Goal: Task Accomplishment & Management: Use online tool/utility

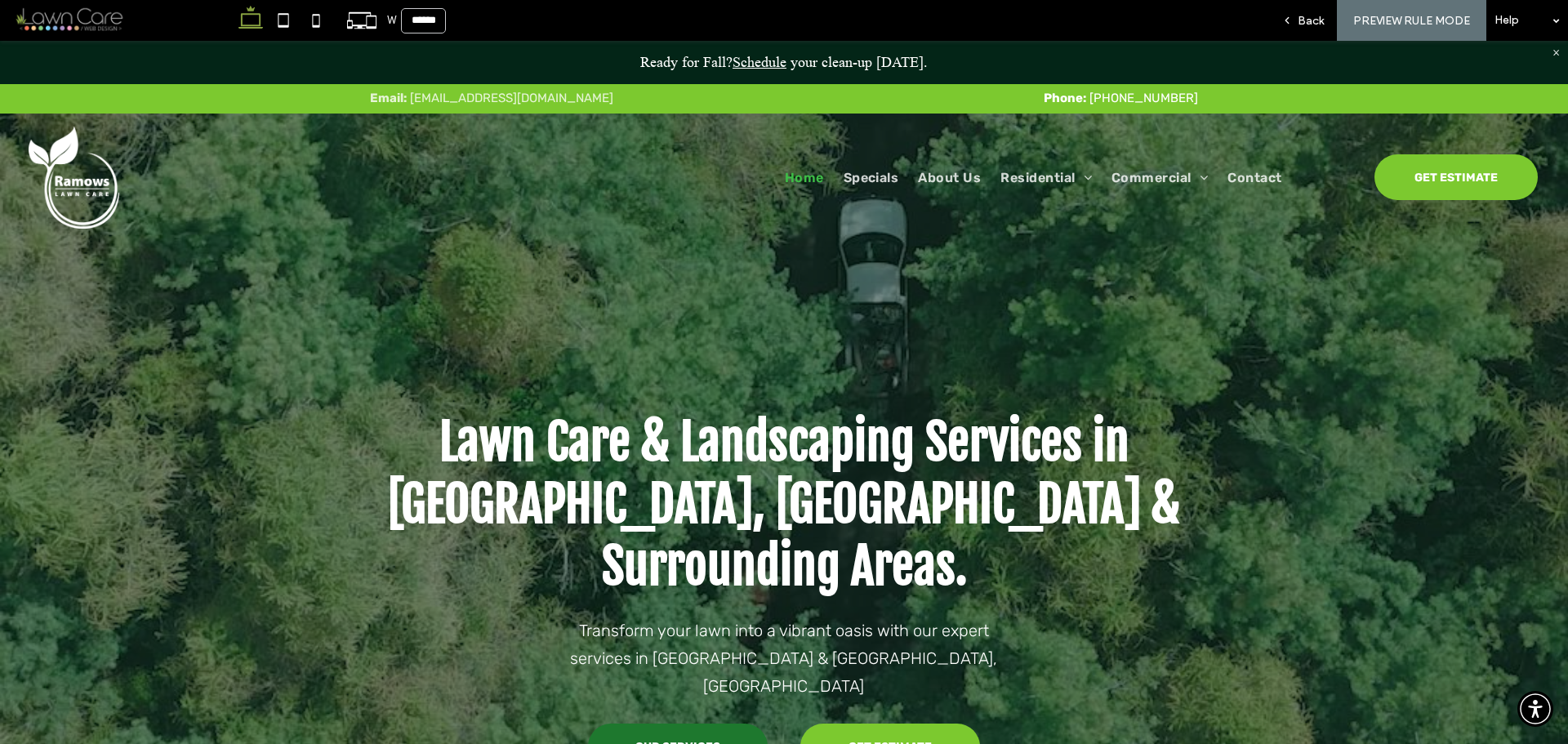
click at [1297, 27] on div "Back" at bounding box center [1302, 20] width 67 height 14
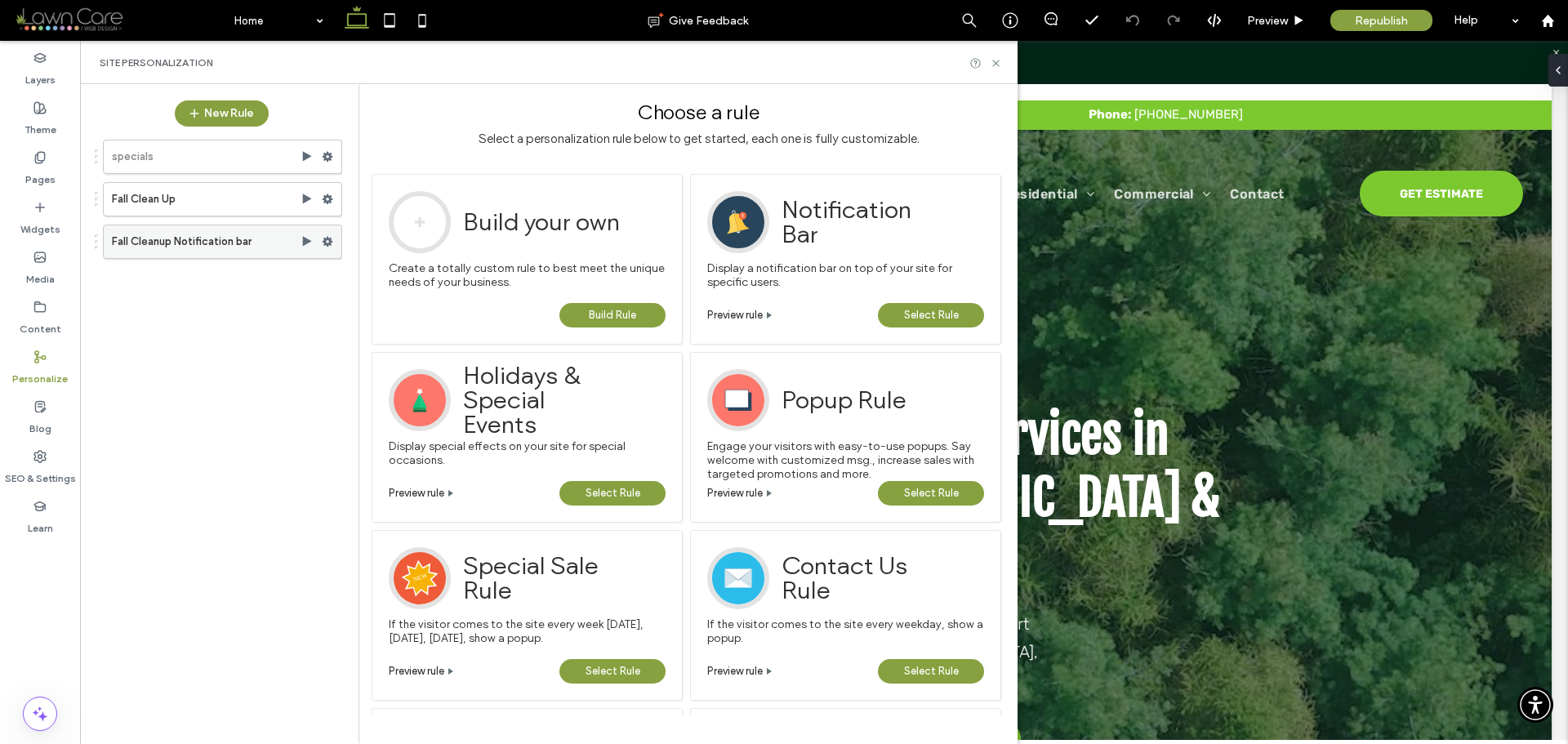
click at [328, 244] on use at bounding box center [328, 242] width 11 height 10
click at [248, 315] on div "specials Fall Clean Up Fall Cleanup Notification bar" at bounding box center [213, 431] width 257 height 599
click at [306, 243] on use at bounding box center [307, 241] width 9 height 10
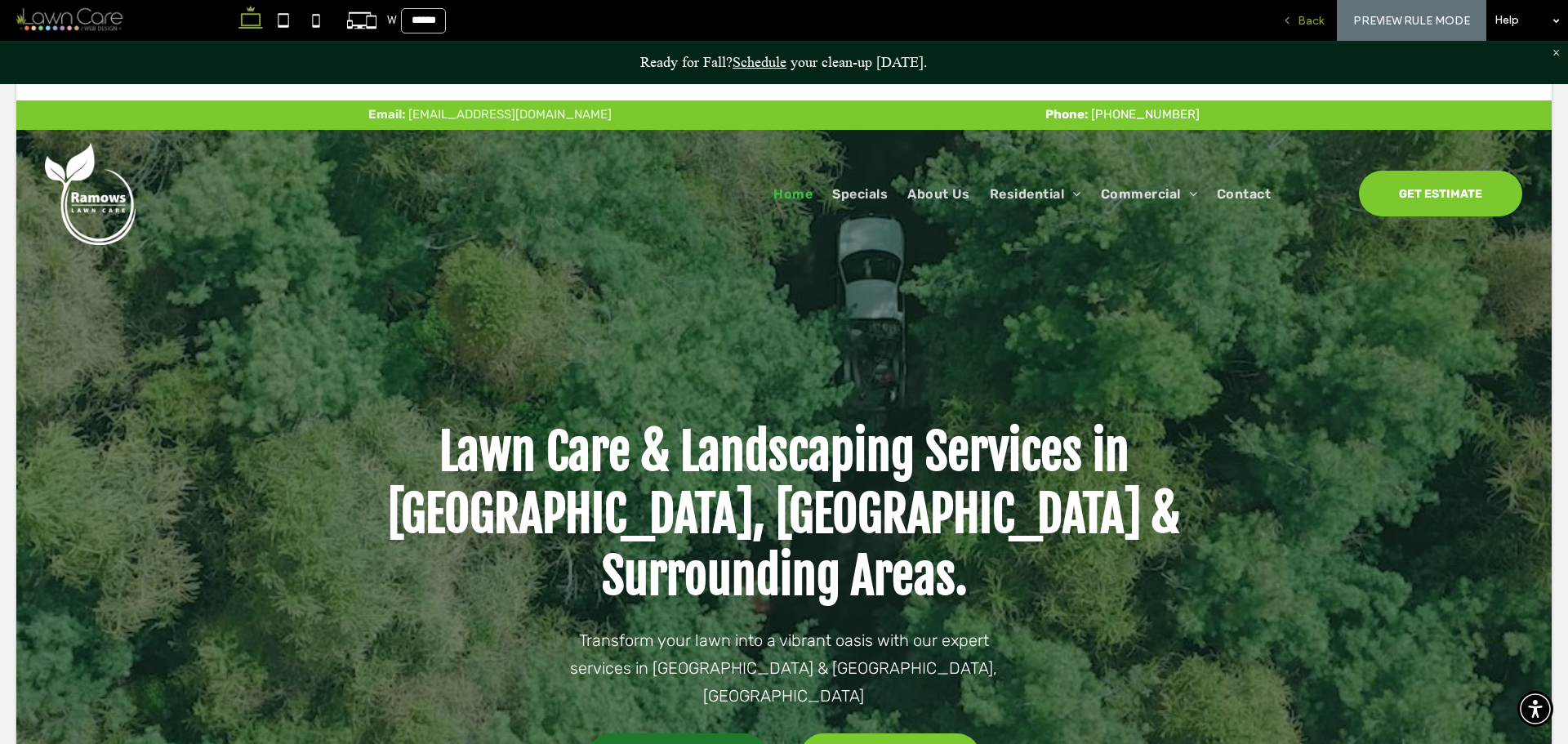
click at [1299, 14] on span "Back" at bounding box center [1310, 20] width 27 height 14
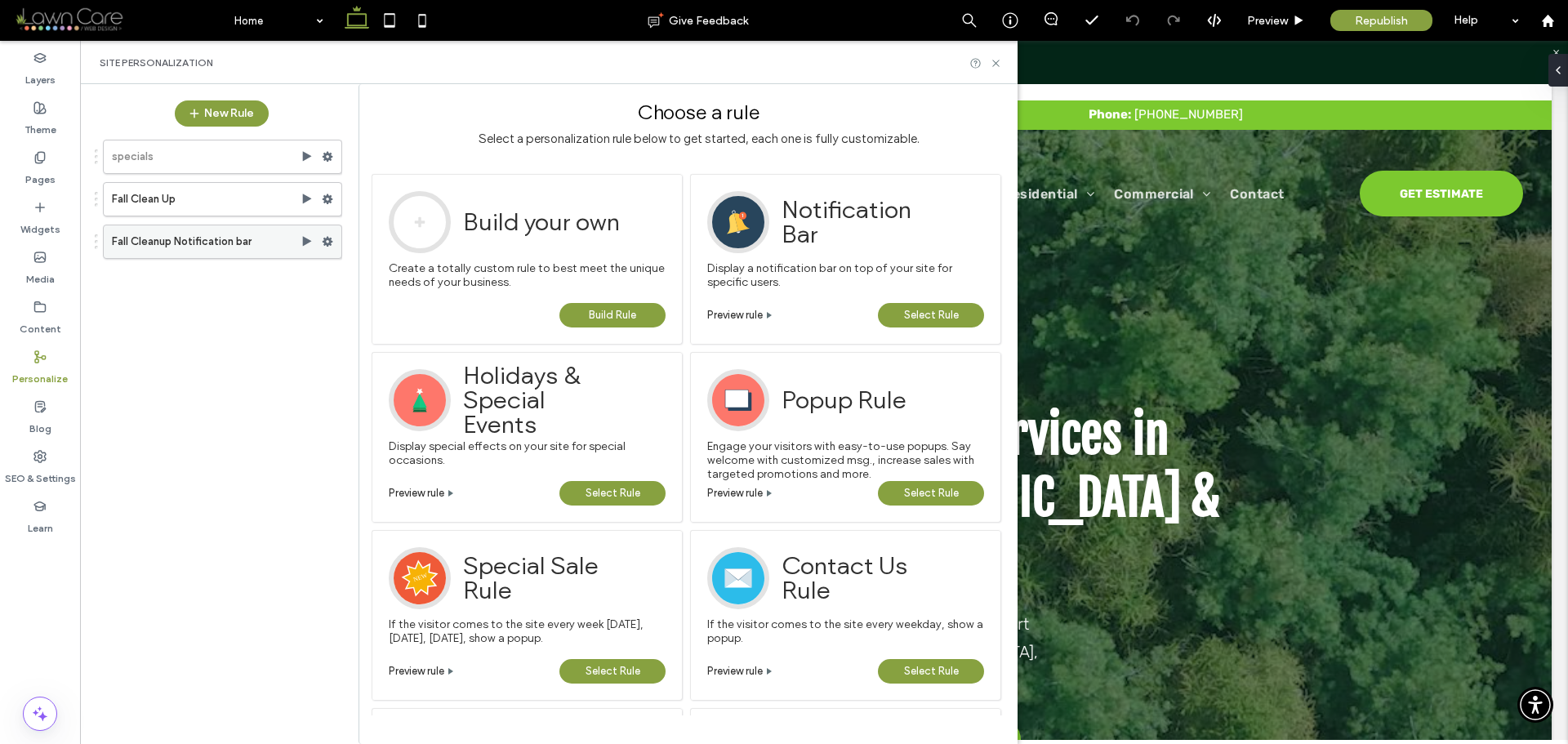
click at [326, 248] on span at bounding box center [328, 242] width 11 height 25
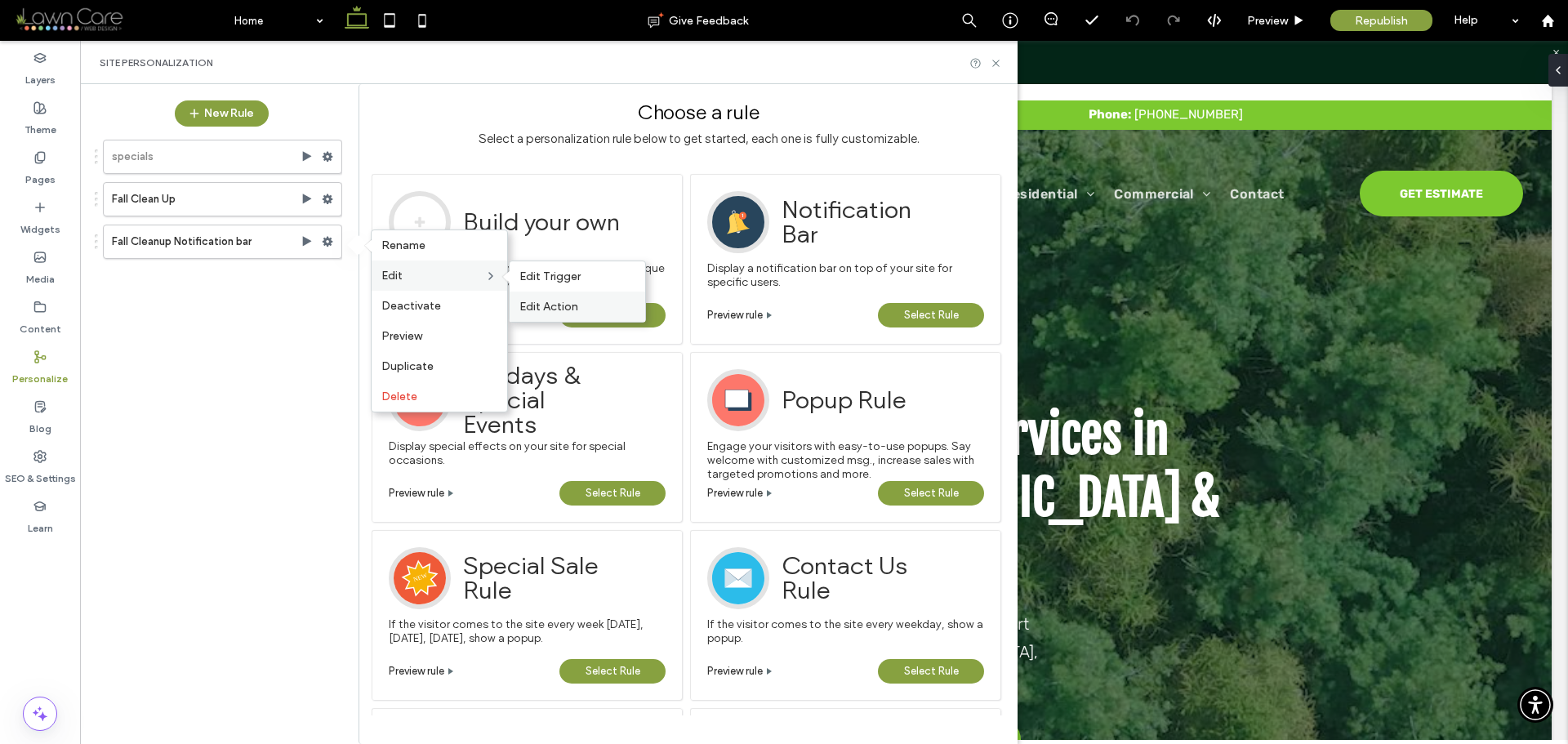
click at [545, 299] on div "Edit Action" at bounding box center [577, 307] width 135 height 30
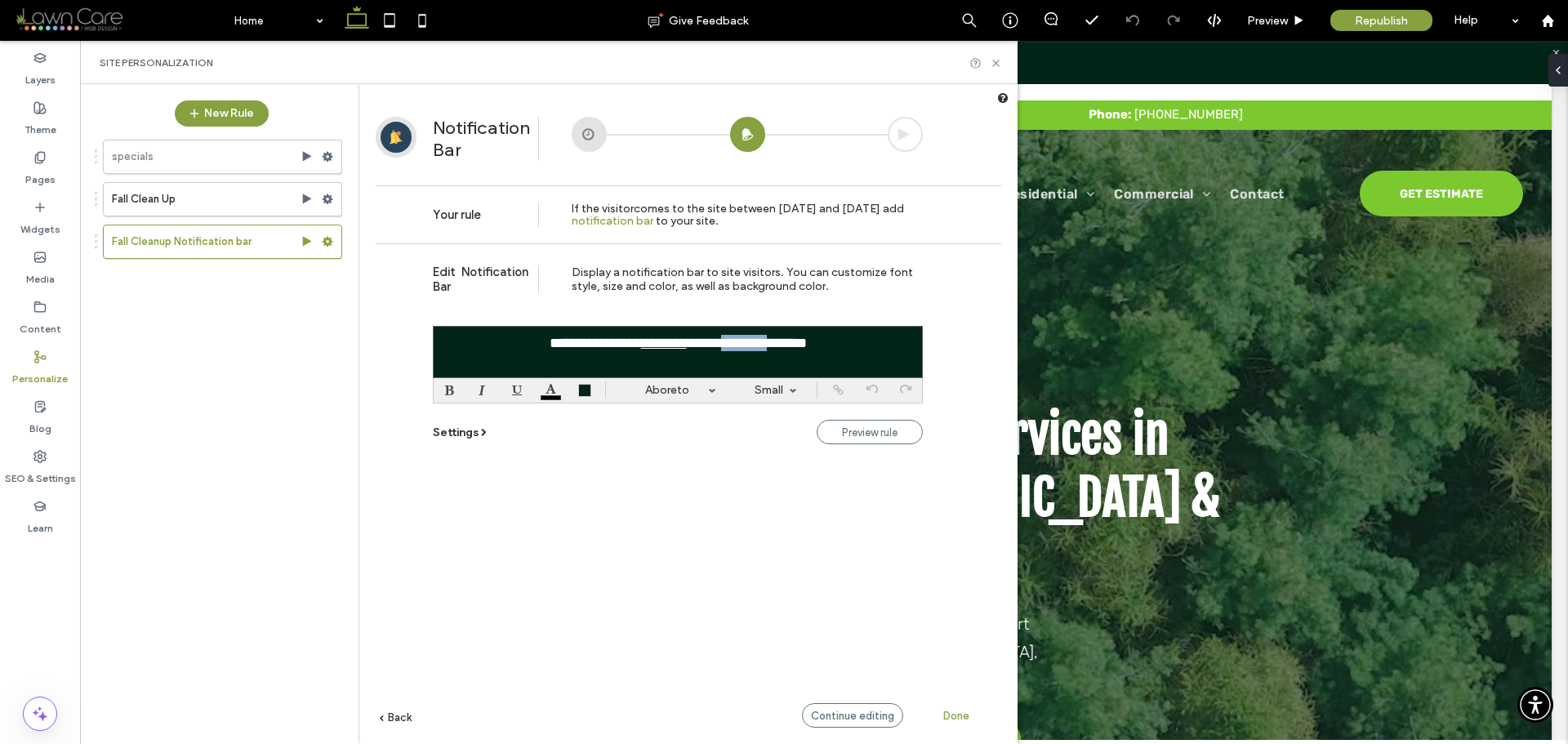
drag, startPoint x: 725, startPoint y: 340, endPoint x: 773, endPoint y: 339, distance: 48.0
click at [773, 339] on font "**********" at bounding box center [678, 343] width 257 height 15
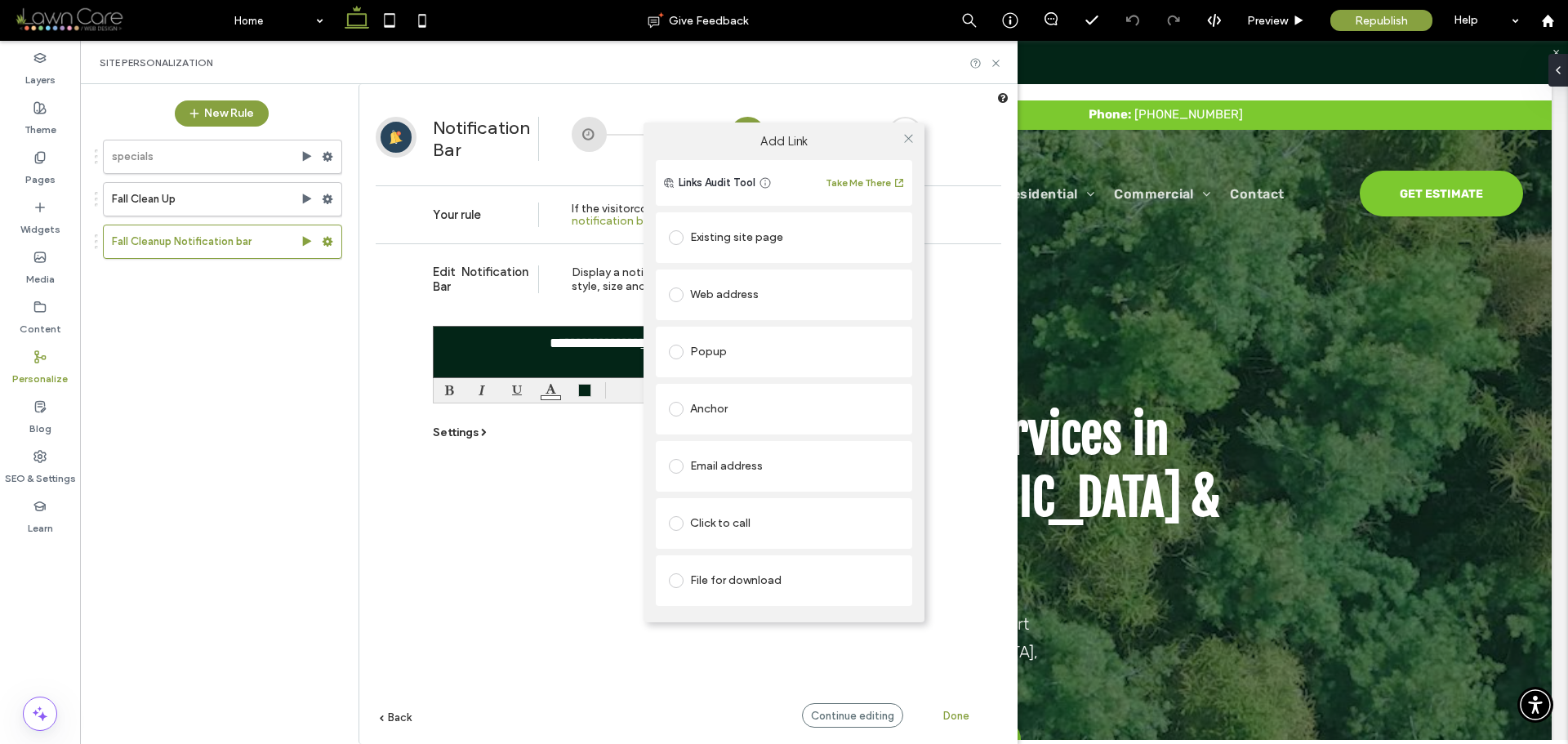
click at [837, 392] on body ".wqwq-1{fill:#231f20;} .cls-1q, .cls-2q { fill-rule: evenodd; } .cls-2q { fill:…" at bounding box center [784, 372] width 1568 height 744
click at [738, 228] on div "Existing site page" at bounding box center [784, 237] width 231 height 27
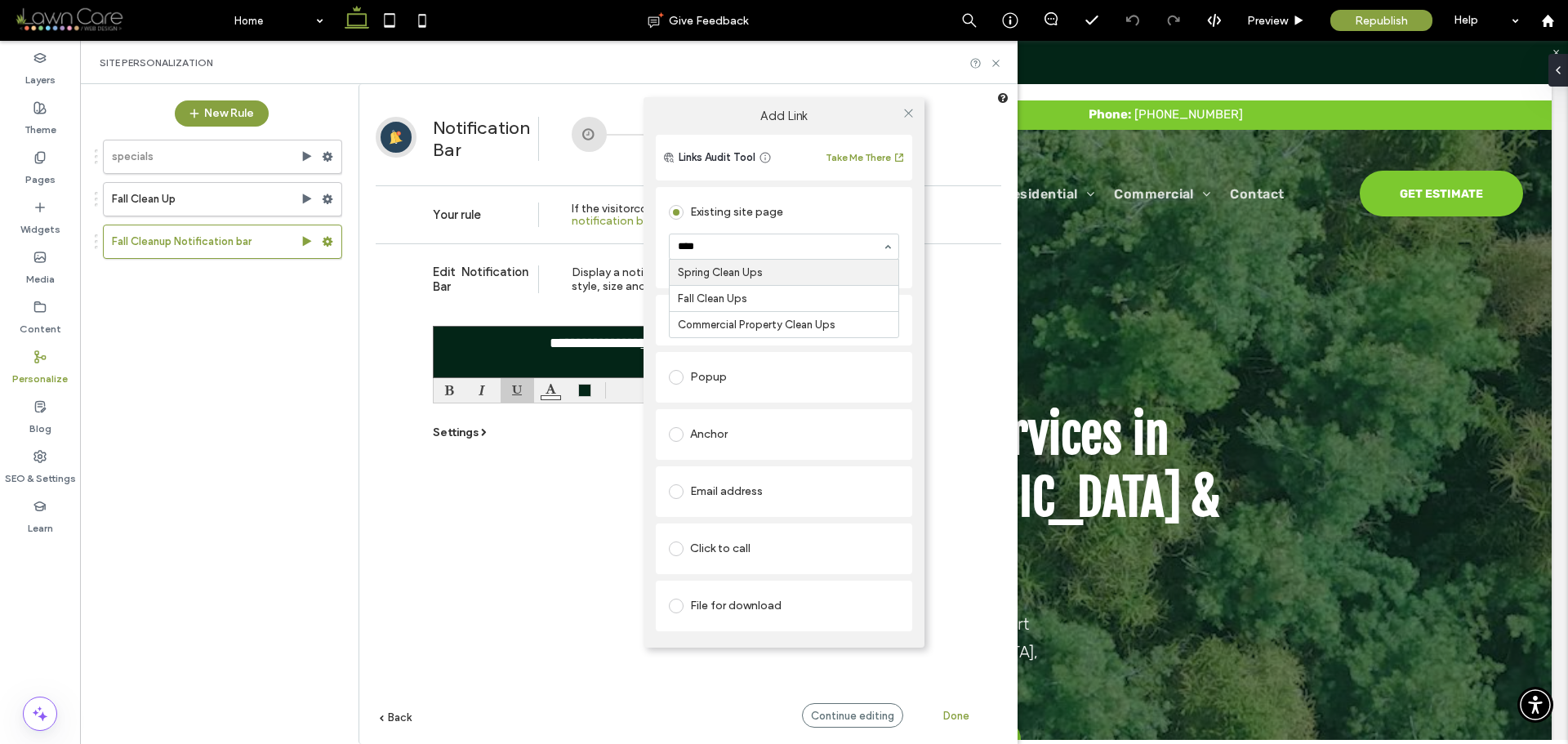
type input "*****"
click at [824, 121] on label "Add Link" at bounding box center [784, 116] width 258 height 15
click at [910, 108] on icon at bounding box center [908, 113] width 12 height 12
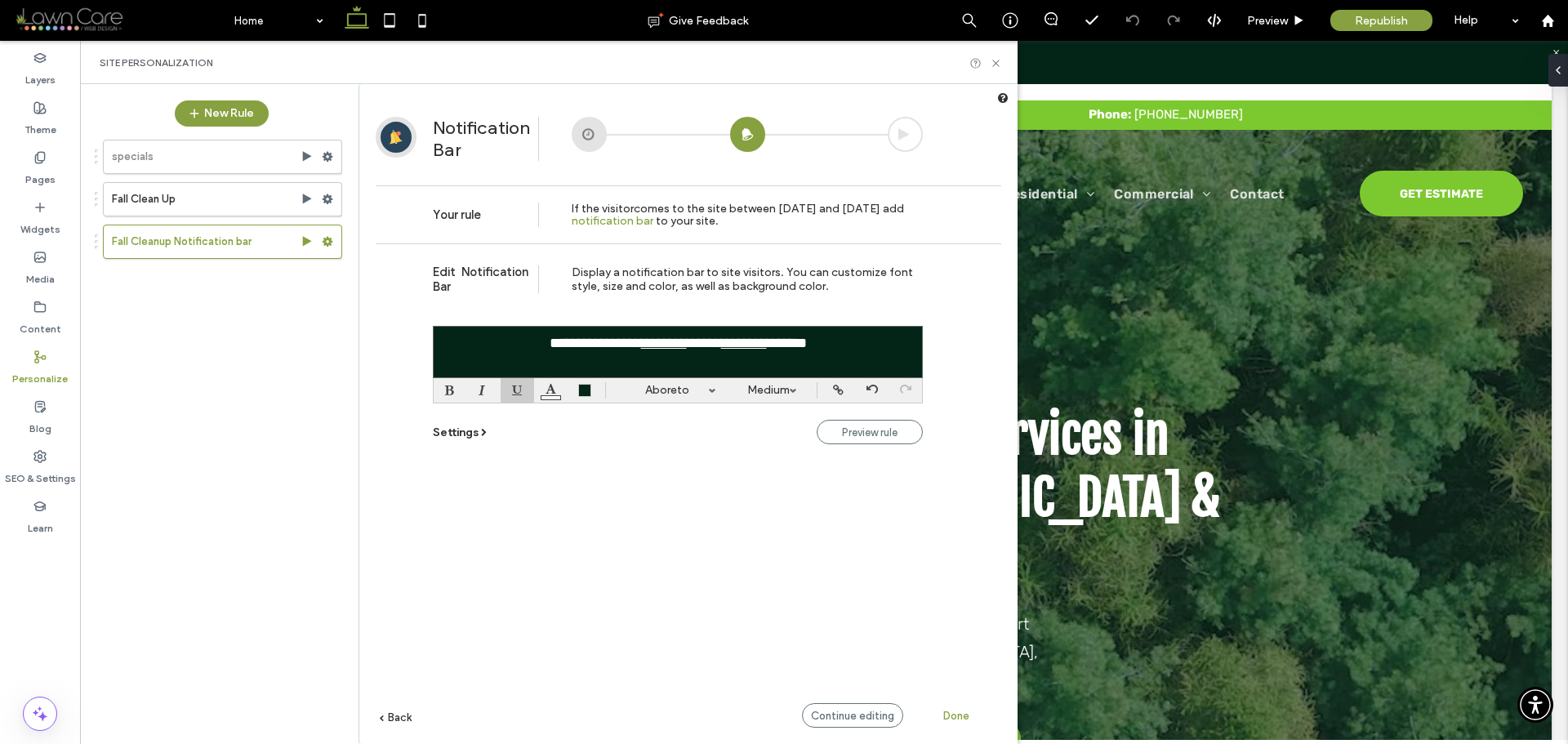
click at [958, 716] on span "Done" at bounding box center [956, 716] width 27 height 12
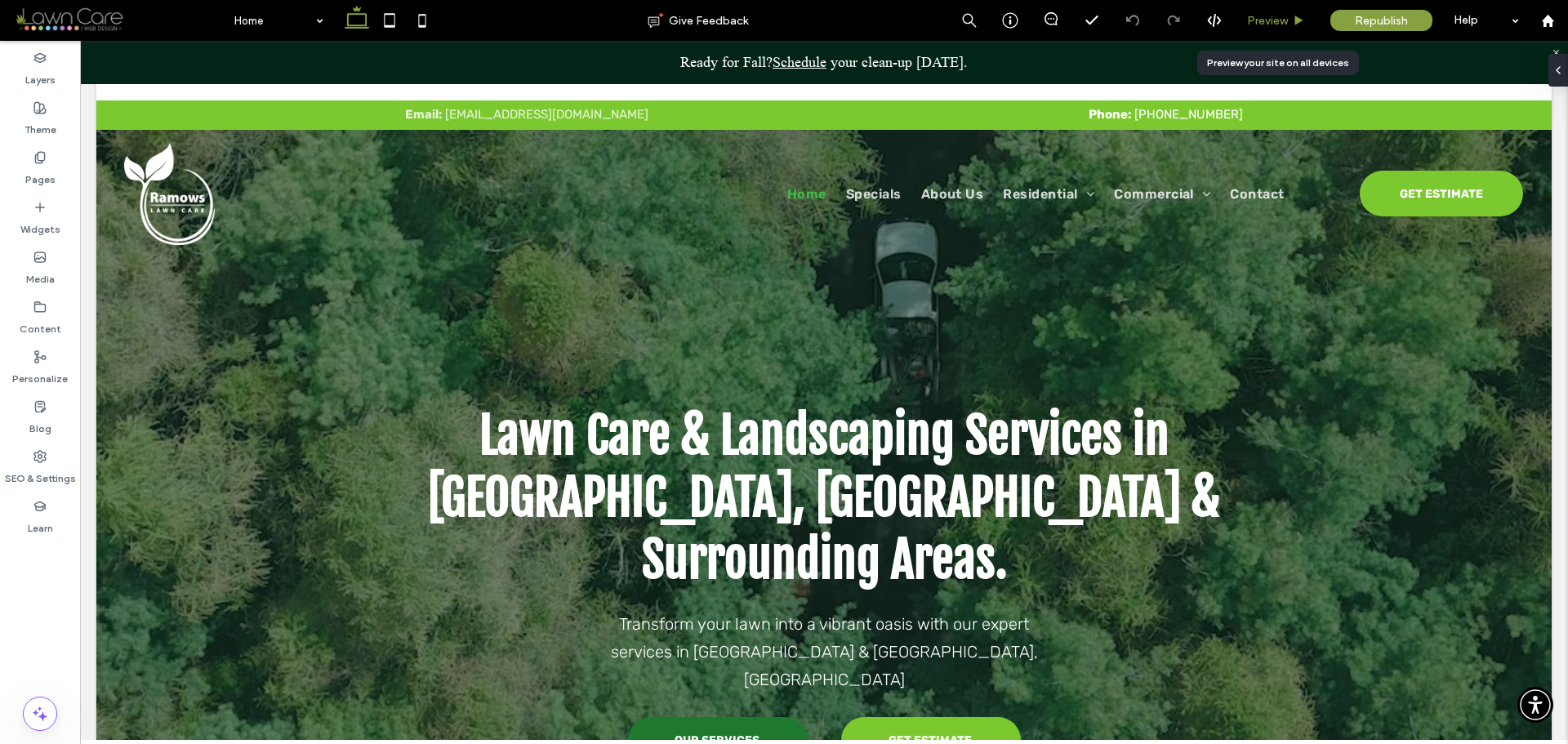
click at [1305, 19] on icon at bounding box center [1298, 20] width 12 height 12
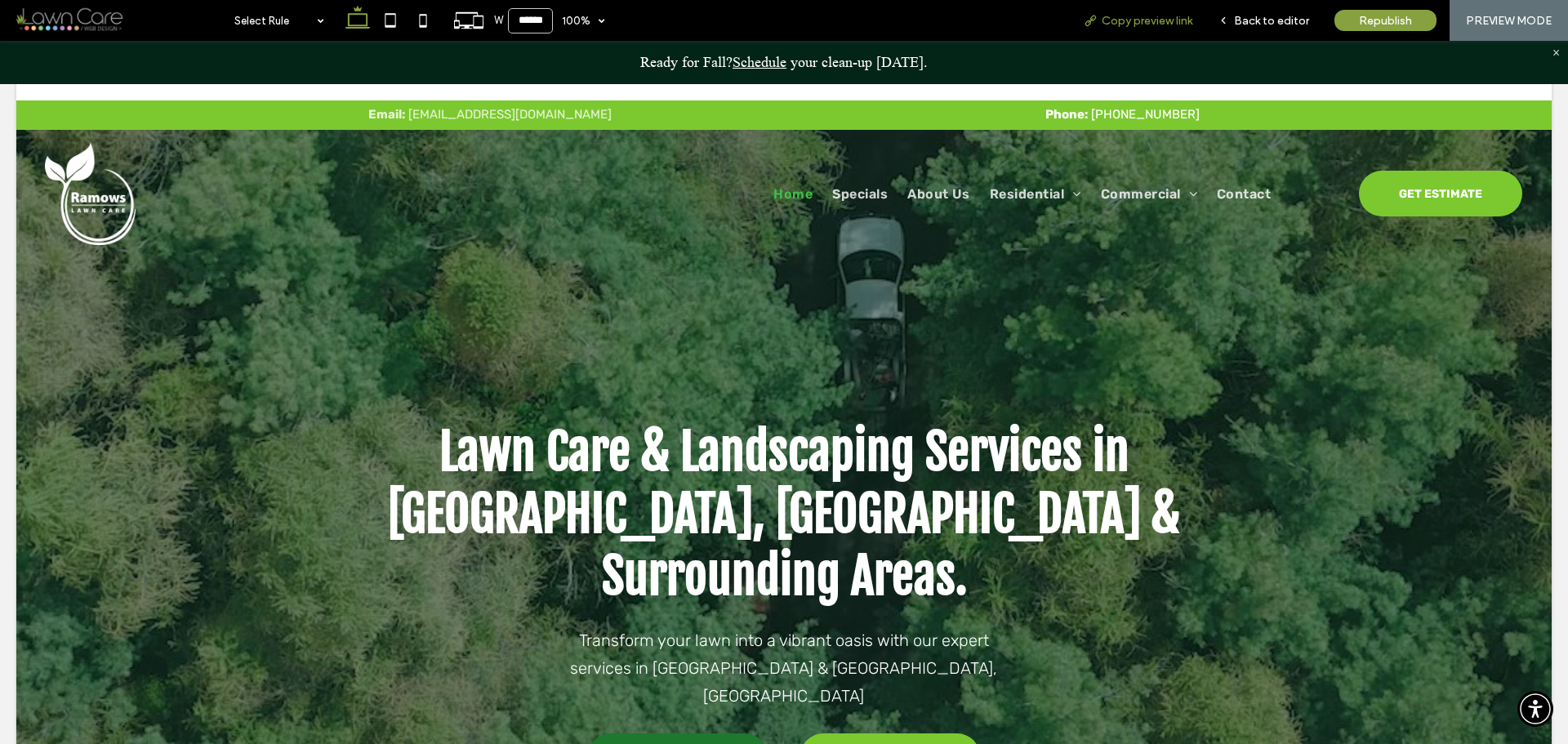
click at [1115, 19] on span "Copy preview link" at bounding box center [1146, 20] width 91 height 14
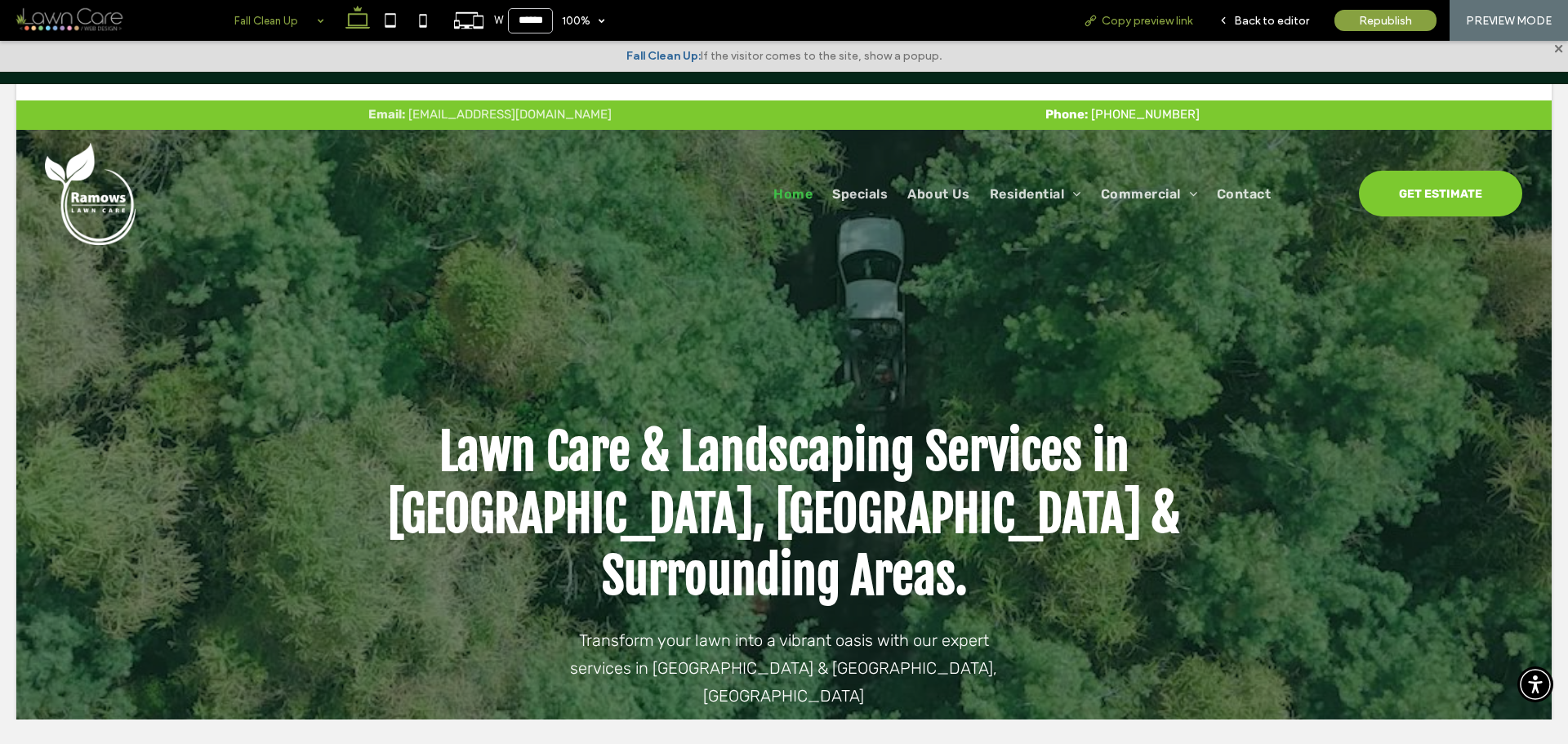
click at [1145, 27] on div "Copy preview link" at bounding box center [1137, 20] width 134 height 41
click at [1091, 16] on icon at bounding box center [1090, 20] width 13 height 13
click at [1112, 16] on span "Copy preview link" at bounding box center [1146, 20] width 91 height 14
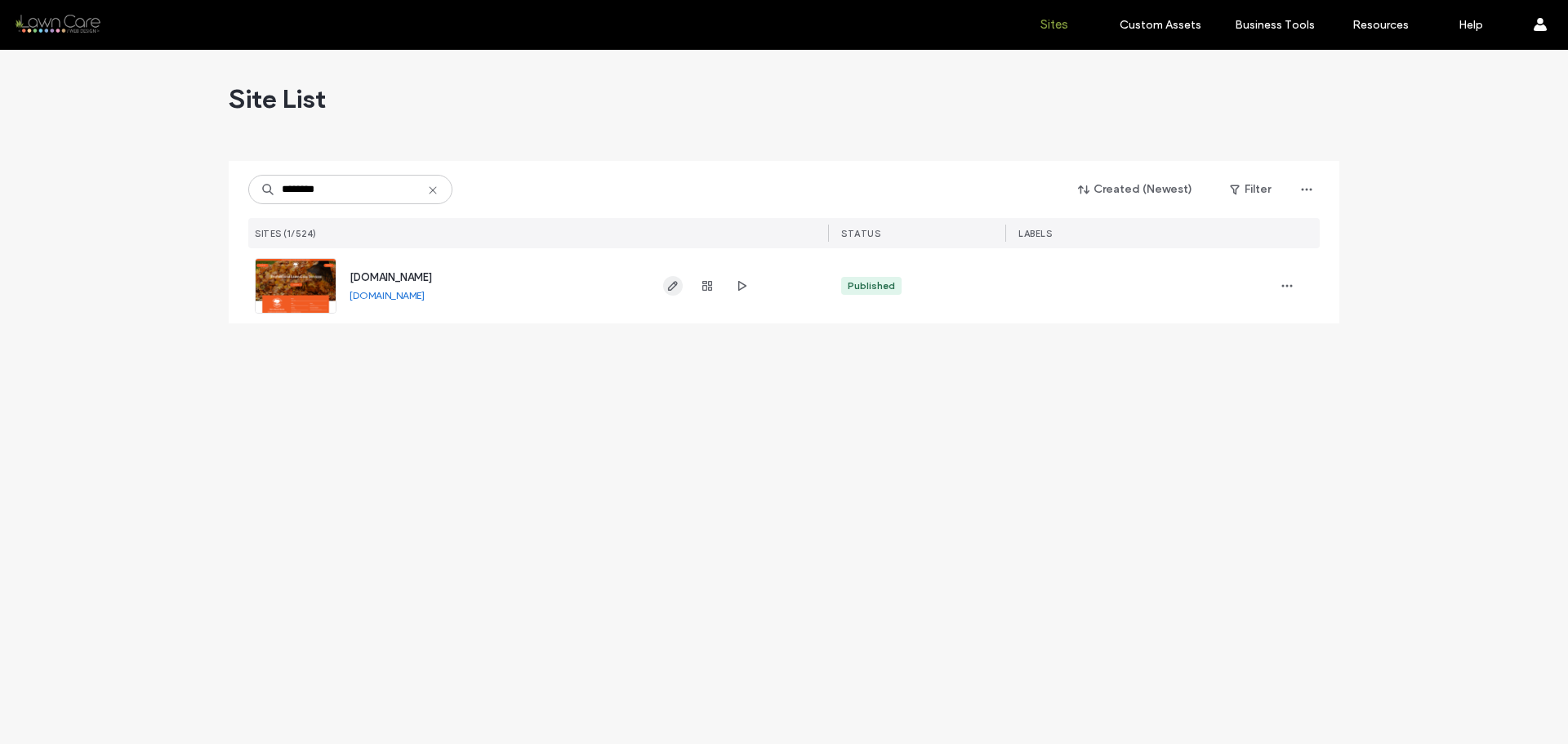
type input "********"
click at [676, 285] on use "button" at bounding box center [672, 286] width 10 height 10
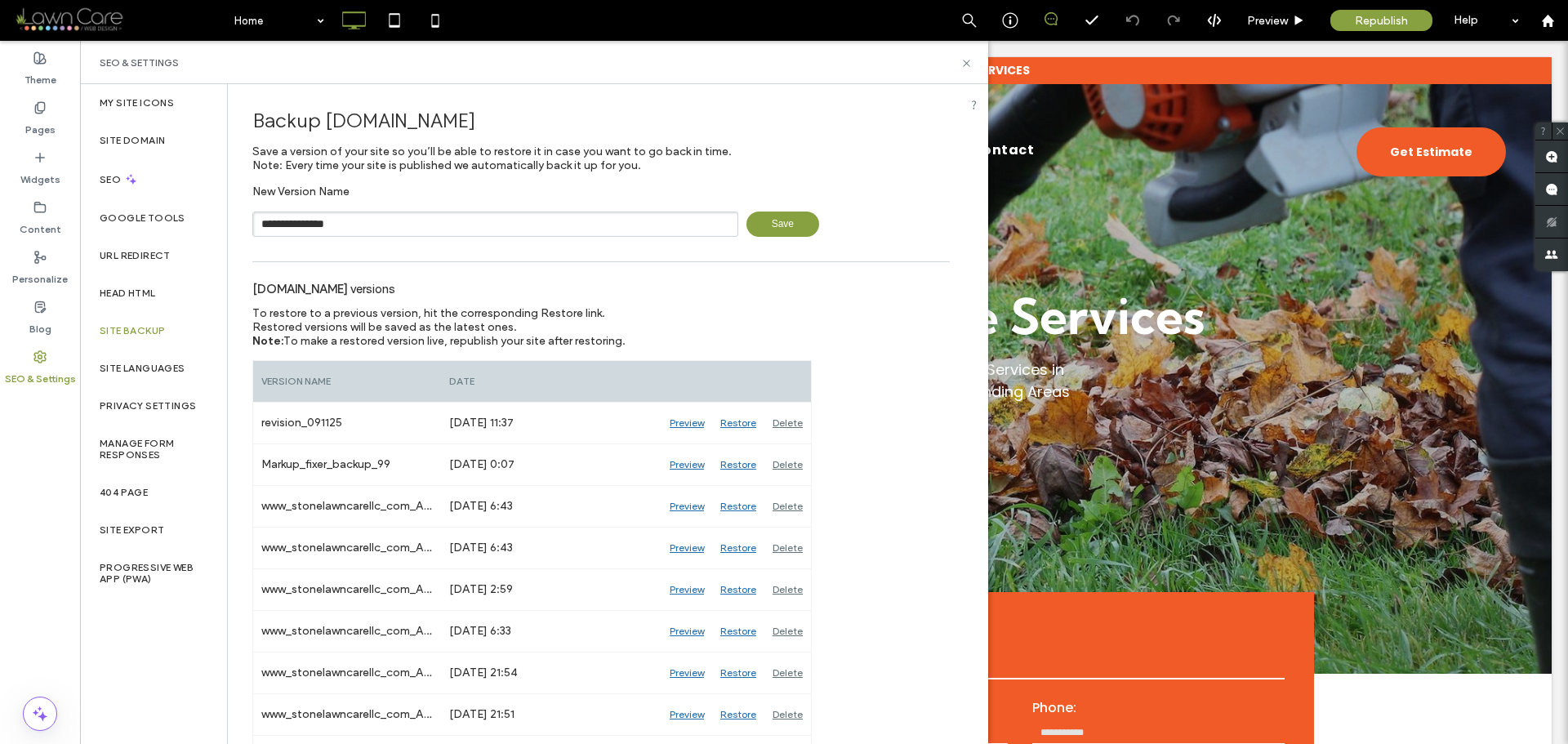
type input "**********"
click at [795, 231] on span "Save" at bounding box center [782, 224] width 72 height 26
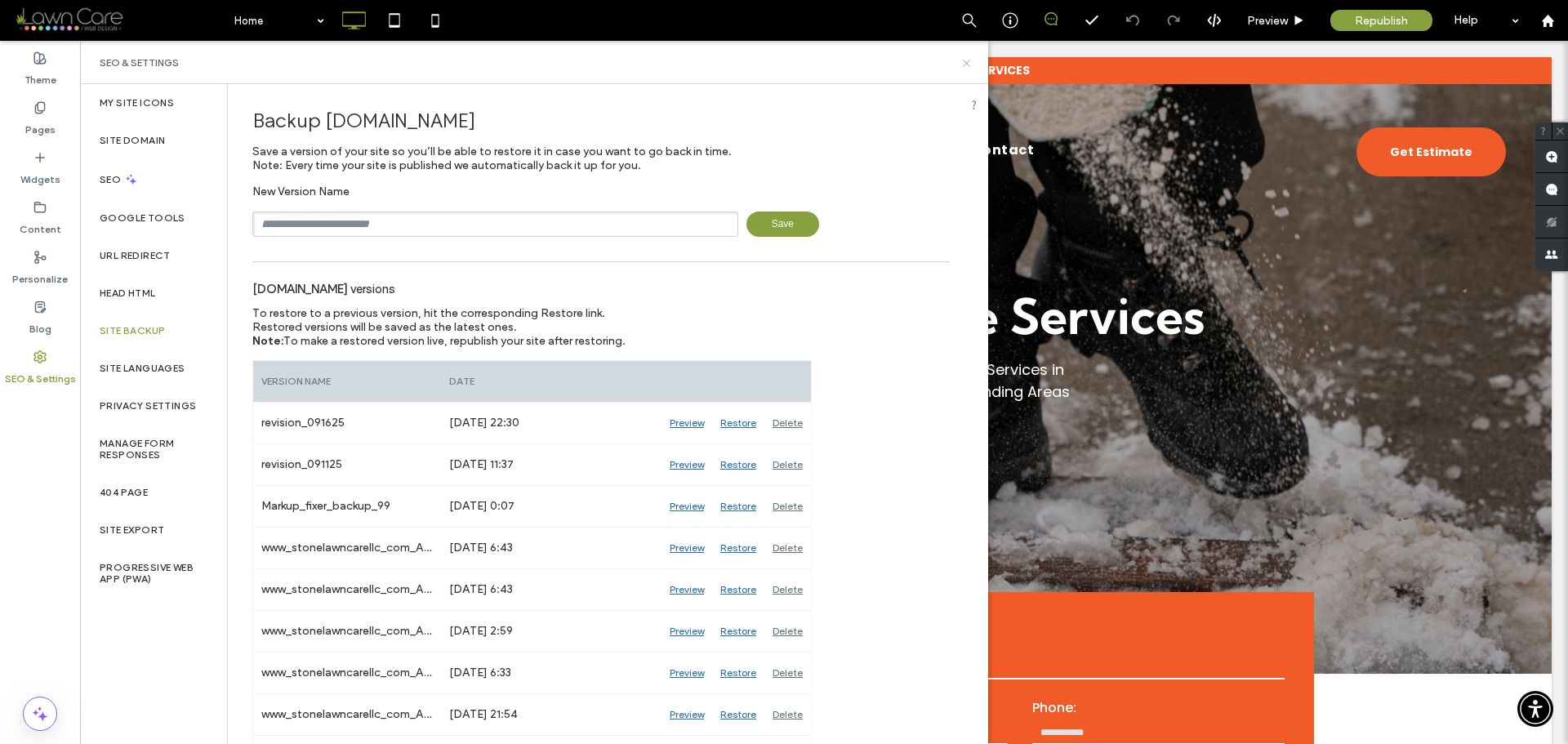
click at [964, 62] on icon at bounding box center [966, 62] width 12 height 12
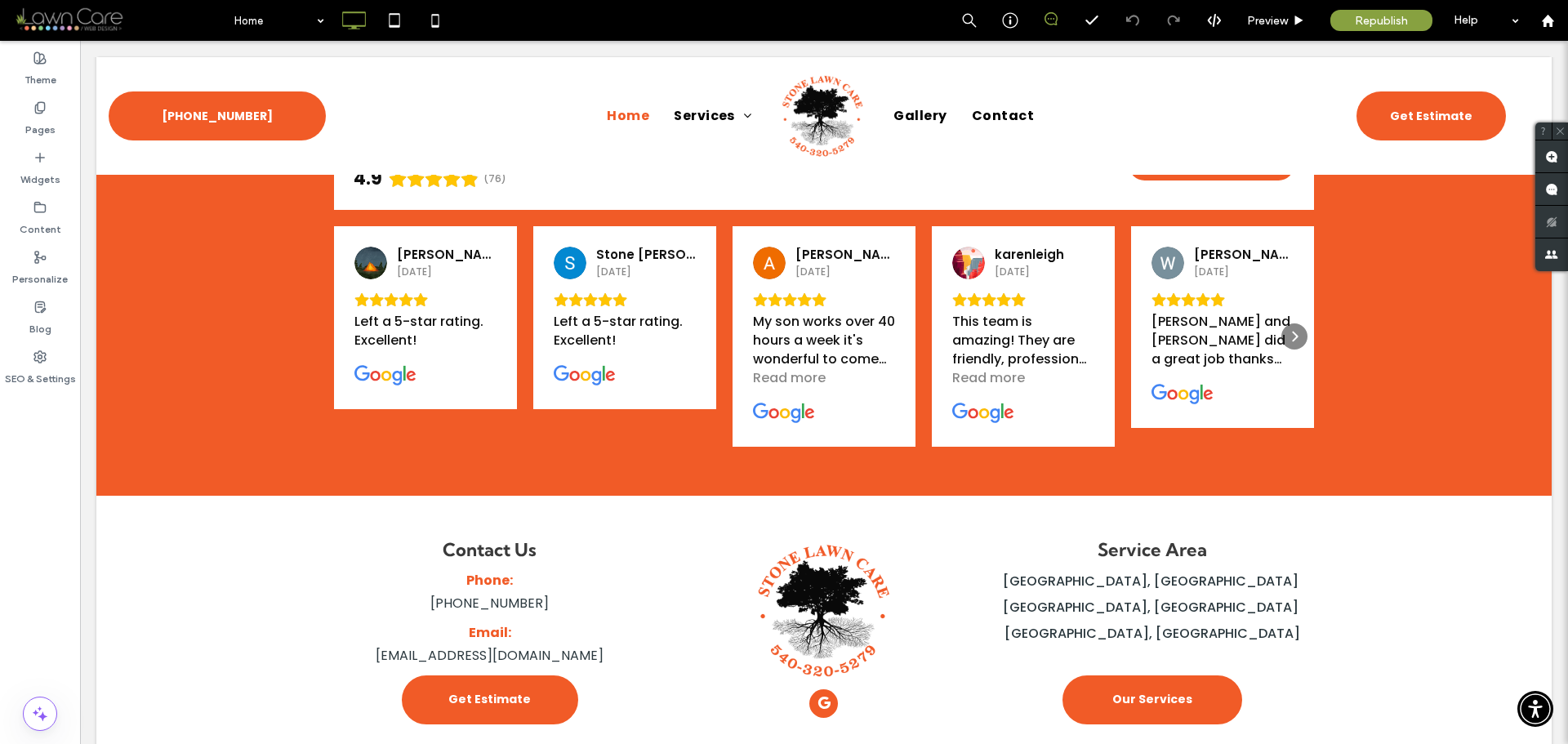
scroll to position [2958, 0]
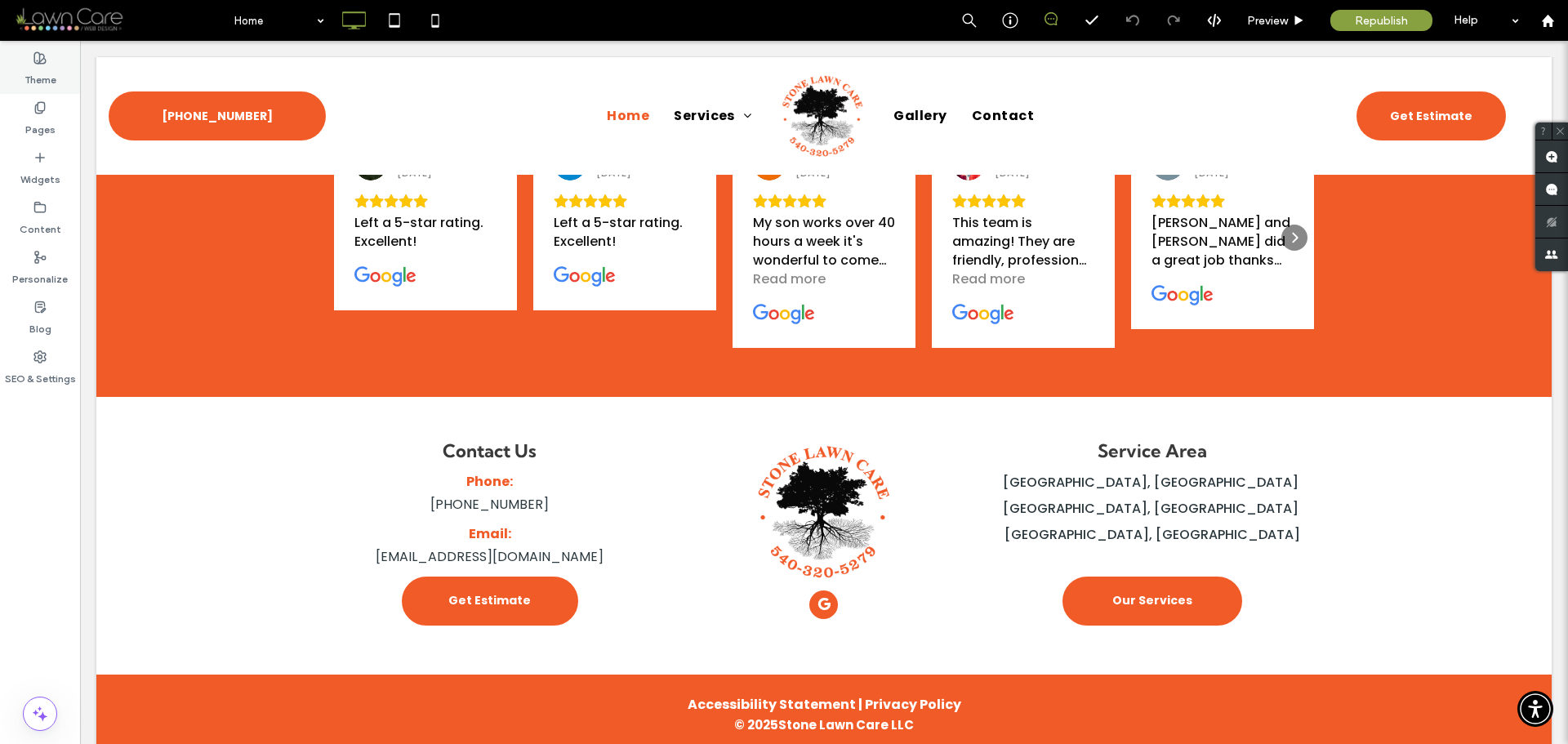
click at [46, 58] on icon at bounding box center [40, 58] width 13 height 13
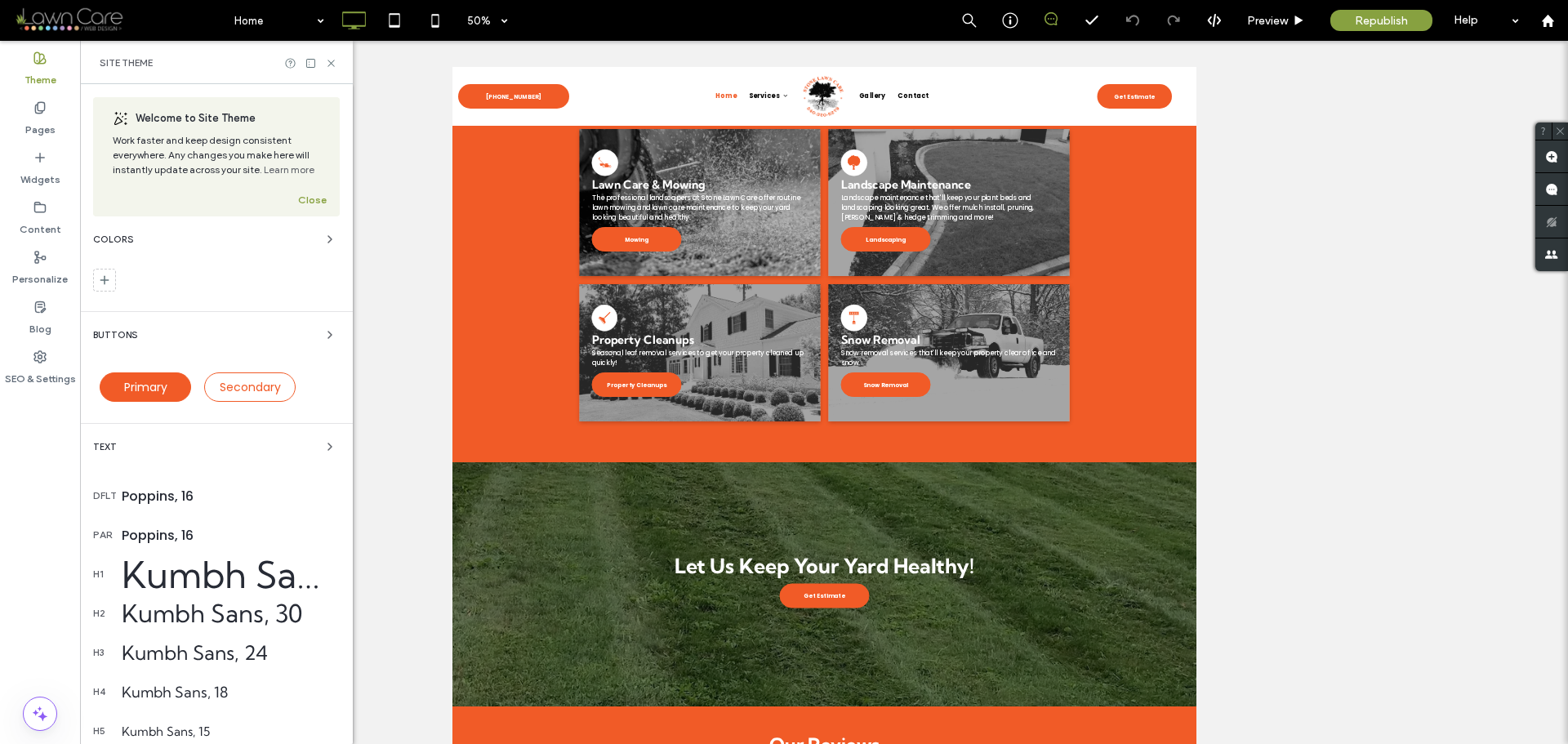
scroll to position [1508, 0]
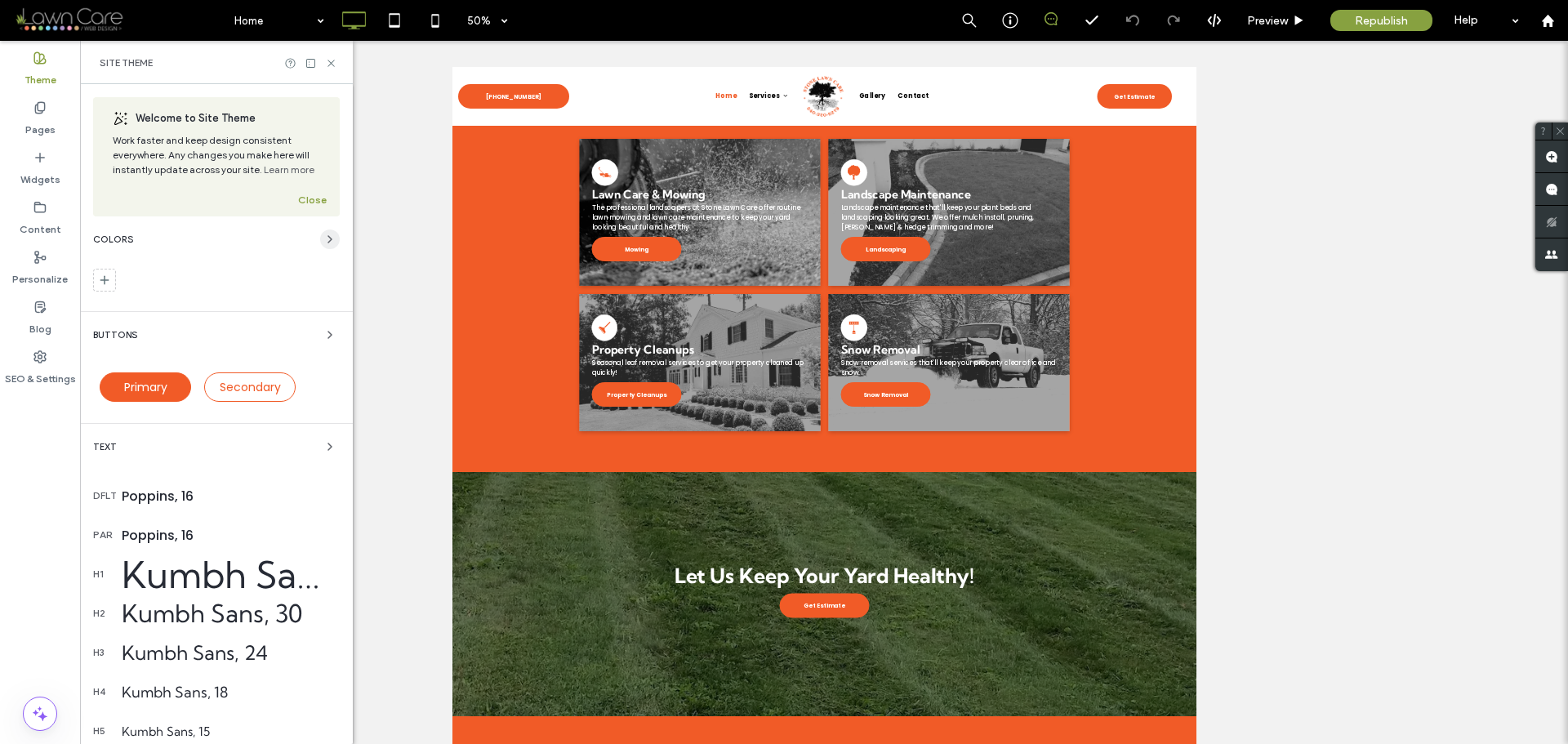
click at [323, 234] on icon "button" at bounding box center [329, 239] width 13 height 13
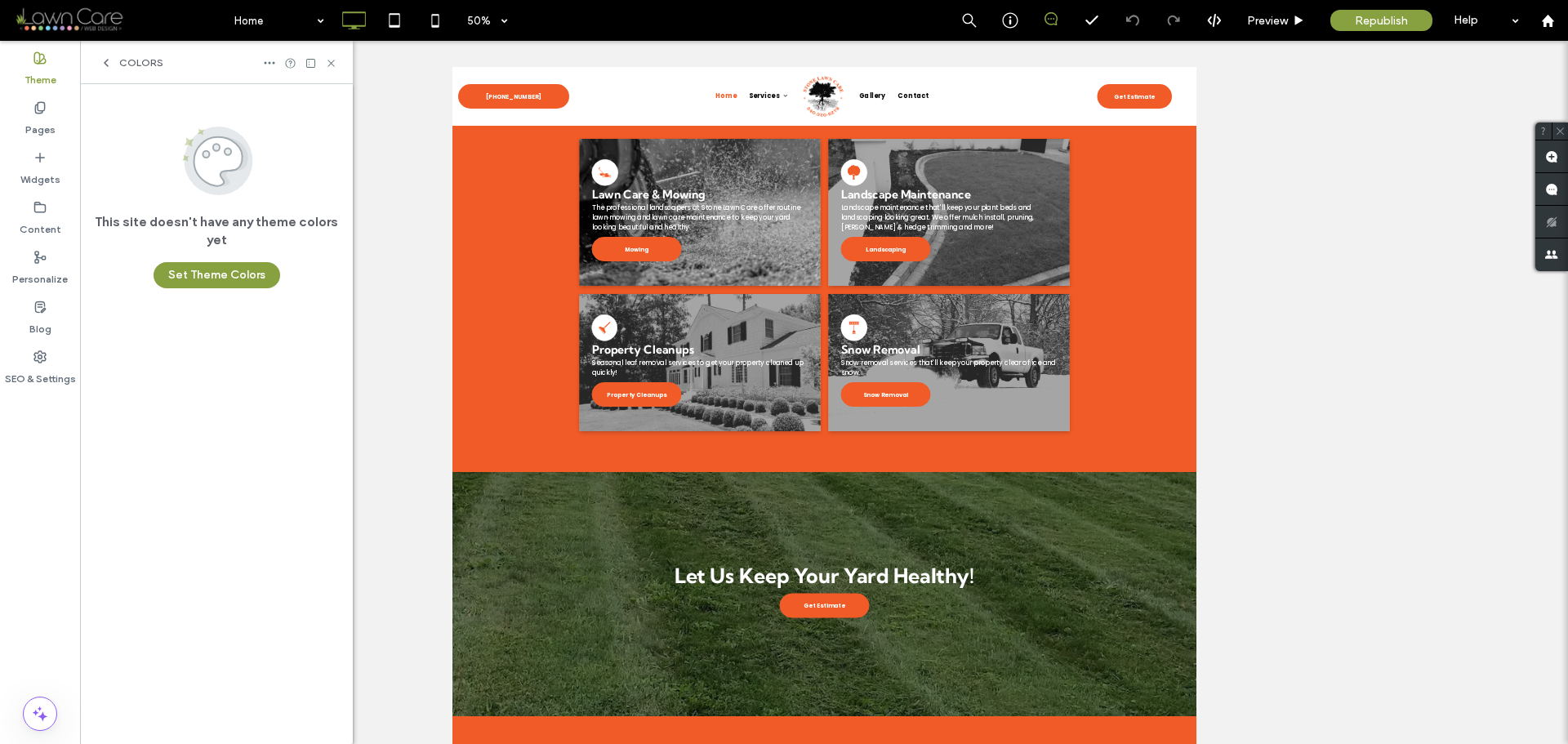
click at [109, 64] on icon at bounding box center [106, 63] width 13 height 13
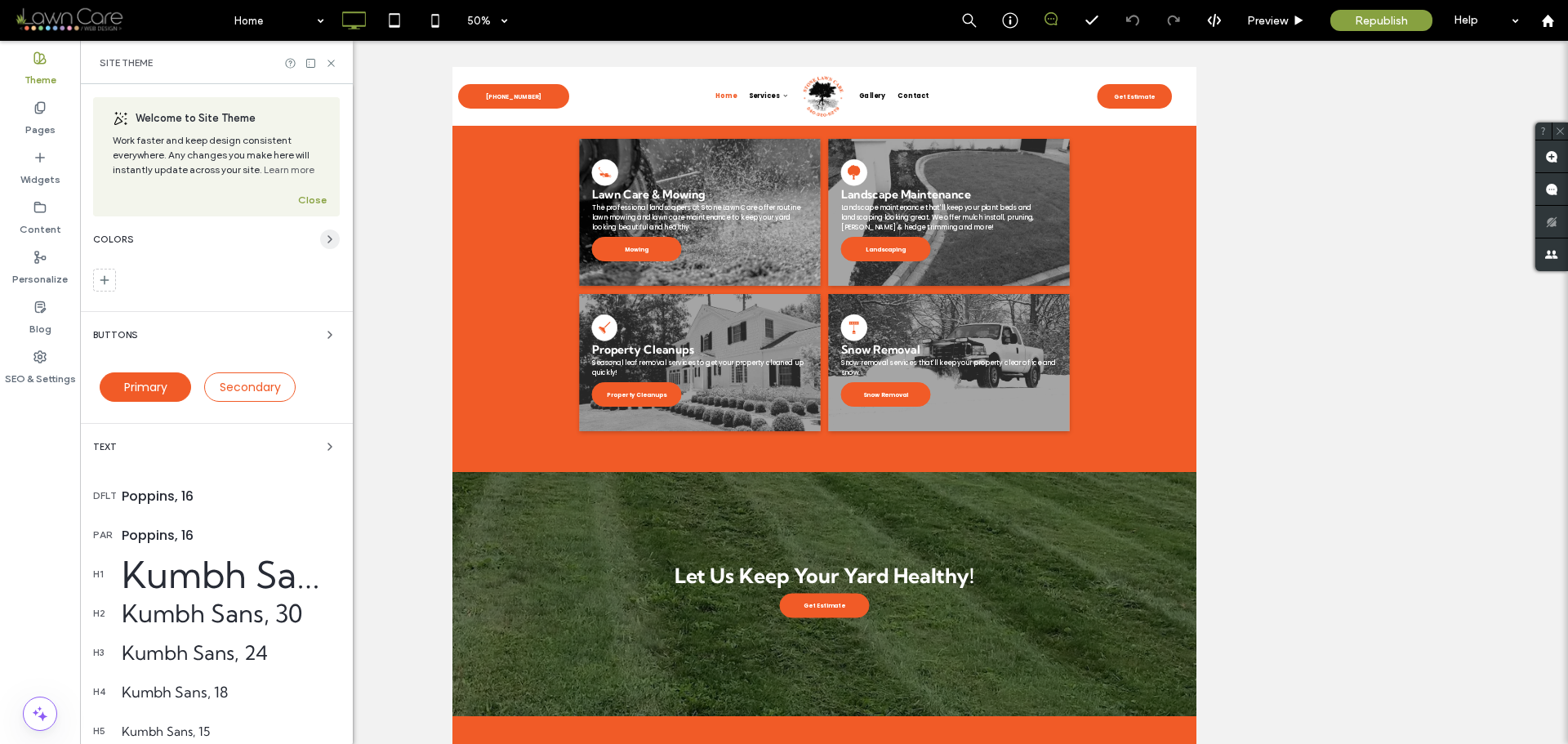
click at [323, 240] on icon "button" at bounding box center [329, 239] width 13 height 13
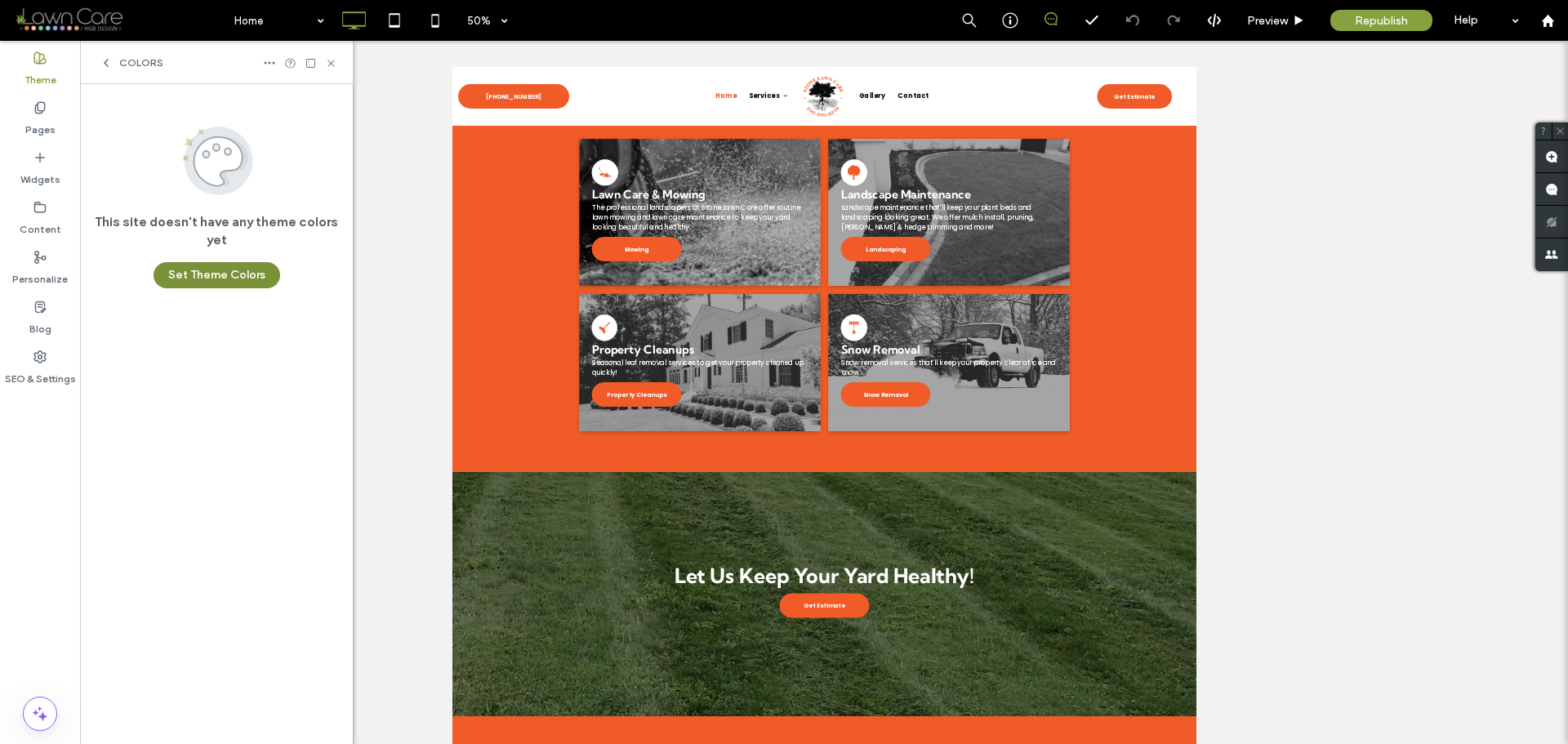
click at [232, 270] on button "Set Theme Colors" at bounding box center [217, 275] width 126 height 27
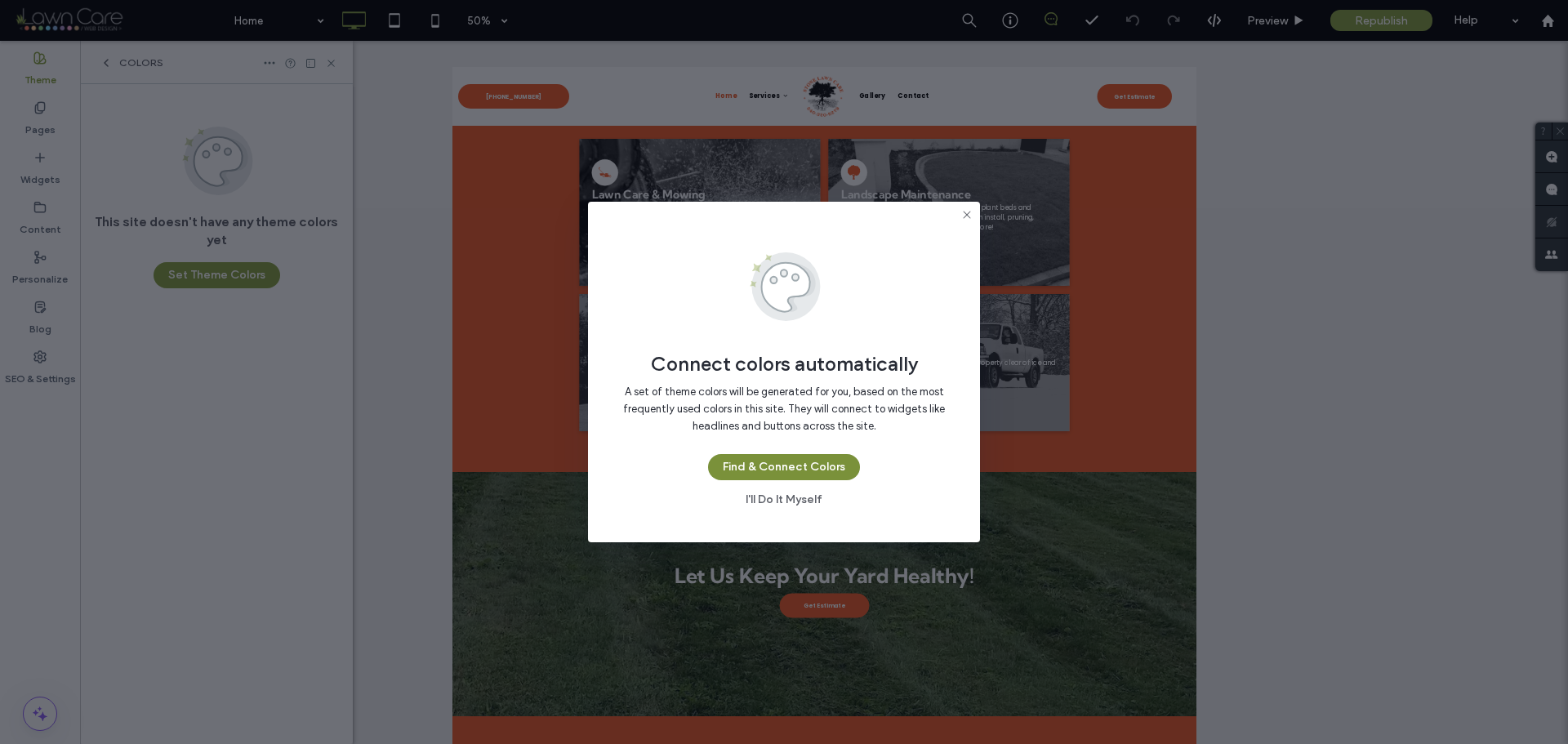
click at [828, 469] on button "Find & Connect Colors" at bounding box center [784, 467] width 152 height 27
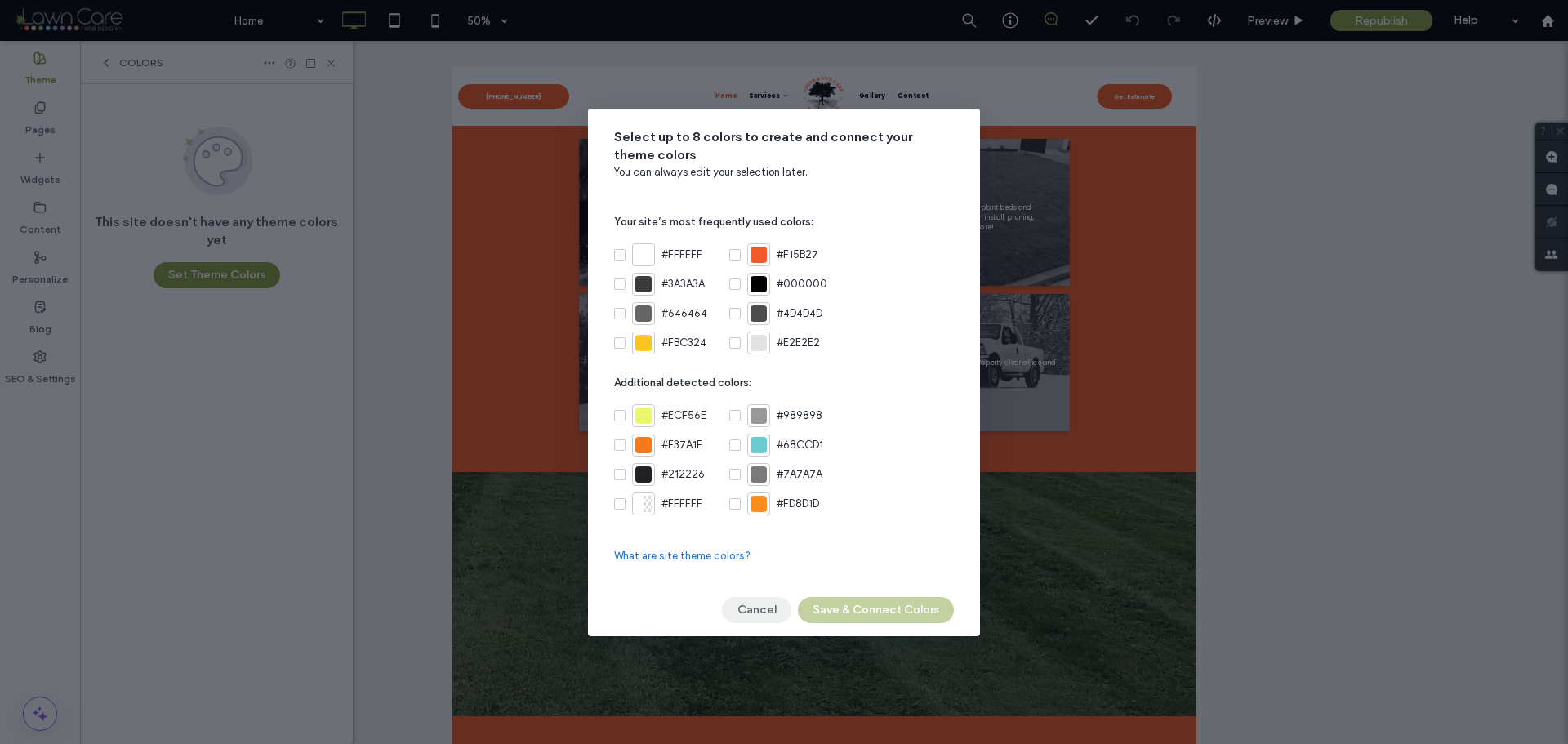
click at [762, 606] on button "Cancel" at bounding box center [757, 610] width 70 height 27
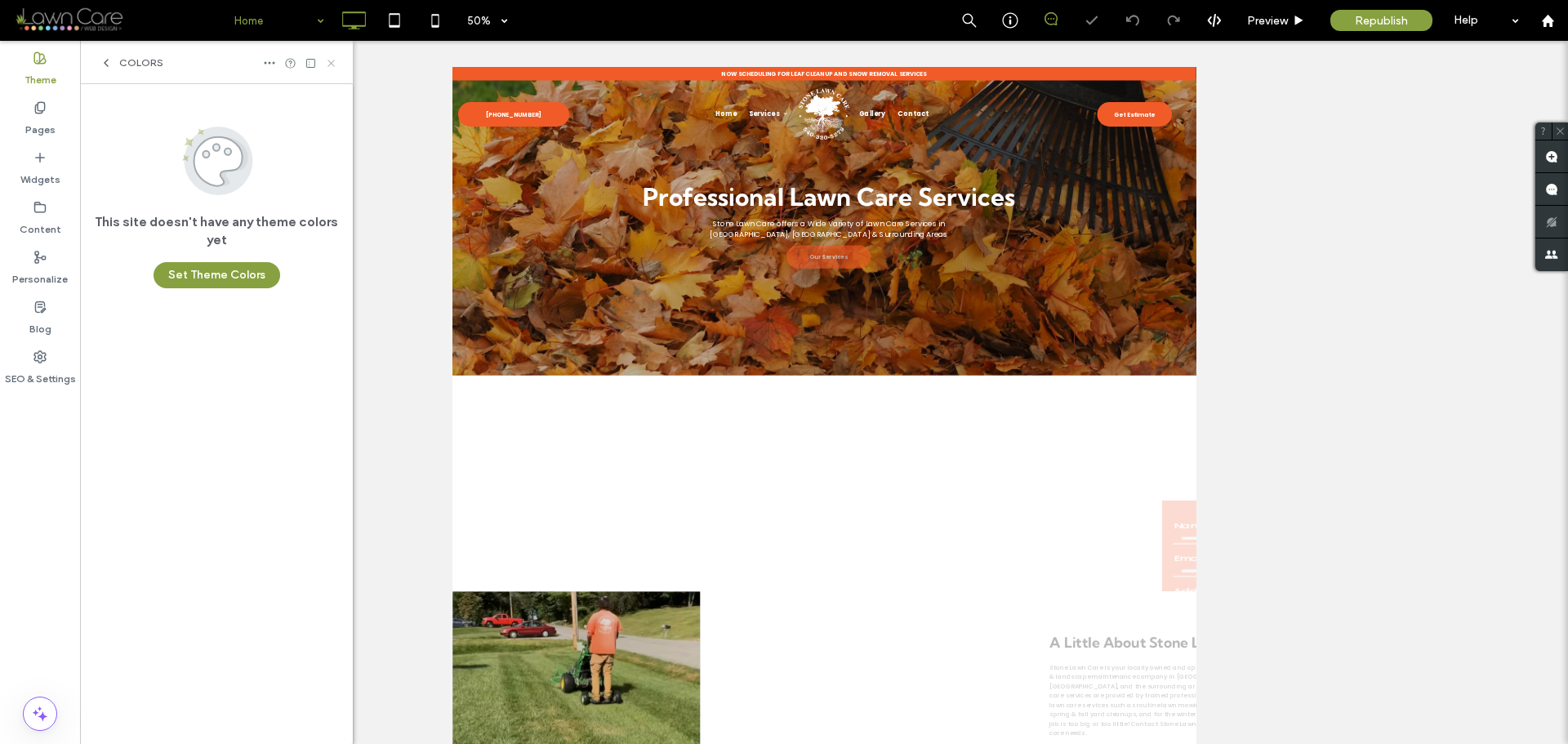
scroll to position [0, 0]
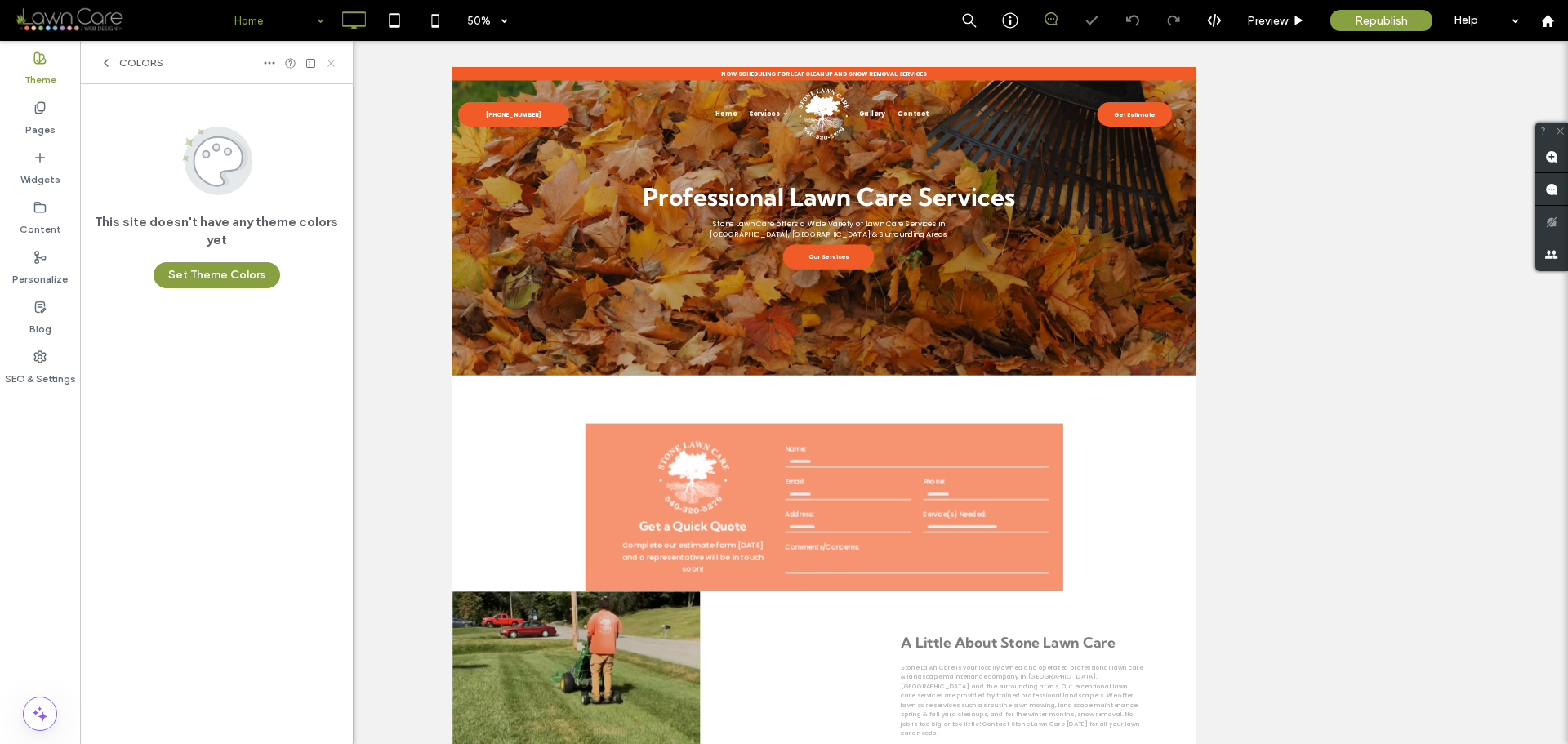
drag, startPoint x: 332, startPoint y: 63, endPoint x: 315, endPoint y: 57, distance: 18.0
click at [332, 63] on icon at bounding box center [330, 62] width 12 height 12
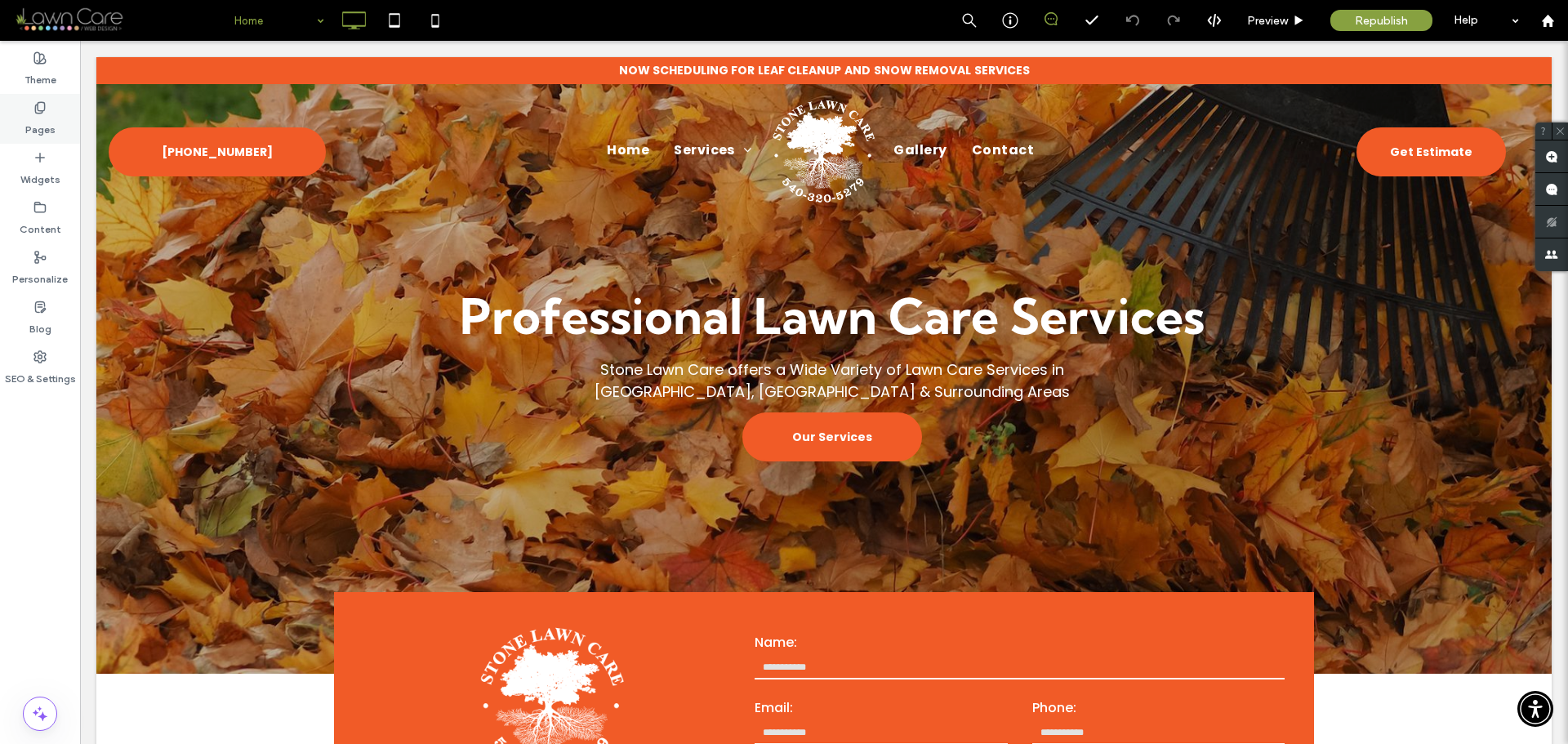
click at [41, 114] on label "Pages" at bounding box center [40, 125] width 30 height 23
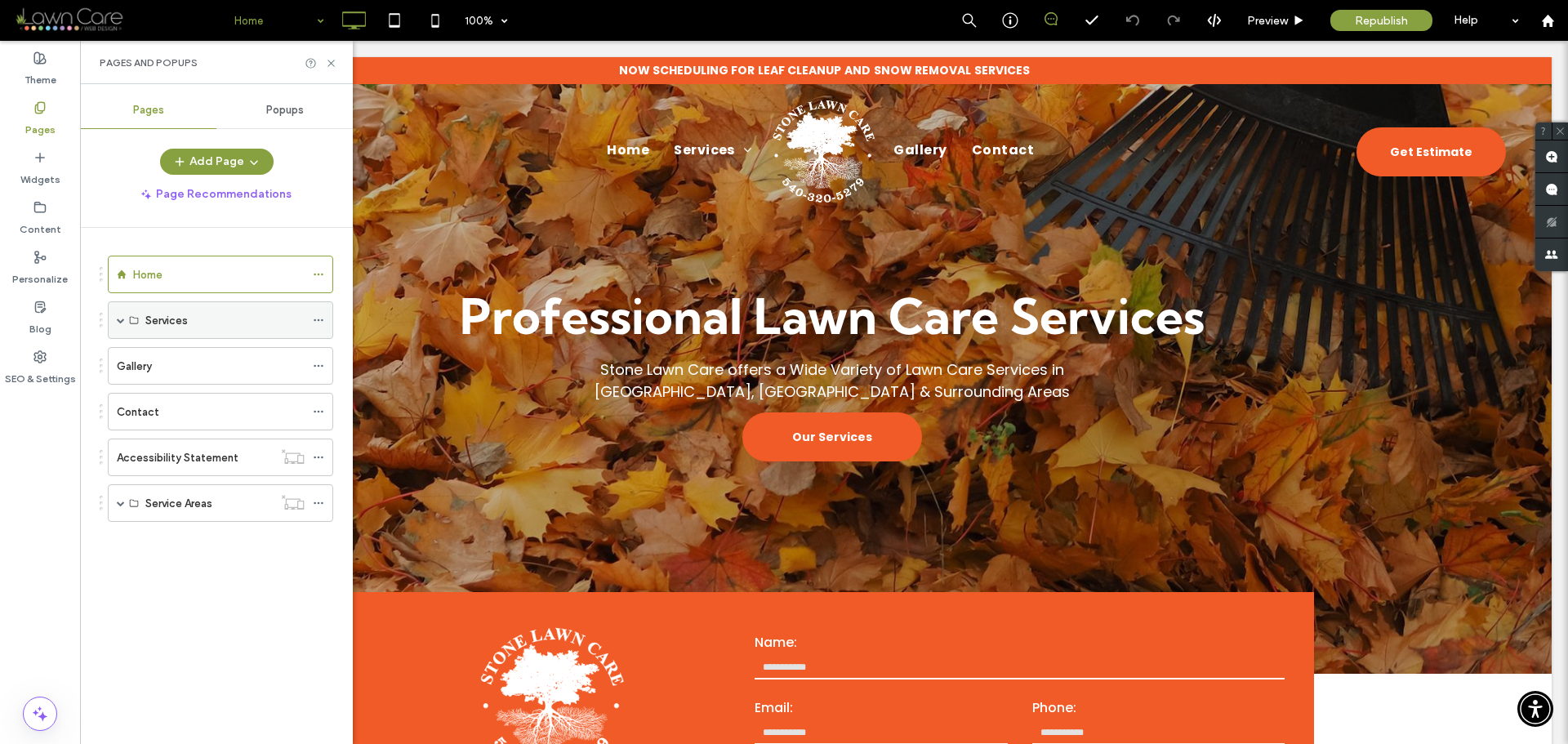
click at [121, 323] on span at bounding box center [121, 319] width 8 height 8
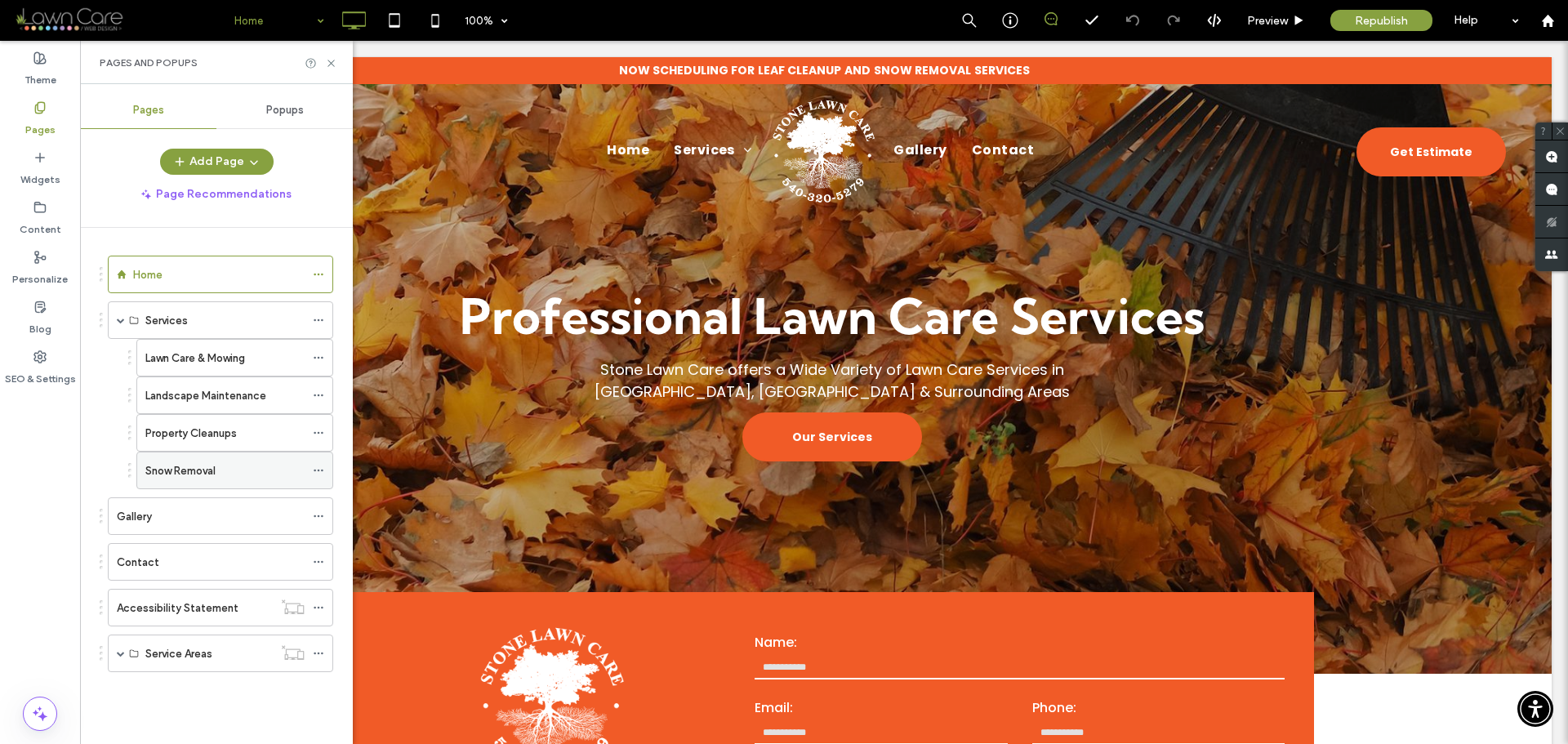
click at [317, 473] on icon at bounding box center [318, 470] width 11 height 11
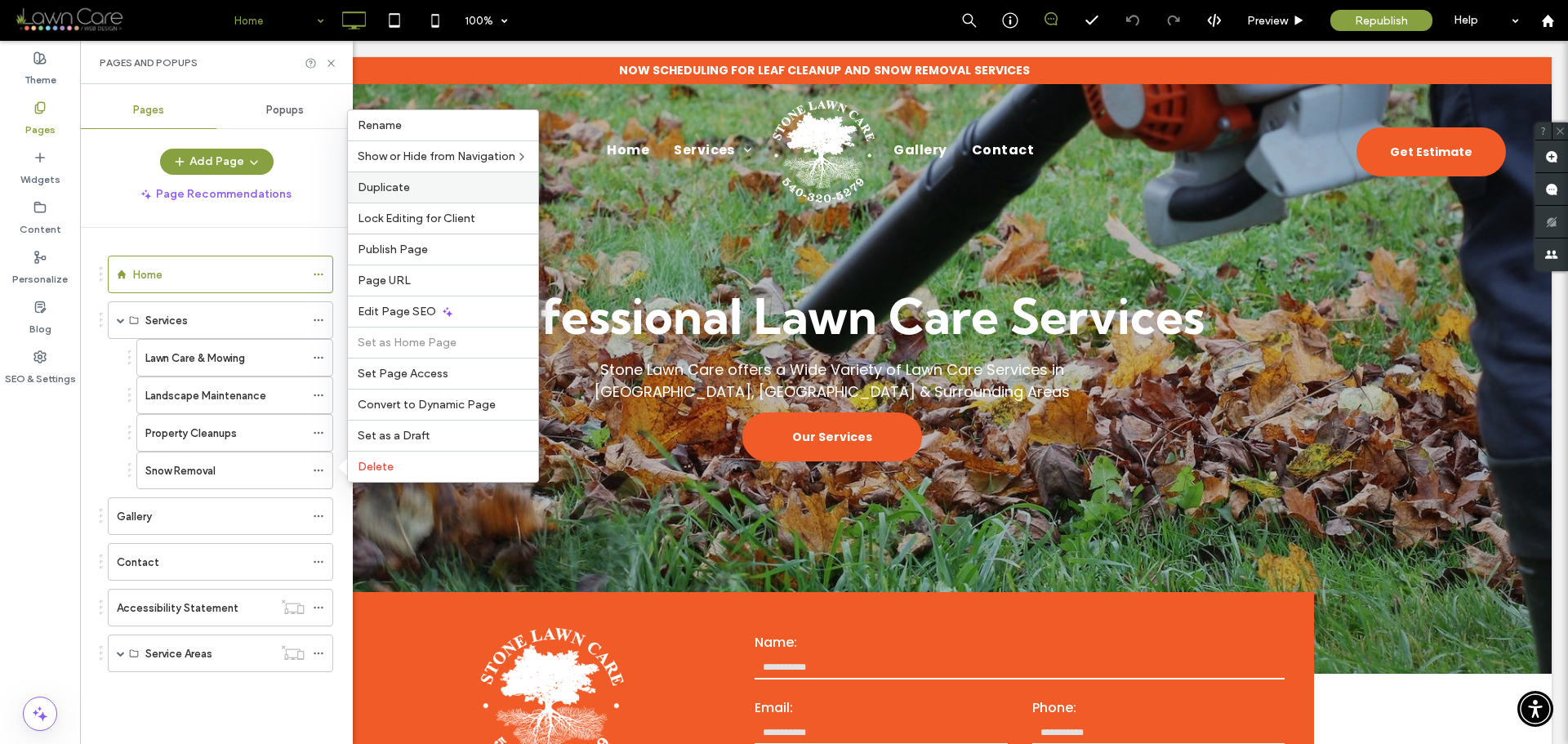
click at [442, 193] on label "Duplicate" at bounding box center [443, 187] width 171 height 14
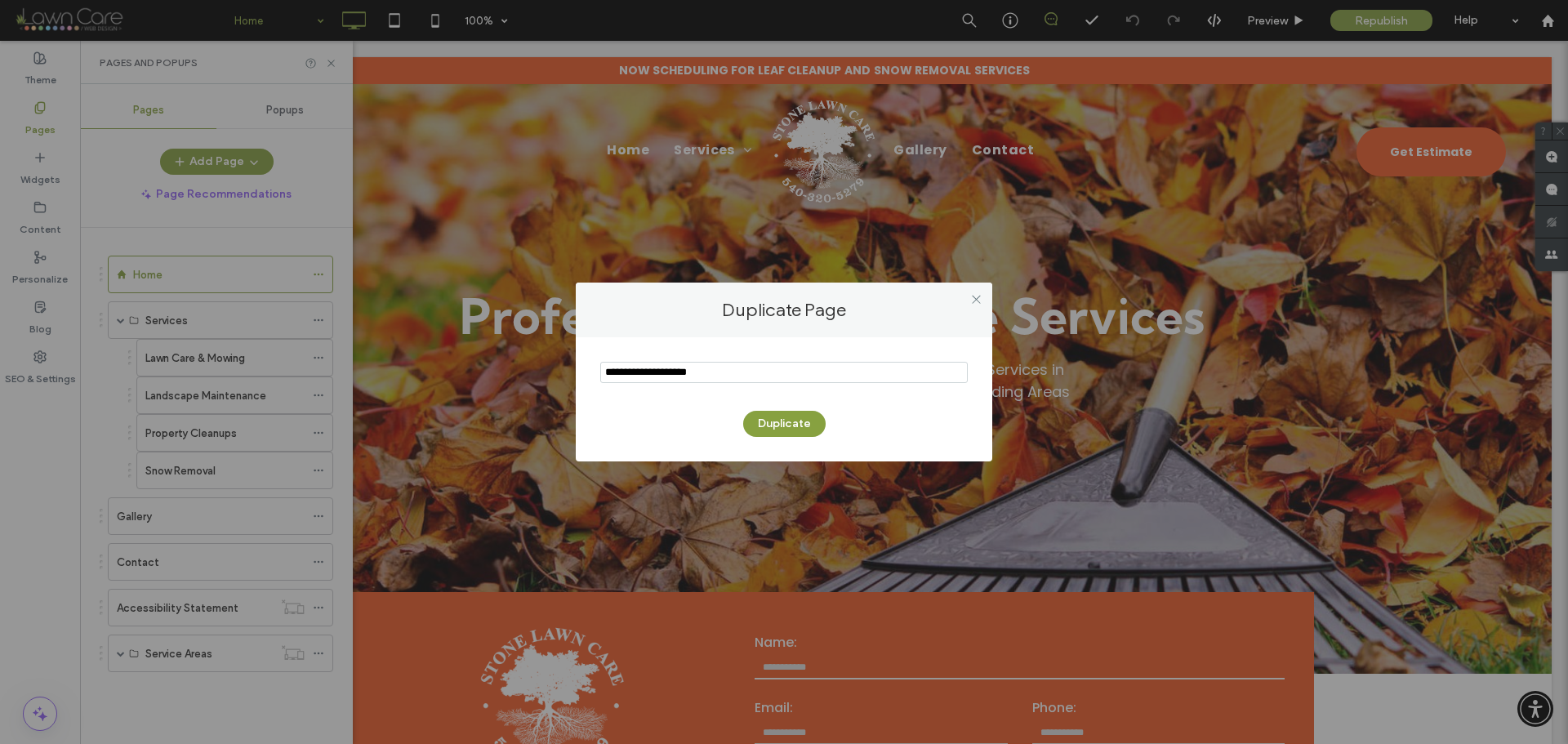
click at [756, 377] on input "notEmpty" at bounding box center [784, 372] width 368 height 21
paste input "**********"
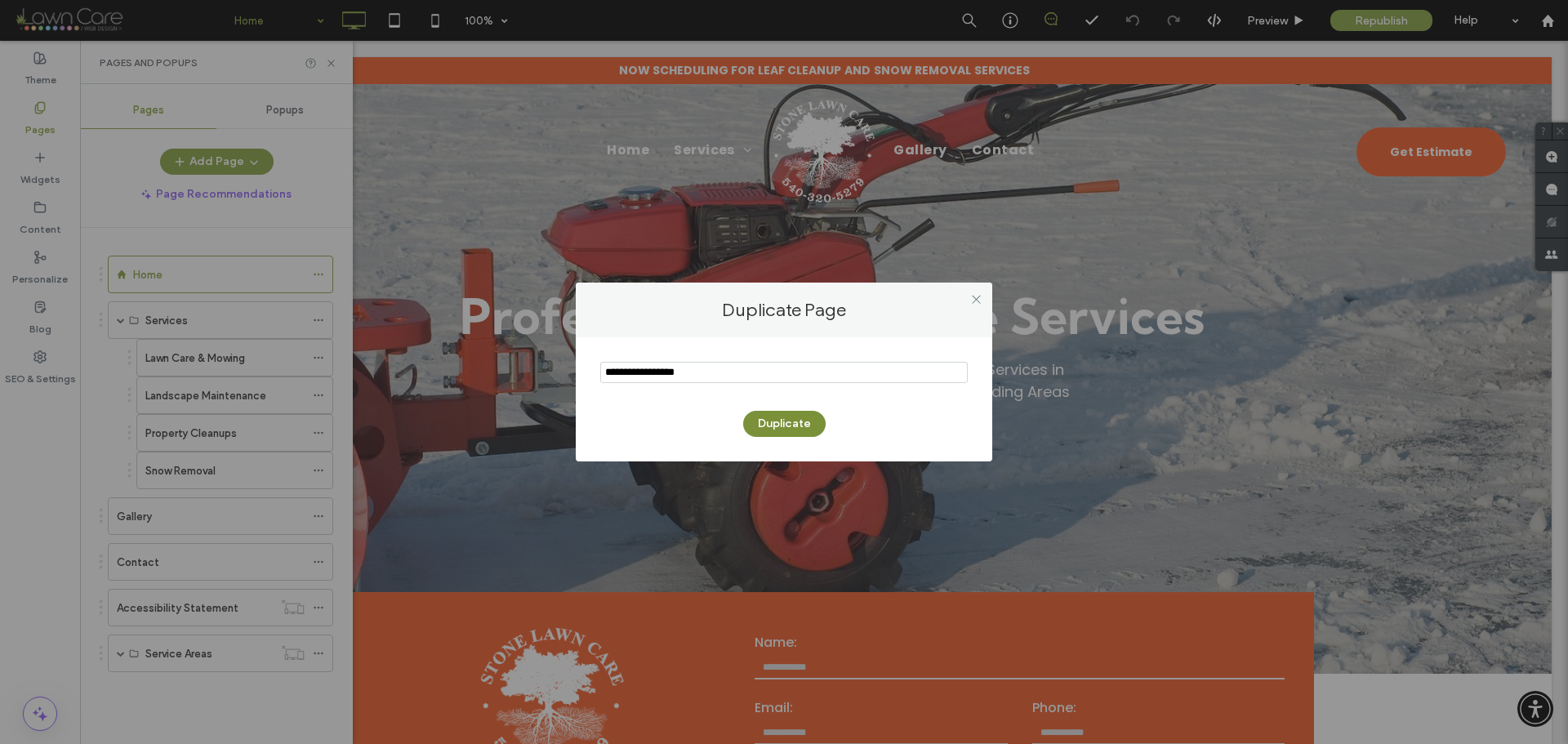
type input "**********"
click at [773, 419] on button "Duplicate" at bounding box center [784, 424] width 82 height 27
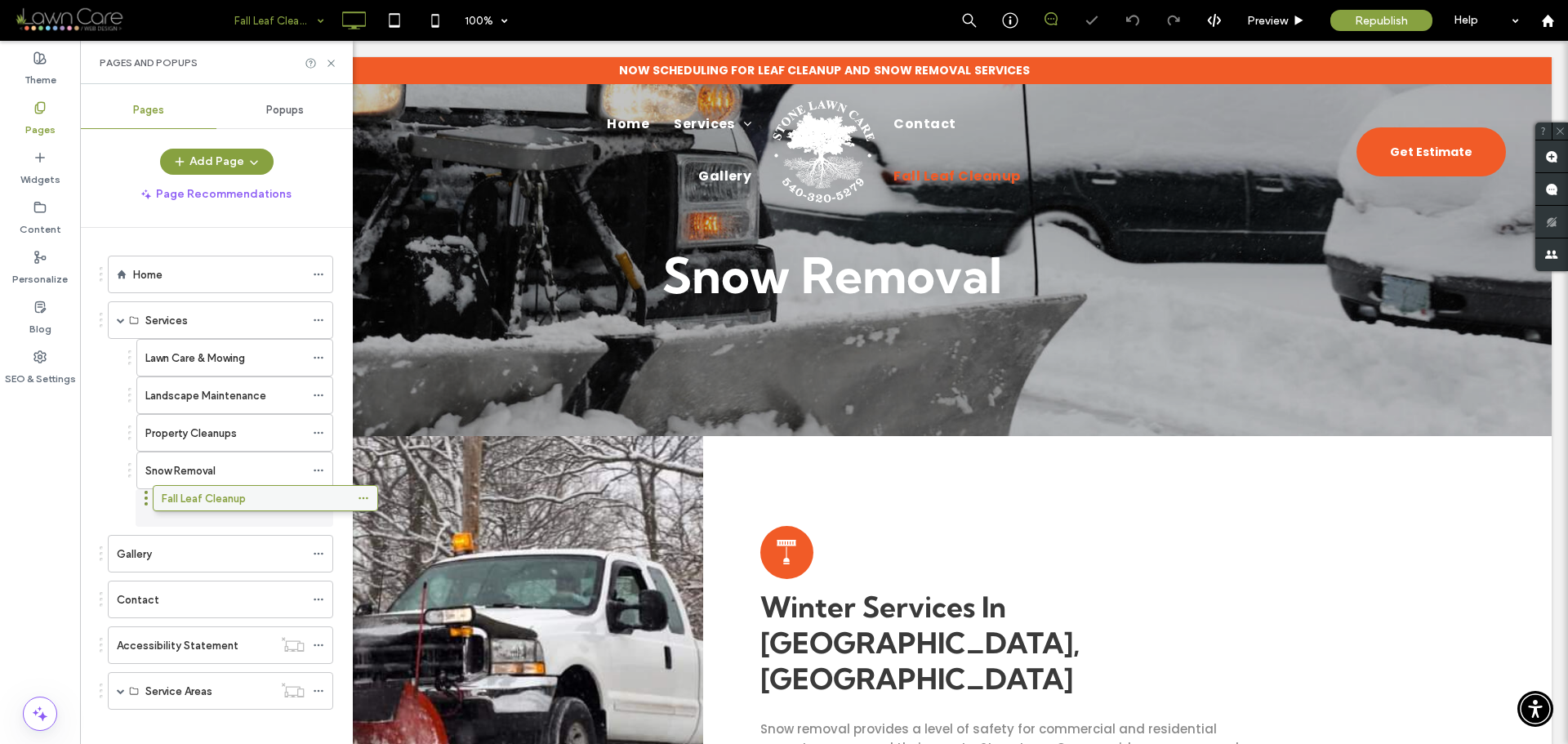
drag, startPoint x: 167, startPoint y: 698, endPoint x: 212, endPoint y: 503, distance: 200.1
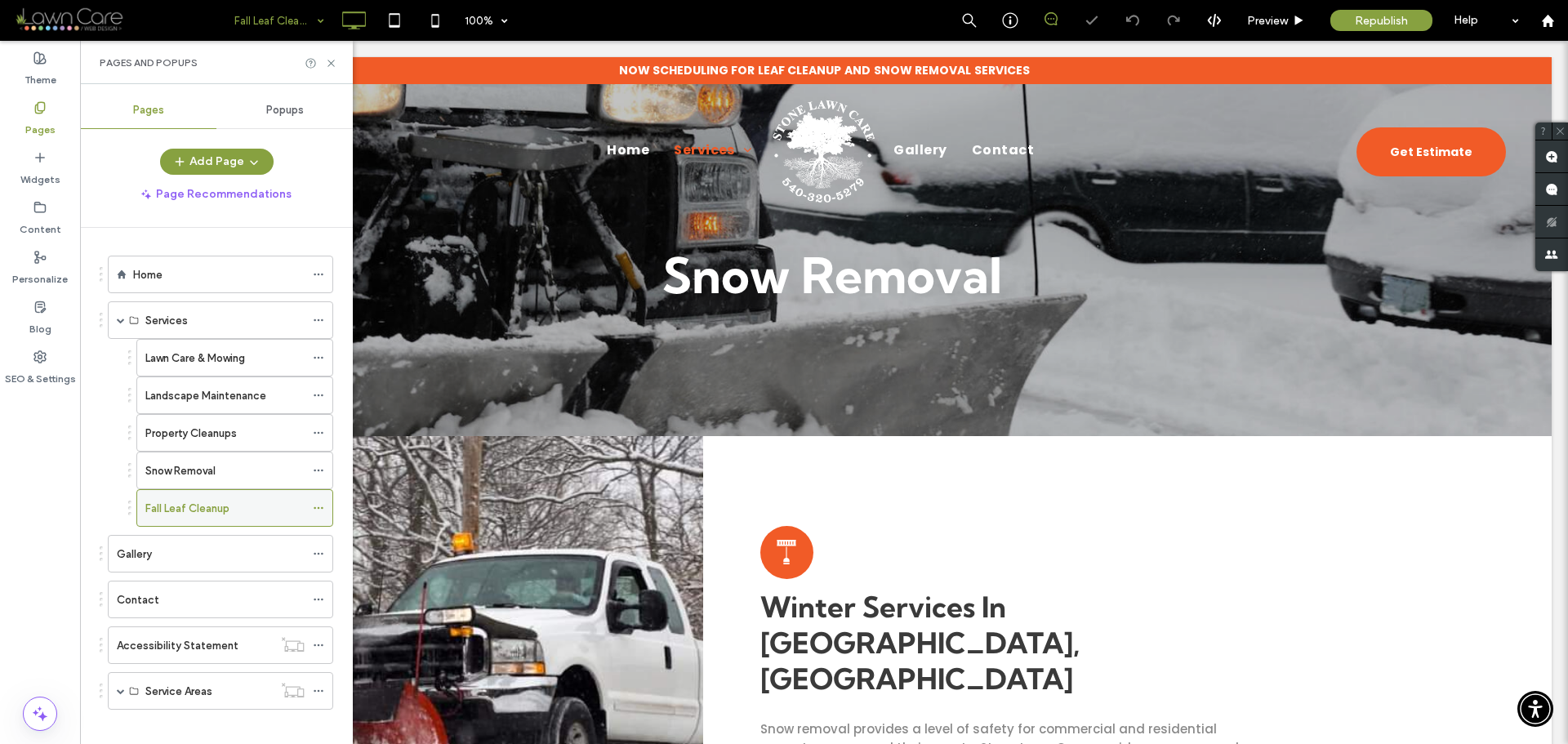
click at [315, 507] on use at bounding box center [318, 508] width 9 height 3
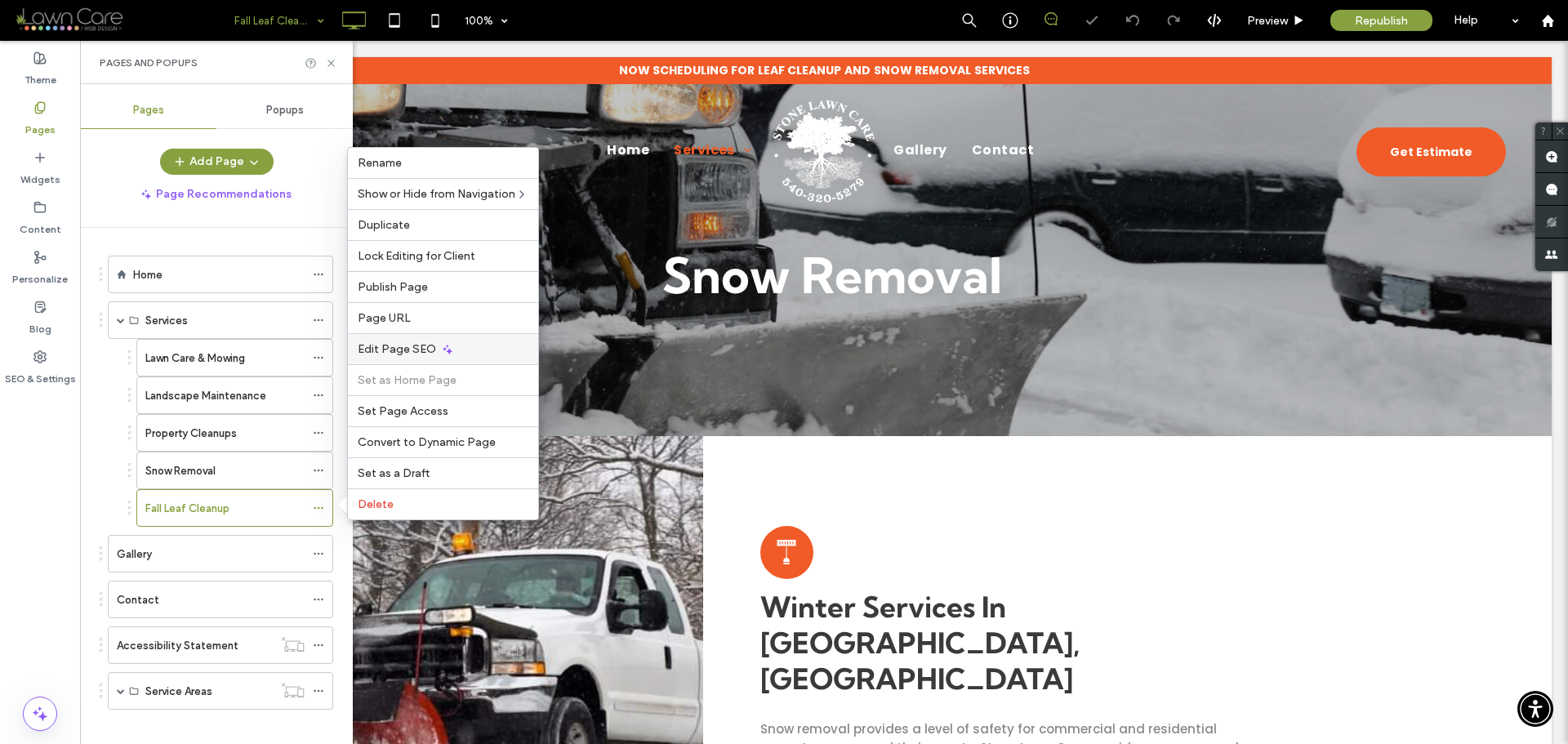
click at [401, 346] on span "Edit Page SEO" at bounding box center [397, 349] width 79 height 14
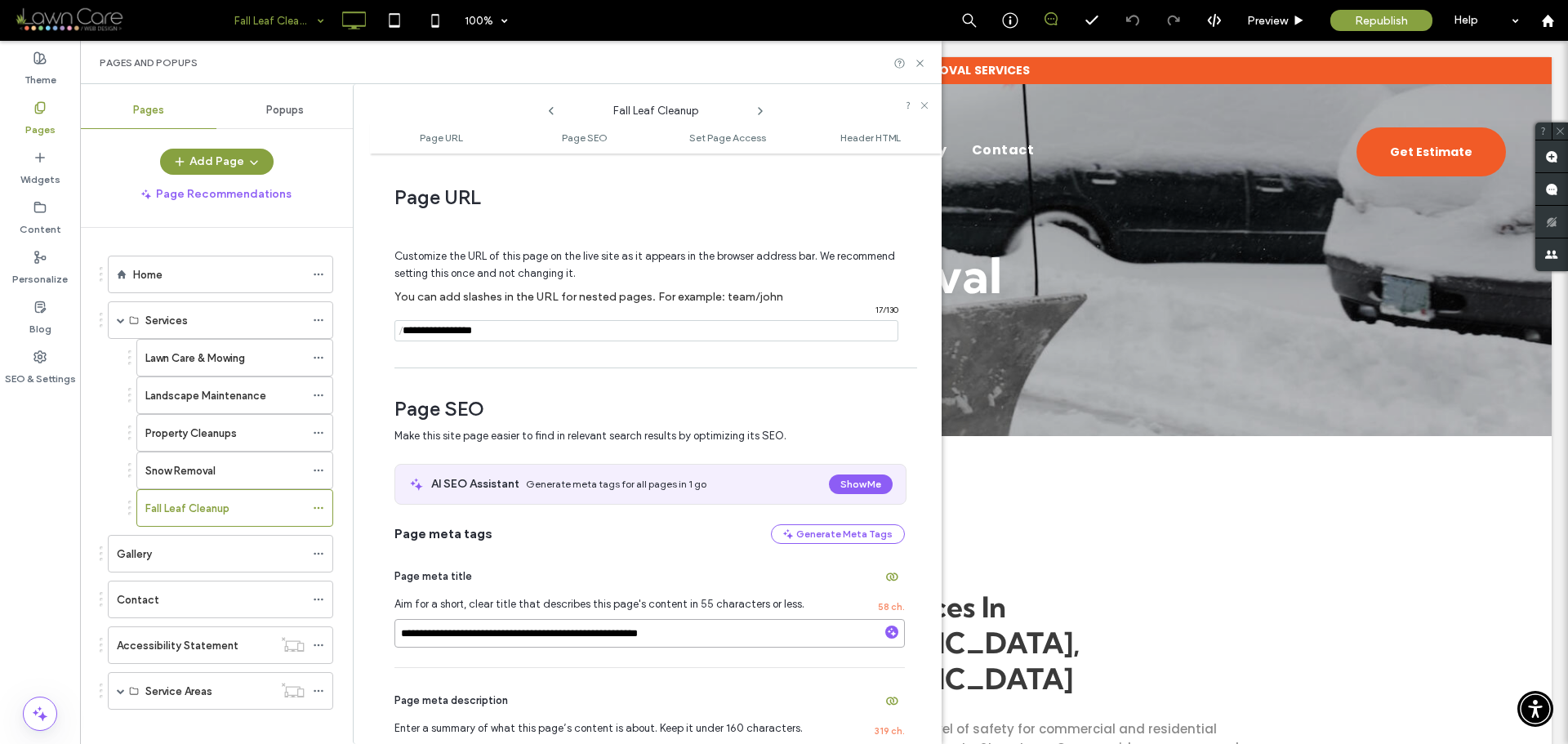
drag, startPoint x: 514, startPoint y: 632, endPoint x: 394, endPoint y: 631, distance: 120.0
click at [394, 631] on input "**********" at bounding box center [650, 633] width 510 height 28
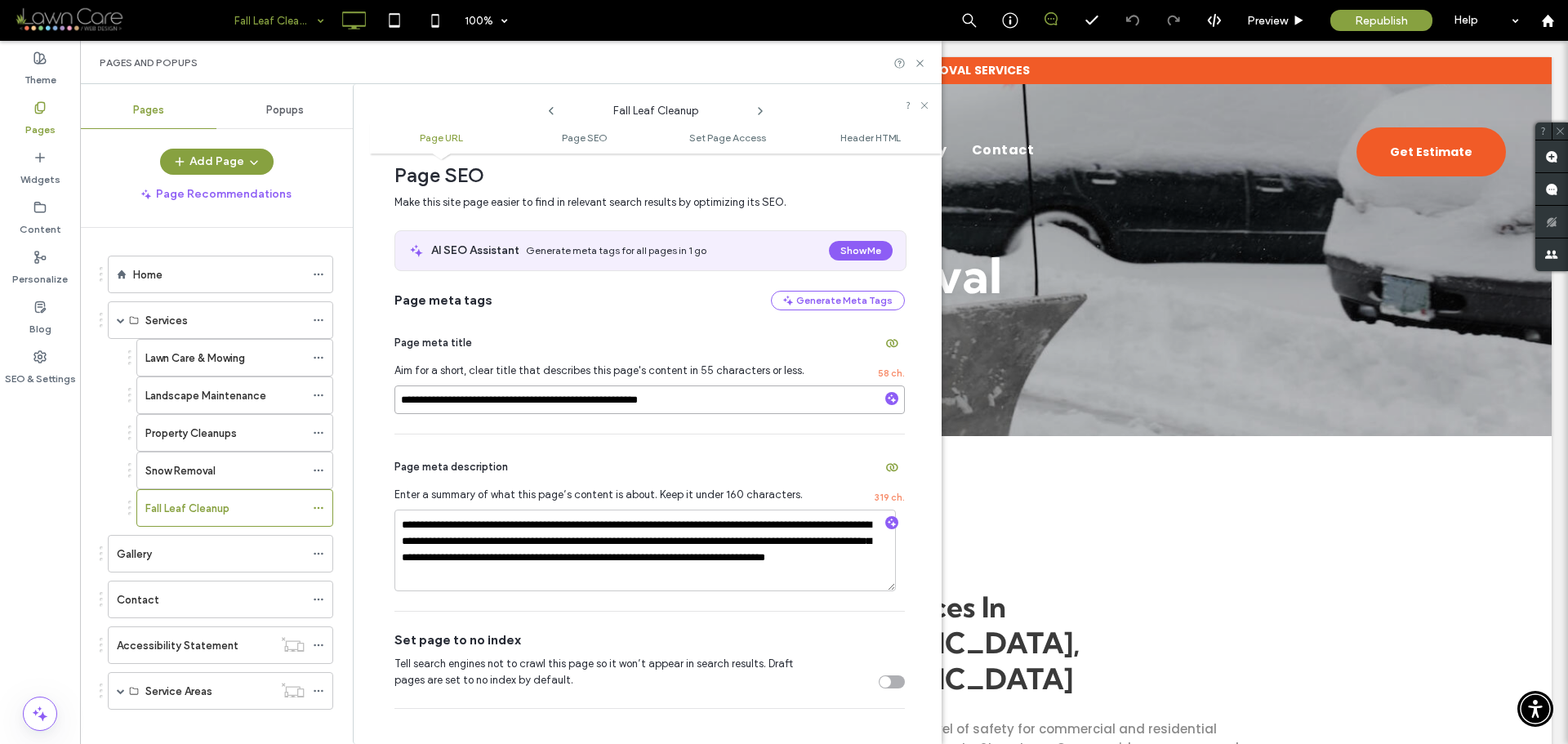
scroll to position [245, 0]
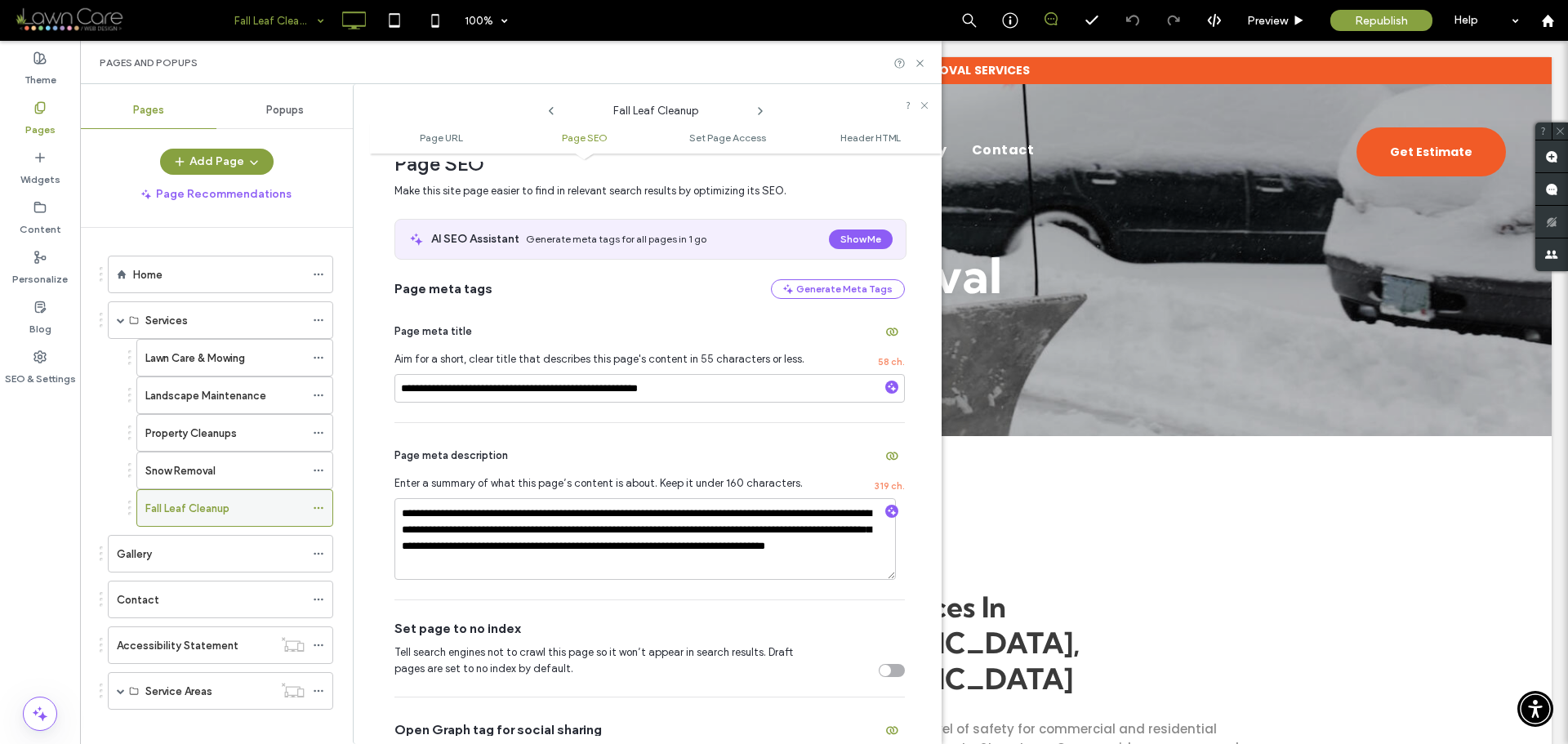
click at [213, 501] on label "Fall Leaf Cleanup" at bounding box center [188, 508] width 84 height 28
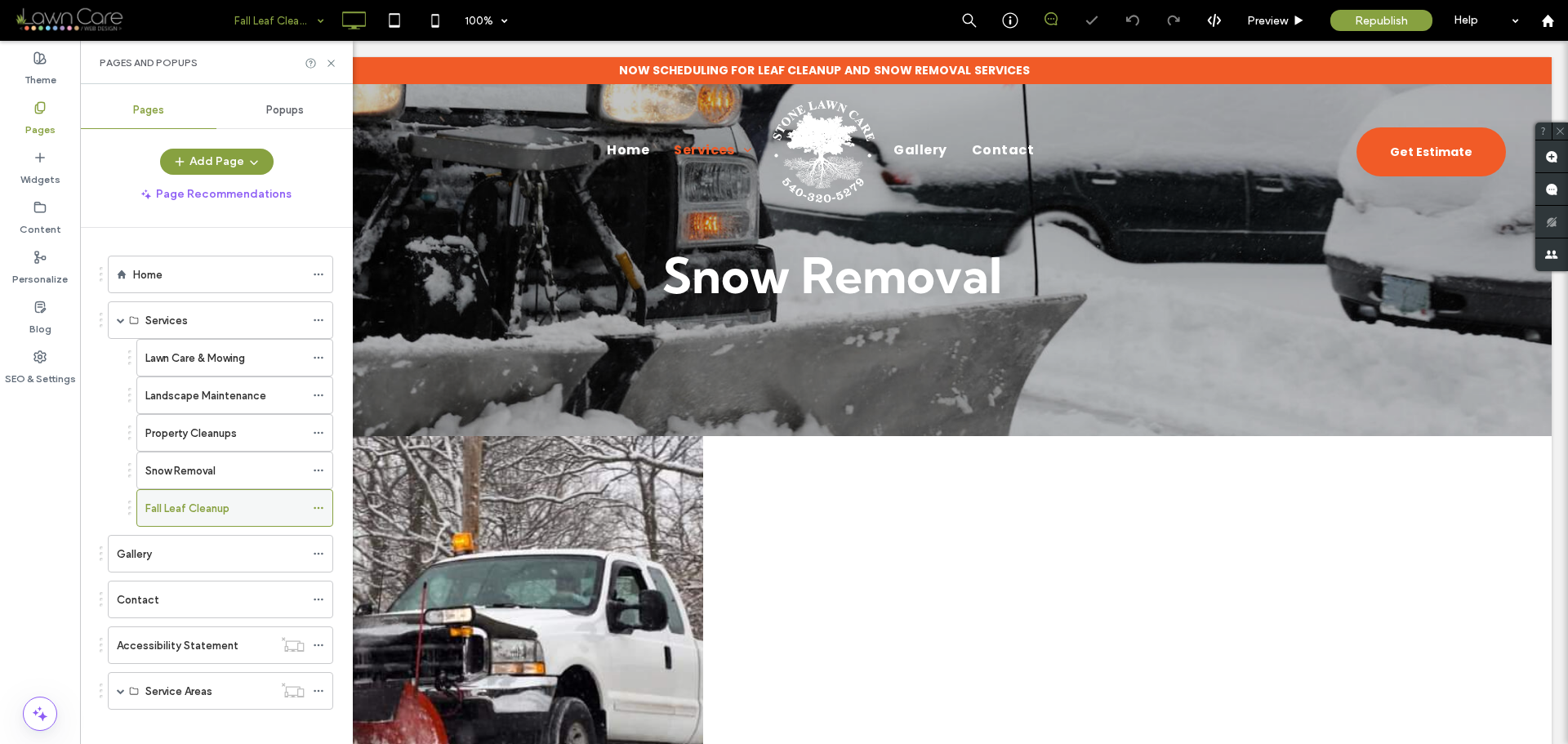
scroll to position [0, 0]
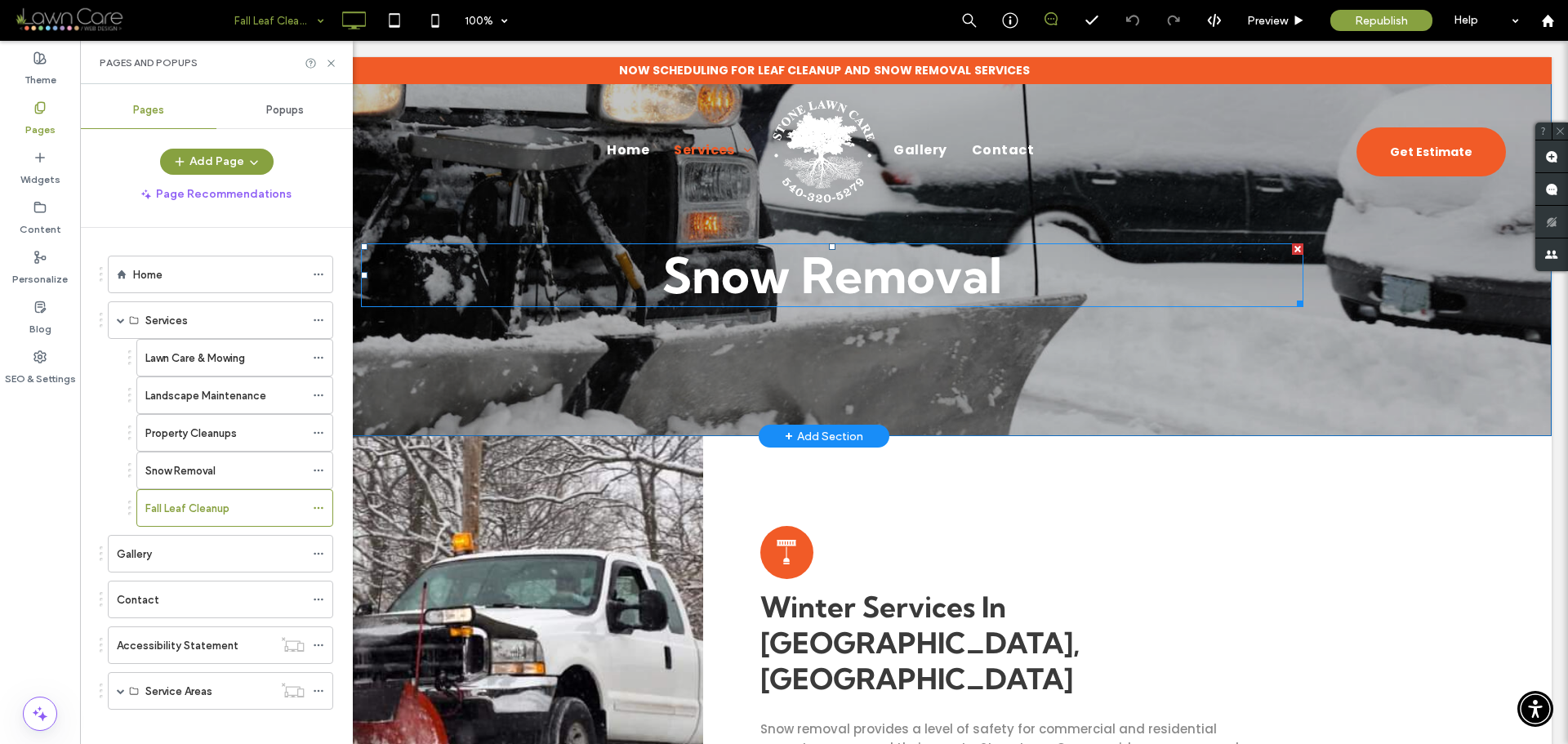
click at [865, 268] on span "Snow Removal" at bounding box center [832, 275] width 339 height 60
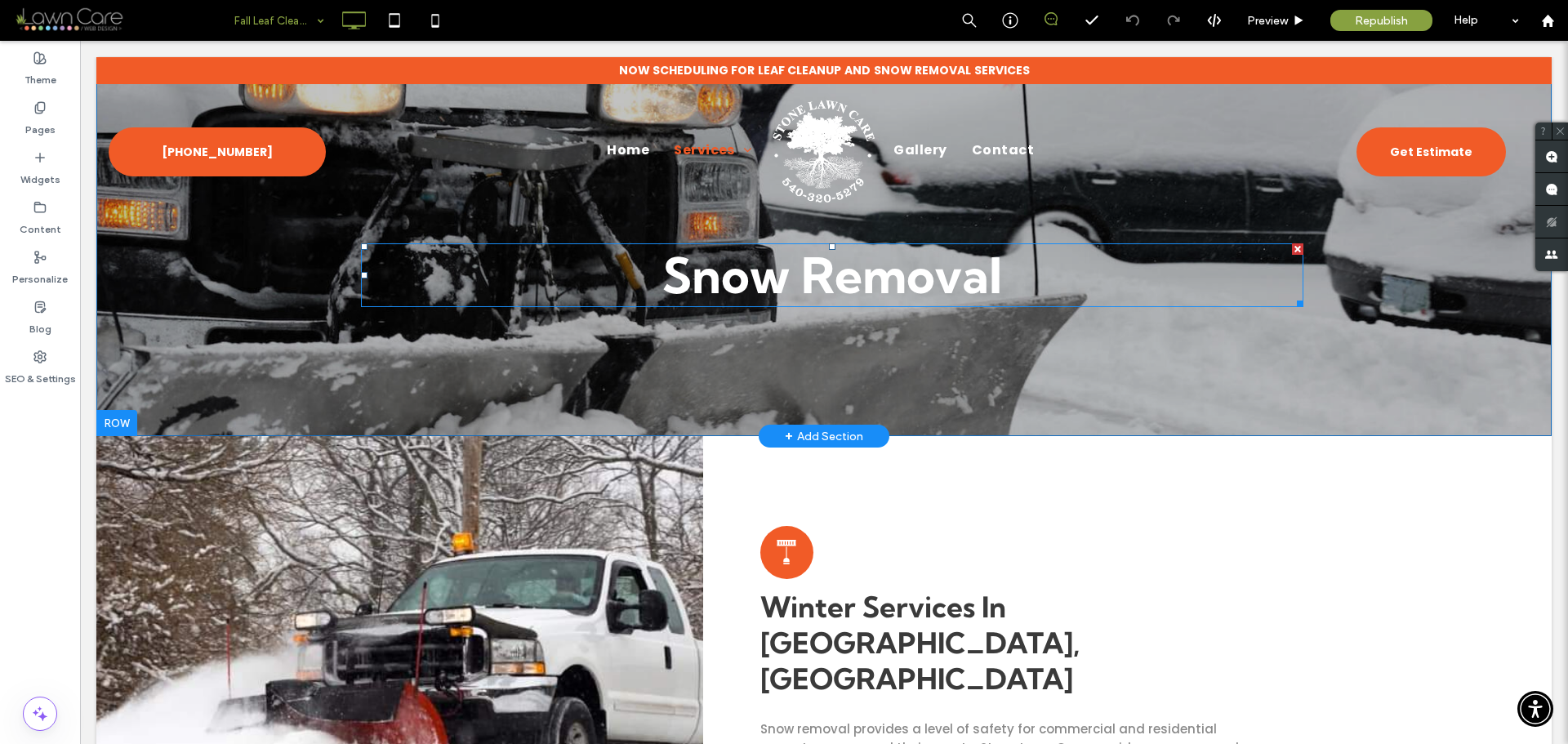
click at [865, 268] on span "Snow Removal" at bounding box center [832, 275] width 339 height 60
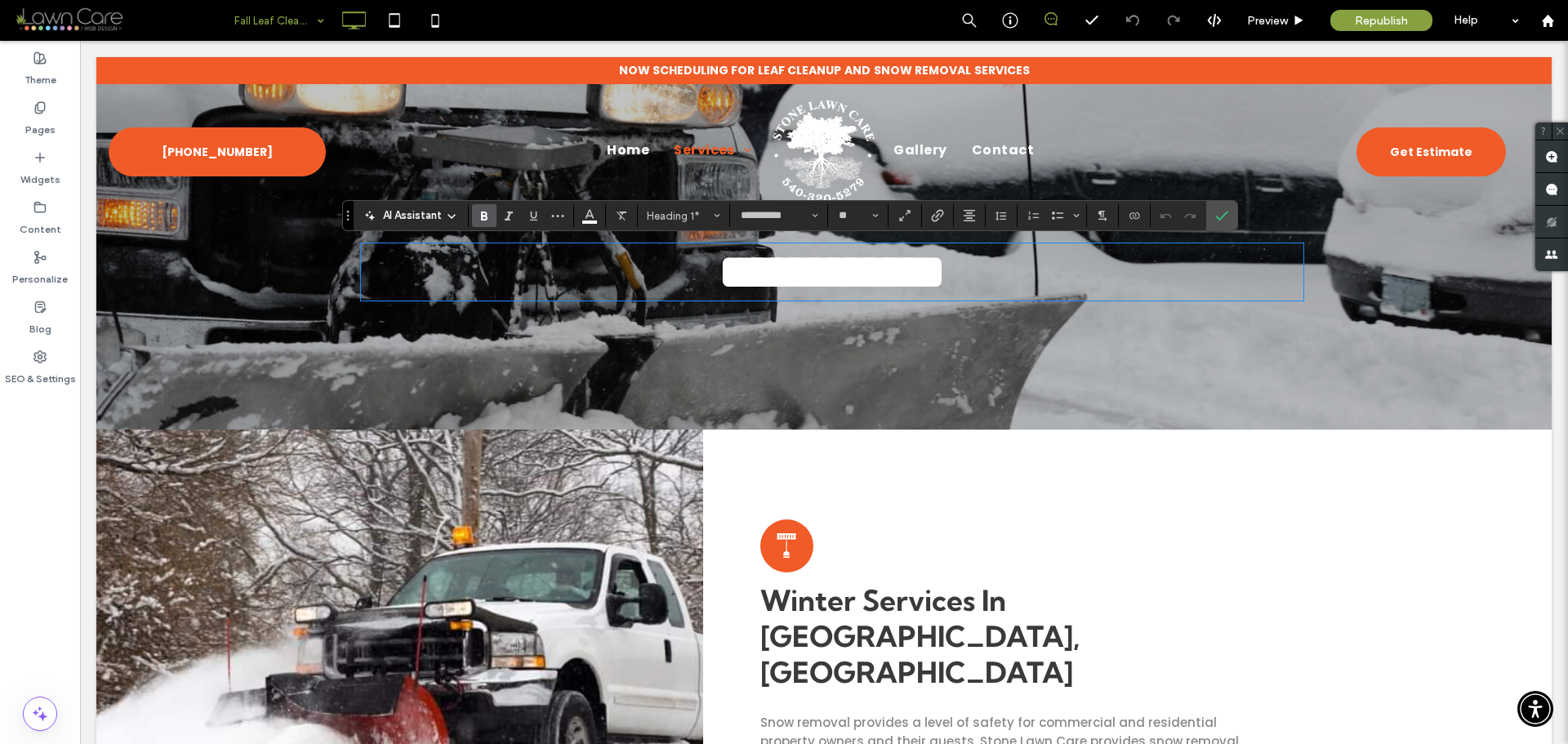
type input "*******"
type input "**"
click at [1213, 222] on label "Confirm" at bounding box center [1221, 216] width 25 height 29
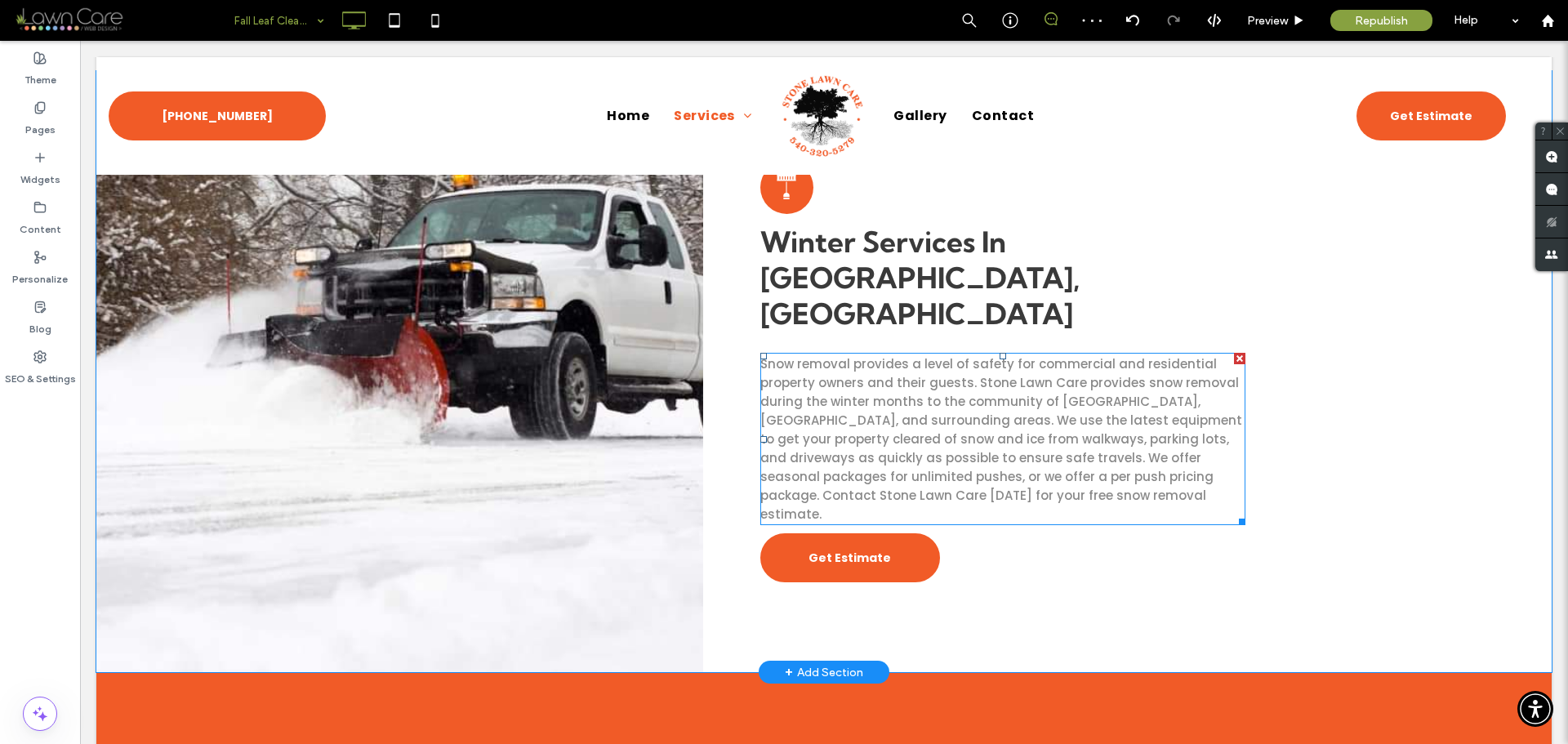
scroll to position [491, 0]
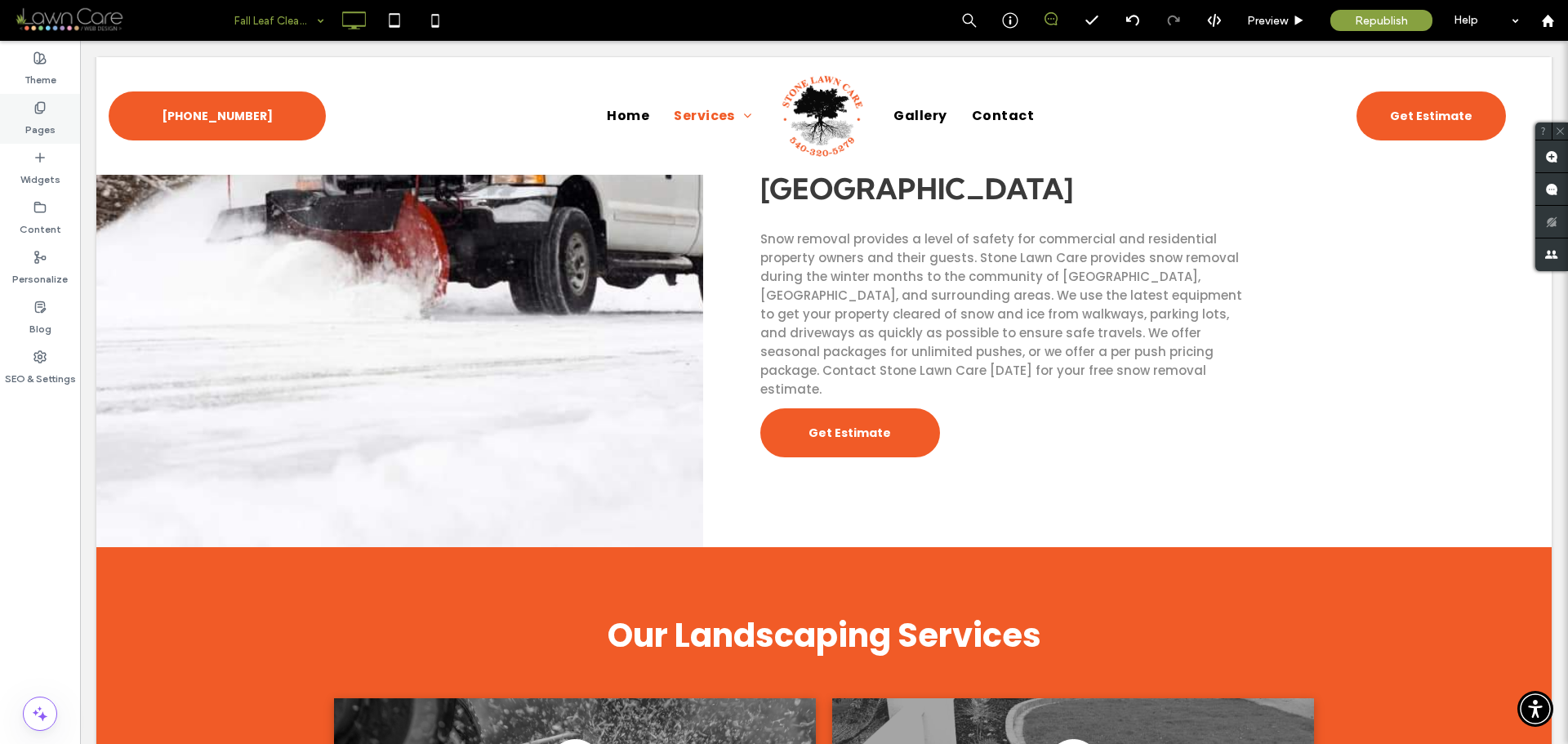
click at [42, 130] on label "Pages" at bounding box center [40, 125] width 30 height 23
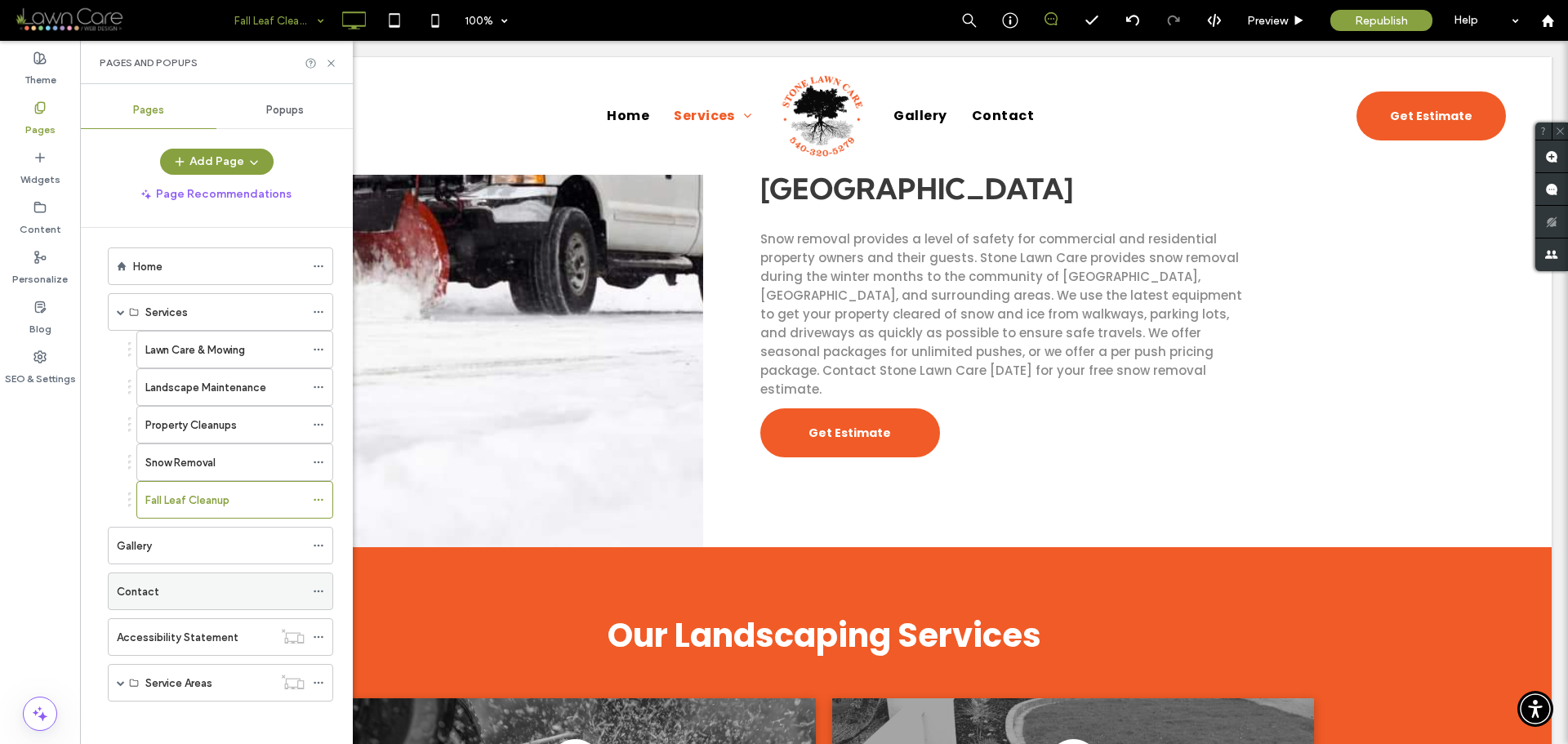
scroll to position [15, 0]
click at [118, 677] on span at bounding box center [121, 676] width 8 height 8
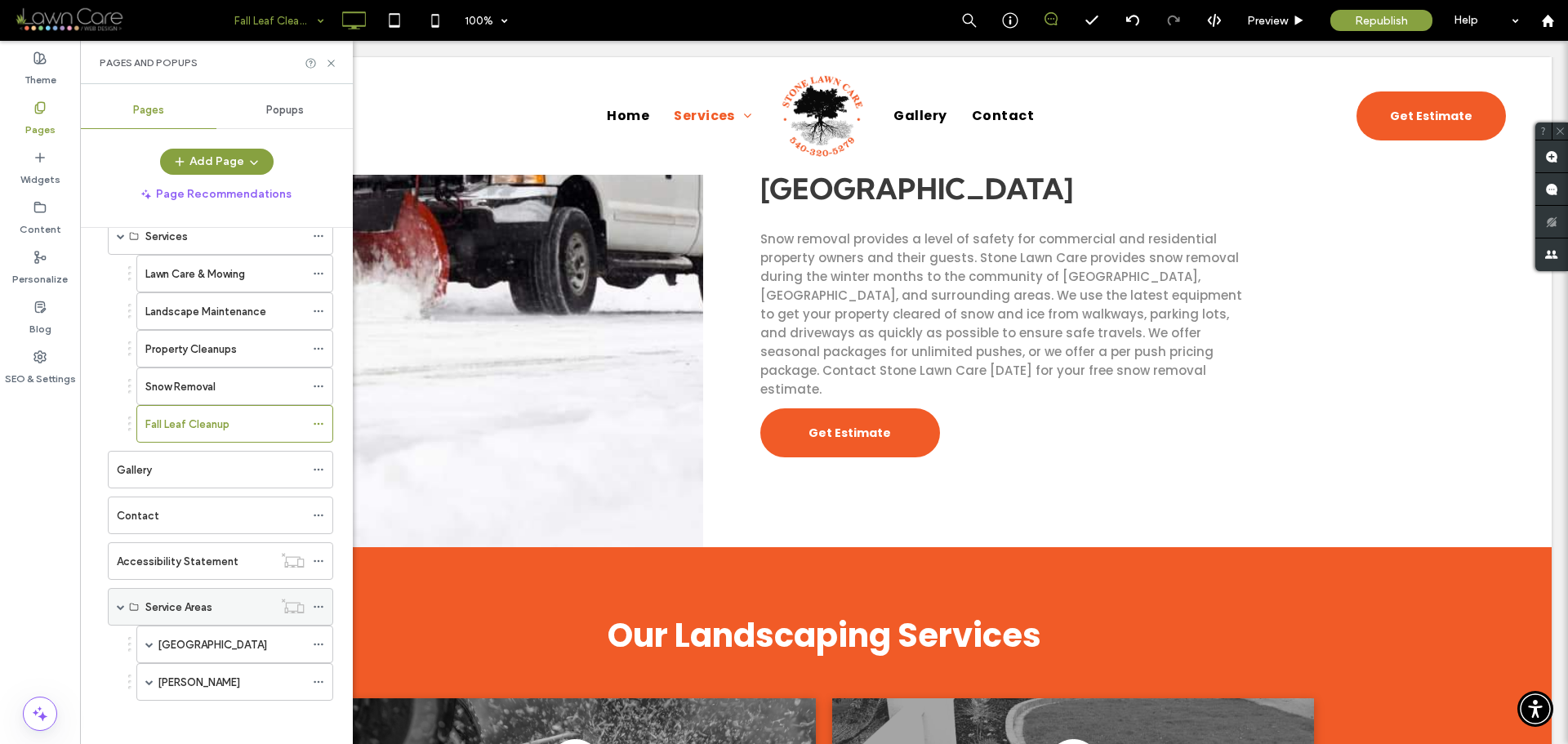
scroll to position [90, 0]
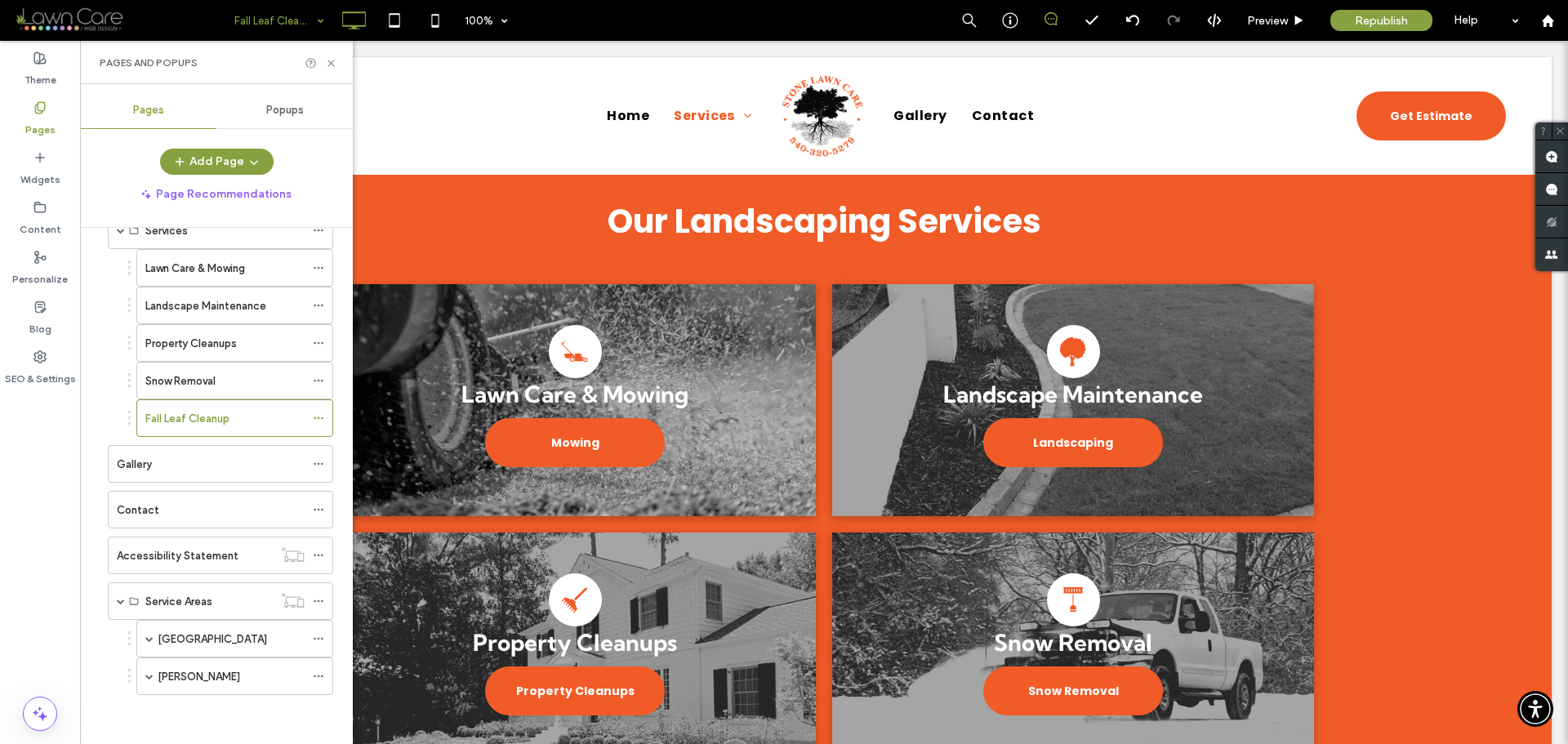
scroll to position [1144, 0]
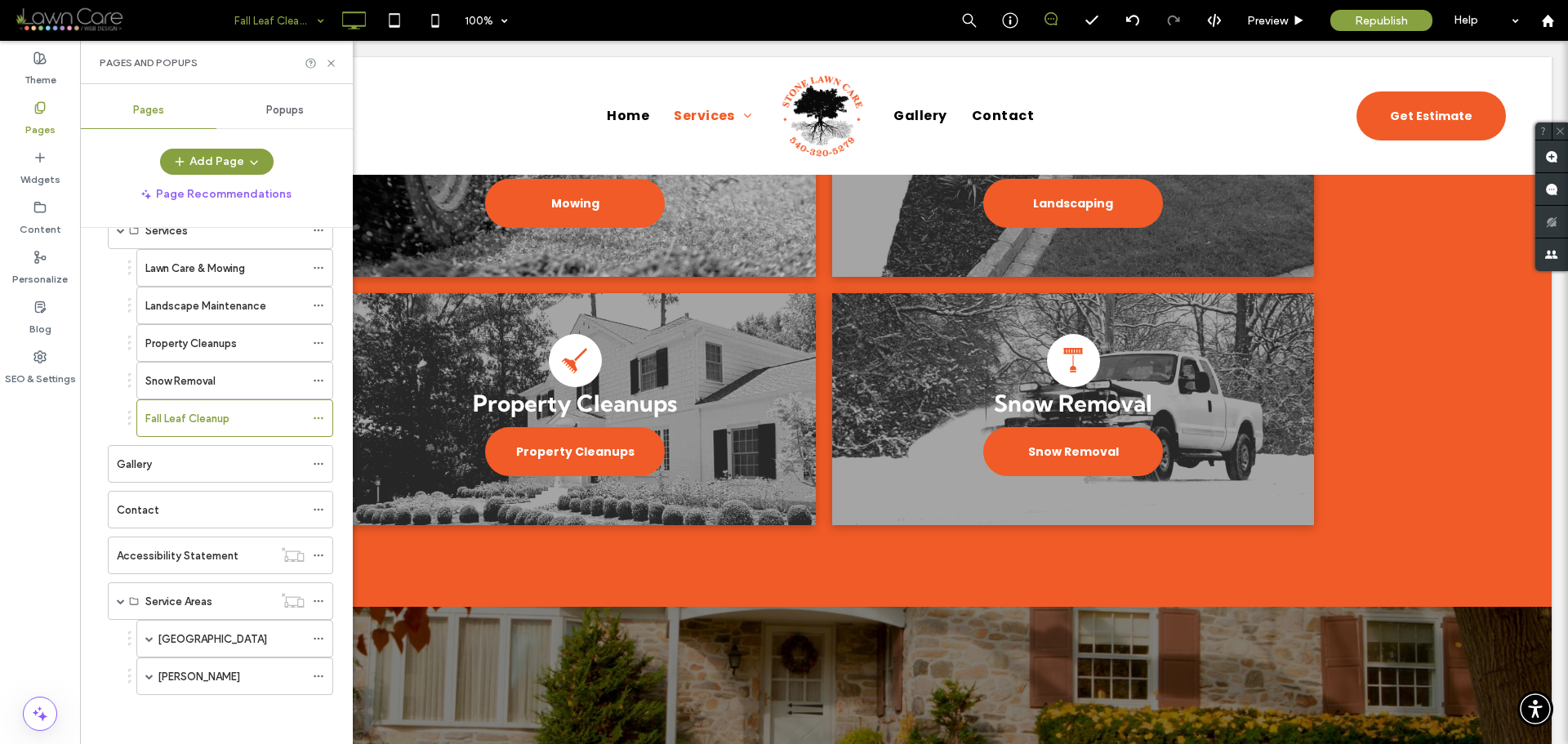
click at [1549, 371] on body "Click To Paste Row Home Services Lawn Care & Mowing Landscape Maintenance Prope…" at bounding box center [823, 179] width 1487 height 2565
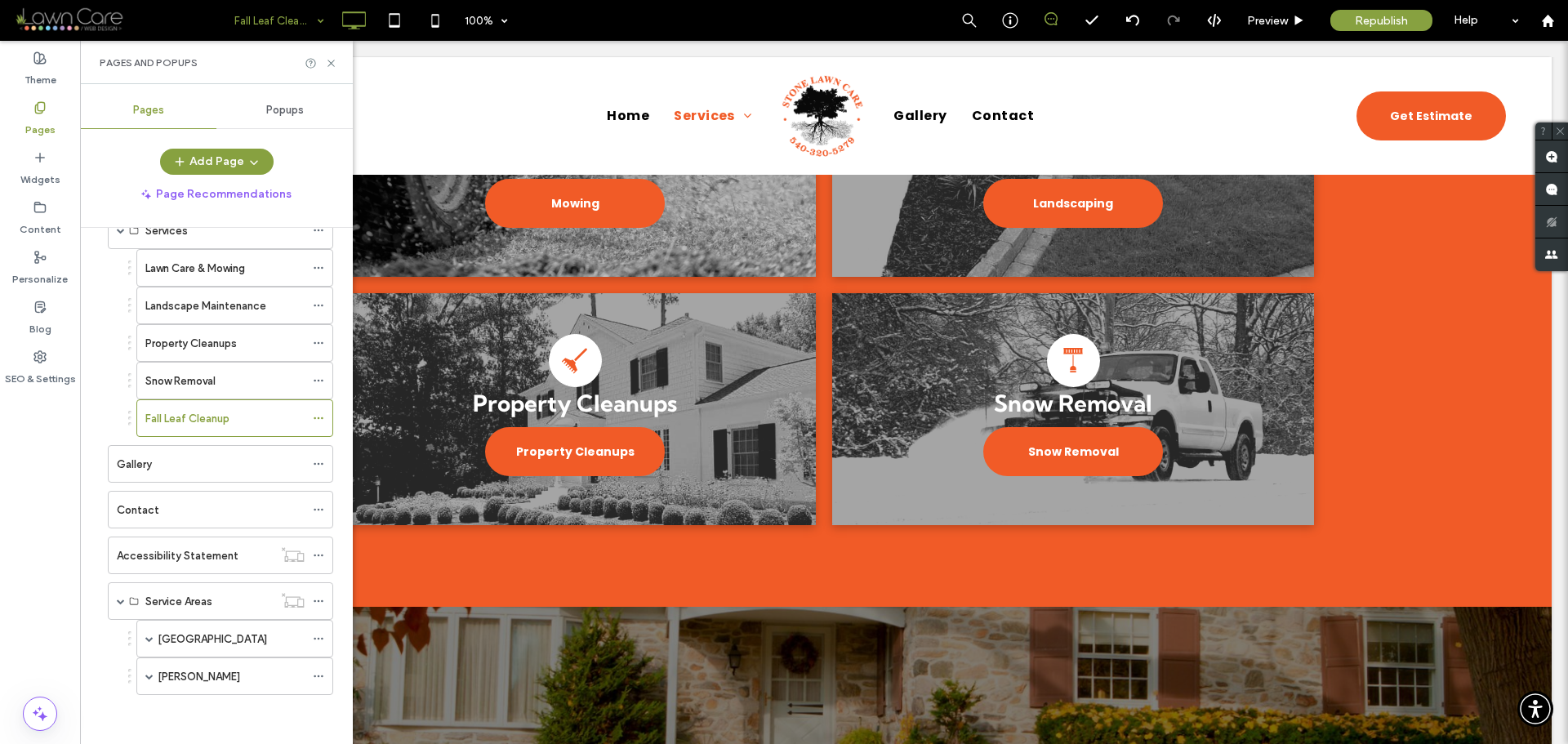
click at [1549, 371] on body "Click To Paste Row Home Services Lawn Care & Mowing Landscape Maintenance Prope…" at bounding box center [823, 179] width 1487 height 2565
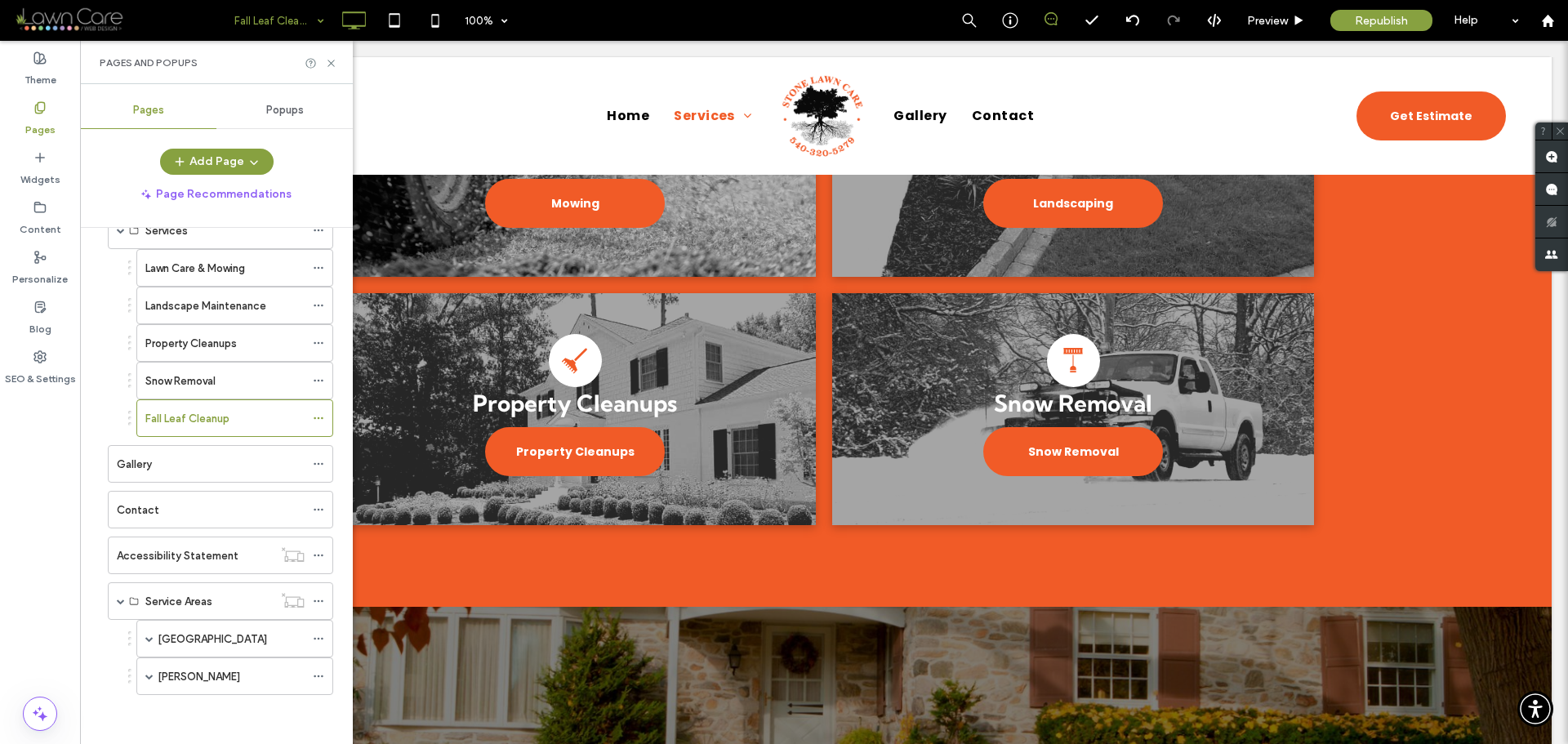
click at [1549, 371] on body "Click To Paste Row Home Services Lawn Care & Mowing Landscape Maintenance Prope…" at bounding box center [823, 179] width 1487 height 2565
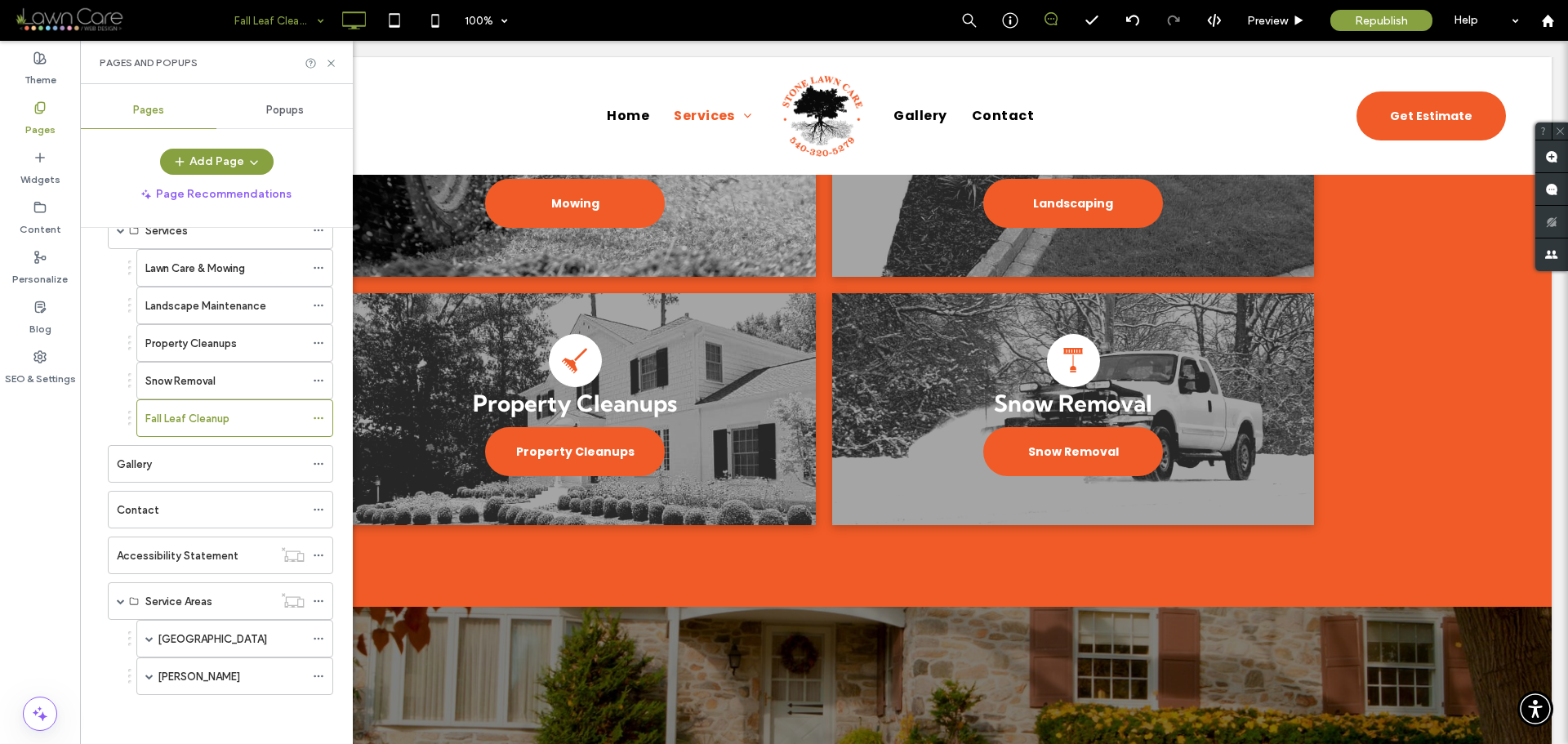
click at [1549, 371] on body "Click To Paste Row Home Services Lawn Care & Mowing Landscape Maintenance Prope…" at bounding box center [823, 179] width 1487 height 2565
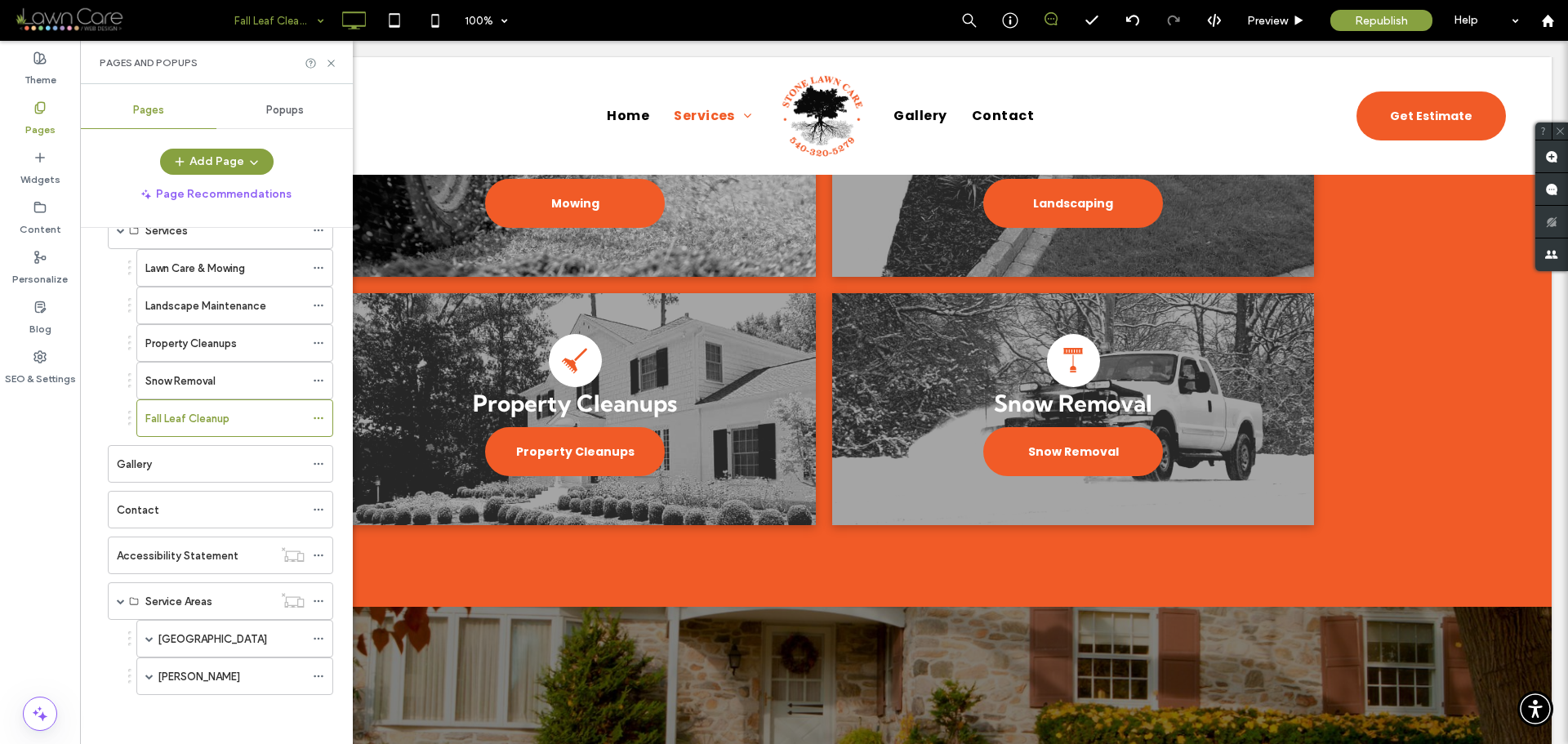
click at [1549, 371] on body "Click To Paste Row Home Services Lawn Care & Mowing Landscape Maintenance Prope…" at bounding box center [823, 179] width 1487 height 2565
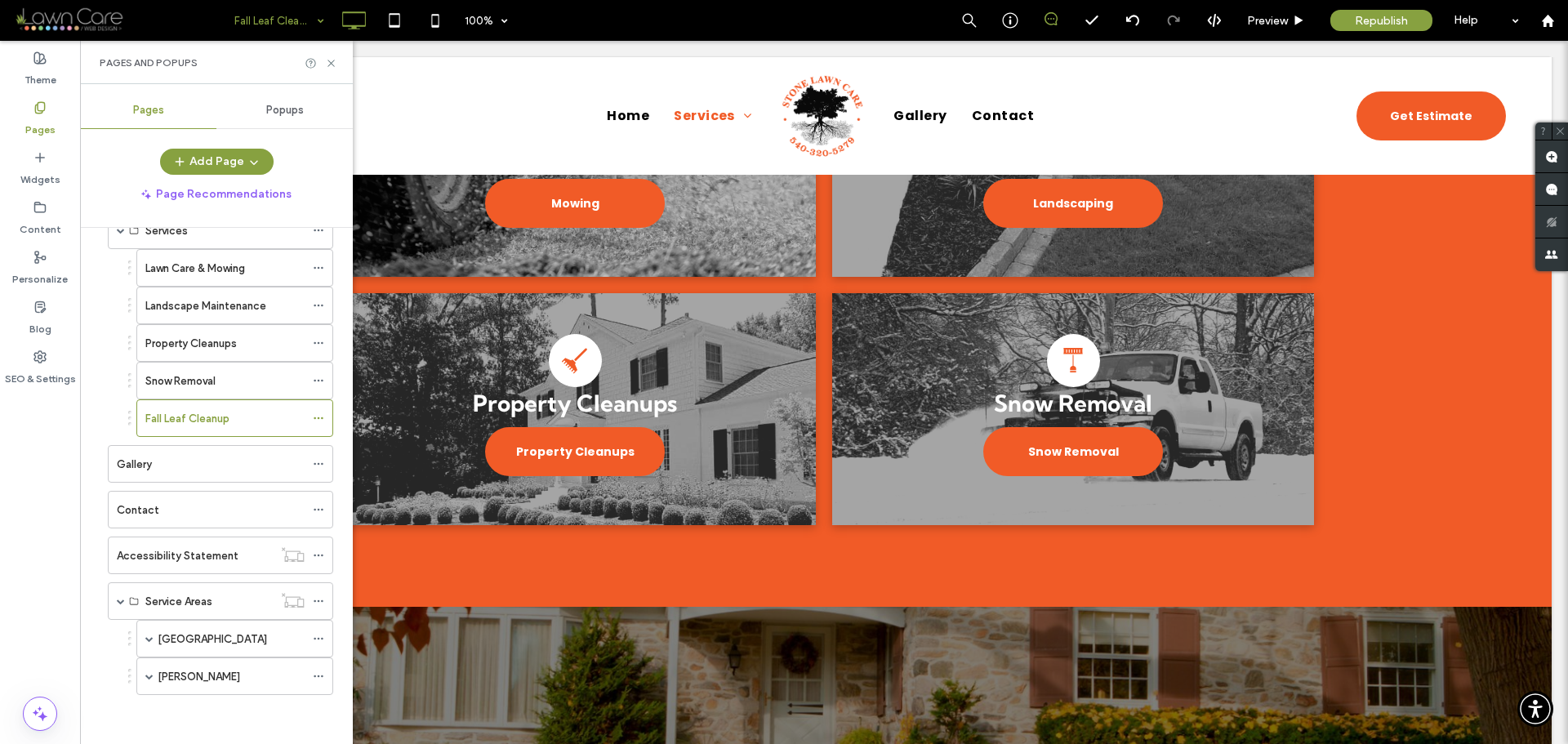
click at [1549, 371] on body "Click To Paste Row Home Services Lawn Care & Mowing Landscape Maintenance Prope…" at bounding box center [823, 179] width 1487 height 2565
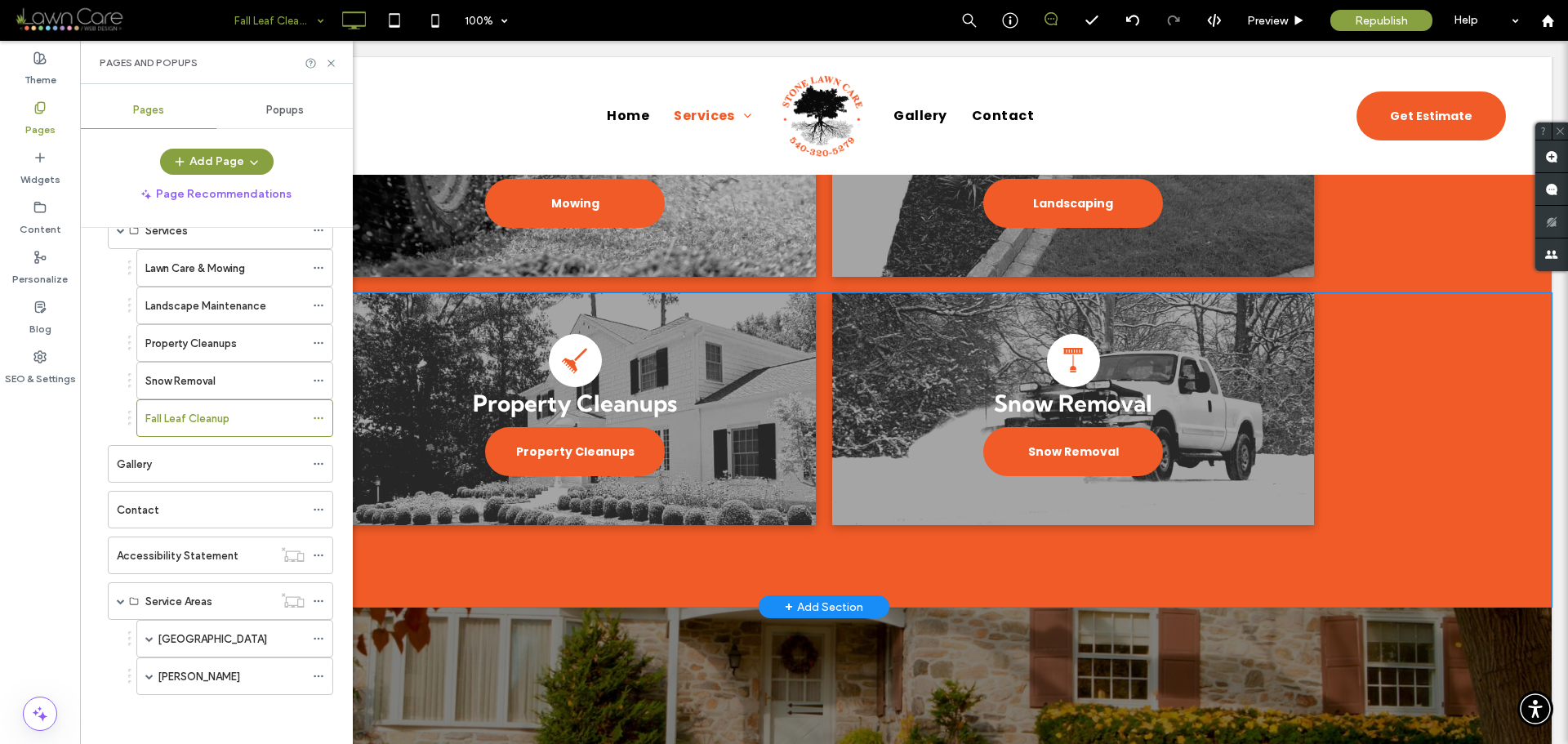
click at [1528, 383] on div "Rake Property Cleanups Property Cleanups Click To Paste 026 Snow Shovel Snow Re…" at bounding box center [823, 449] width 1455 height 314
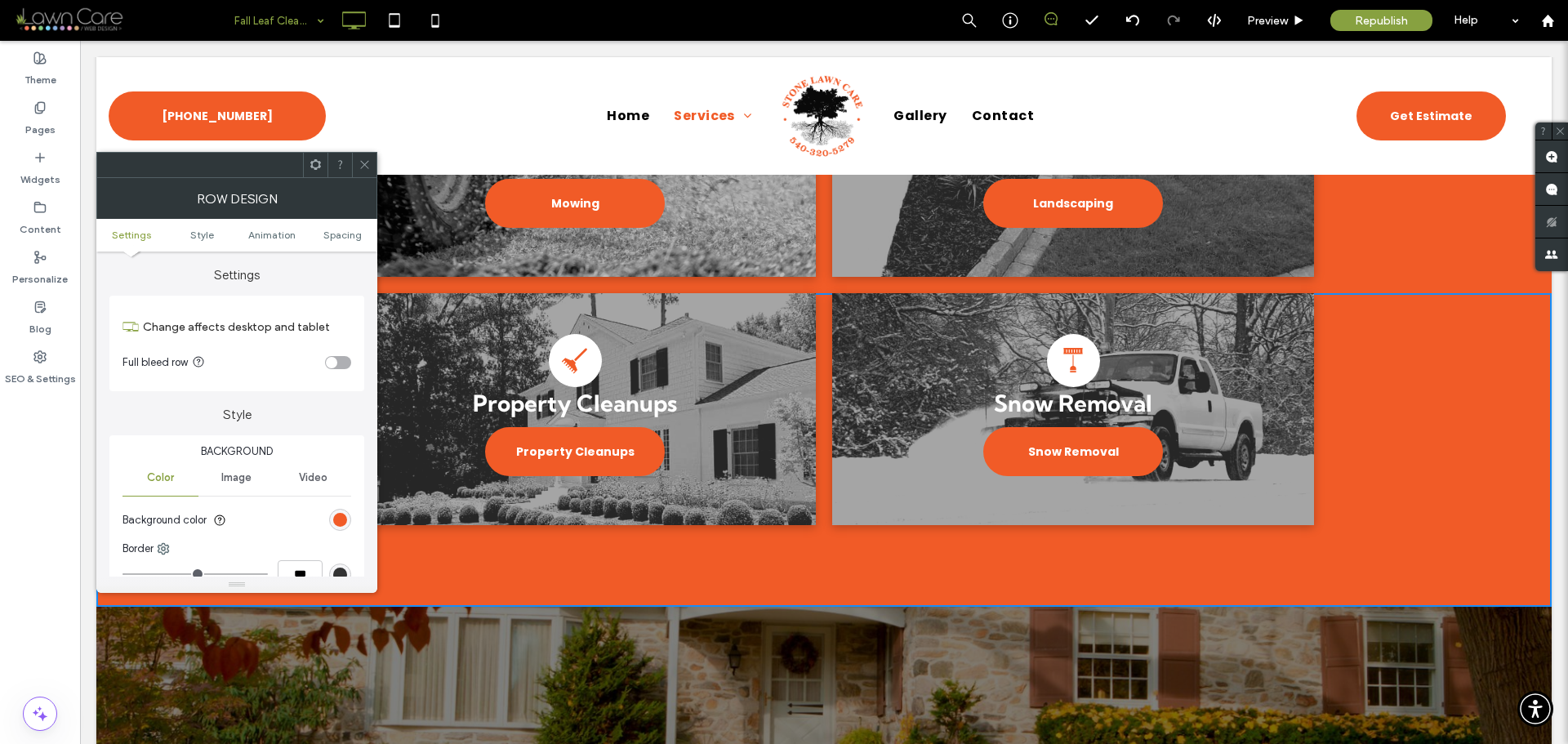
click at [1553, 415] on body "Click To Paste Row Home Services Lawn Care & Mowing Landscape Maintenance Prope…" at bounding box center [823, 179] width 1487 height 2565
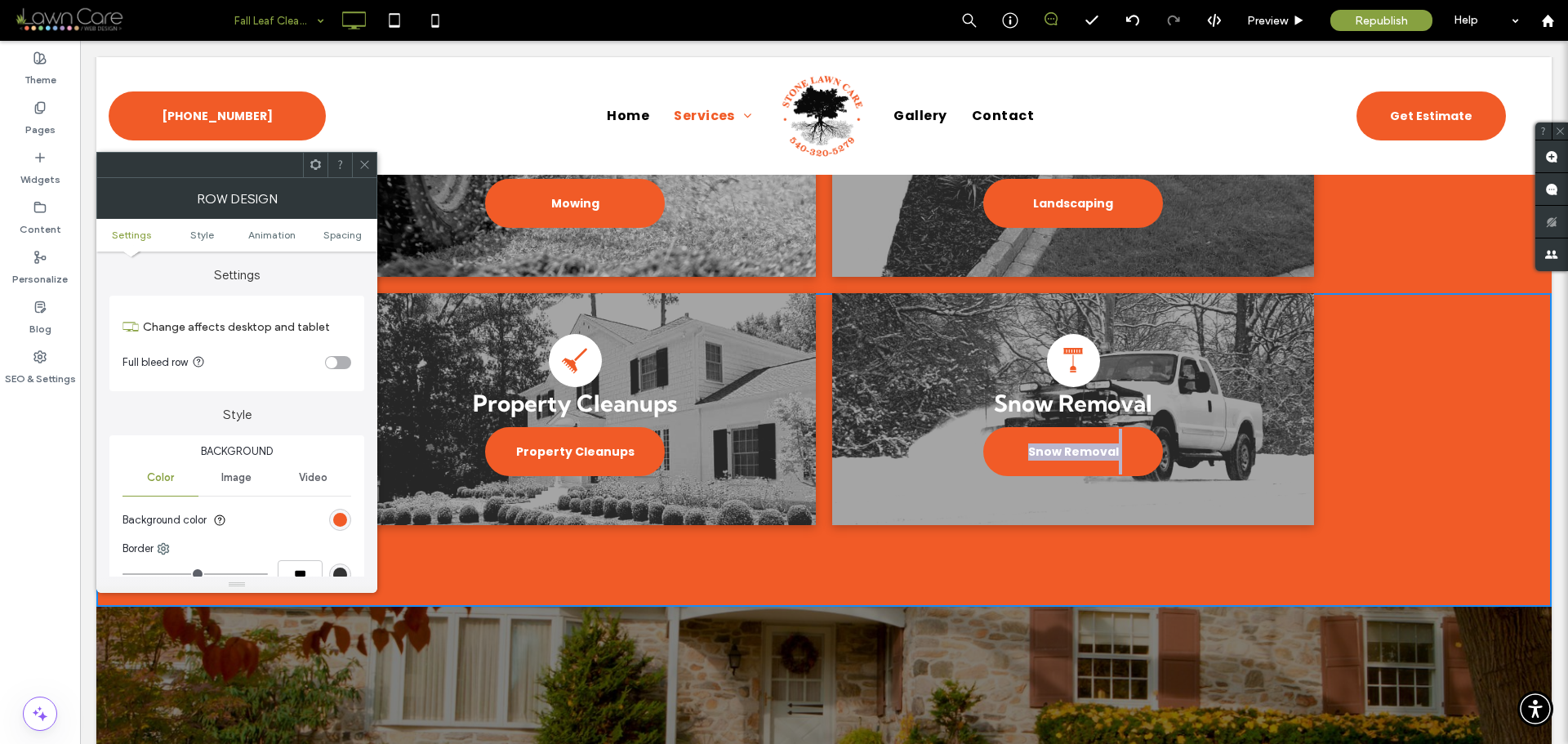
click at [1548, 449] on body "Click To Paste Row Home Services Lawn Care & Mowing Landscape Maintenance Prope…" at bounding box center [823, 179] width 1487 height 2565
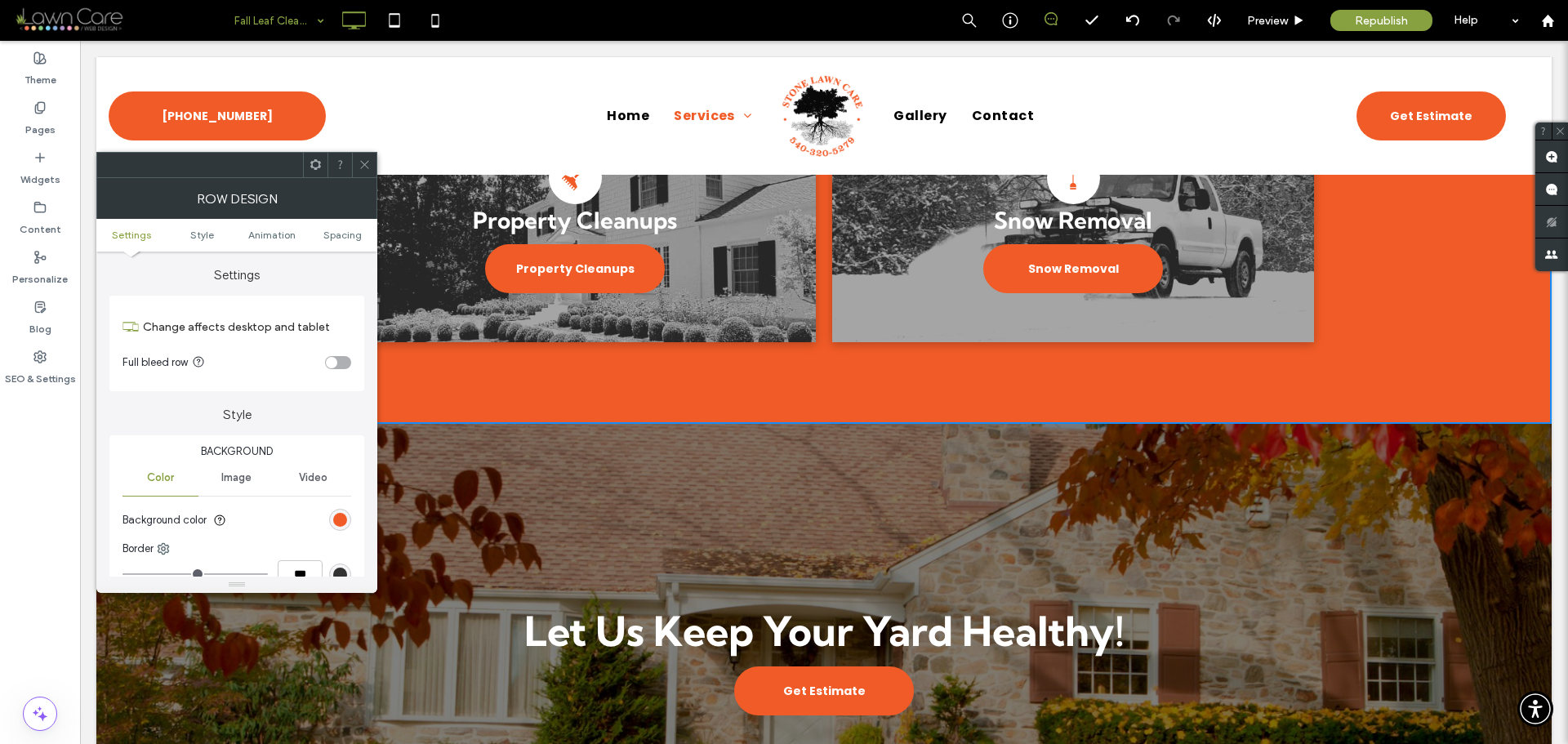
scroll to position [1407, 0]
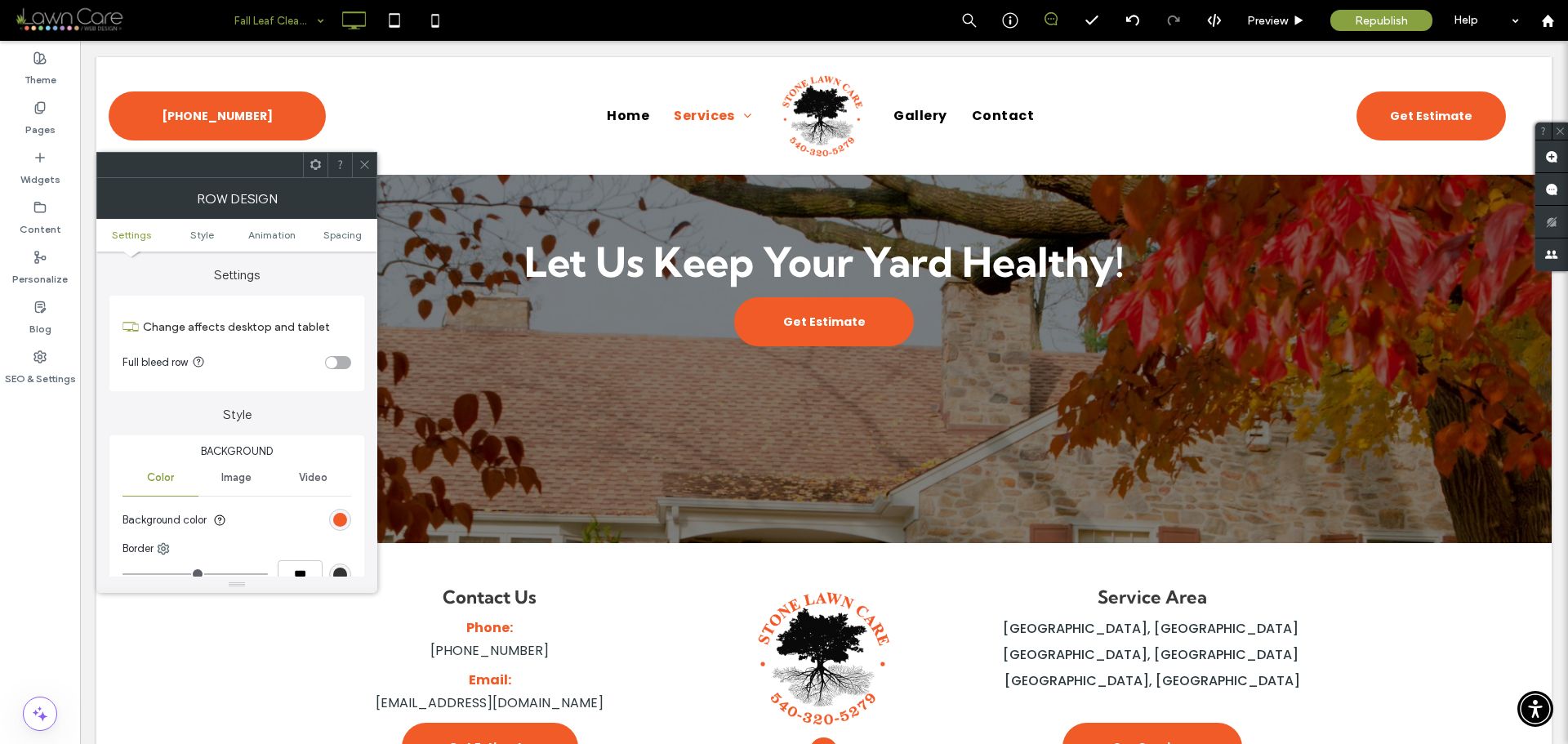
scroll to position [1771, 0]
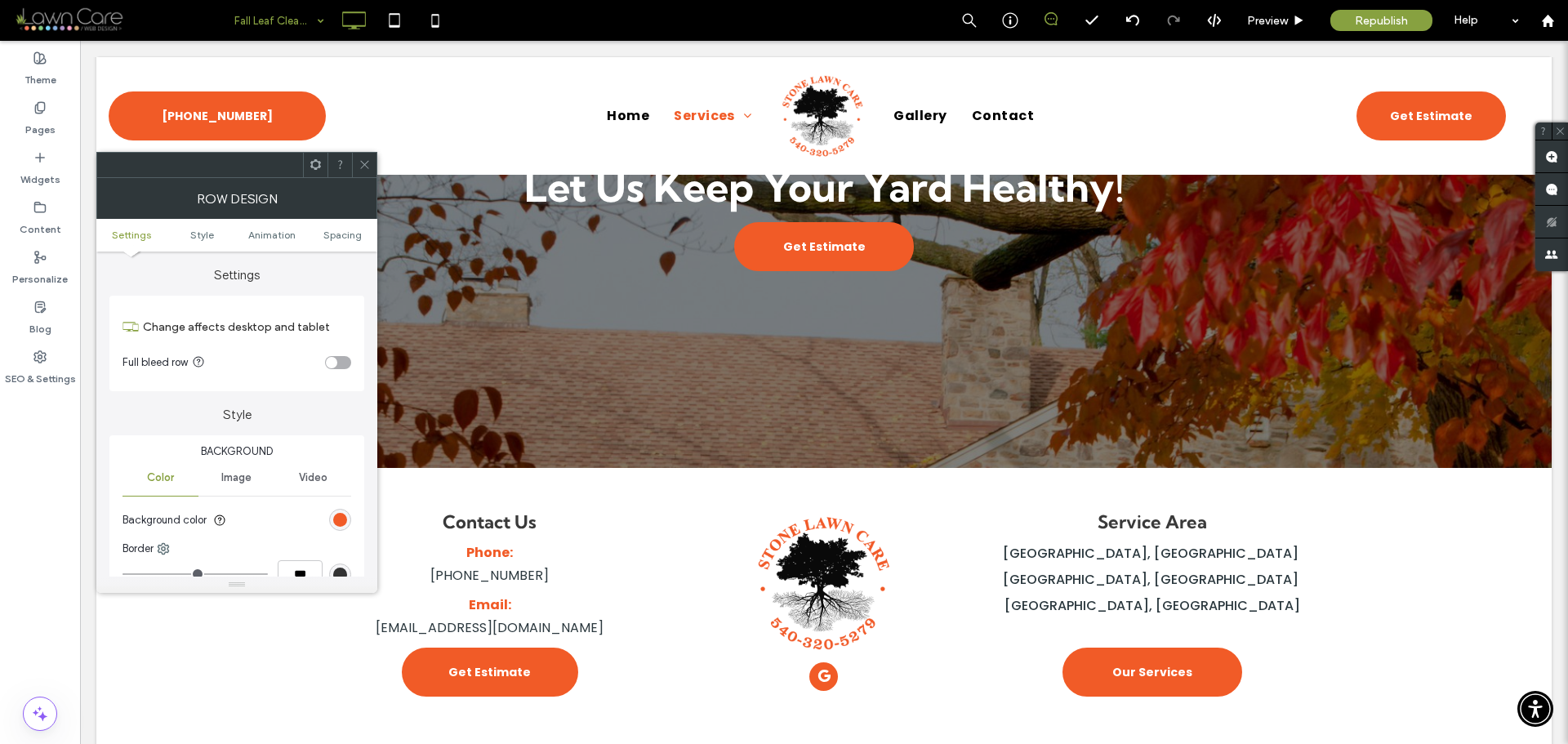
click at [369, 163] on icon at bounding box center [364, 164] width 12 height 12
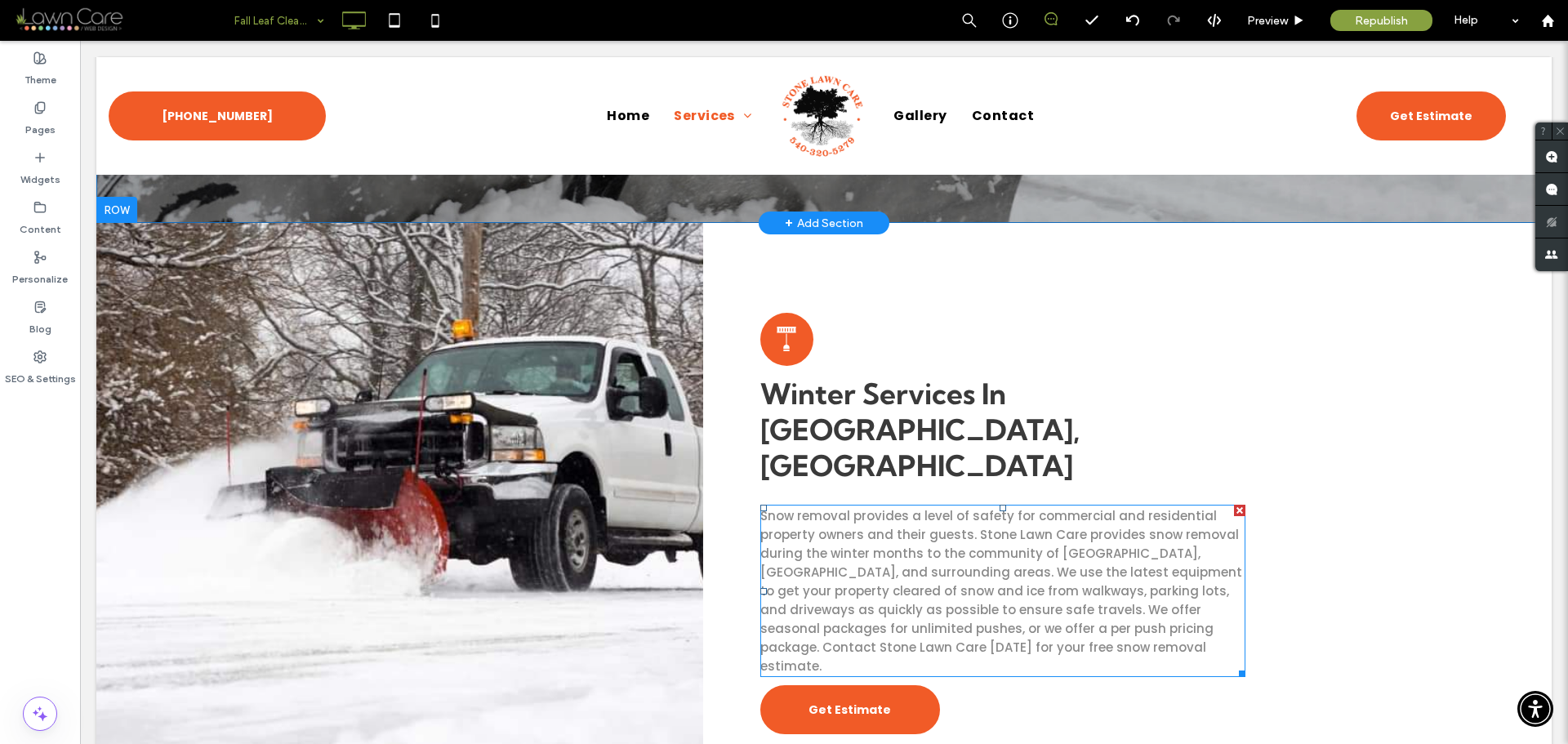
scroll to position [245, 0]
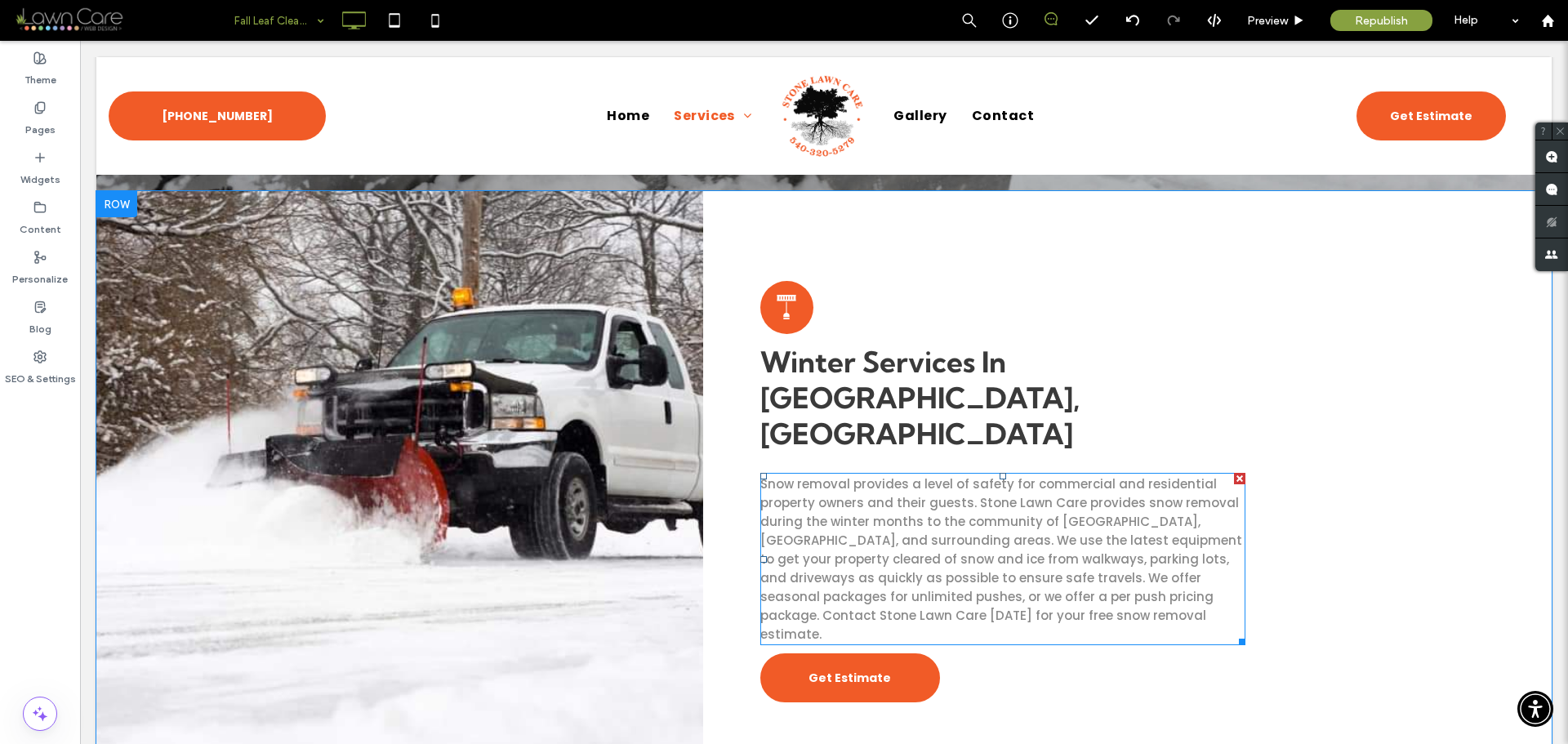
click at [940, 476] on span "Snow removal provides a level of safety for commercial and residential property…" at bounding box center [1001, 559] width 482 height 167
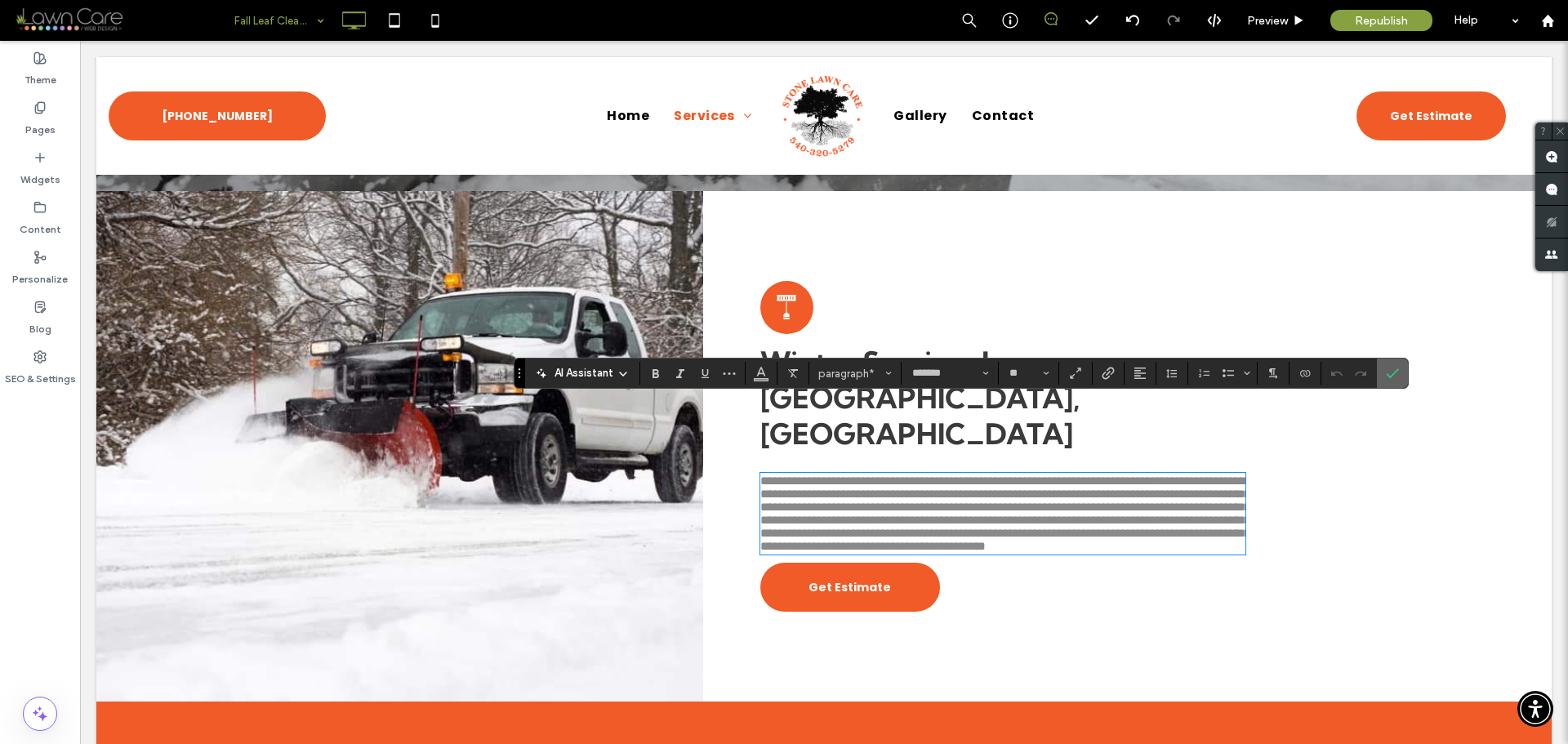
drag, startPoint x: 1391, startPoint y: 373, endPoint x: 1293, endPoint y: 316, distance: 113.4
click at [1391, 373] on icon "Confirm" at bounding box center [1392, 373] width 13 height 13
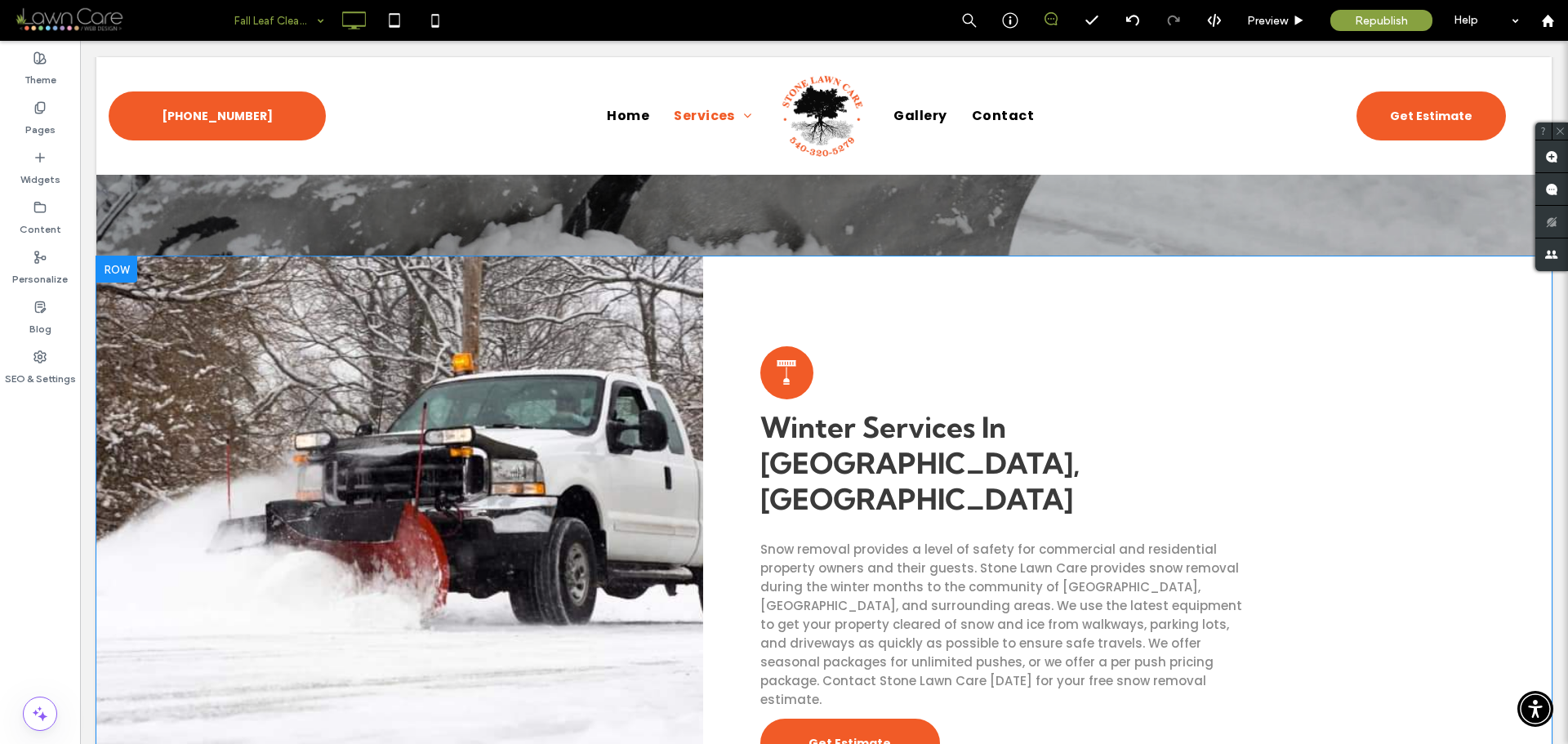
scroll to position [0, 0]
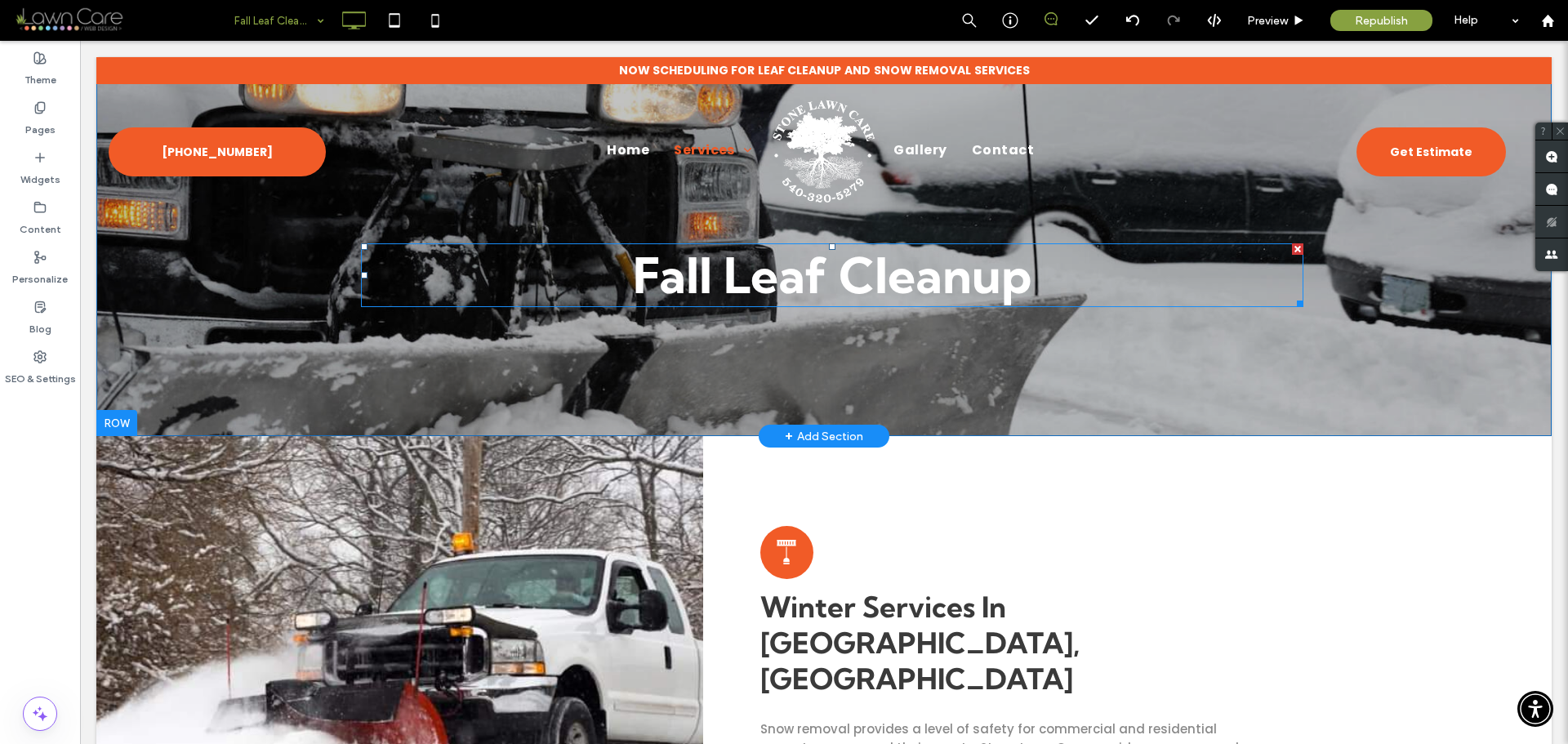
click at [872, 275] on strong "Fall Leaf Cleanup" at bounding box center [832, 275] width 399 height 60
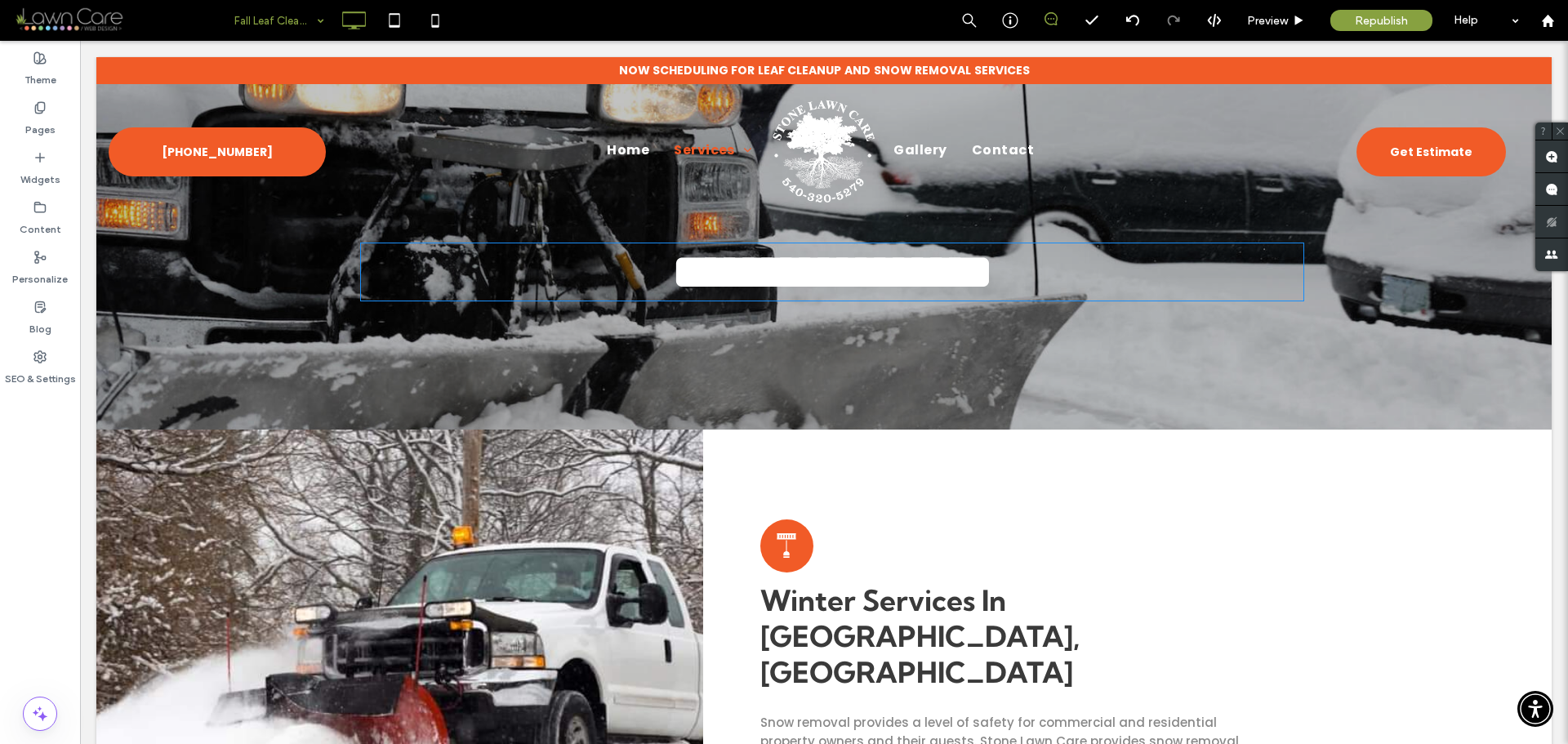
click at [872, 275] on strong "**********" at bounding box center [832, 272] width 321 height 49
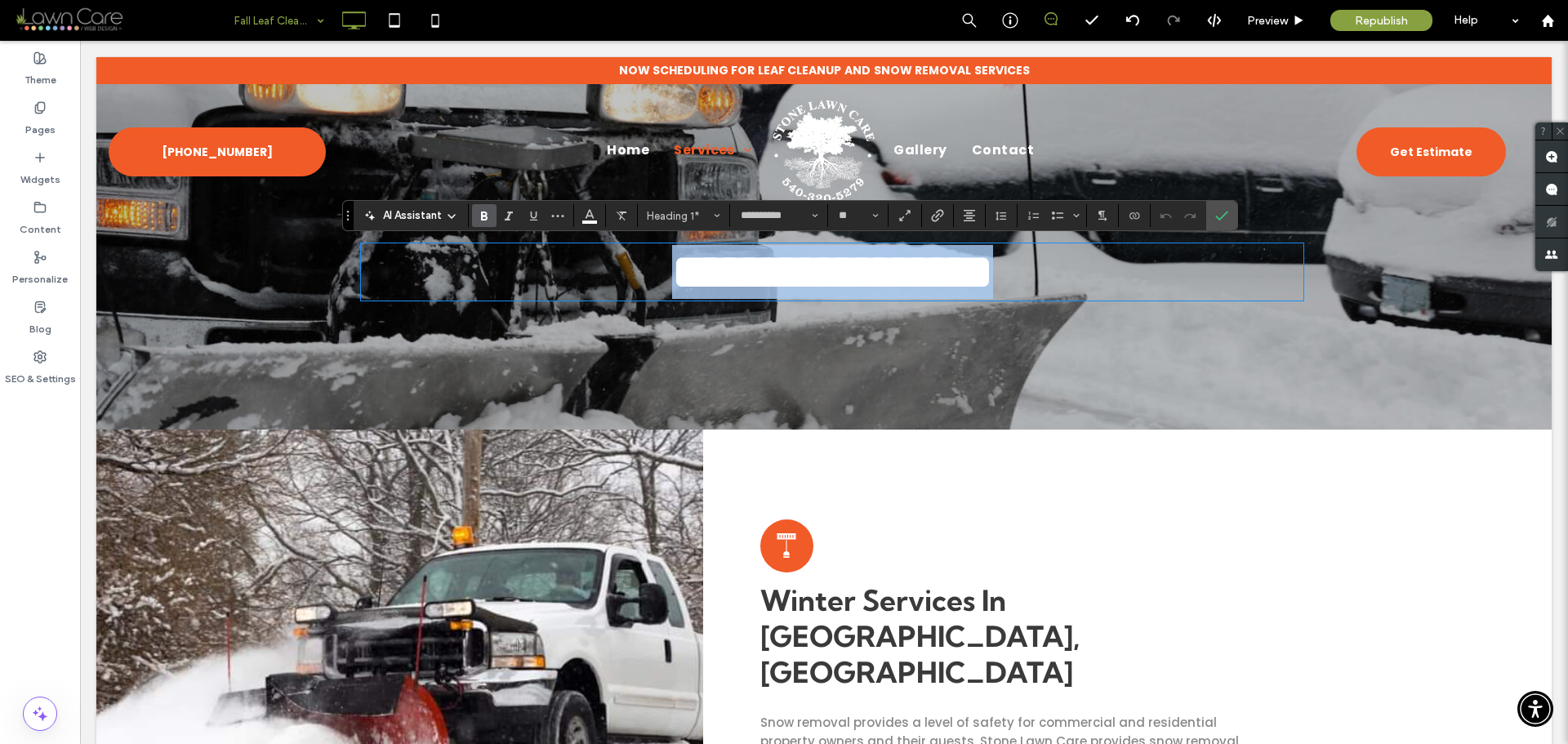
click at [872, 275] on strong "**********" at bounding box center [832, 272] width 321 height 49
copy strong "**********"
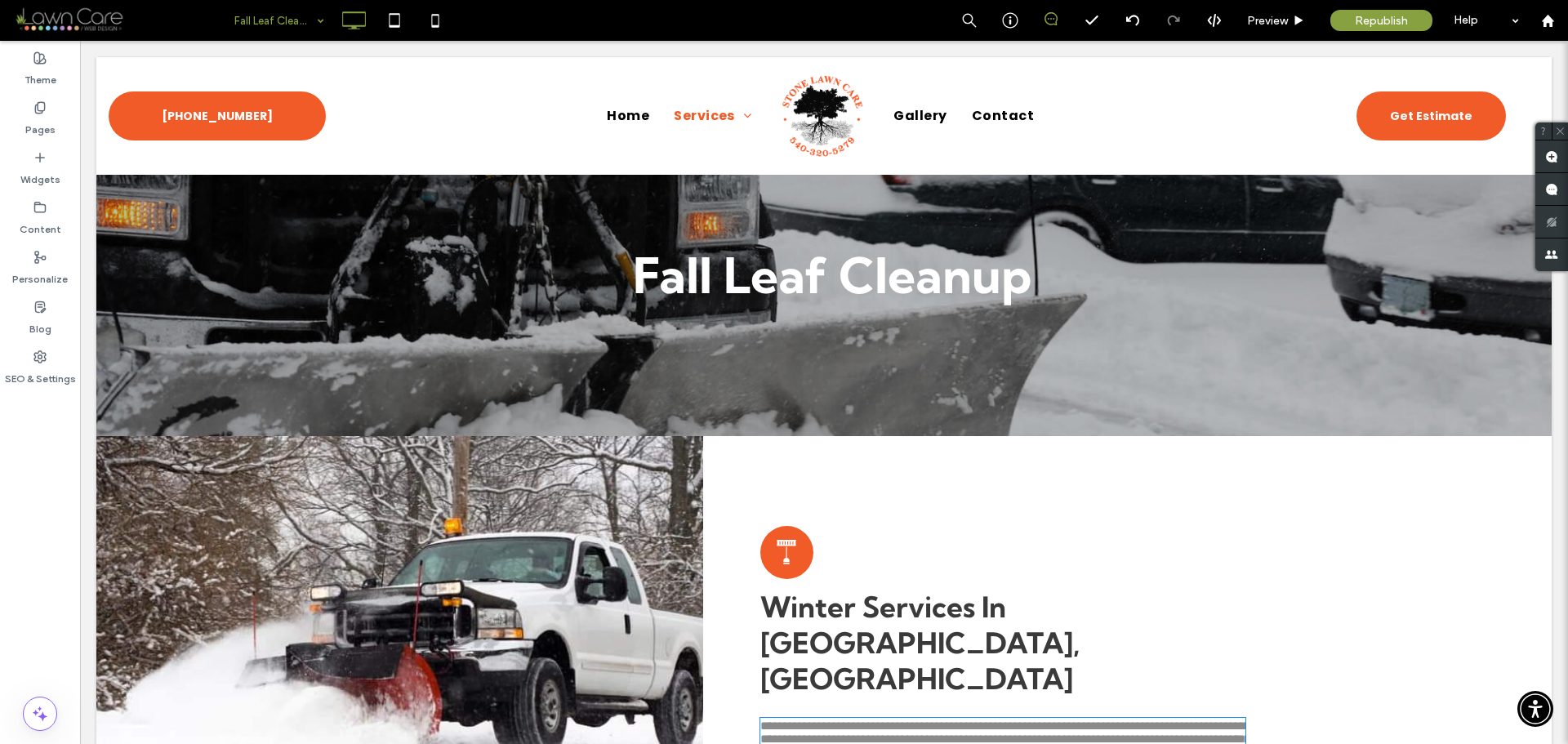
scroll to position [331, 0]
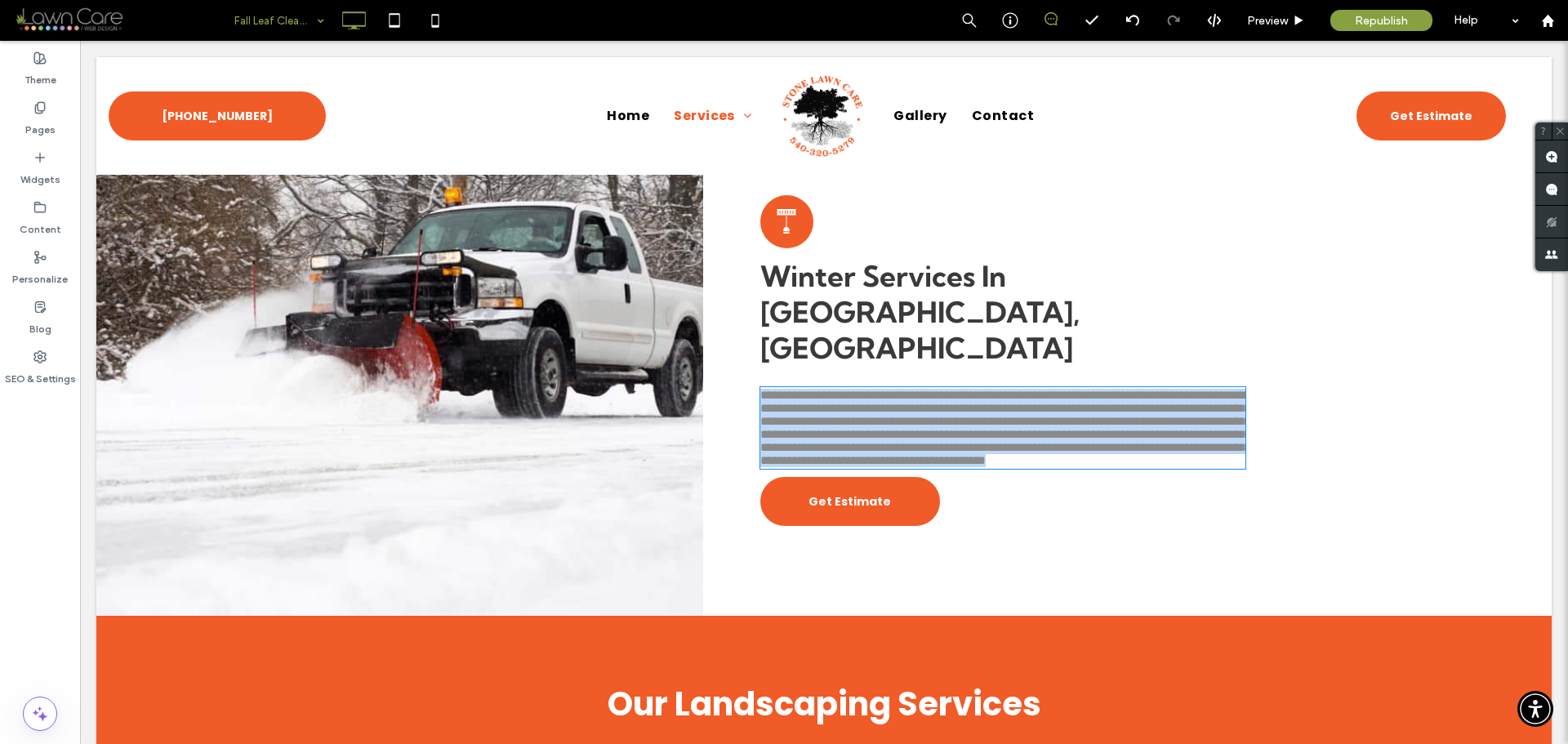
click at [897, 666] on div "Our Landscaping Services Click To Paste" at bounding box center [823, 694] width 980 height 73
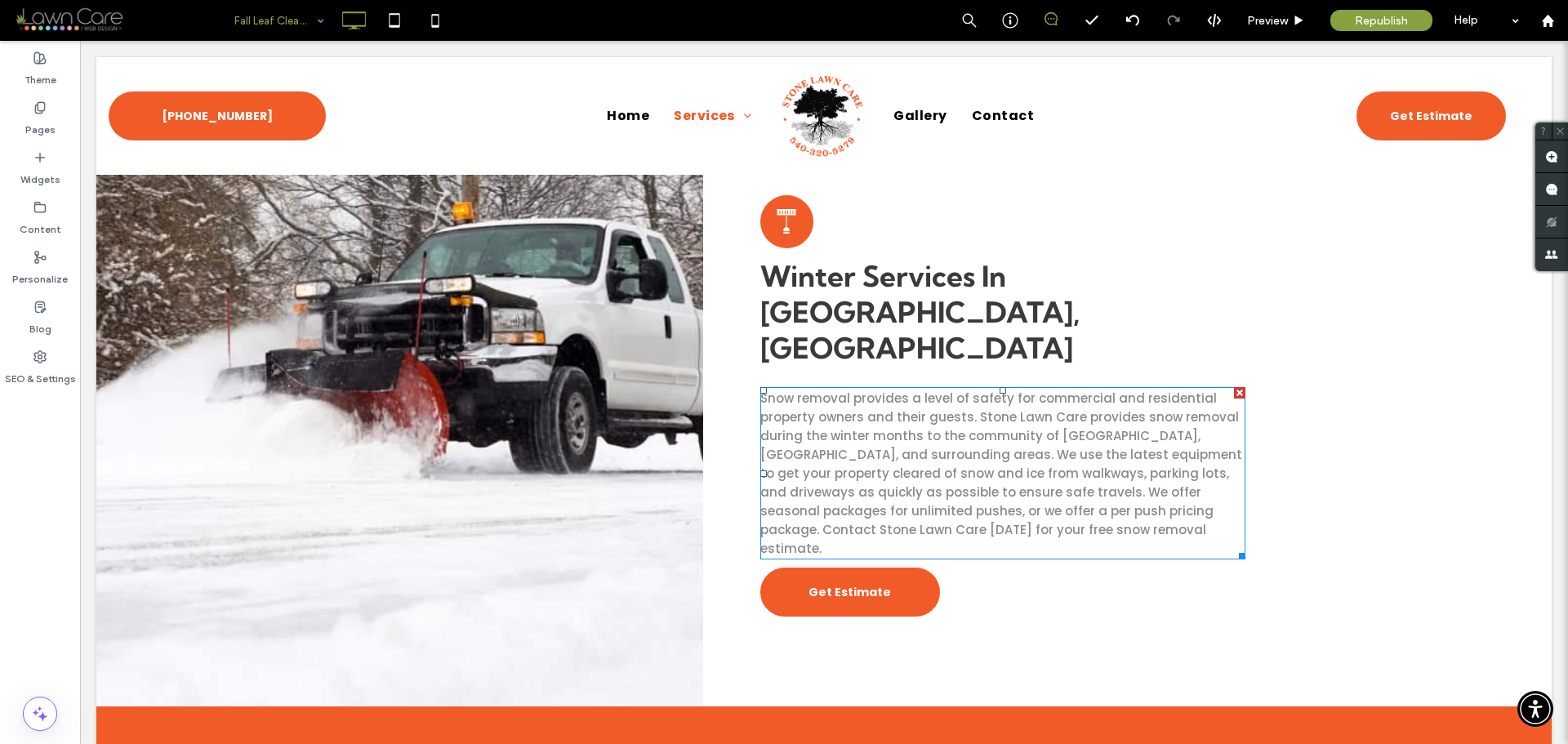
click at [942, 390] on span "Snow removal provides a level of safety for commercial and residential property…" at bounding box center [1001, 473] width 482 height 167
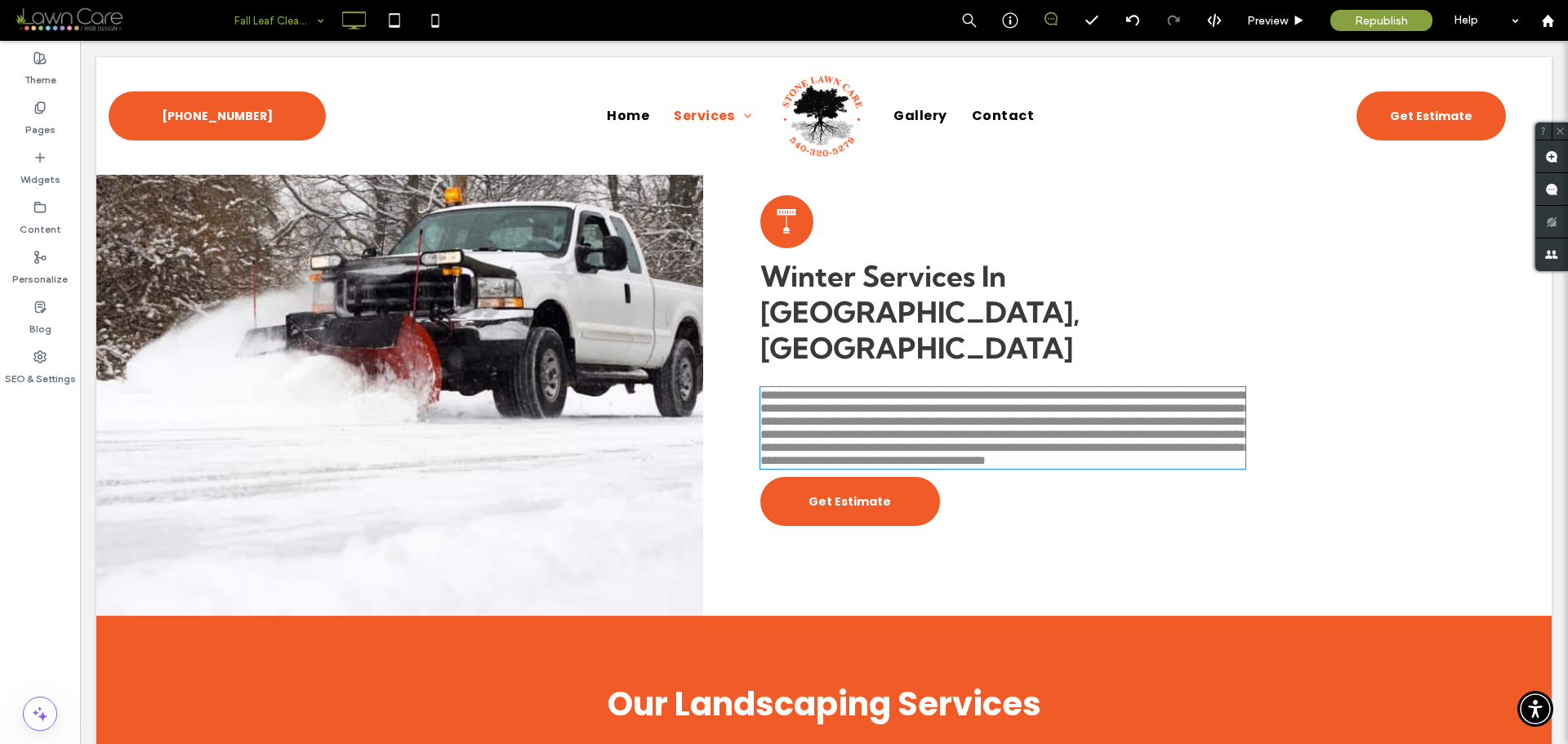
click at [942, 389] on span "**********" at bounding box center [1005, 427] width 490 height 78
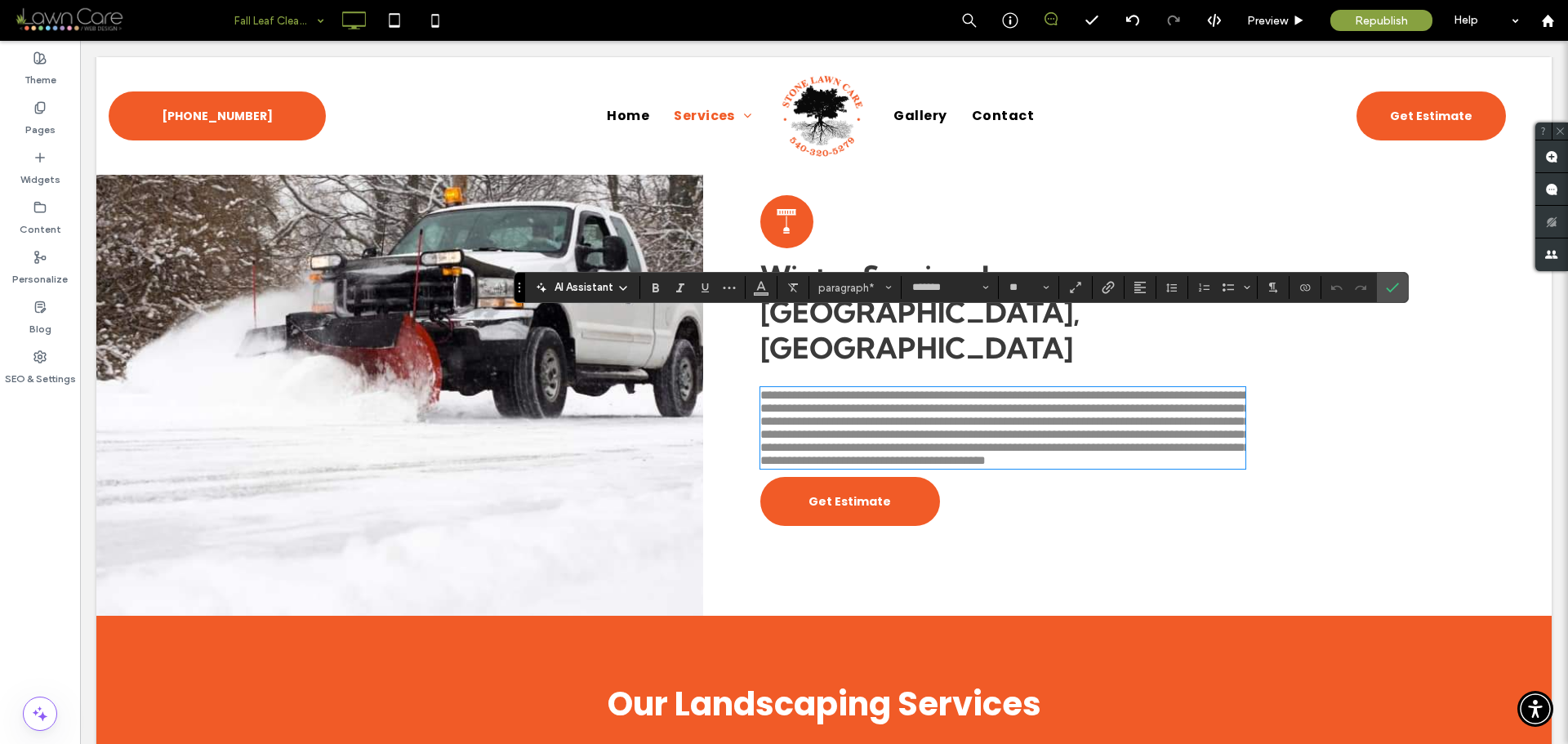
click at [1001, 418] on span "**********" at bounding box center [1005, 427] width 490 height 78
click at [1010, 407] on span "**********" at bounding box center [1005, 427] width 490 height 78
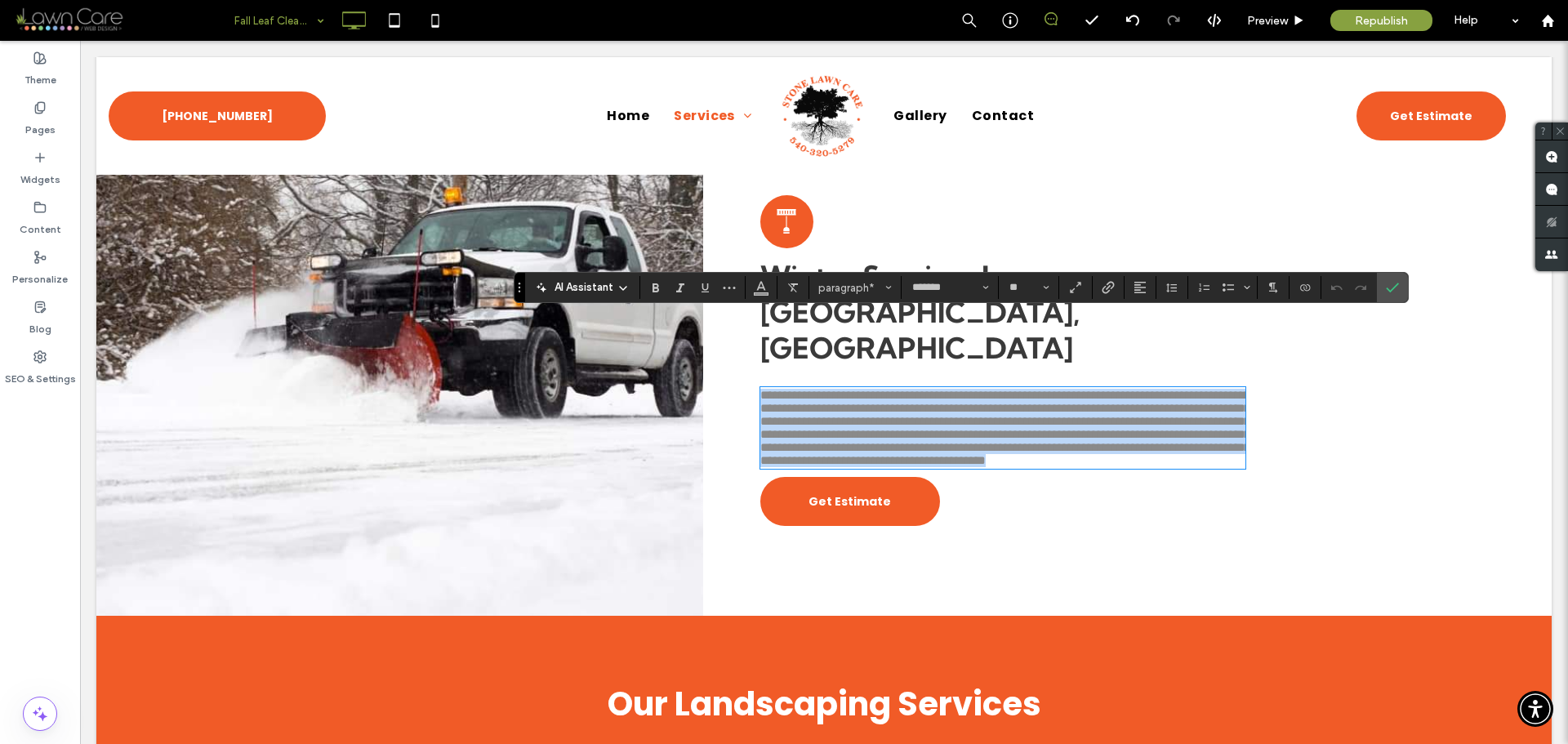
scroll to position [0, 0]
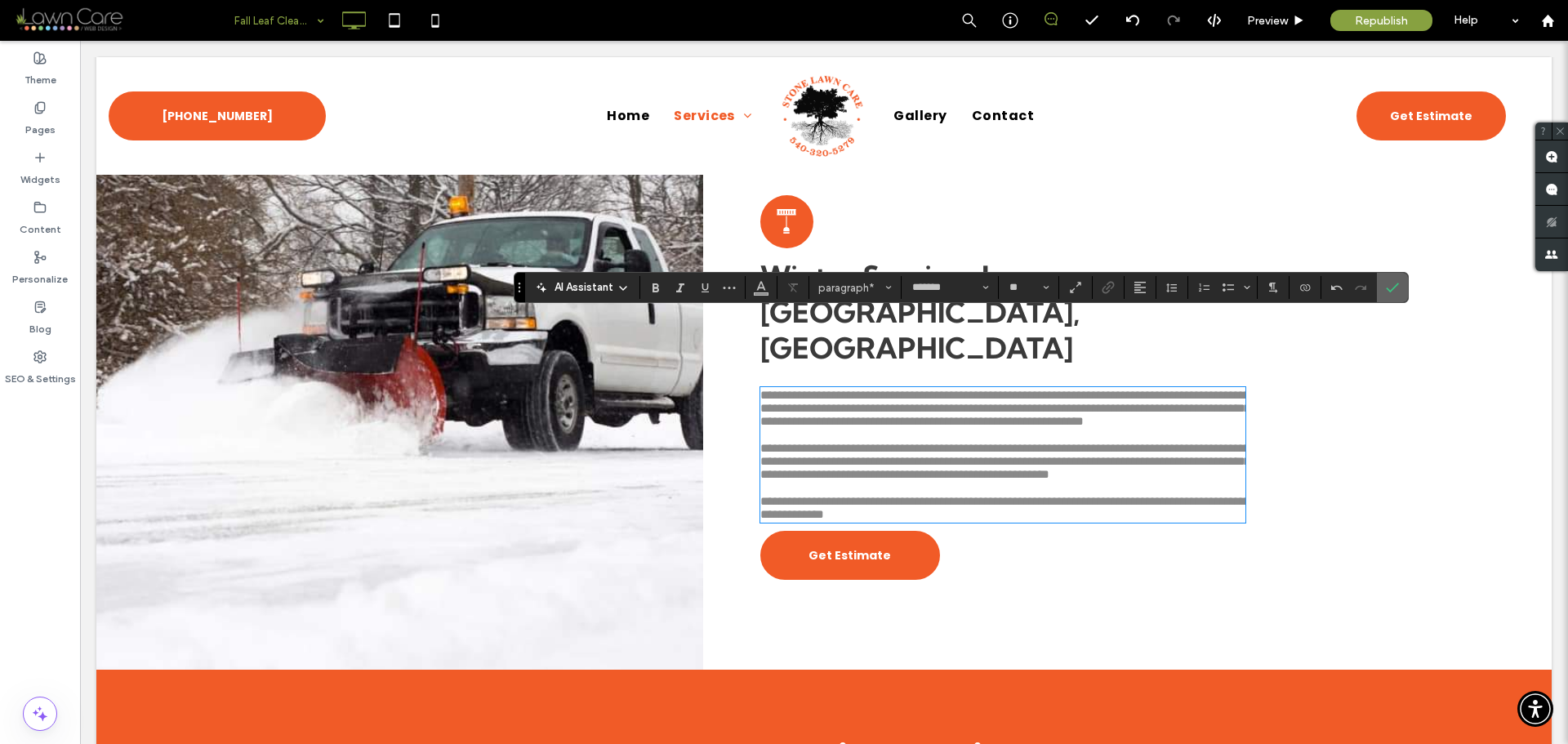
drag, startPoint x: 1387, startPoint y: 288, endPoint x: 1337, endPoint y: 315, distance: 56.8
click at [1387, 288] on use "Confirm" at bounding box center [1393, 287] width 13 height 10
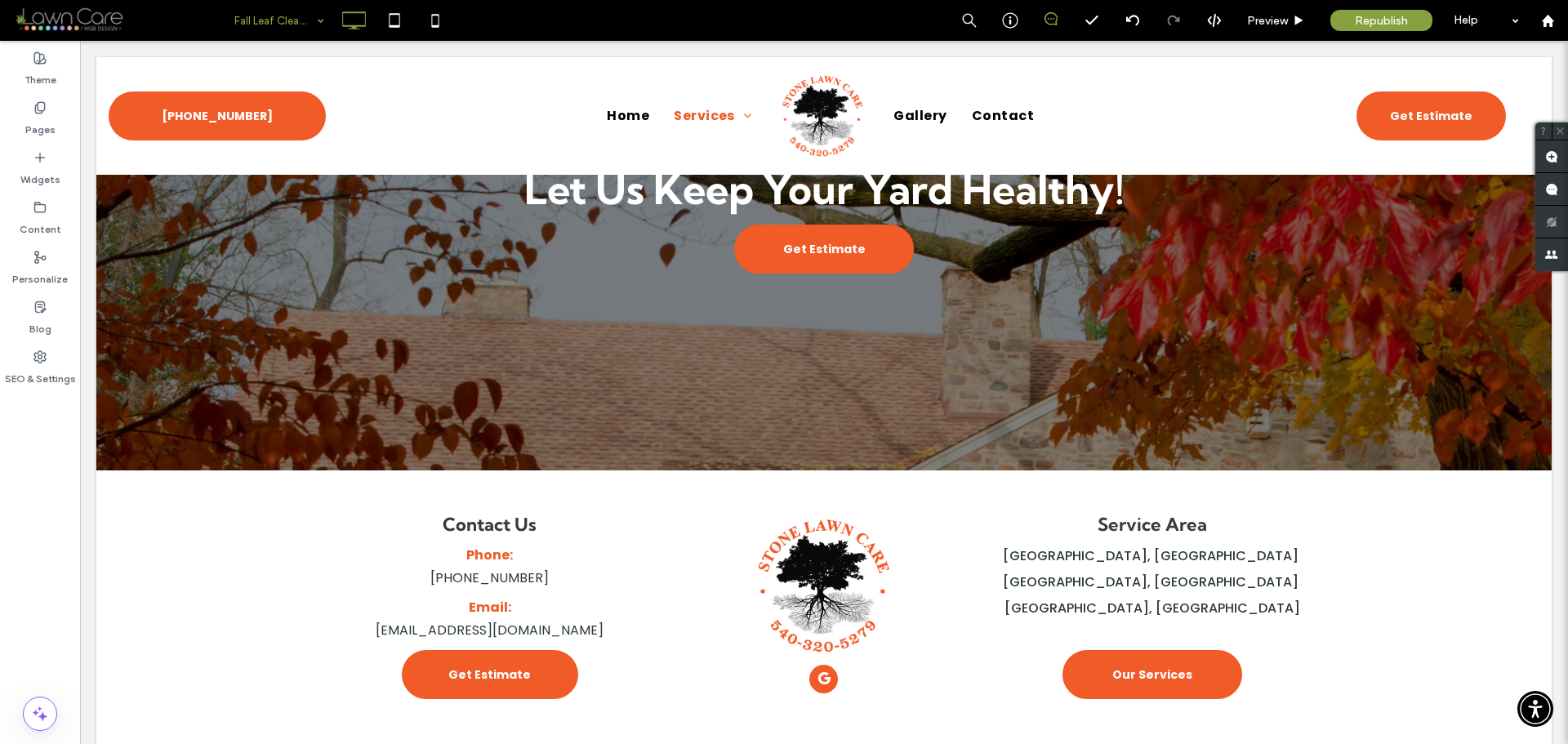
scroll to position [1849, 0]
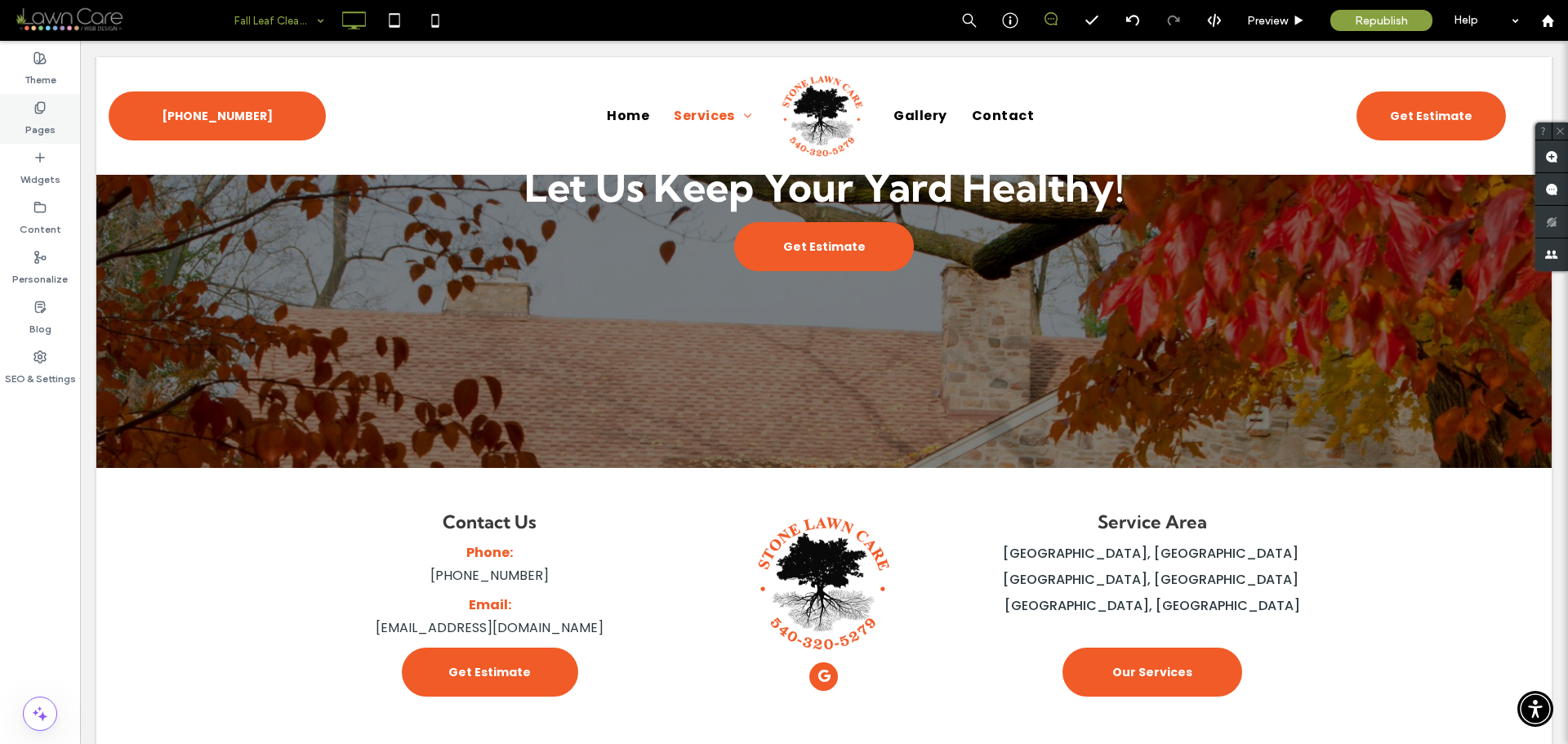
click at [62, 116] on div "Pages" at bounding box center [39, 119] width 80 height 49
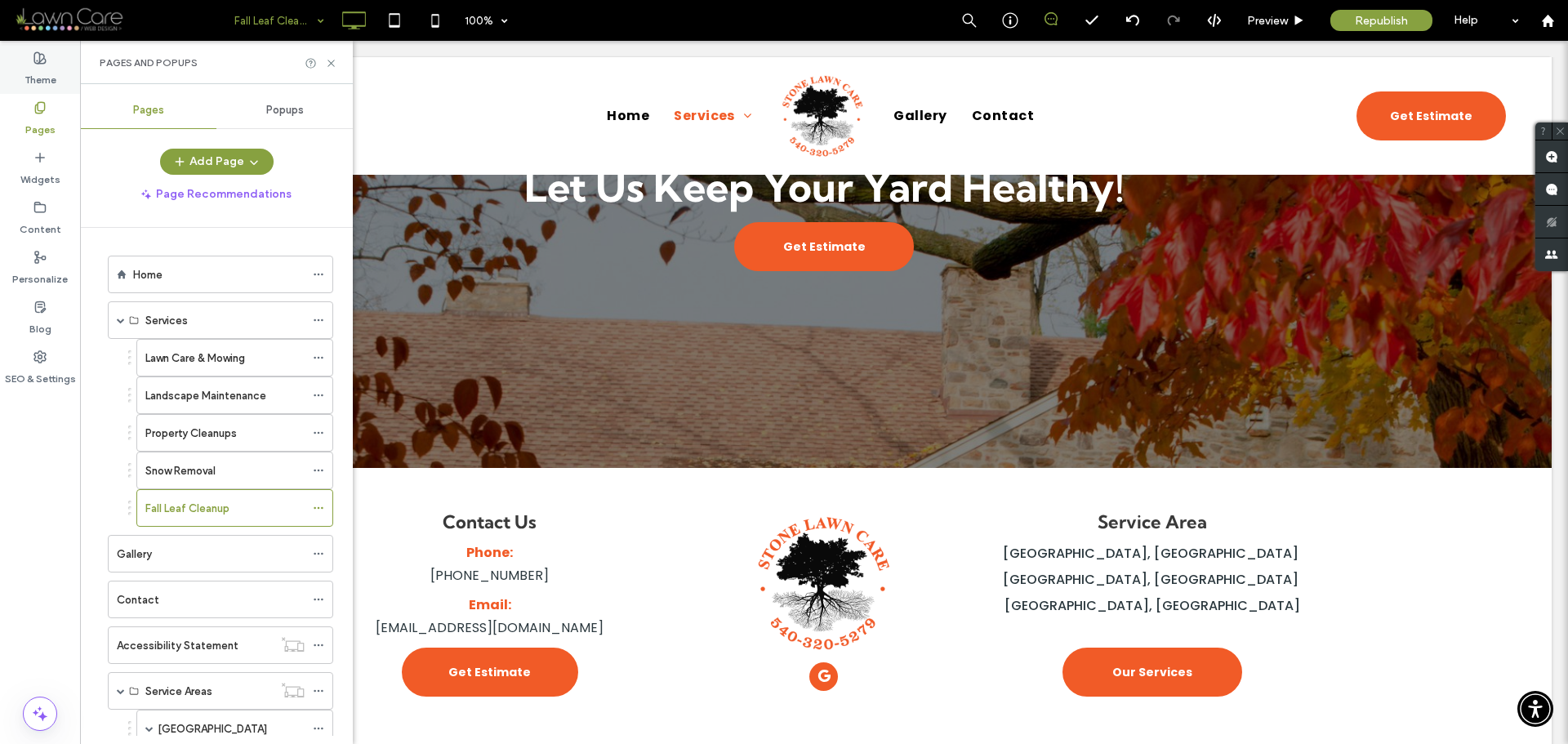
click at [39, 74] on label "Theme" at bounding box center [40, 76] width 32 height 23
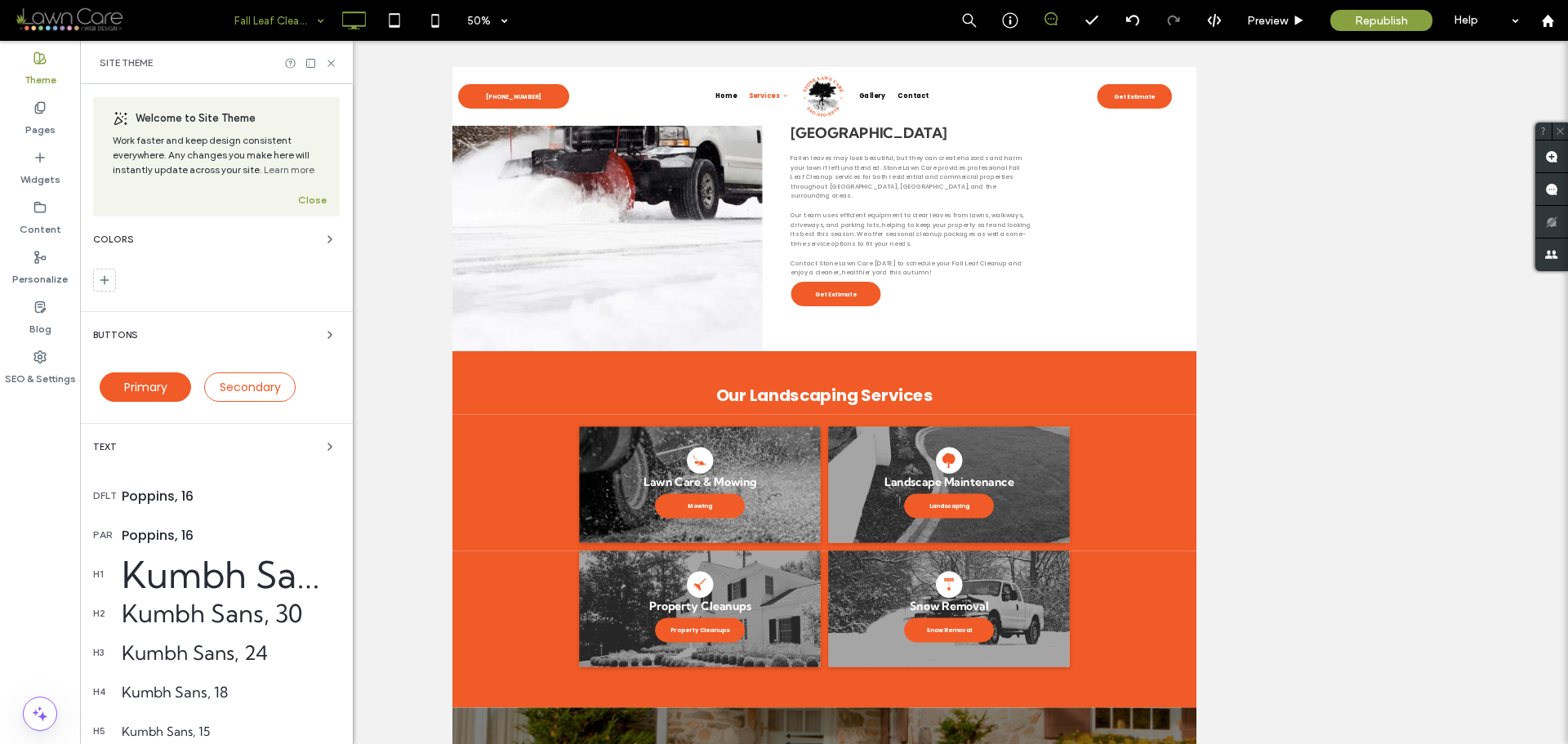
scroll to position [400, 0]
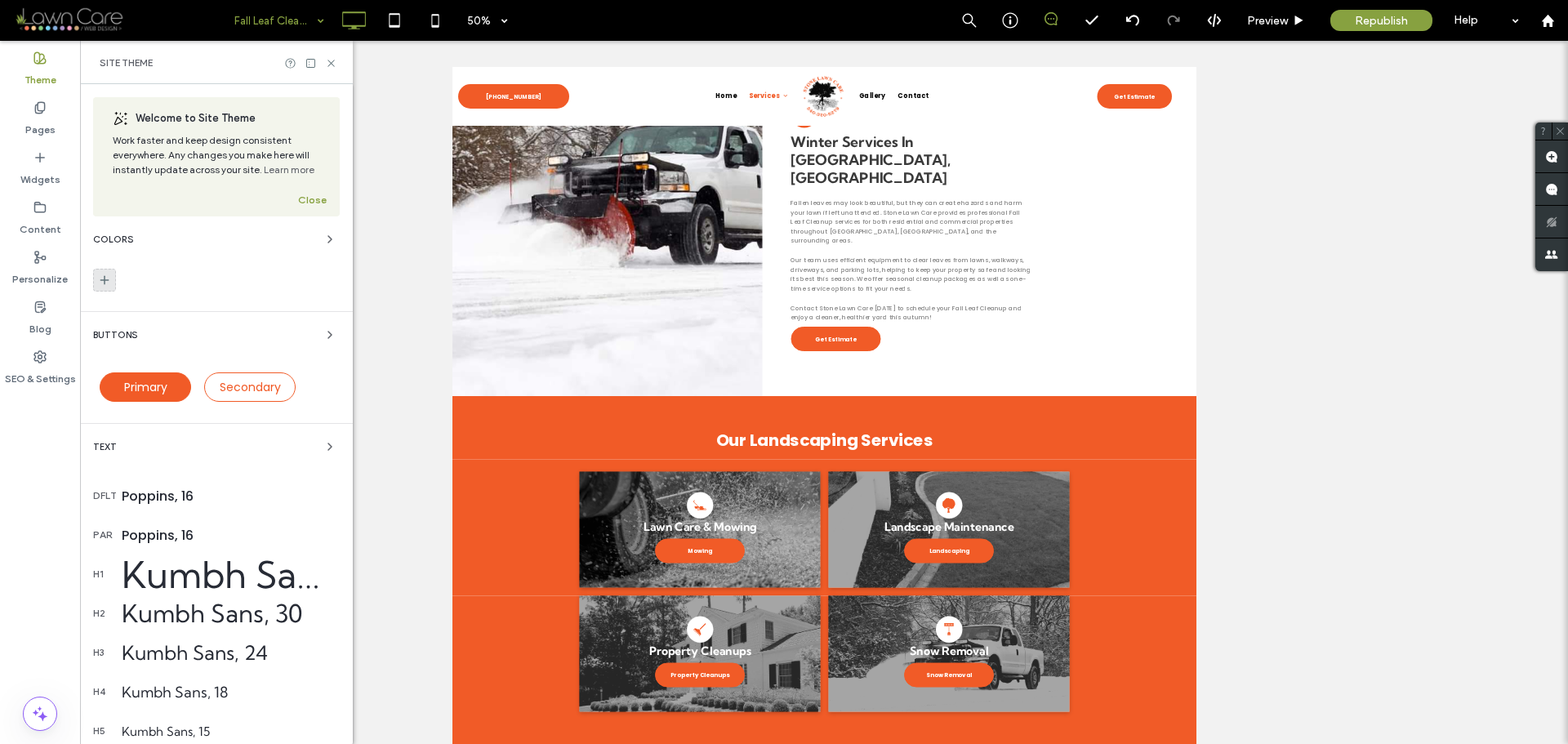
click at [106, 280] on use at bounding box center [105, 281] width 9 height 9
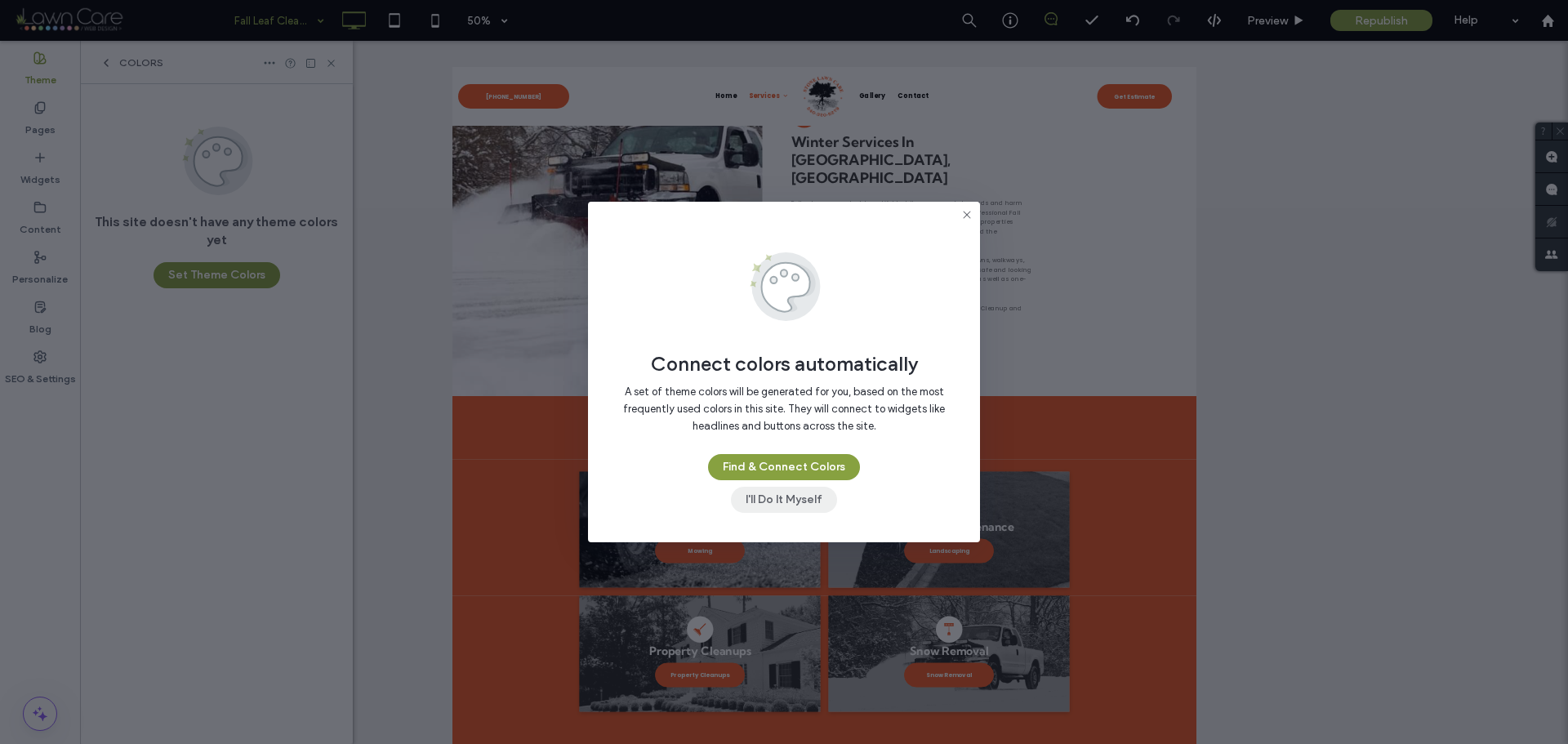
drag, startPoint x: 797, startPoint y: 491, endPoint x: 201, endPoint y: 703, distance: 632.6
click at [797, 491] on button "I'll Do It Myself" at bounding box center [784, 500] width 106 height 27
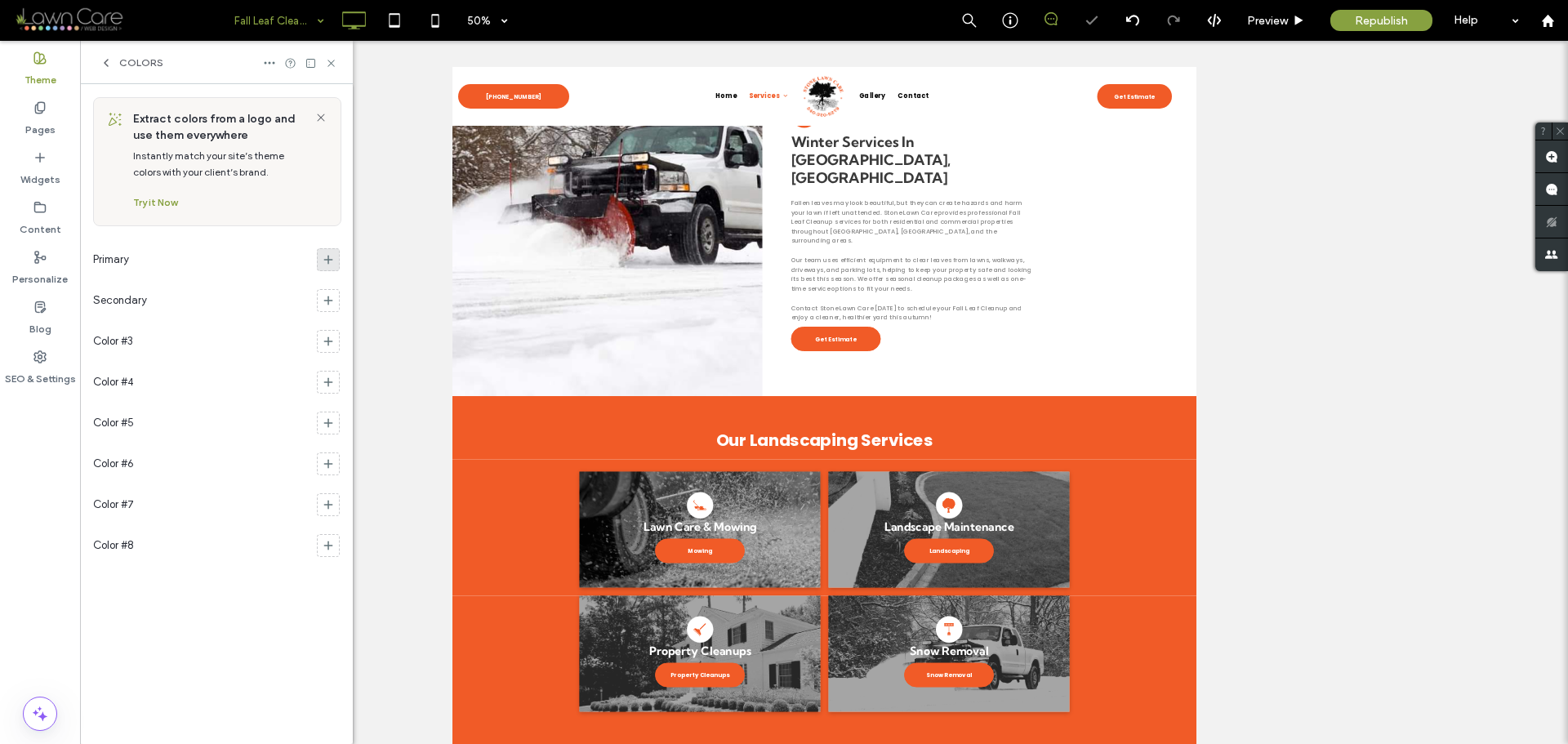
click at [322, 259] on icon at bounding box center [328, 260] width 13 height 13
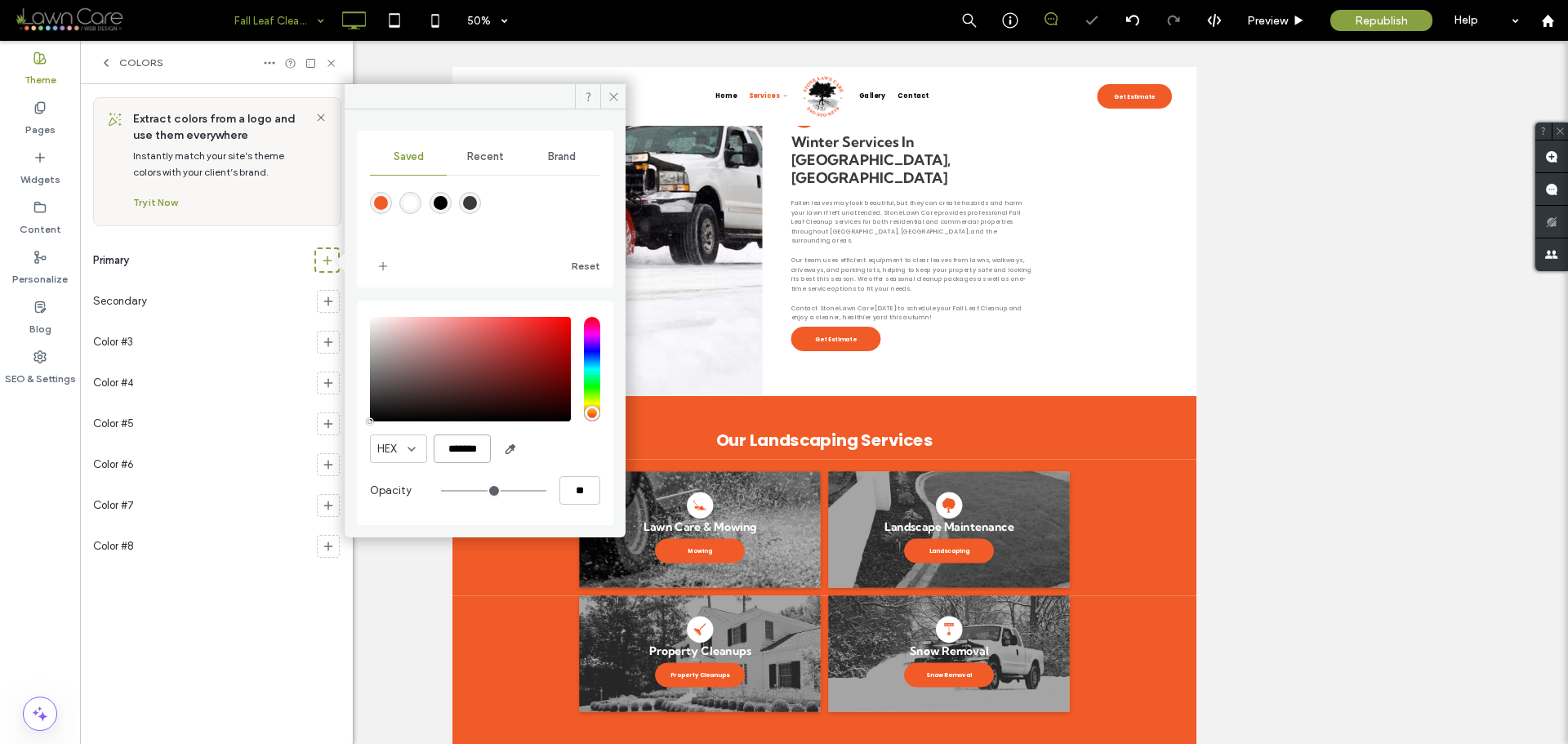
click at [466, 445] on input "*******" at bounding box center [462, 448] width 57 height 28
click at [381, 202] on div "rgba(241,91,39,1)" at bounding box center [381, 202] width 14 height 14
type input "*******"
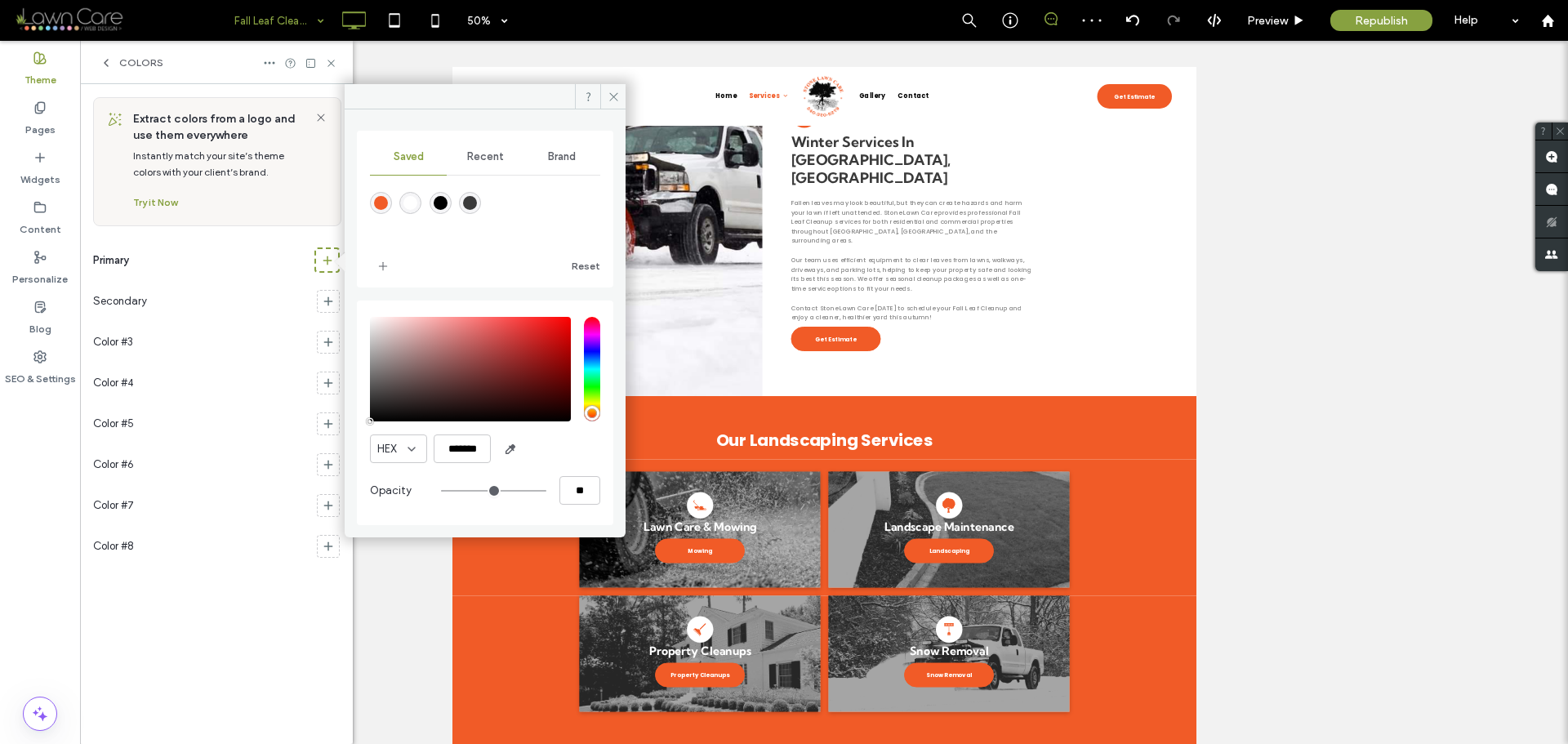
type input "***"
type input "****"
click at [465, 446] on input "*******" at bounding box center [462, 448] width 57 height 28
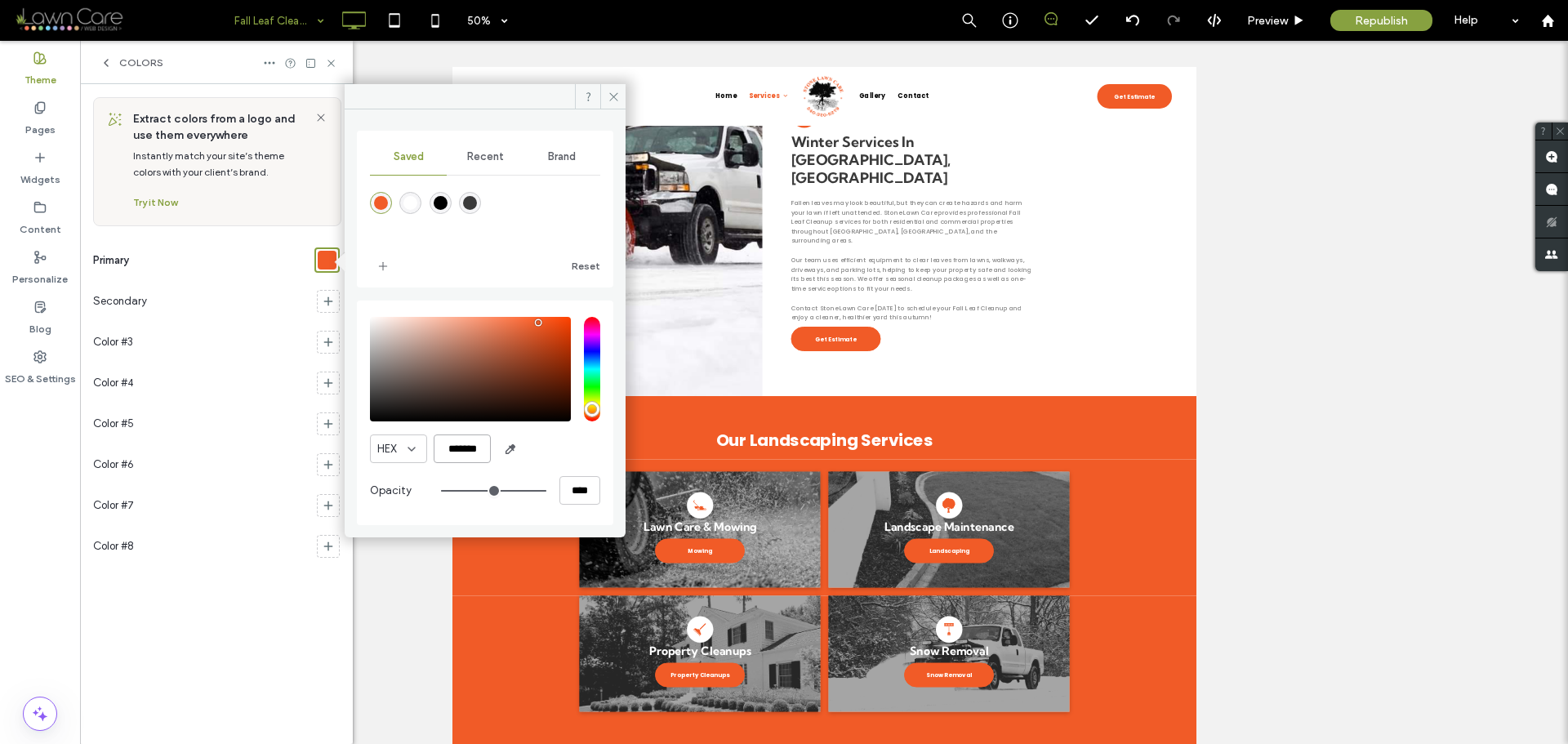
paste input "color picker textbox"
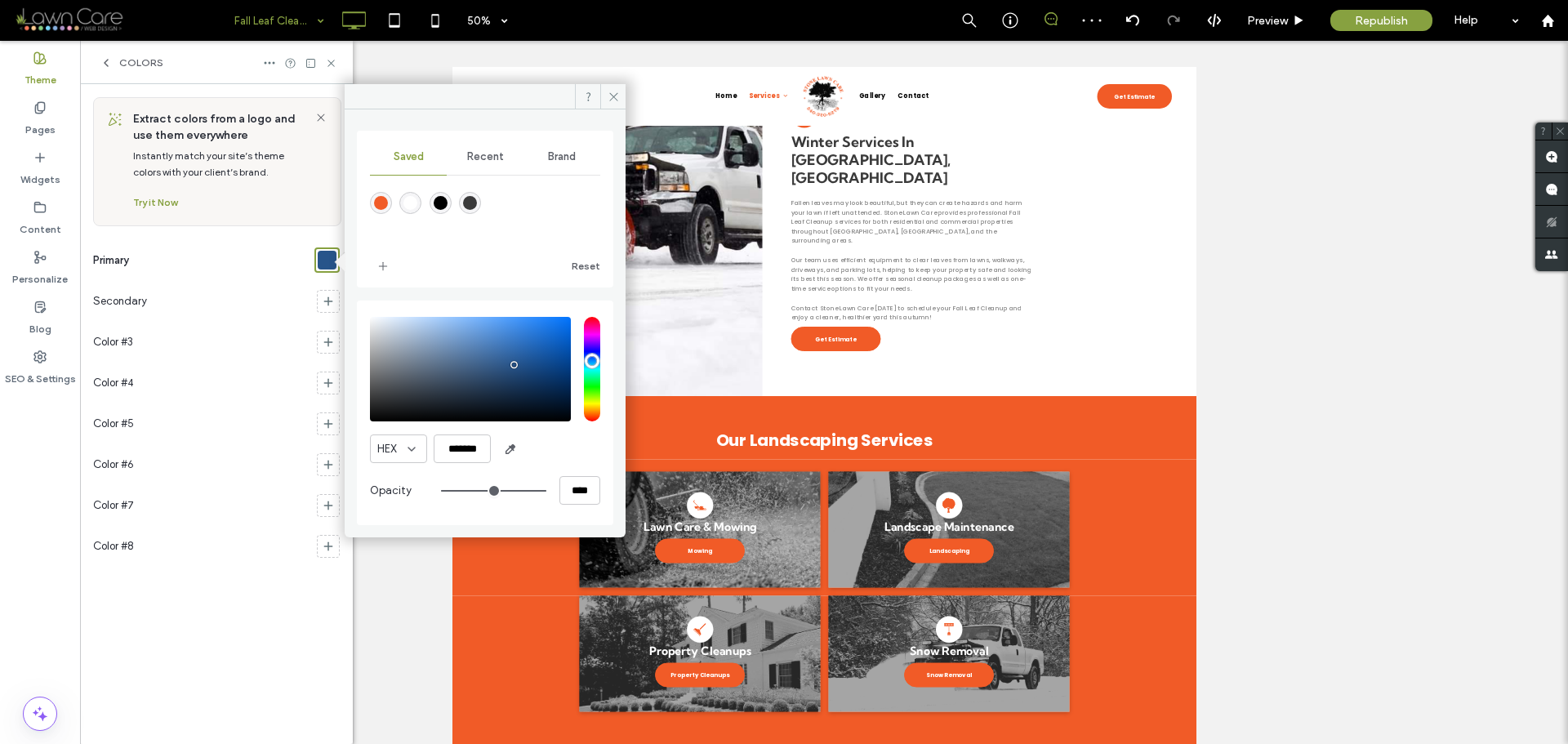
click at [381, 202] on div "rgba(241,91,39,1)" at bounding box center [381, 202] width 14 height 14
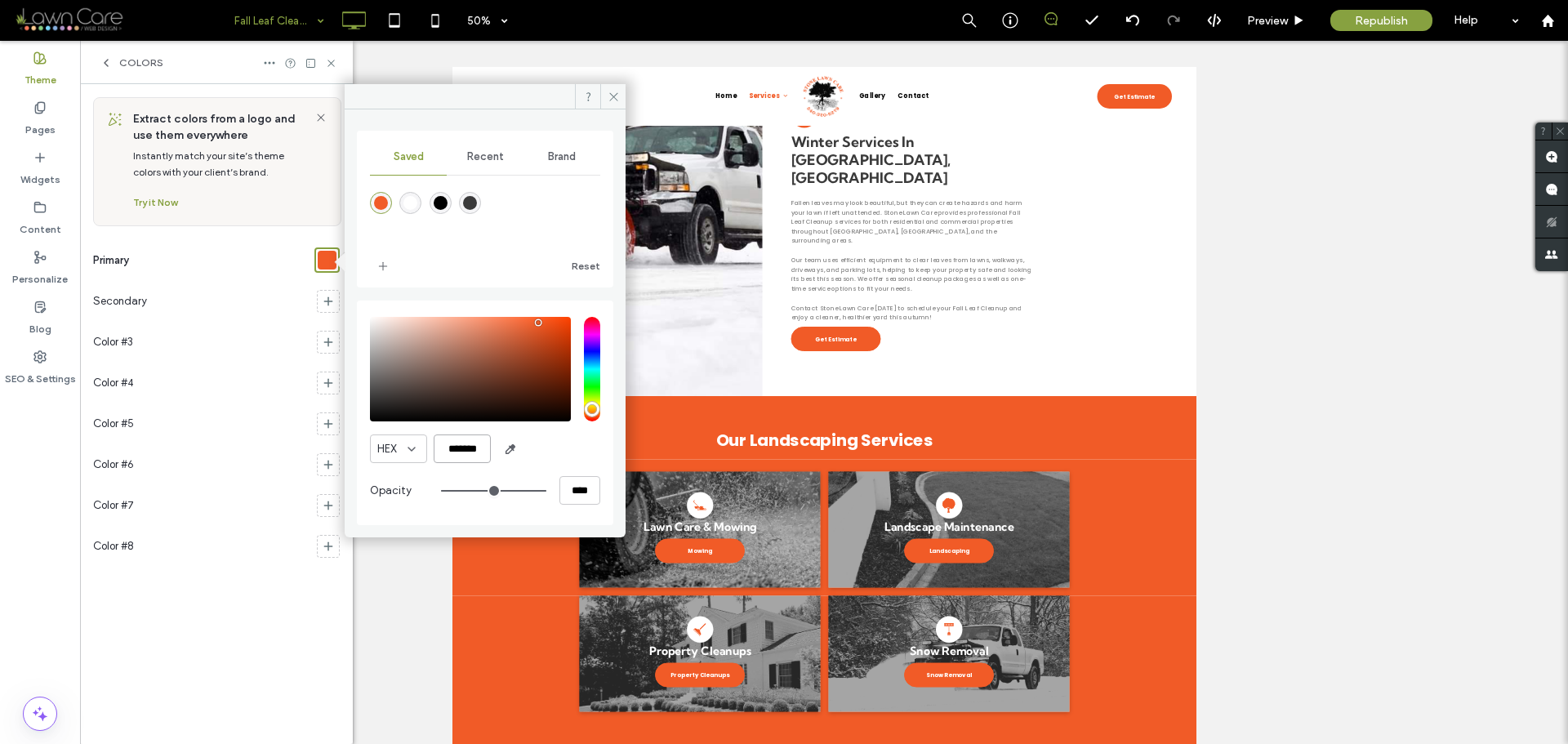
click at [460, 442] on input "*******" at bounding box center [462, 448] width 57 height 28
click at [460, 447] on input "*******" at bounding box center [462, 448] width 57 height 28
paste input "color picker textbox"
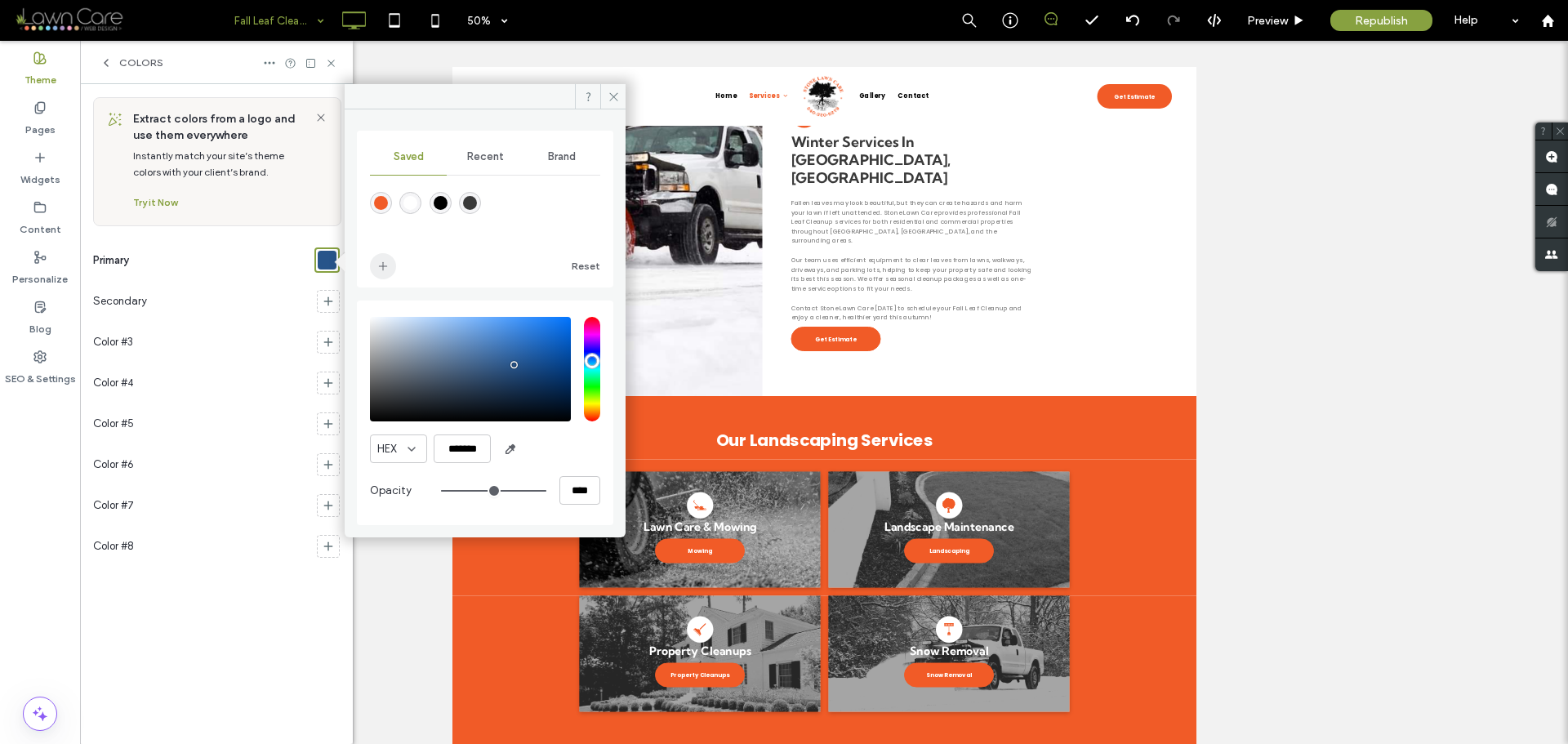
click at [381, 264] on icon "add color" at bounding box center [383, 266] width 13 height 13
drag, startPoint x: 499, startPoint y: 205, endPoint x: 369, endPoint y: 188, distance: 131.1
click at [369, 188] on div "Saved Recent Brand Reset" at bounding box center [485, 209] width 256 height 156
click at [376, 198] on div "rgba(241,91,39,1)" at bounding box center [381, 202] width 14 height 14
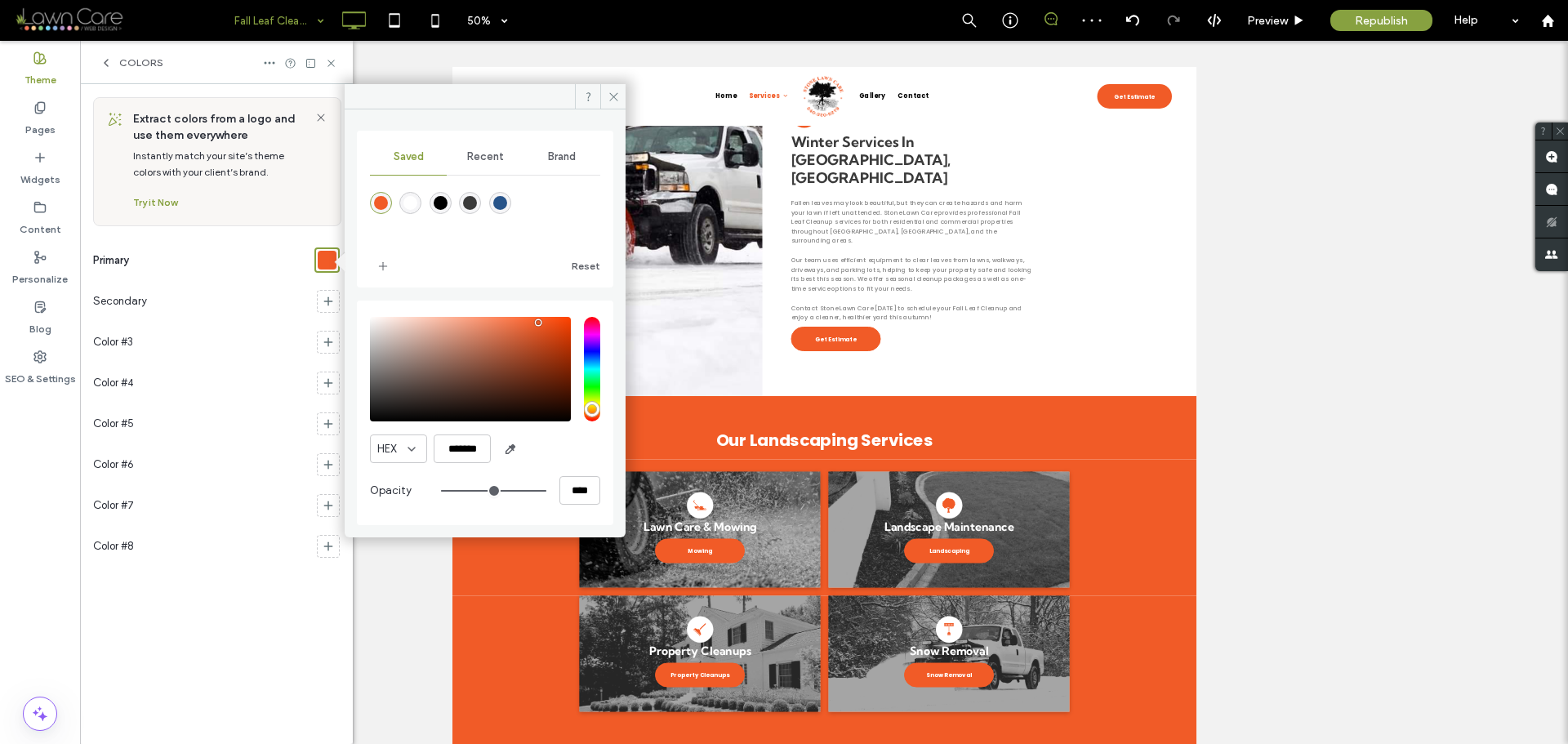
click at [376, 198] on div "rgba(241,91,39,1)" at bounding box center [381, 202] width 14 height 14
click at [498, 205] on div "rgba(39,84,138,1)" at bounding box center [499, 202] width 14 height 14
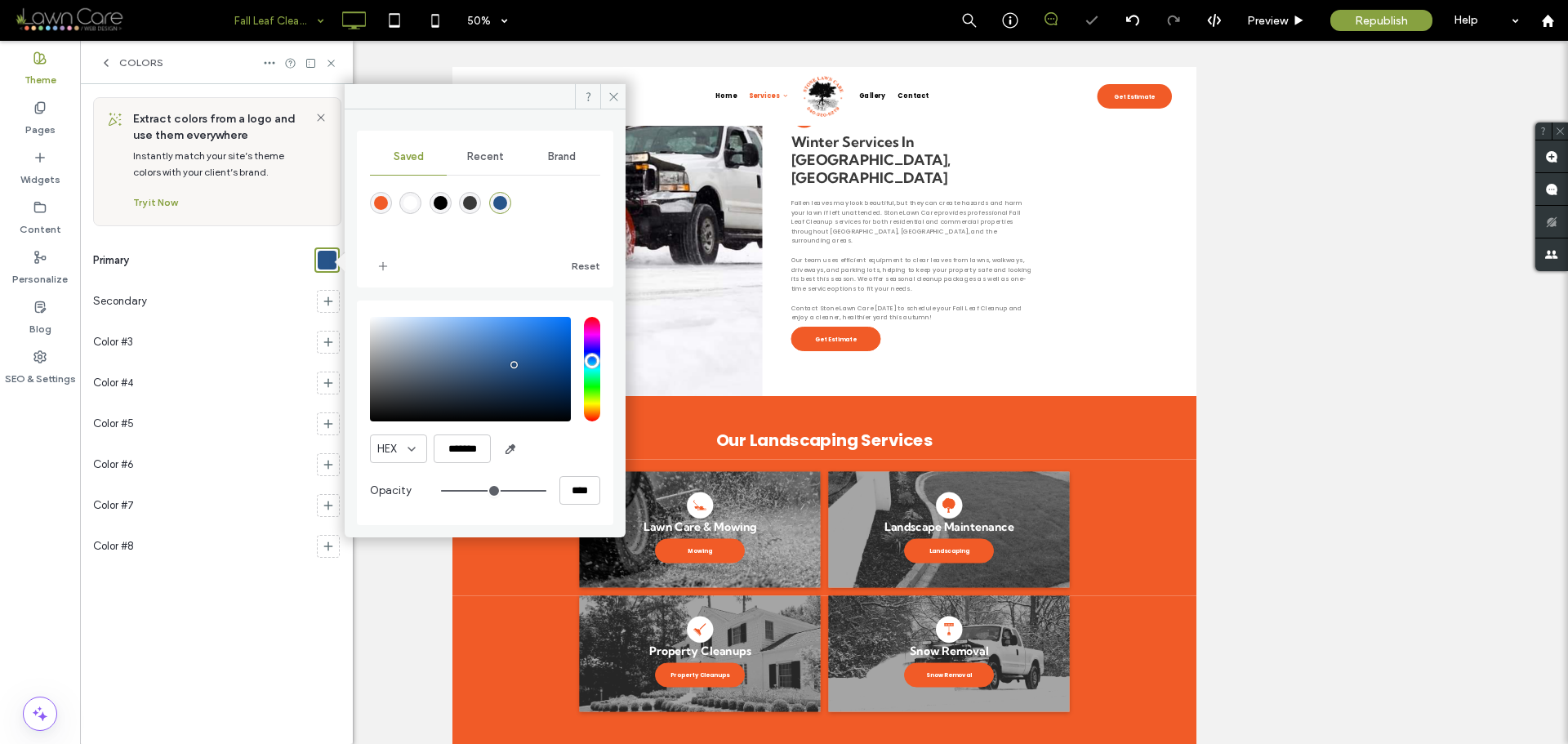
click at [379, 201] on div "rgba(241,91,39,1)" at bounding box center [381, 202] width 14 height 14
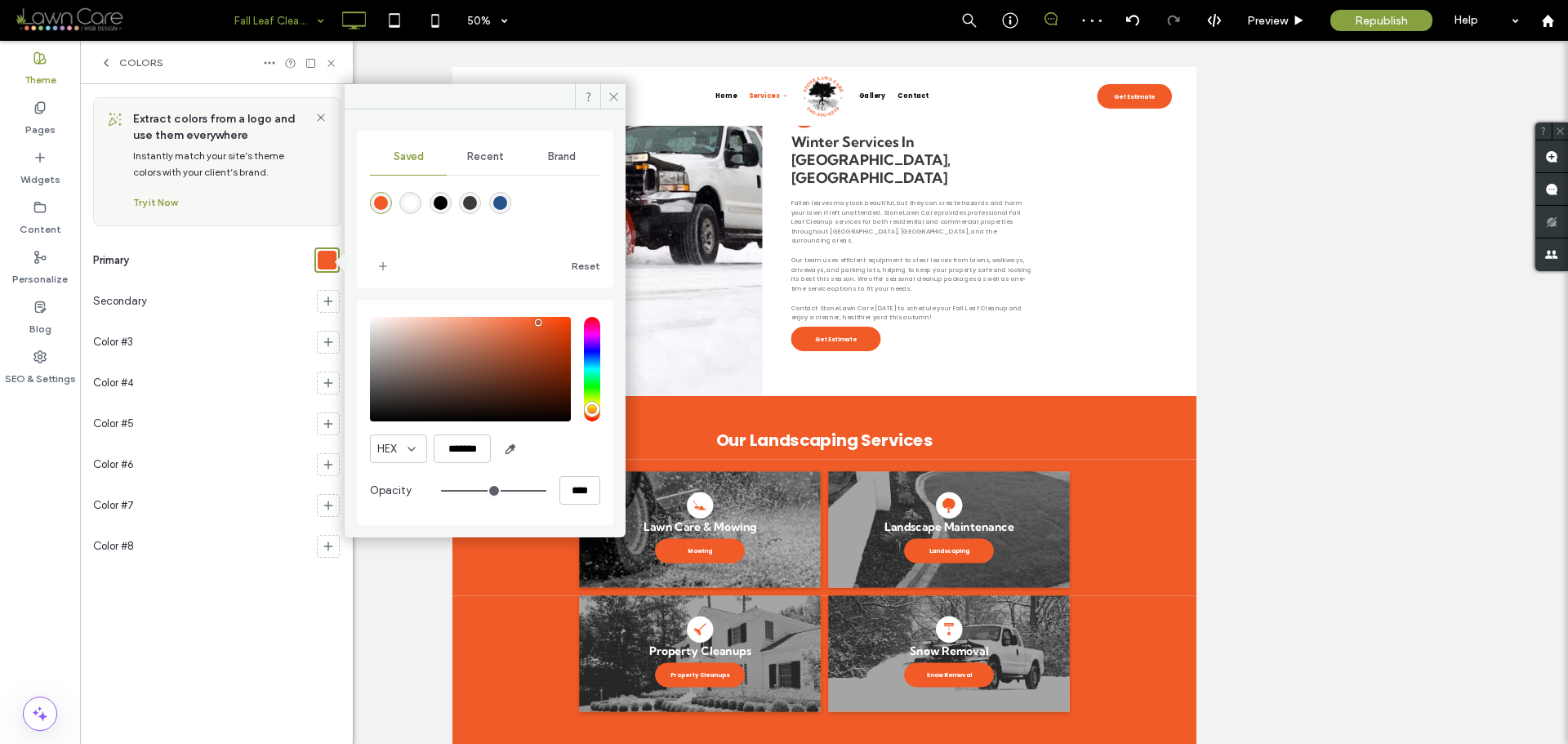
click at [502, 201] on div "rgba(39,84,138,1)" at bounding box center [499, 202] width 14 height 14
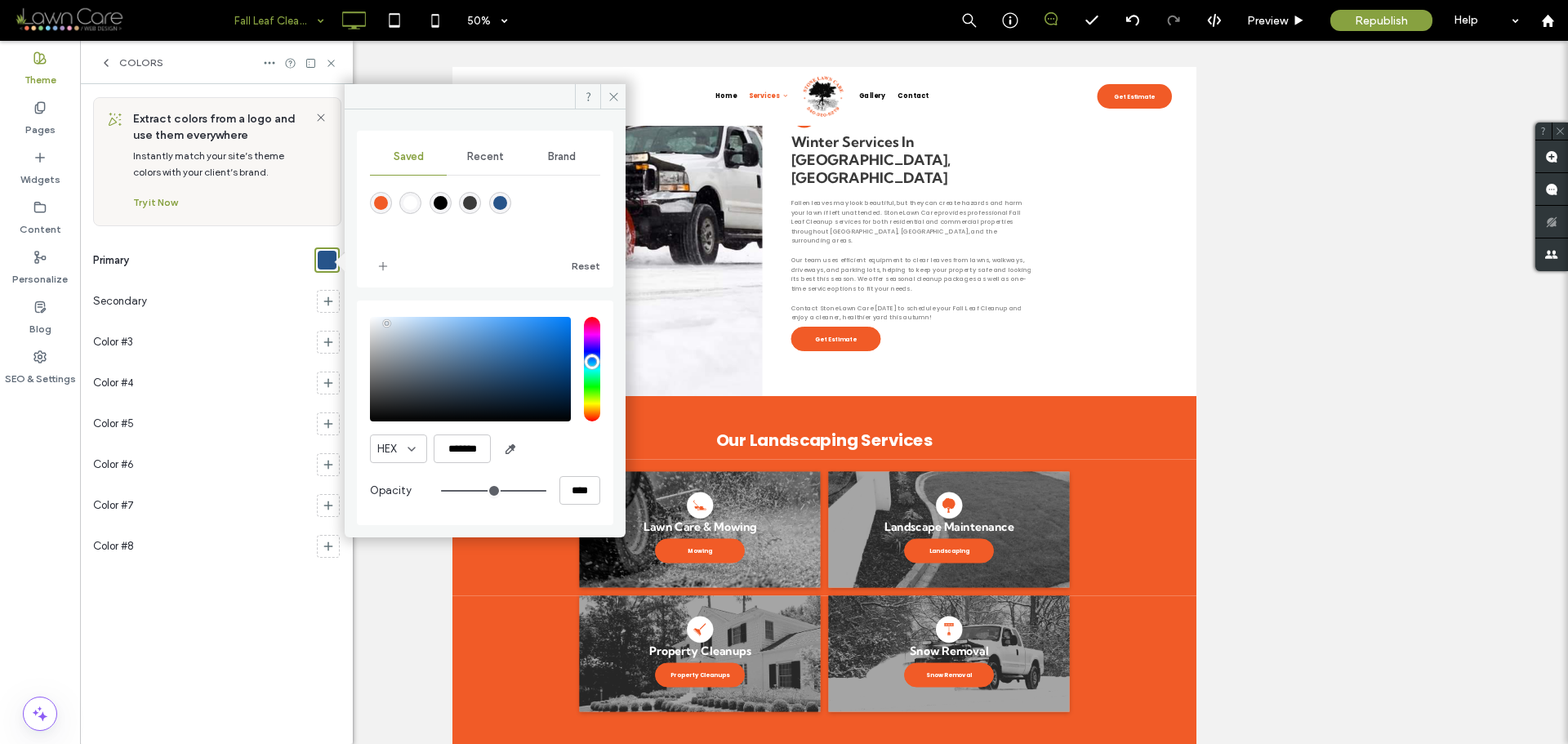
drag, startPoint x: 511, startPoint y: 361, endPoint x: 387, endPoint y: 323, distance: 129.7
click at [387, 323] on div "saturation and value" at bounding box center [470, 369] width 201 height 104
click at [384, 196] on div "rgba(241,91,39,1)" at bounding box center [381, 202] width 14 height 14
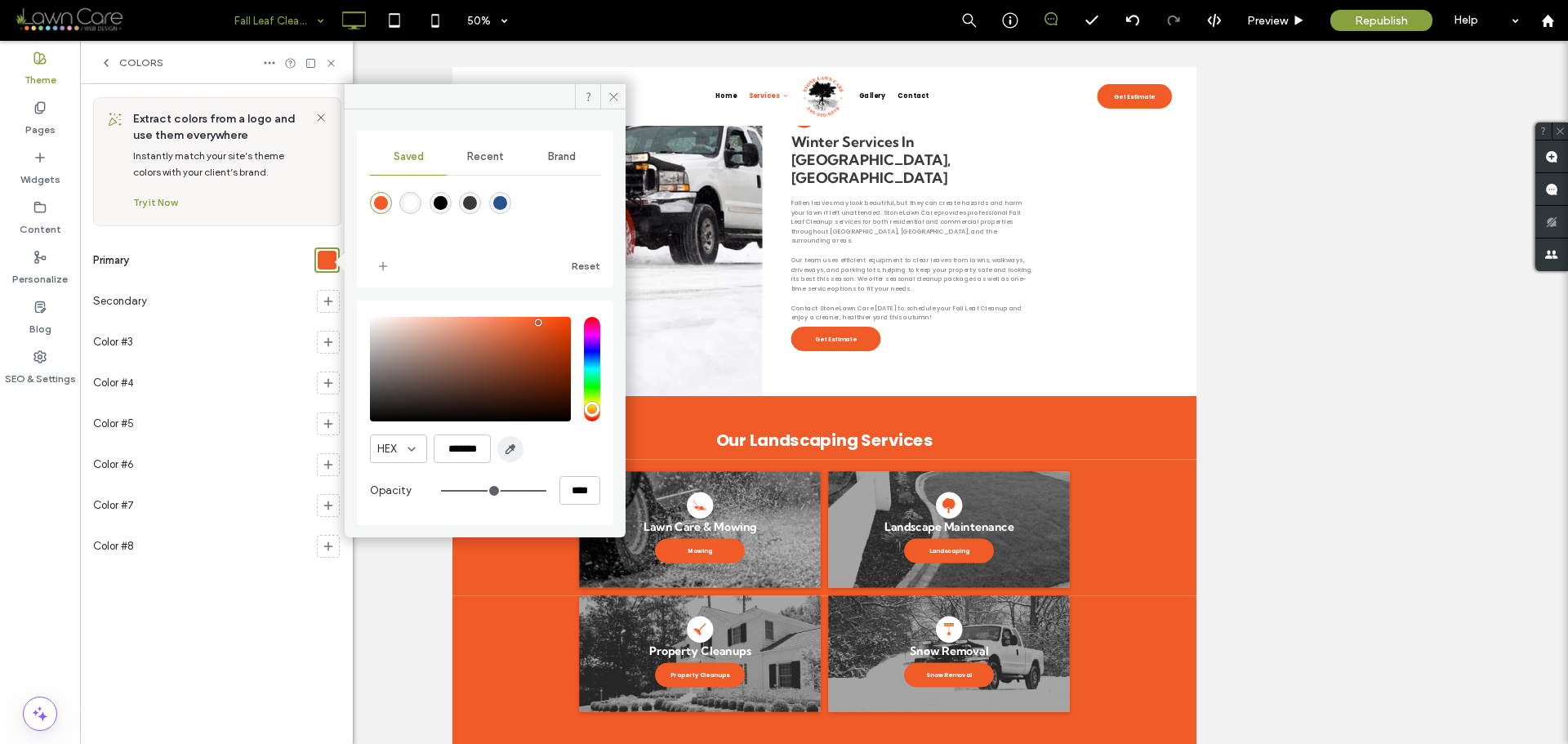
click at [508, 444] on icon "button" at bounding box center [510, 449] width 13 height 13
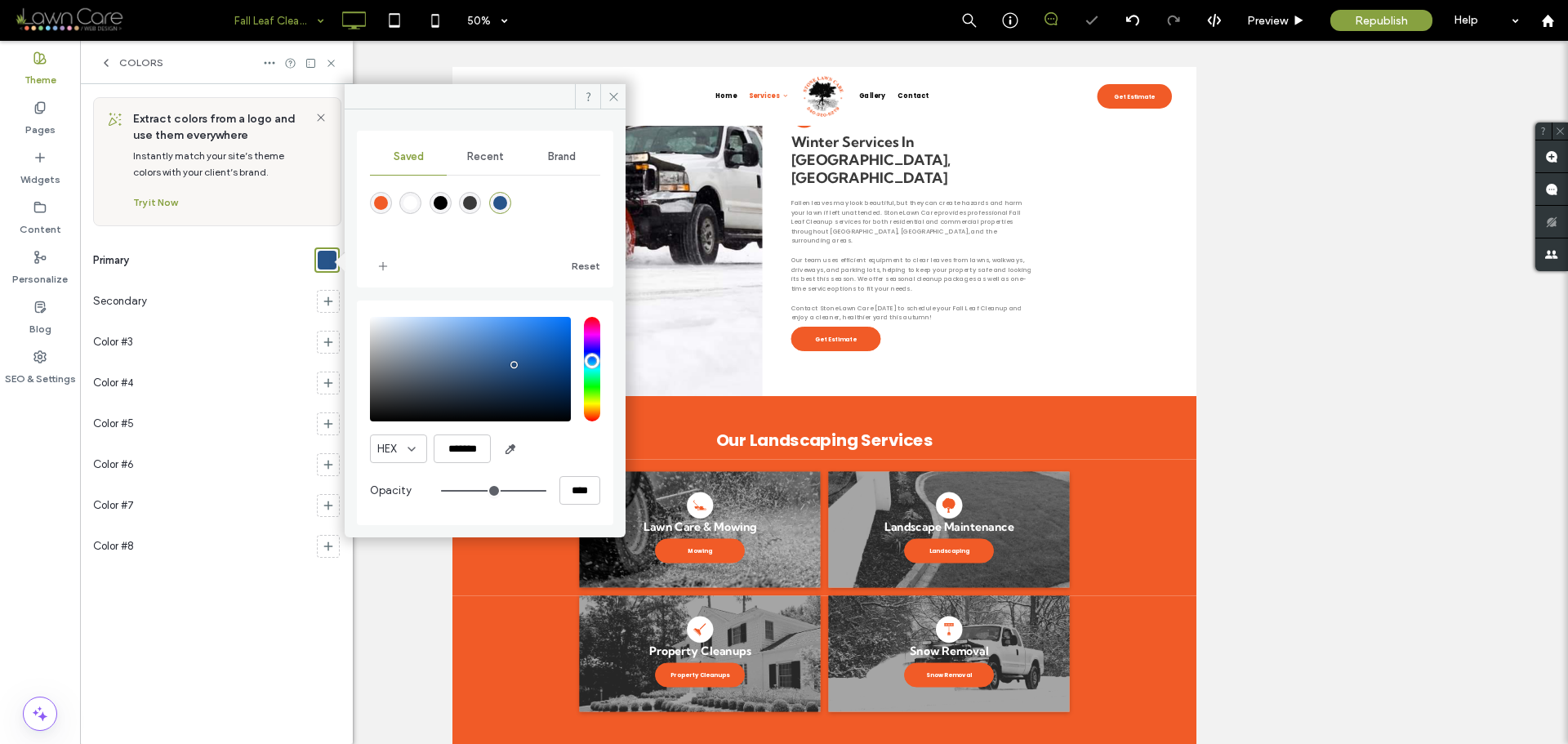
click at [510, 278] on div "Reset" at bounding box center [542, 266] width 117 height 27
click at [385, 205] on div "rgba(241,91,39,1)" at bounding box center [381, 202] width 14 height 14
type input "*******"
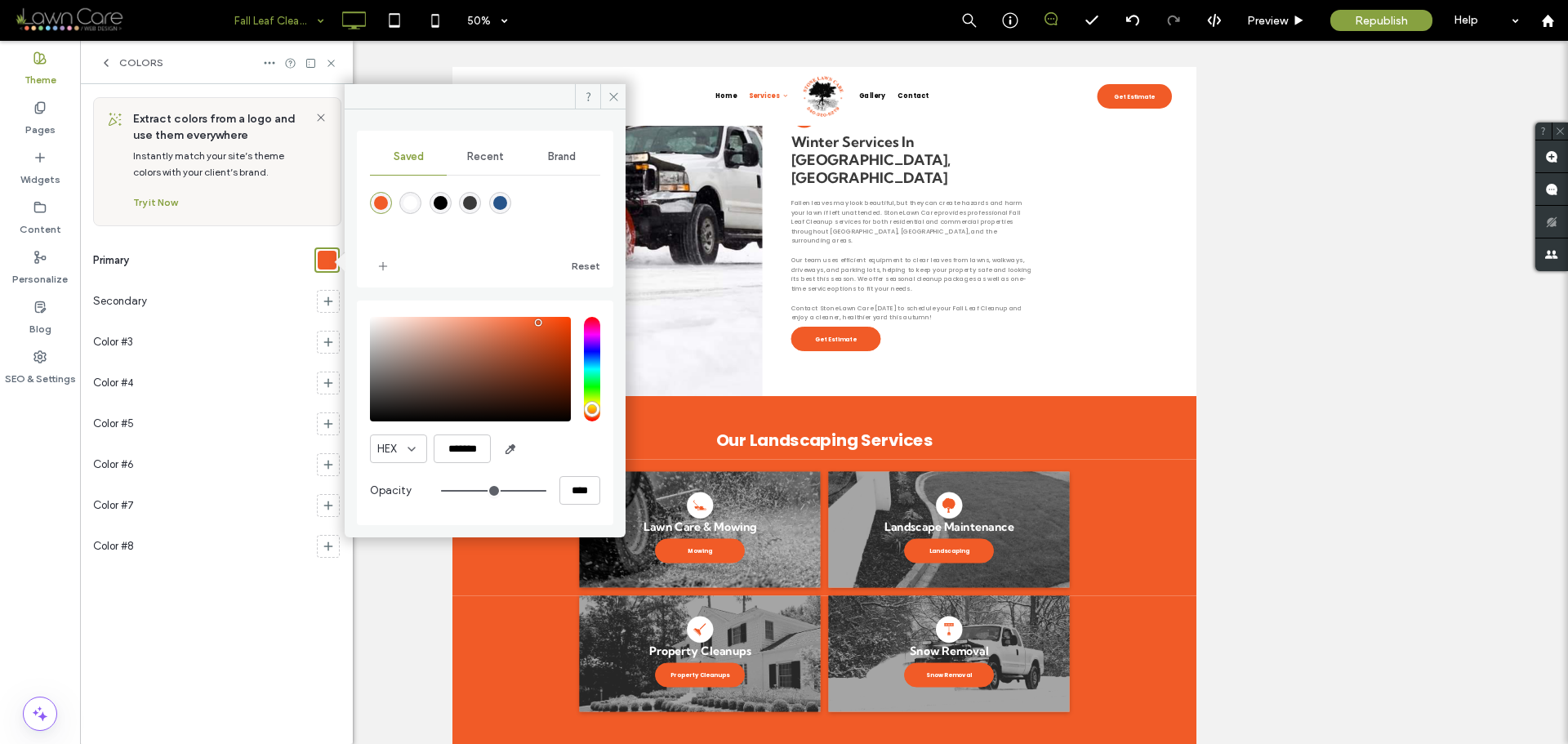
click at [383, 203] on div "rgba(241,91,39,1)" at bounding box center [381, 202] width 14 height 14
click at [387, 263] on icon "add color" at bounding box center [383, 266] width 13 height 13
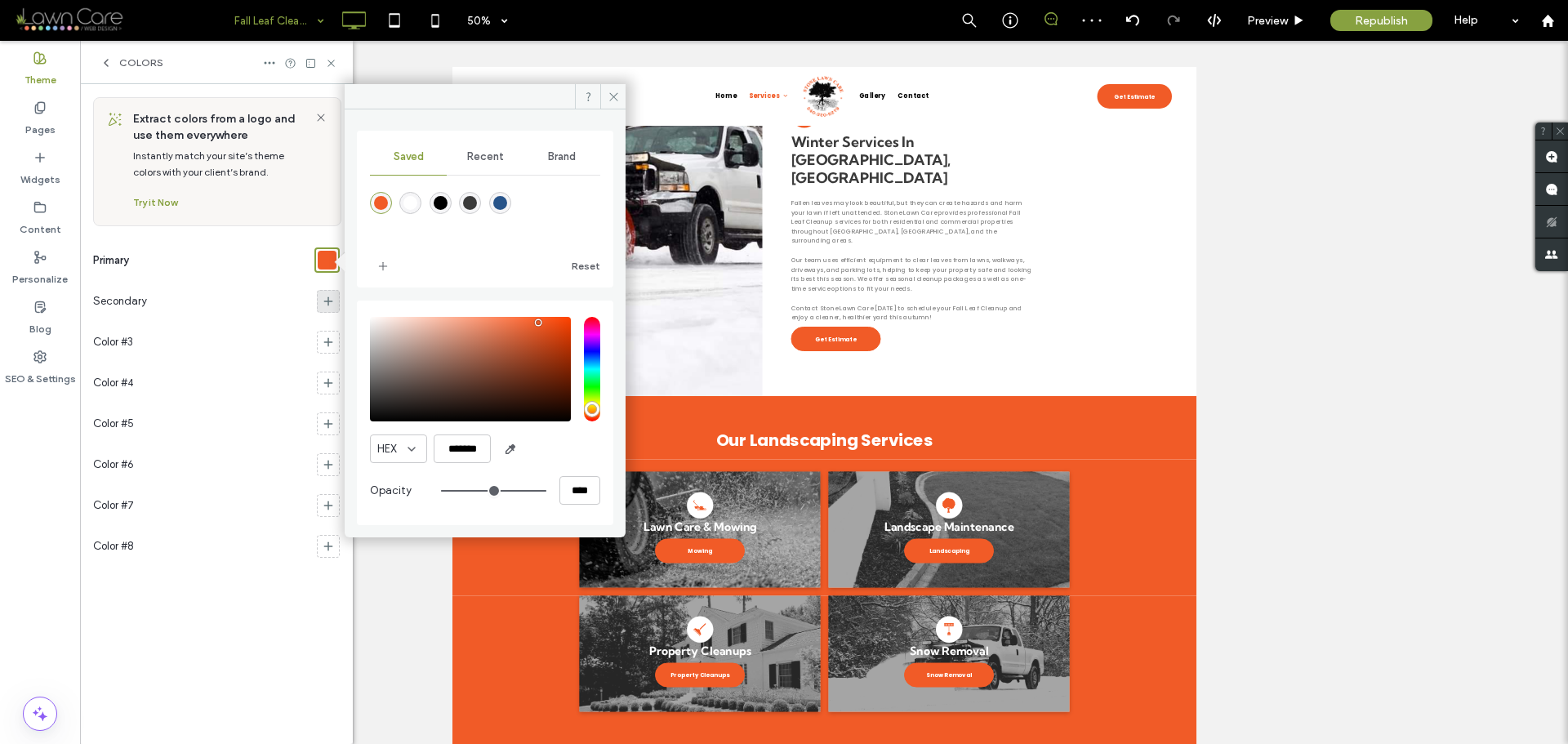
click at [330, 301] on use at bounding box center [328, 302] width 9 height 9
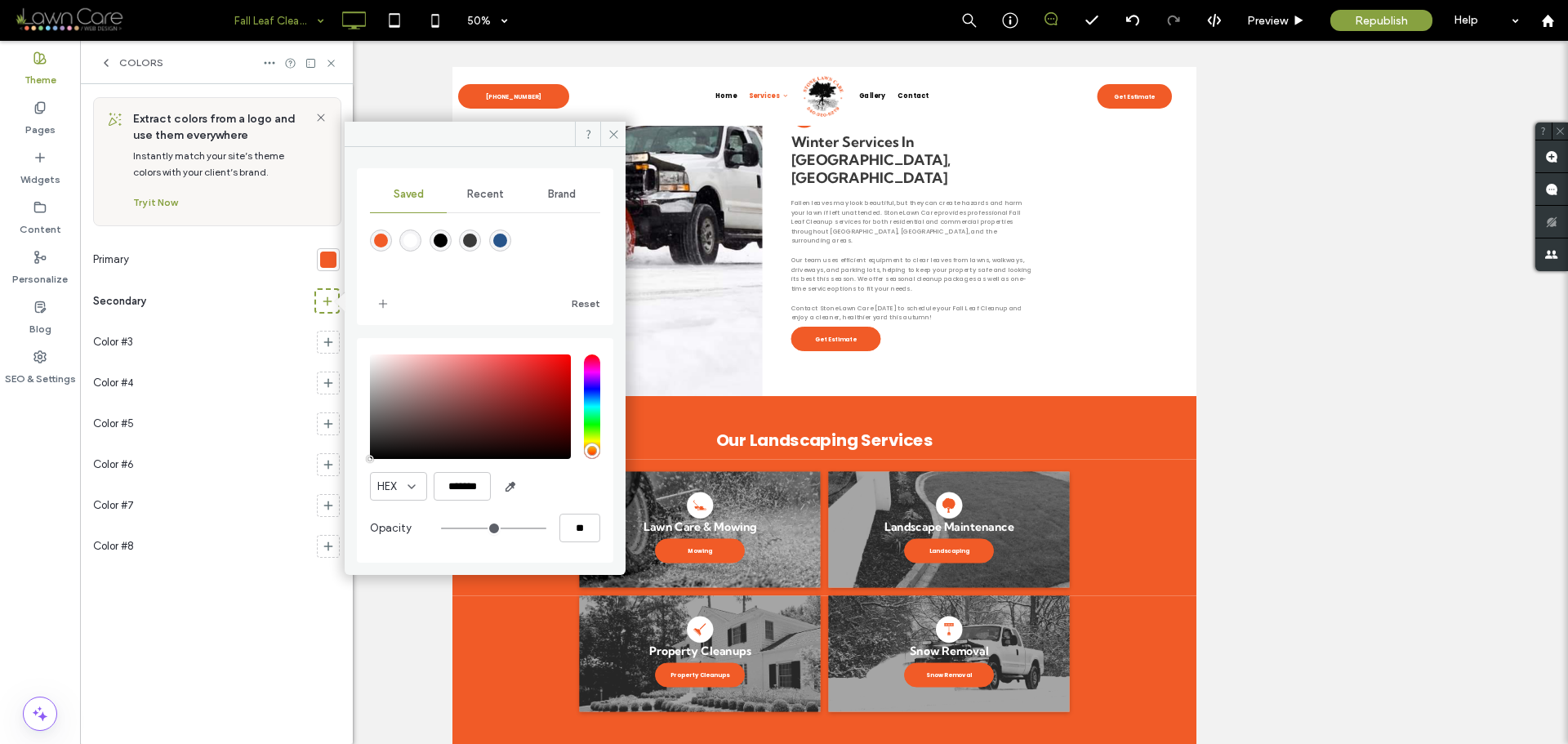
click at [384, 242] on div "rgba(241,91,39,1)" at bounding box center [381, 240] width 14 height 14
type input "*******"
type input "***"
type input "****"
click at [489, 487] on input "*******" at bounding box center [462, 486] width 57 height 28
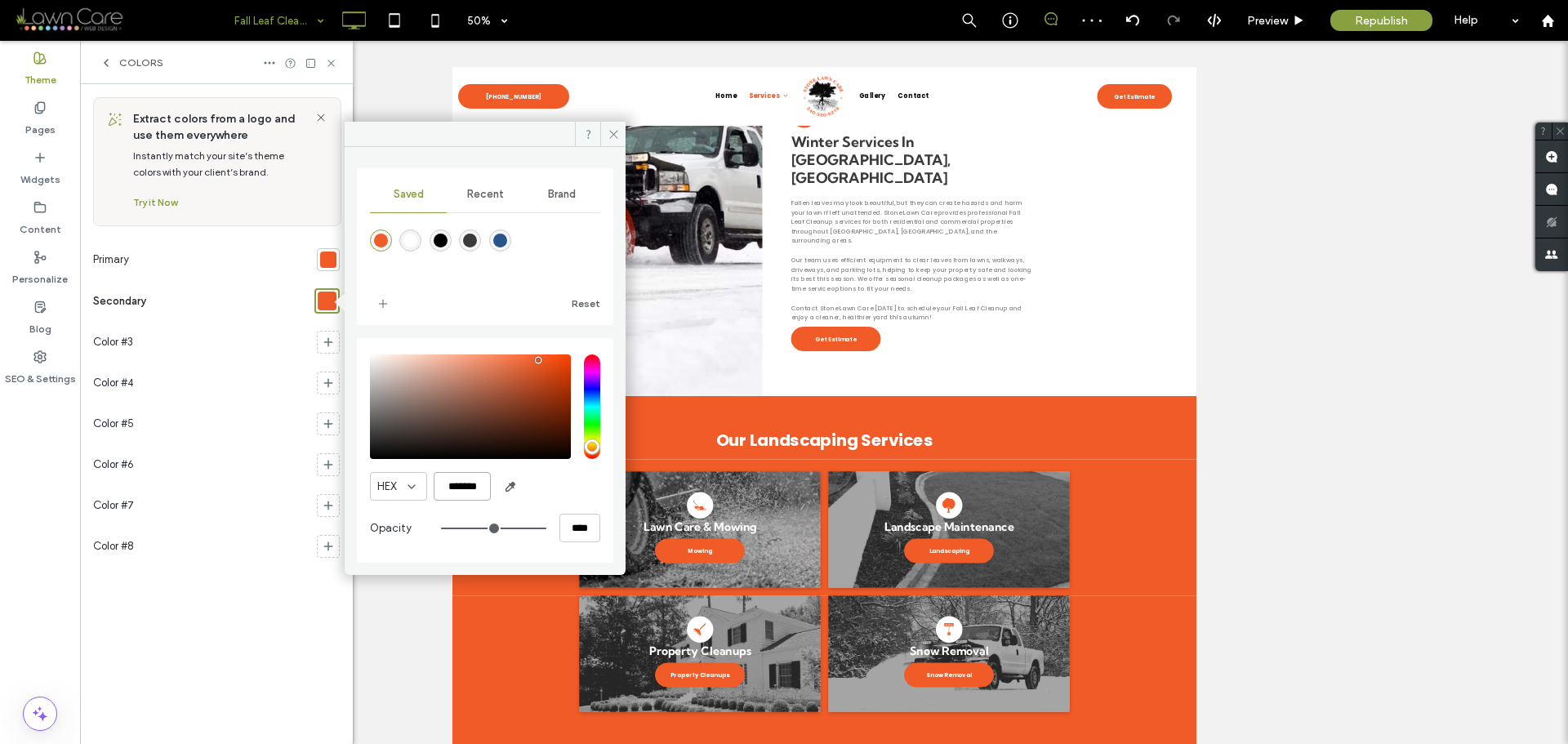
click at [489, 487] on input "*******" at bounding box center [462, 486] width 57 height 28
paste input "color picker textbox"
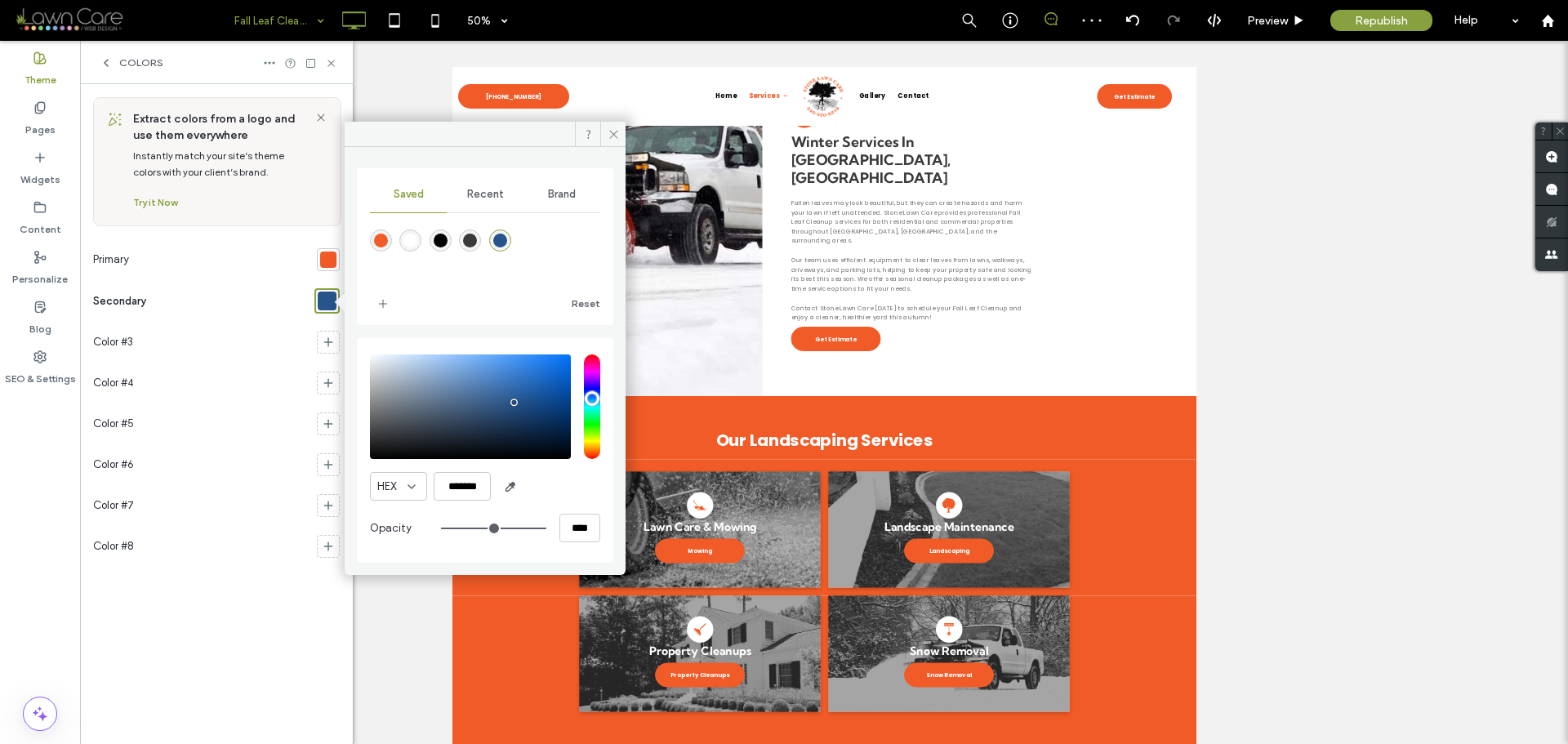
click at [374, 243] on div "rgba(241,91,39,1)" at bounding box center [381, 240] width 14 height 14
type input "*******"
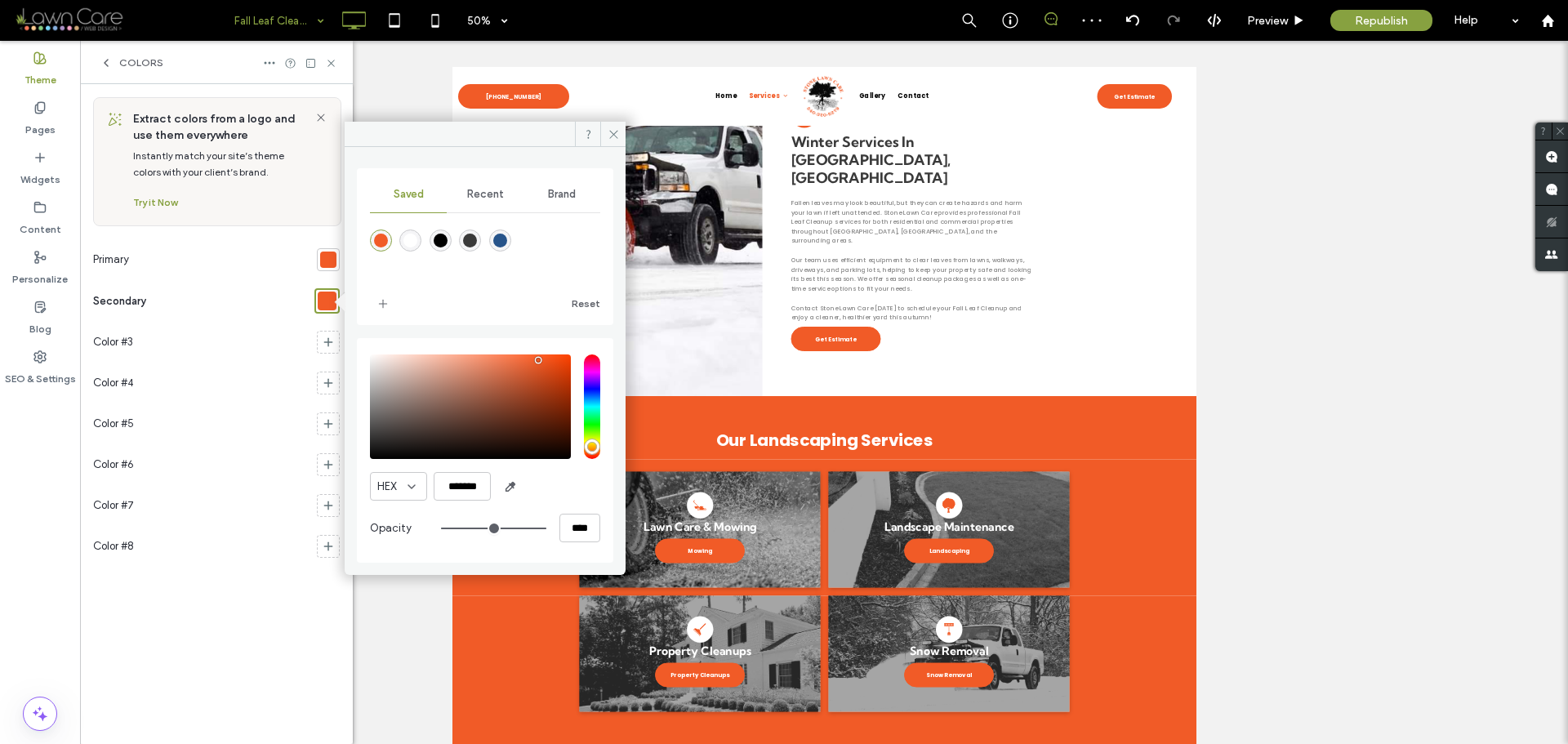
click at [499, 197] on span "Recent" at bounding box center [486, 194] width 37 height 13
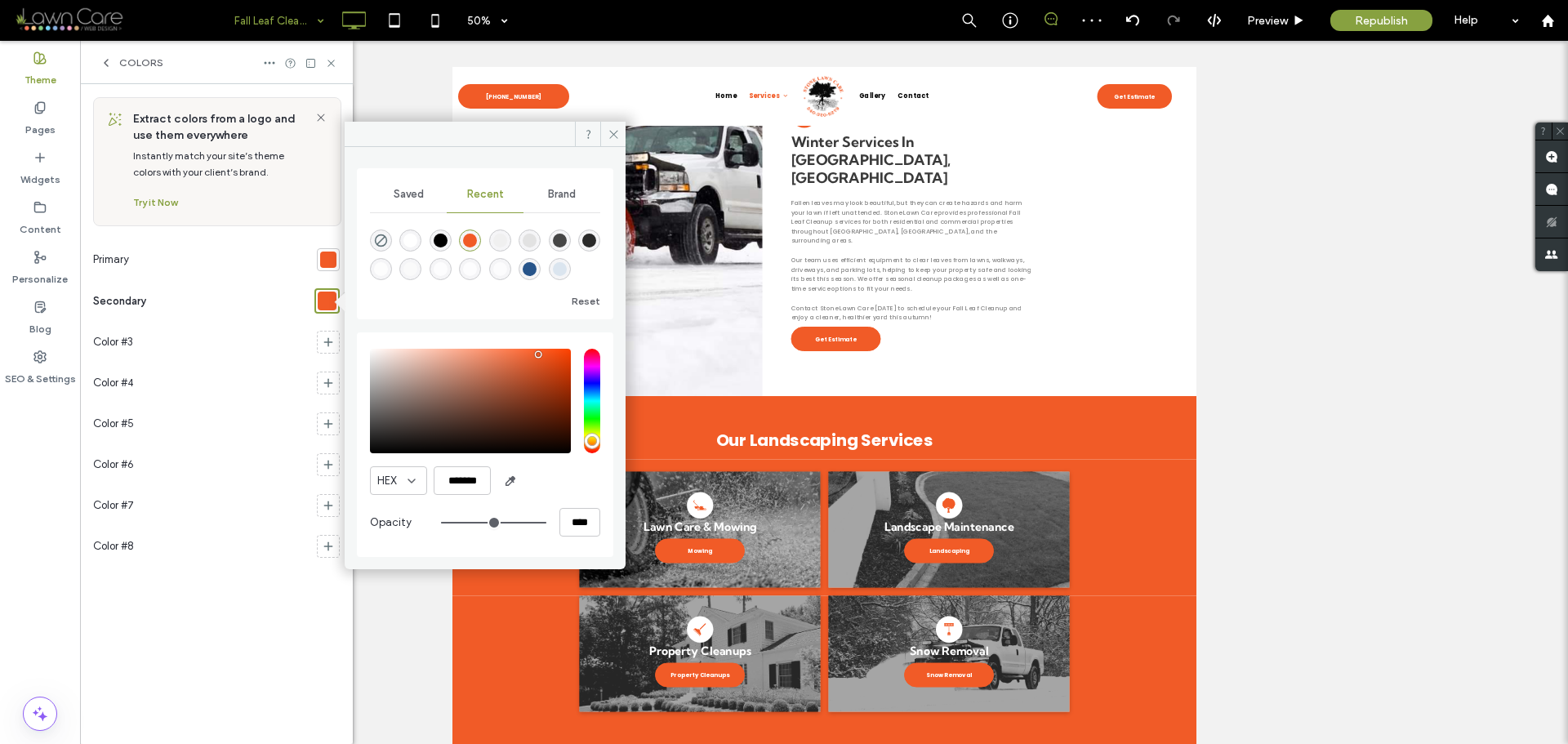
click at [564, 189] on span "Brand" at bounding box center [562, 194] width 27 height 13
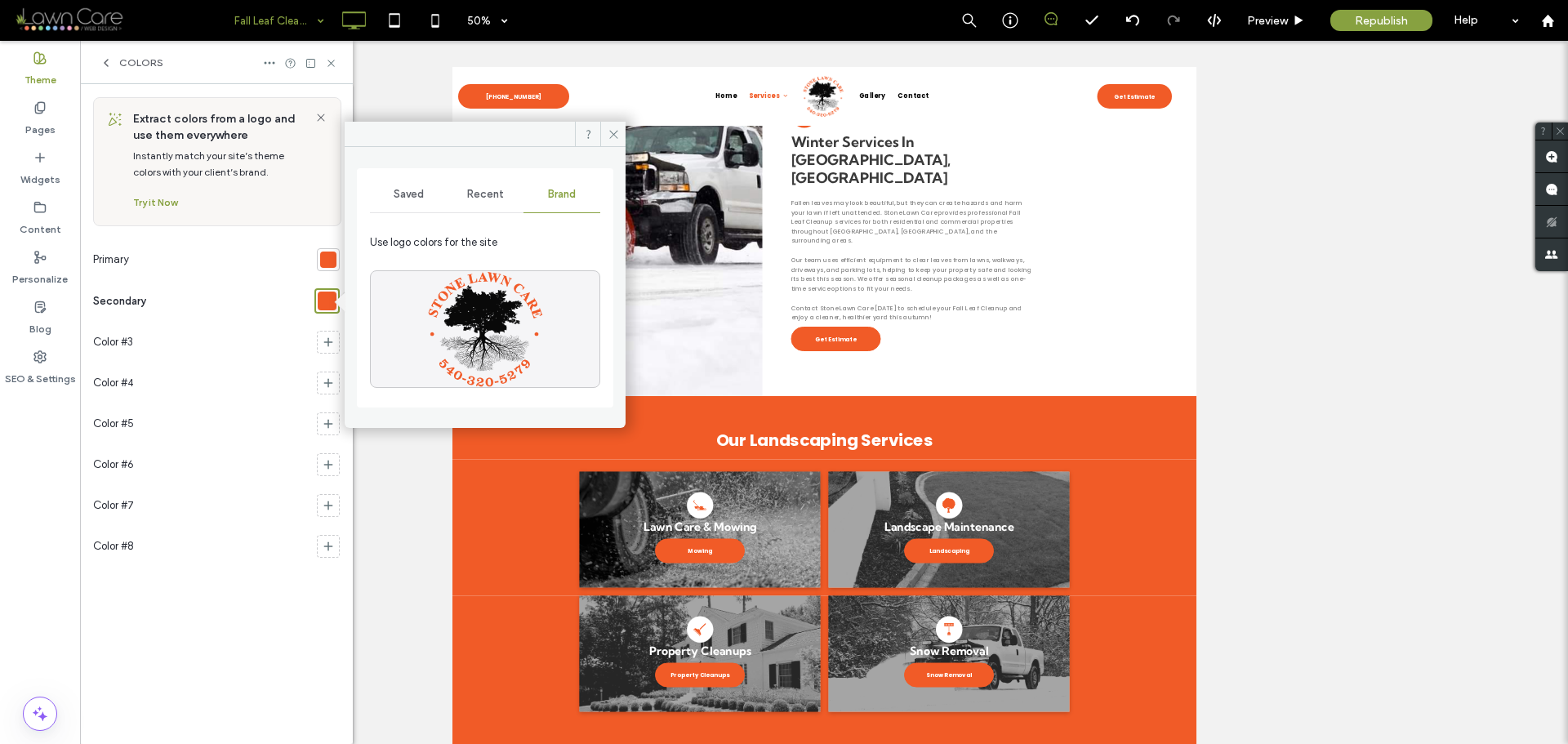
click at [471, 195] on span "Recent" at bounding box center [486, 194] width 37 height 13
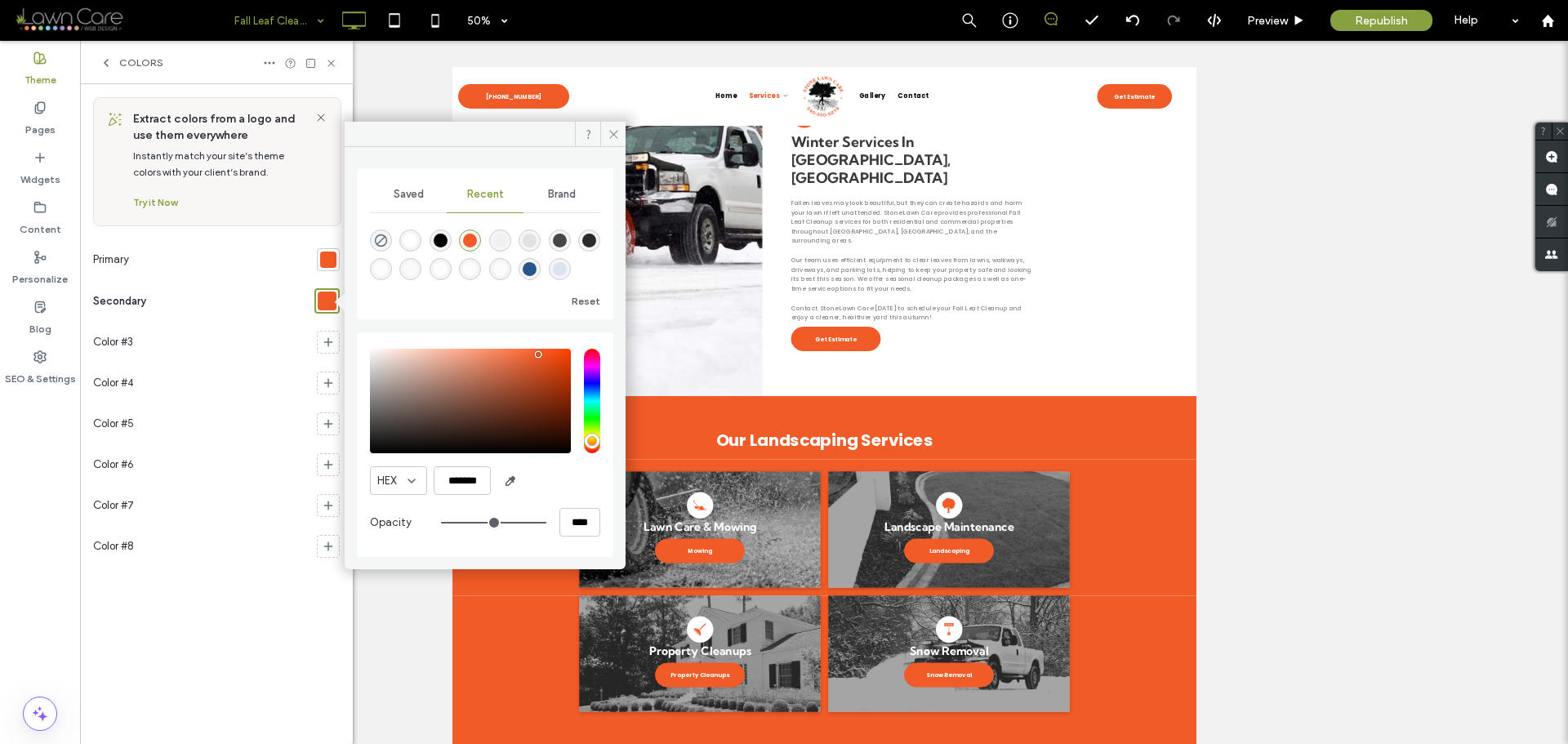
click at [416, 187] on div "Saved" at bounding box center [408, 194] width 77 height 36
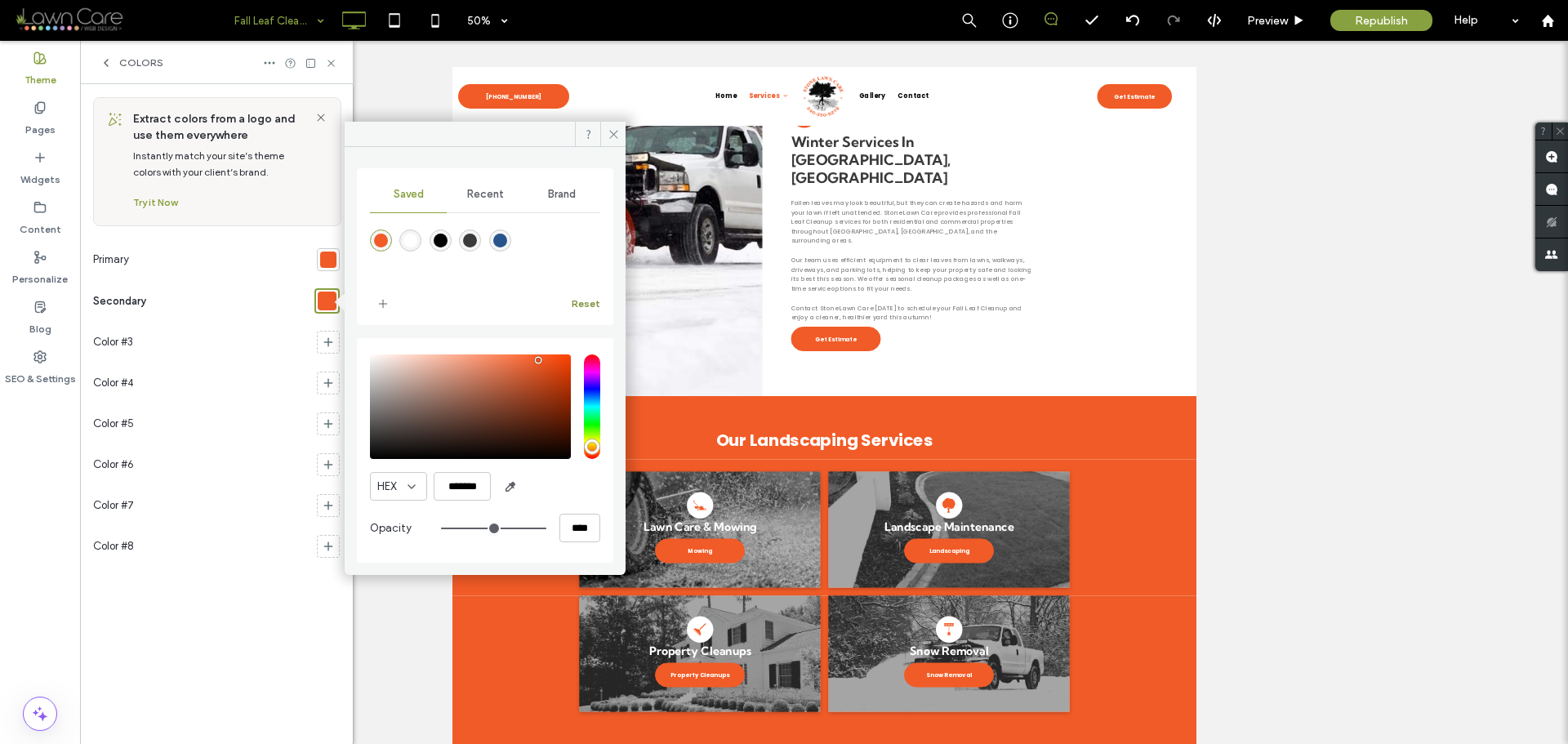
click at [582, 301] on button "Reset" at bounding box center [585, 303] width 28 height 19
click at [329, 256] on div at bounding box center [328, 260] width 16 height 16
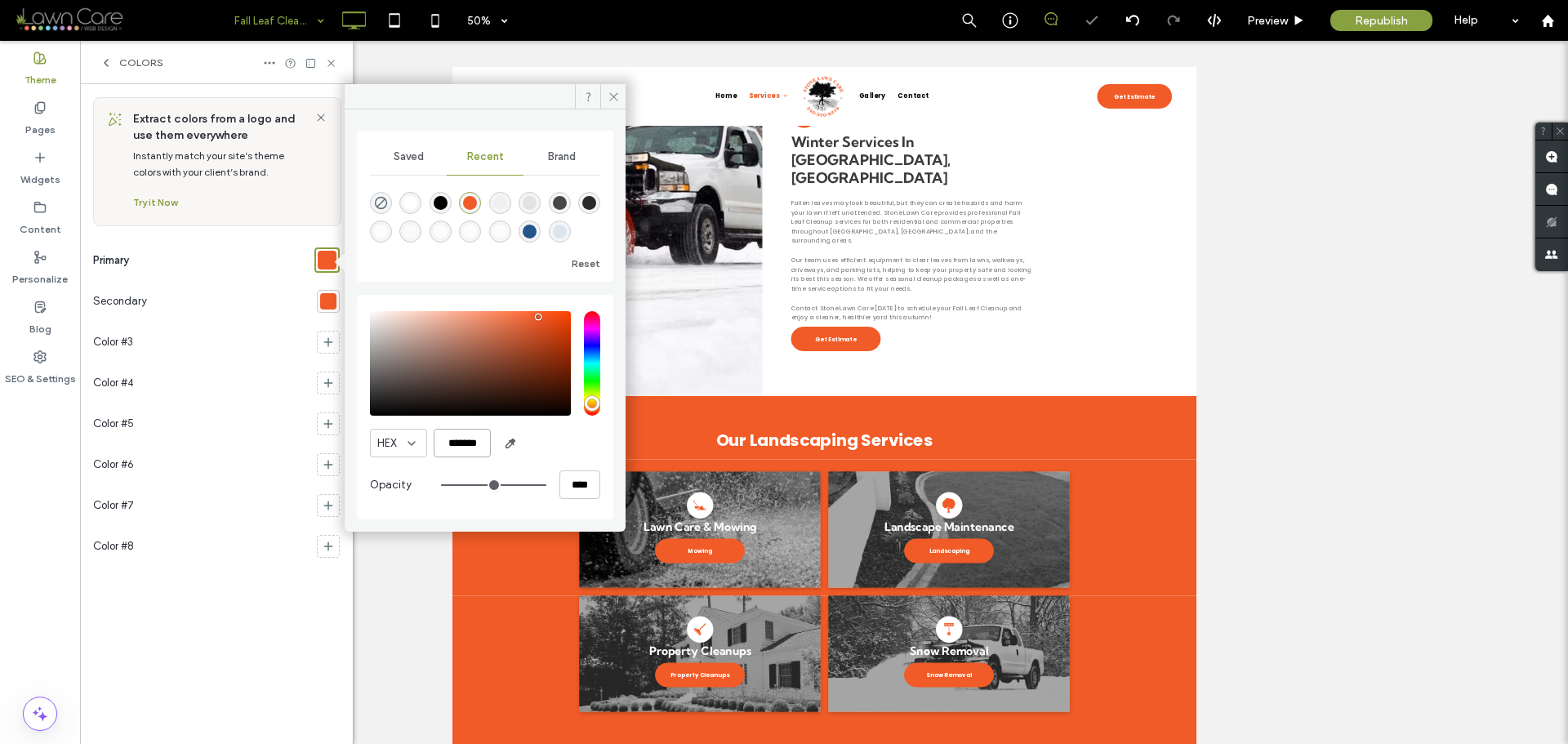
click at [457, 444] on input "*******" at bounding box center [462, 443] width 57 height 28
paste input "color picker textbox"
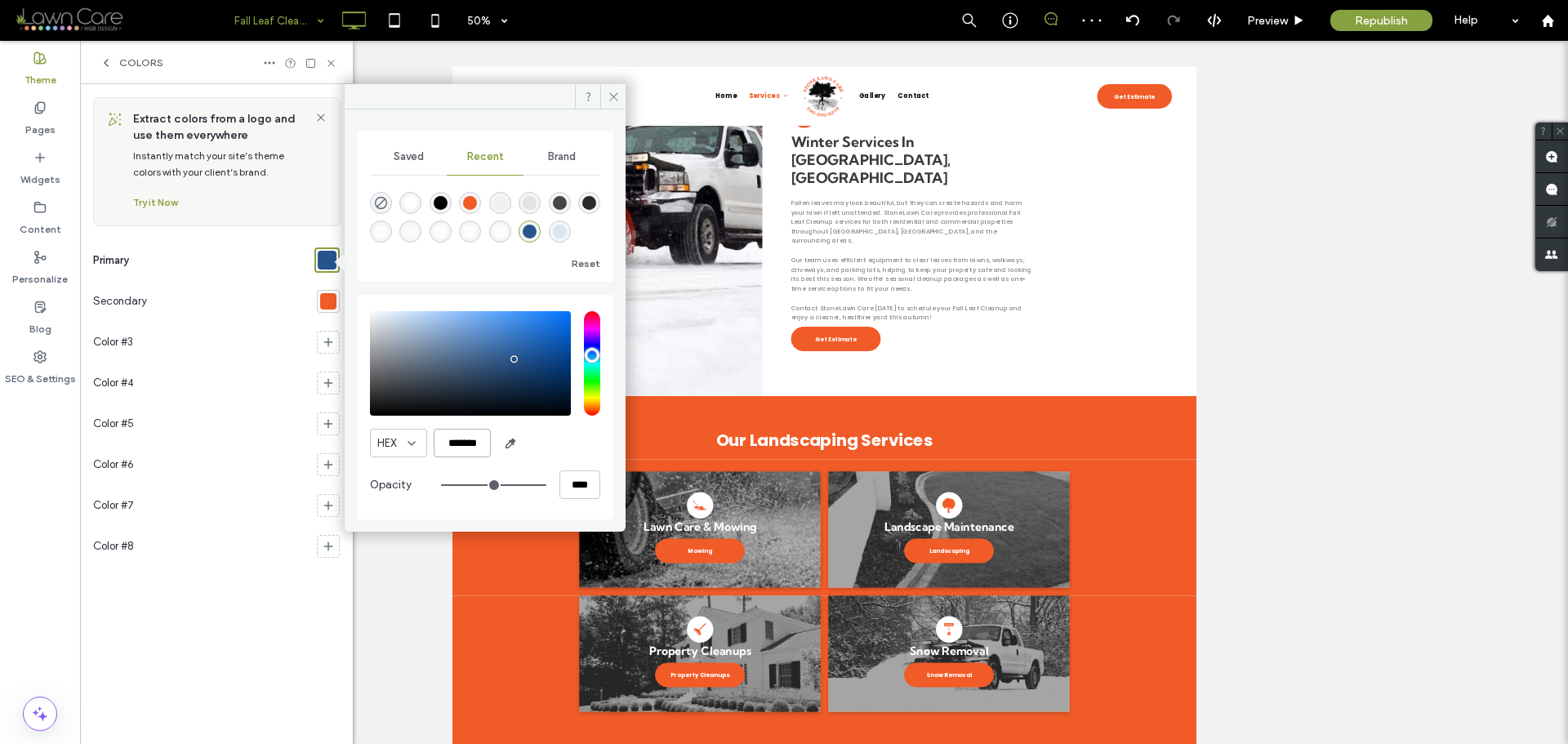
type input "*******"
click at [409, 152] on span "Saved" at bounding box center [408, 156] width 30 height 13
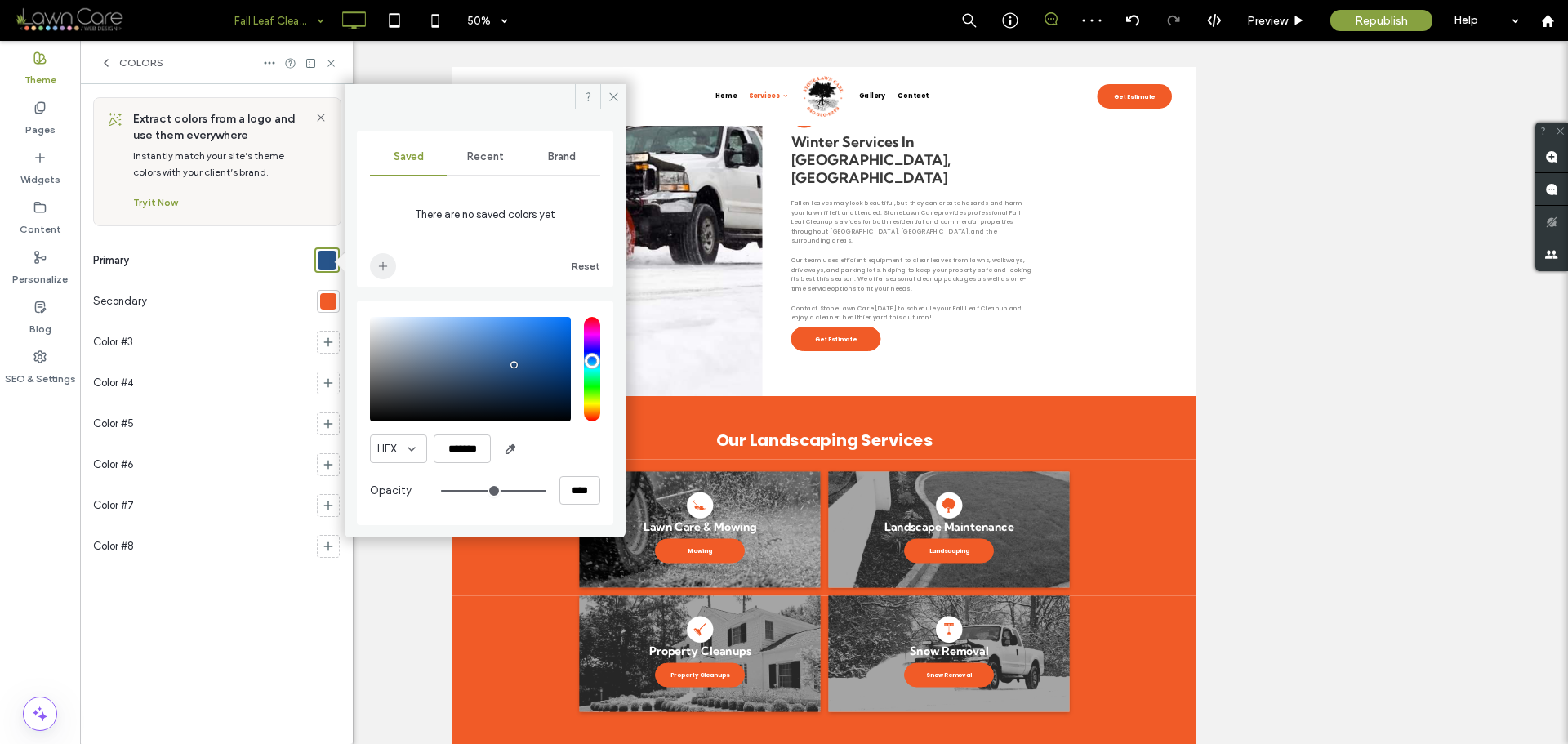
click at [385, 261] on icon "add color" at bounding box center [383, 266] width 13 height 13
click at [483, 160] on span "Recent" at bounding box center [486, 156] width 37 height 13
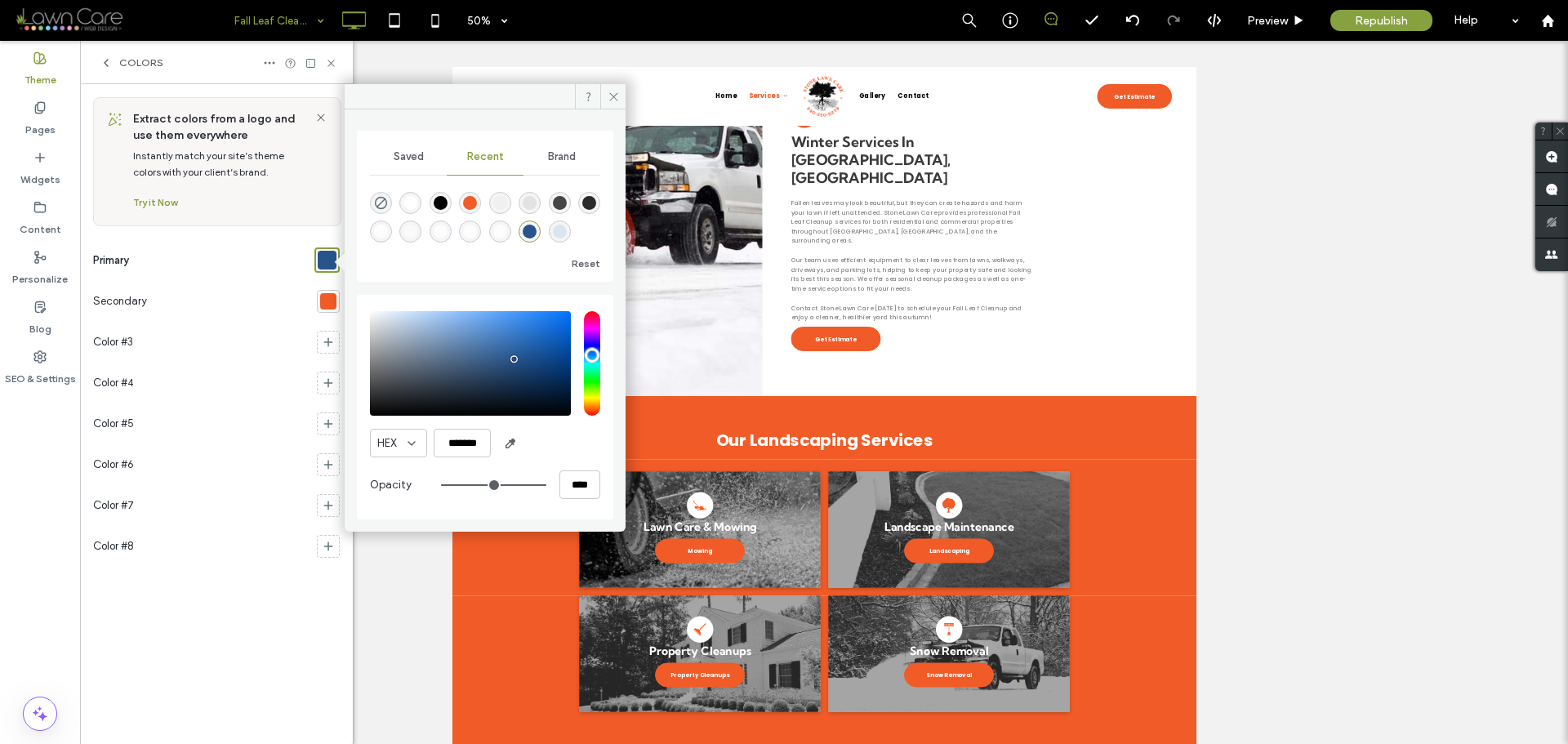
click at [562, 164] on div "Brand" at bounding box center [562, 156] width 77 height 36
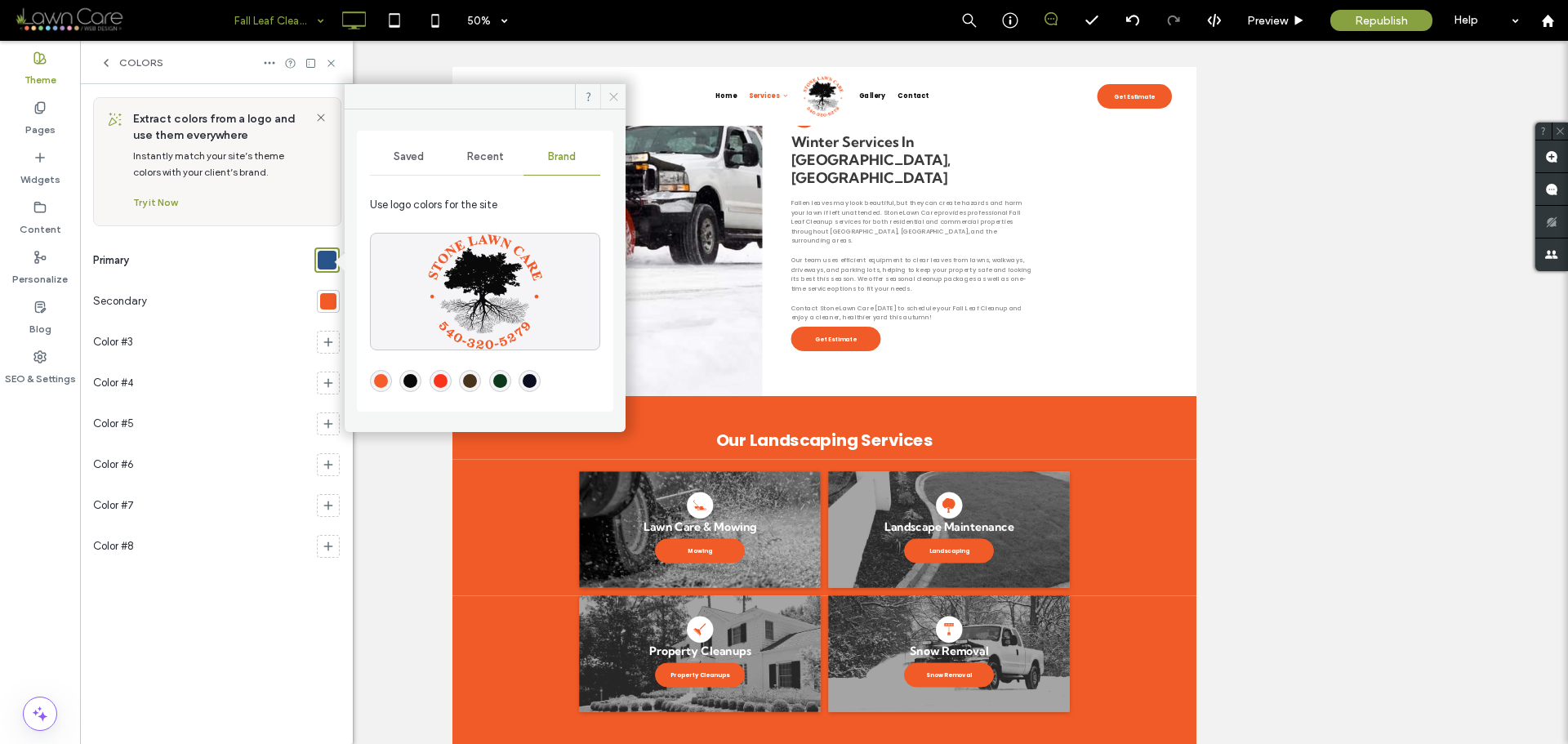
click at [610, 99] on icon at bounding box center [613, 96] width 12 height 12
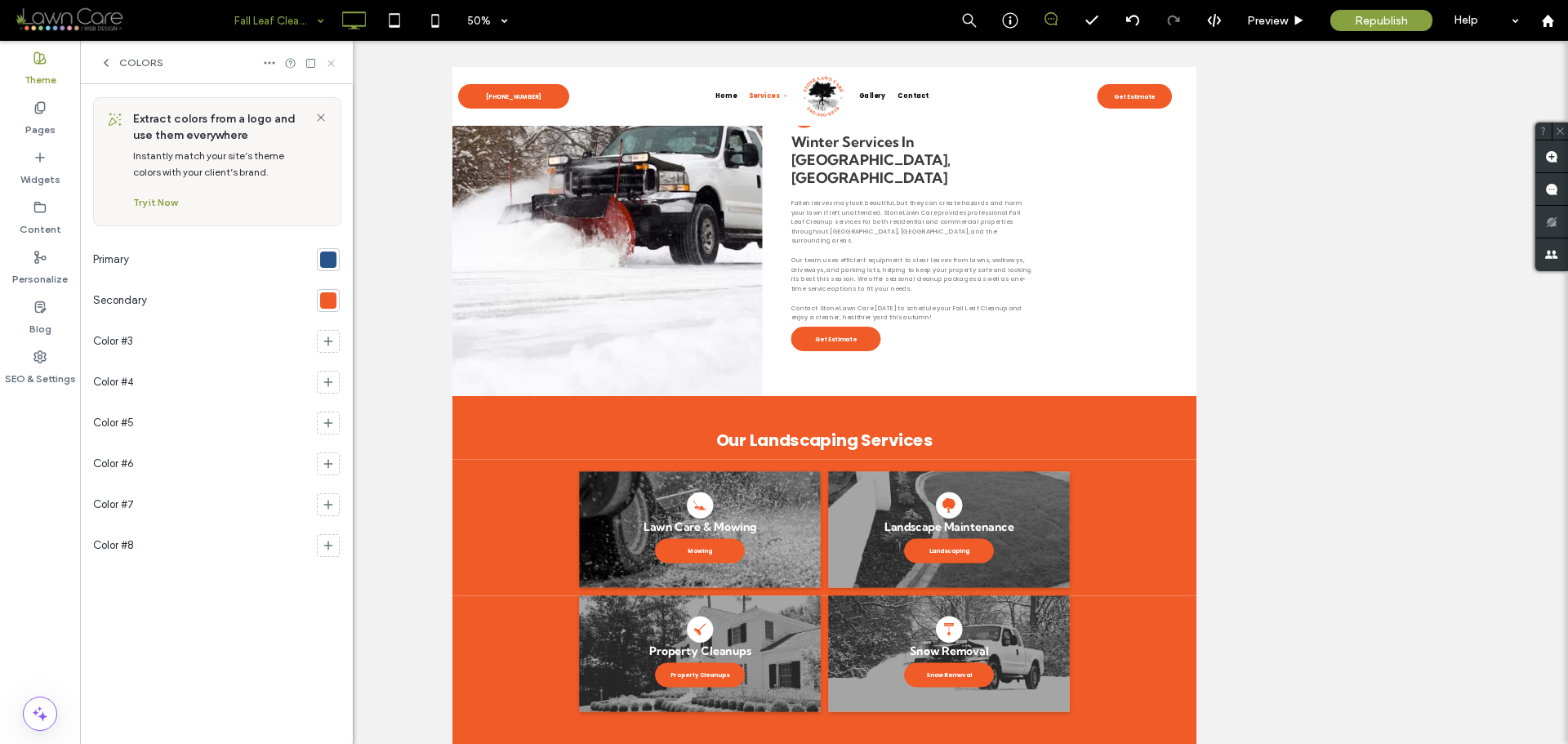
click at [332, 63] on icon at bounding box center [330, 62] width 12 height 12
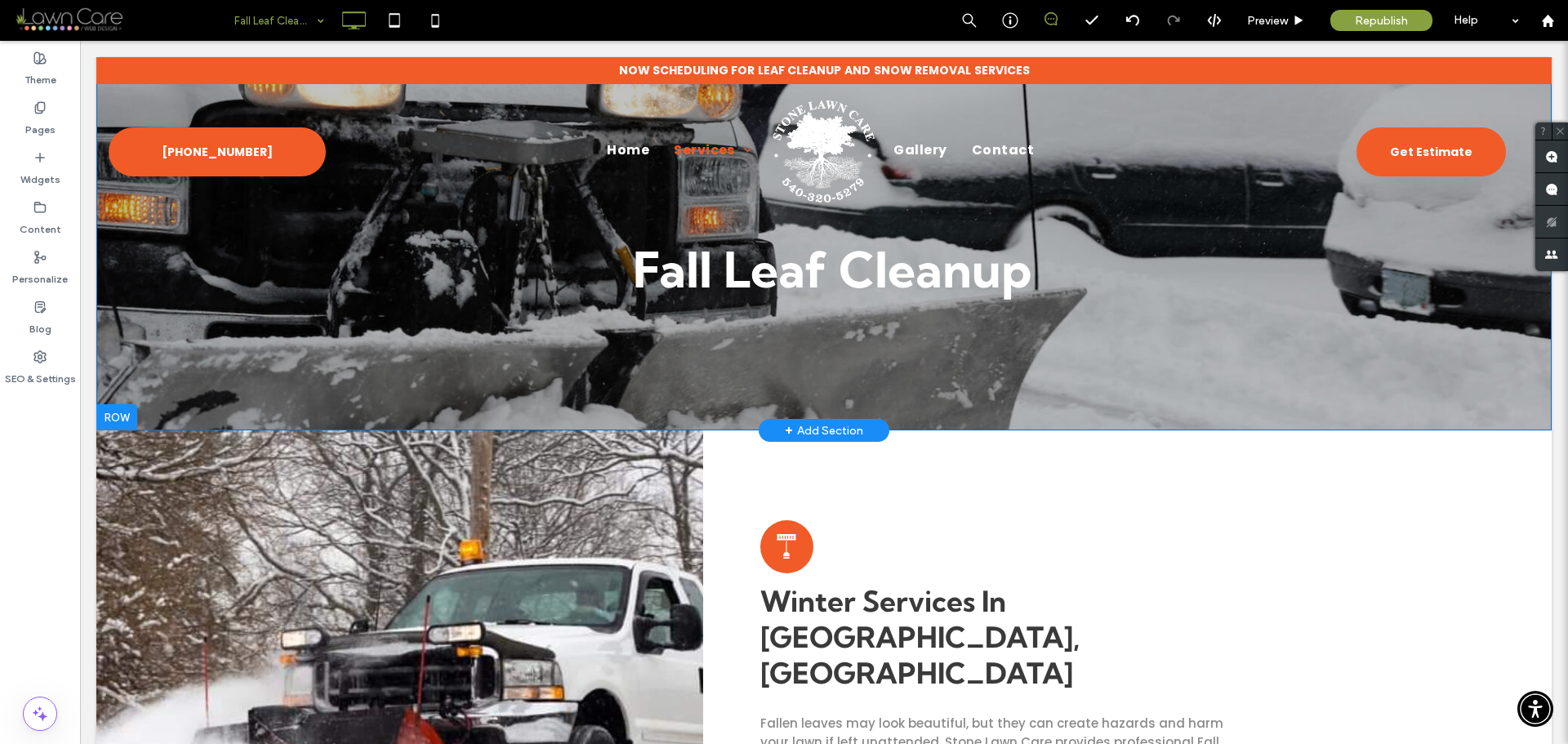
scroll to position [0, 0]
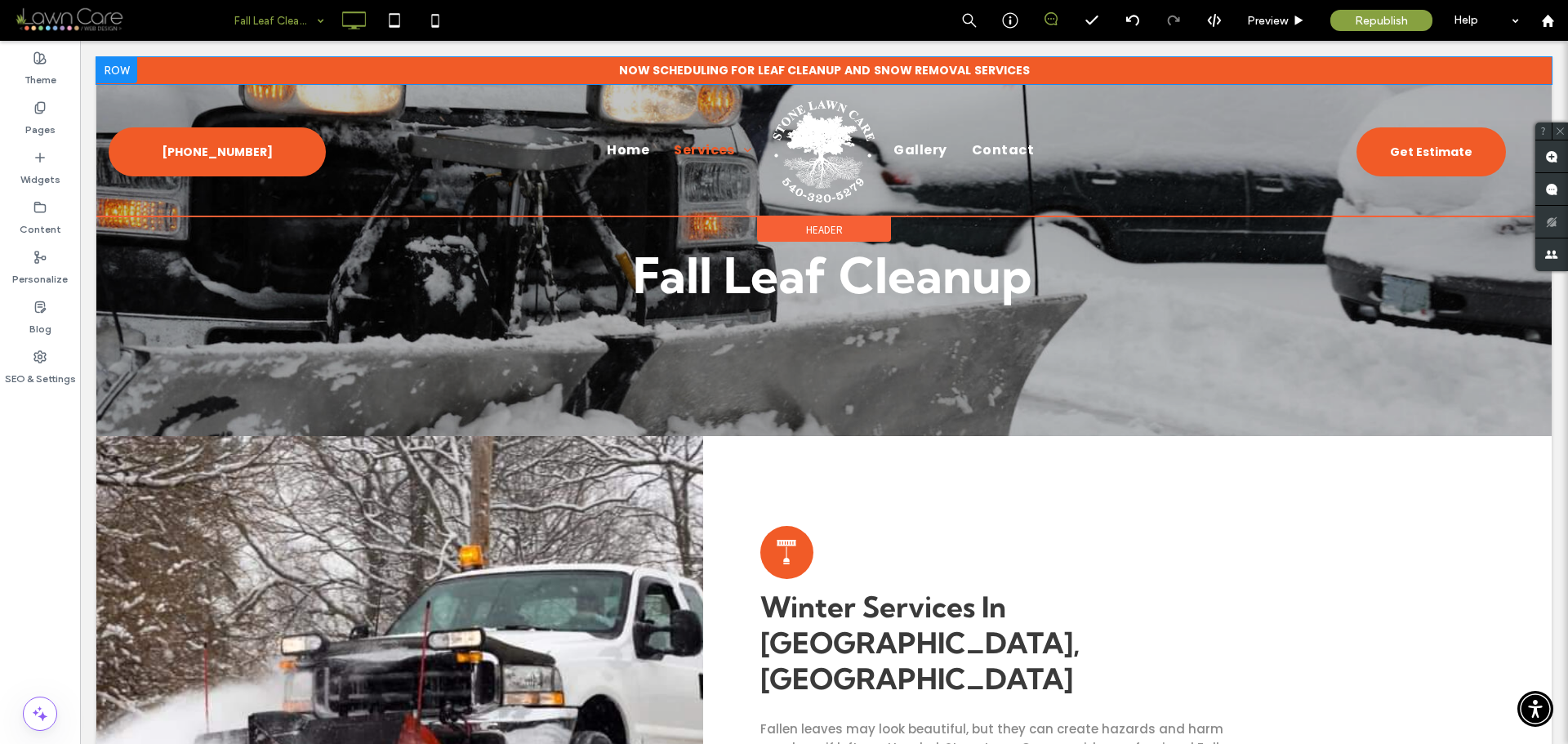
click at [209, 62] on div "Now Scheduling for Leaf Cleanup and Snow Removal services Click To Paste" at bounding box center [823, 70] width 1455 height 27
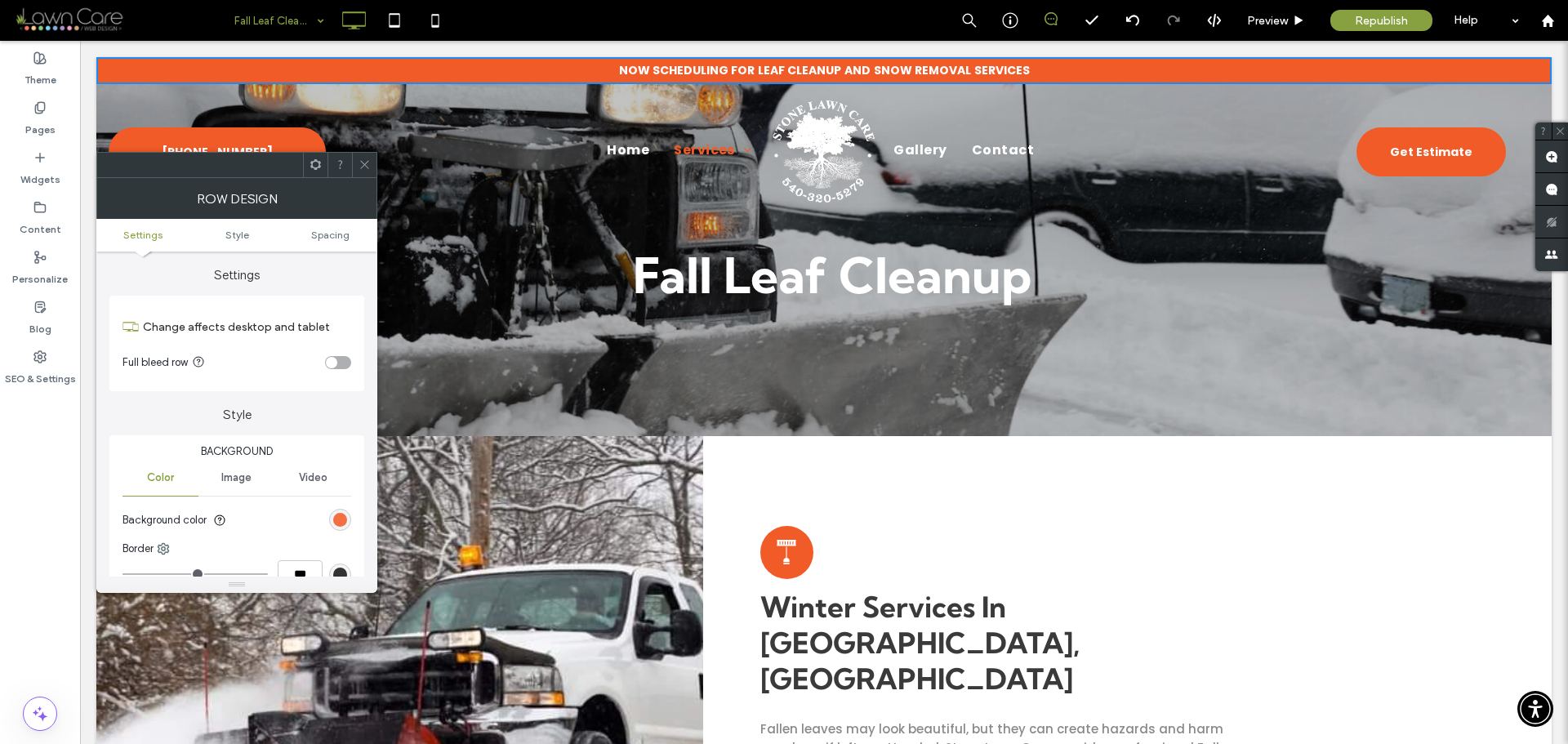
click at [334, 517] on div "rgb(241, 91, 39)" at bounding box center [339, 520] width 14 height 14
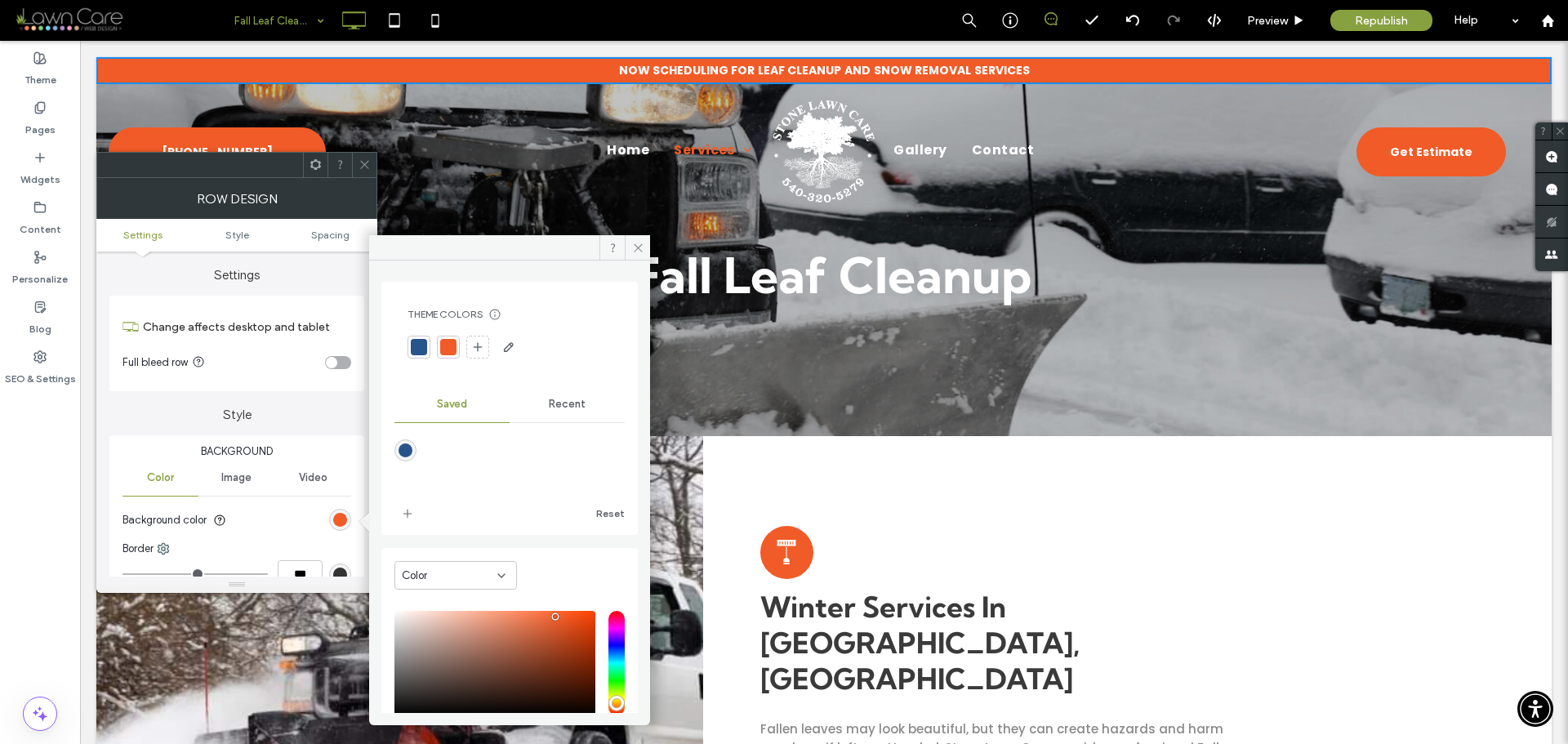
click at [422, 345] on div at bounding box center [419, 347] width 16 height 16
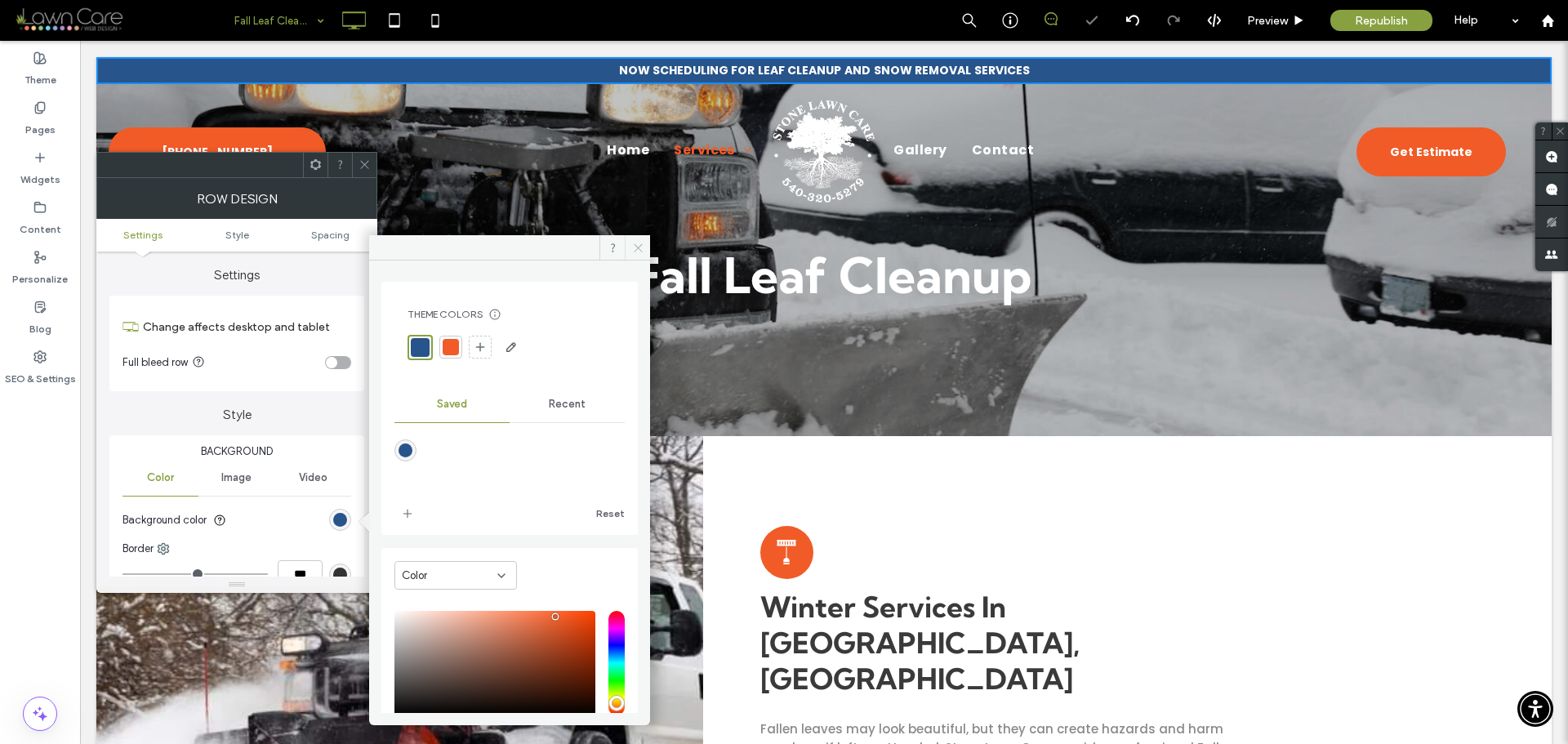
click at [637, 246] on icon at bounding box center [638, 247] width 12 height 12
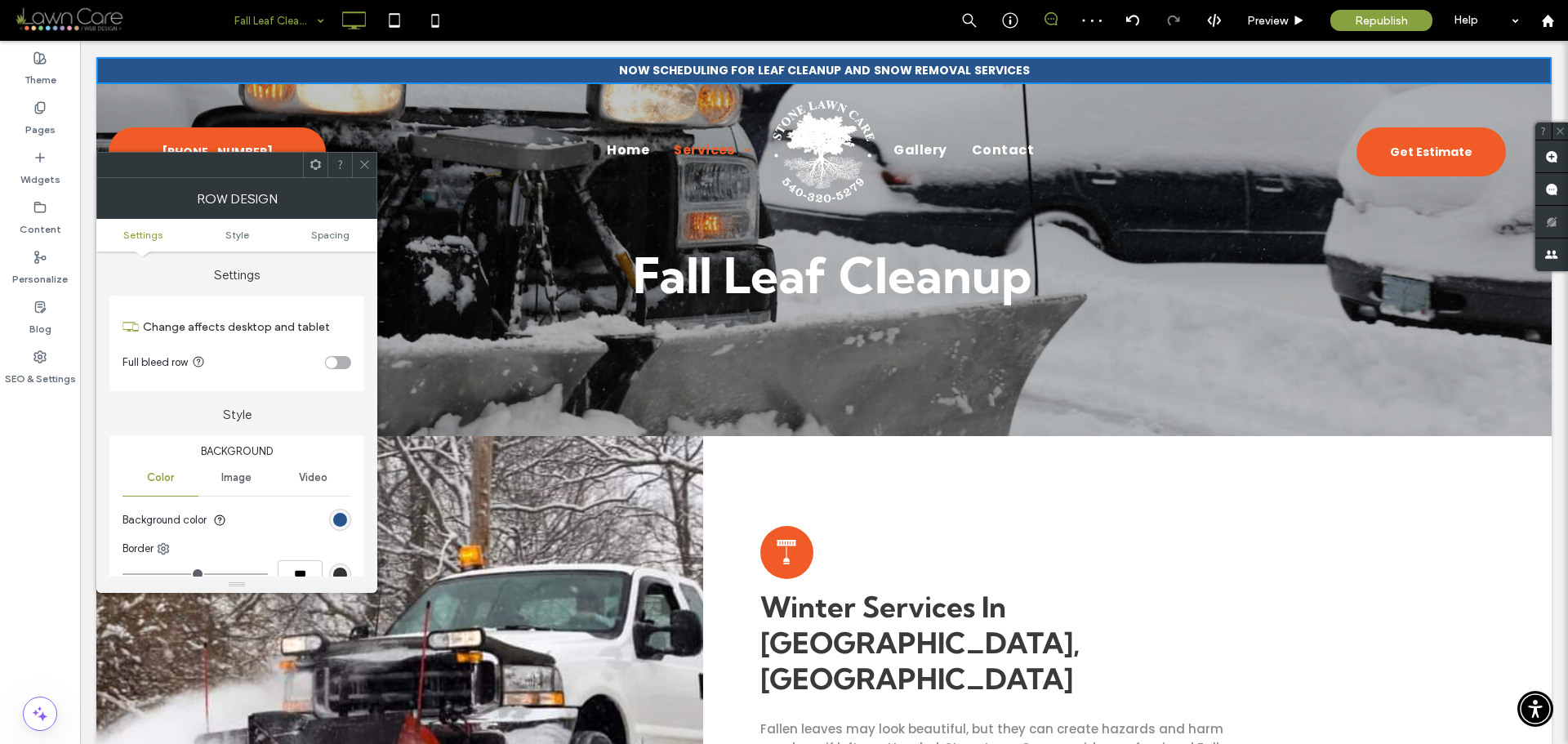
click at [360, 167] on icon at bounding box center [364, 164] width 12 height 12
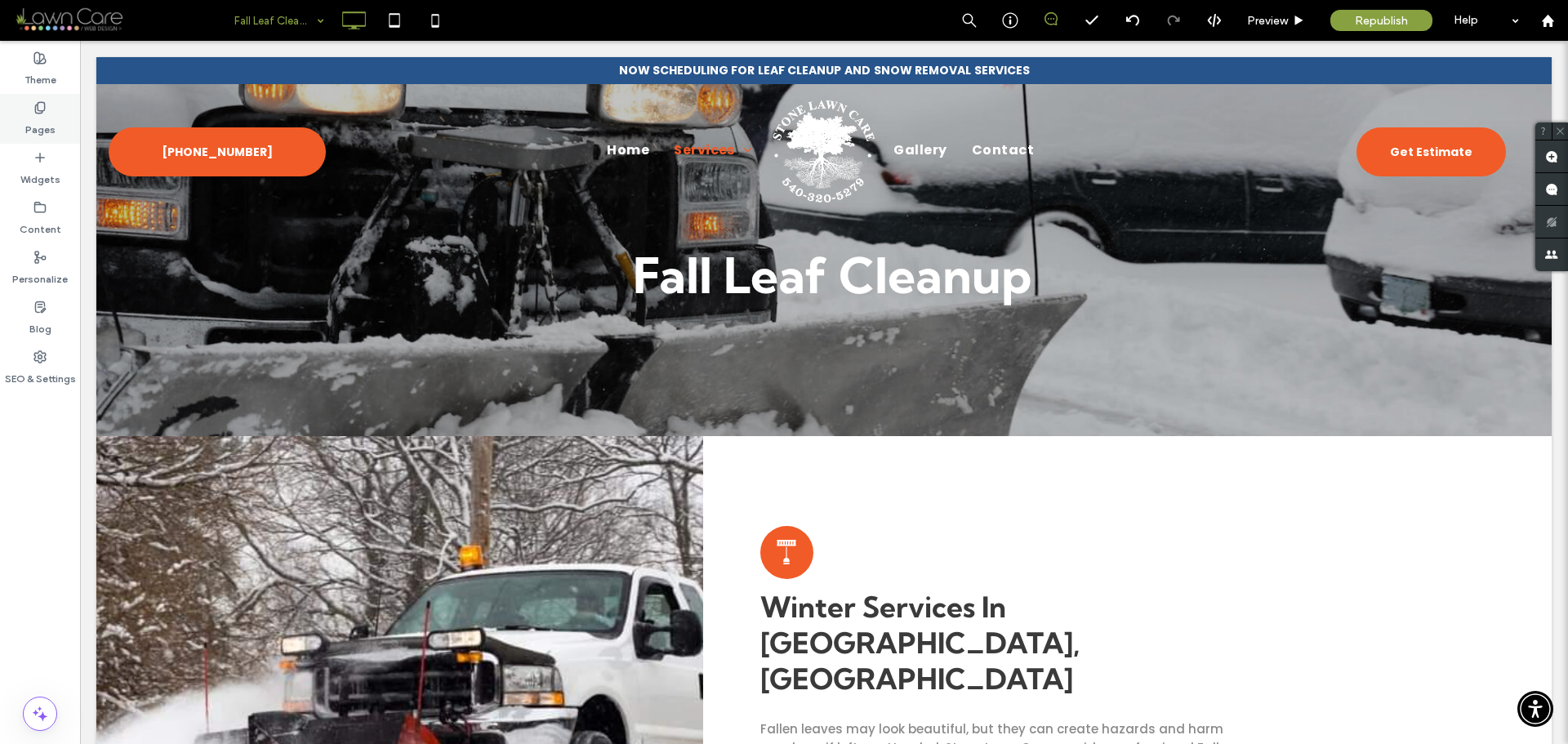
click at [17, 108] on div "Pages" at bounding box center [39, 119] width 80 height 49
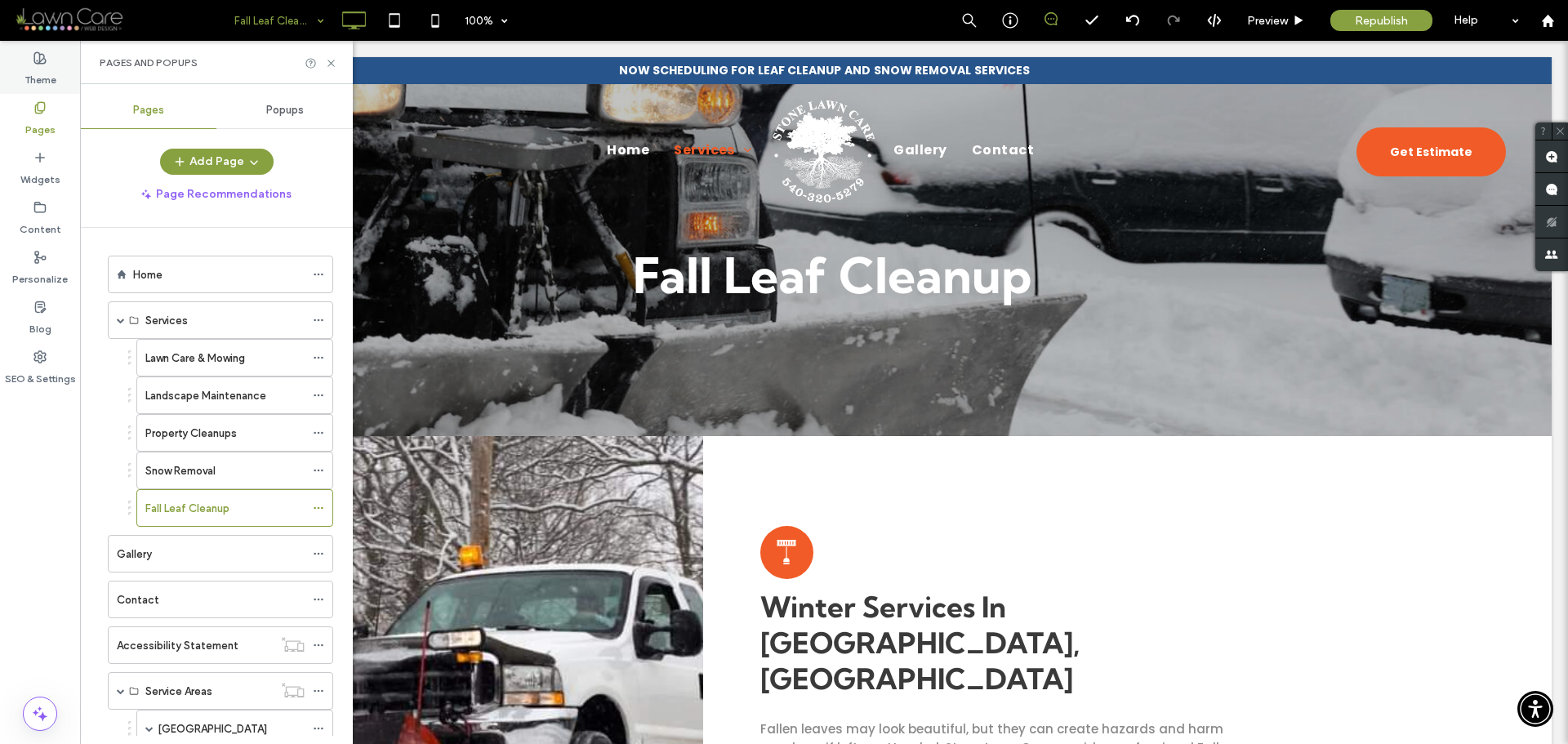
click at [37, 71] on label "Theme" at bounding box center [40, 76] width 32 height 23
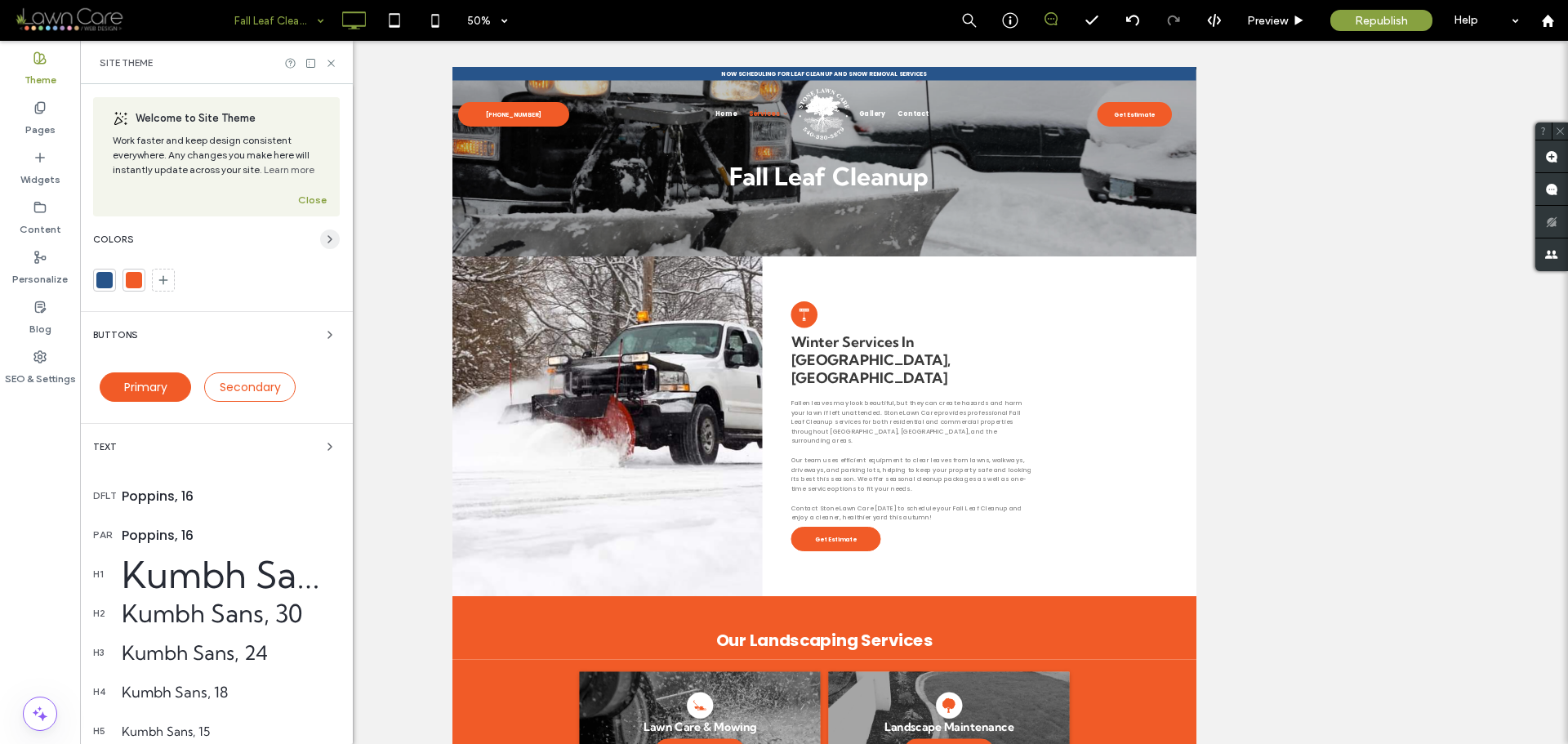
click at [323, 237] on icon "button" at bounding box center [329, 239] width 13 height 13
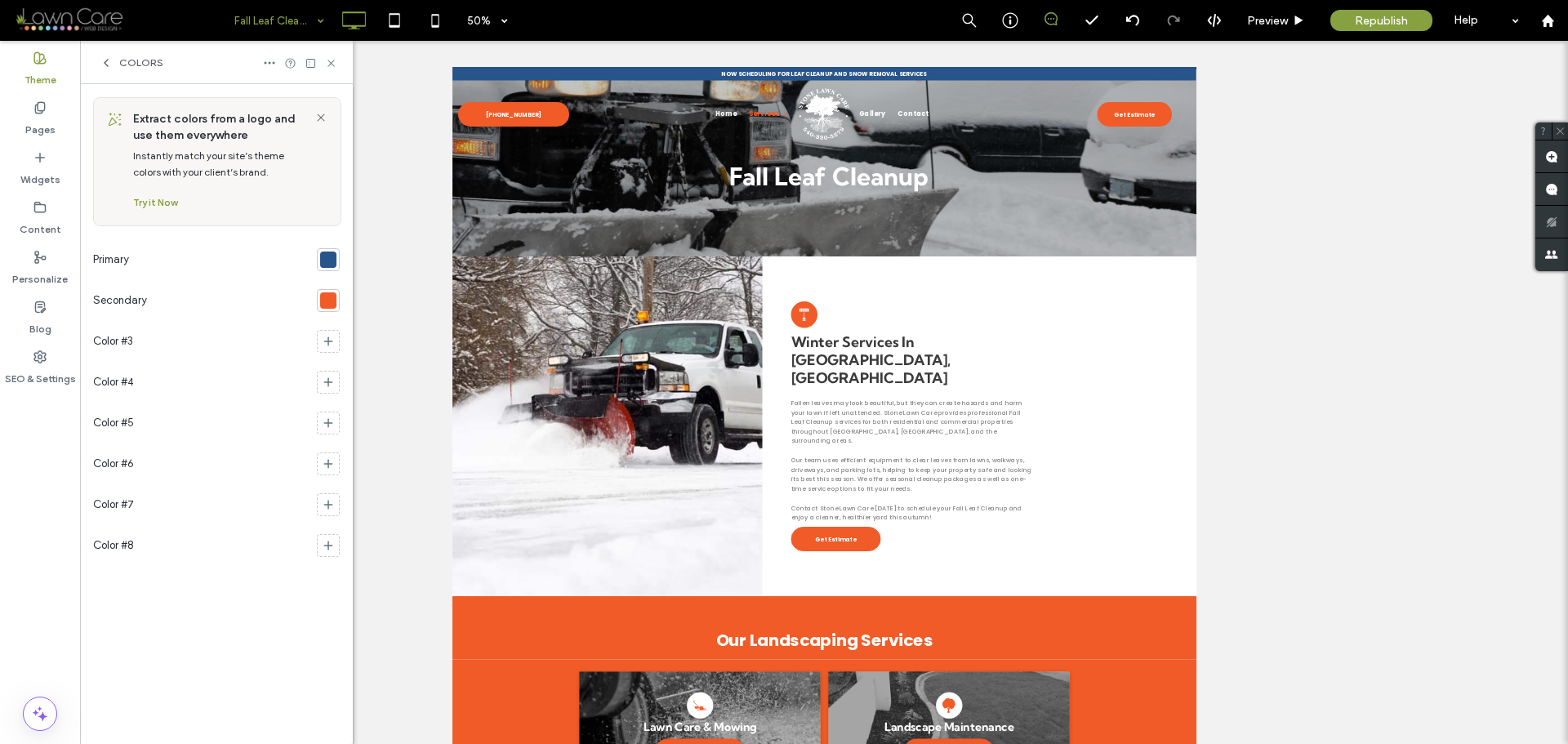
click at [327, 264] on div at bounding box center [328, 260] width 16 height 16
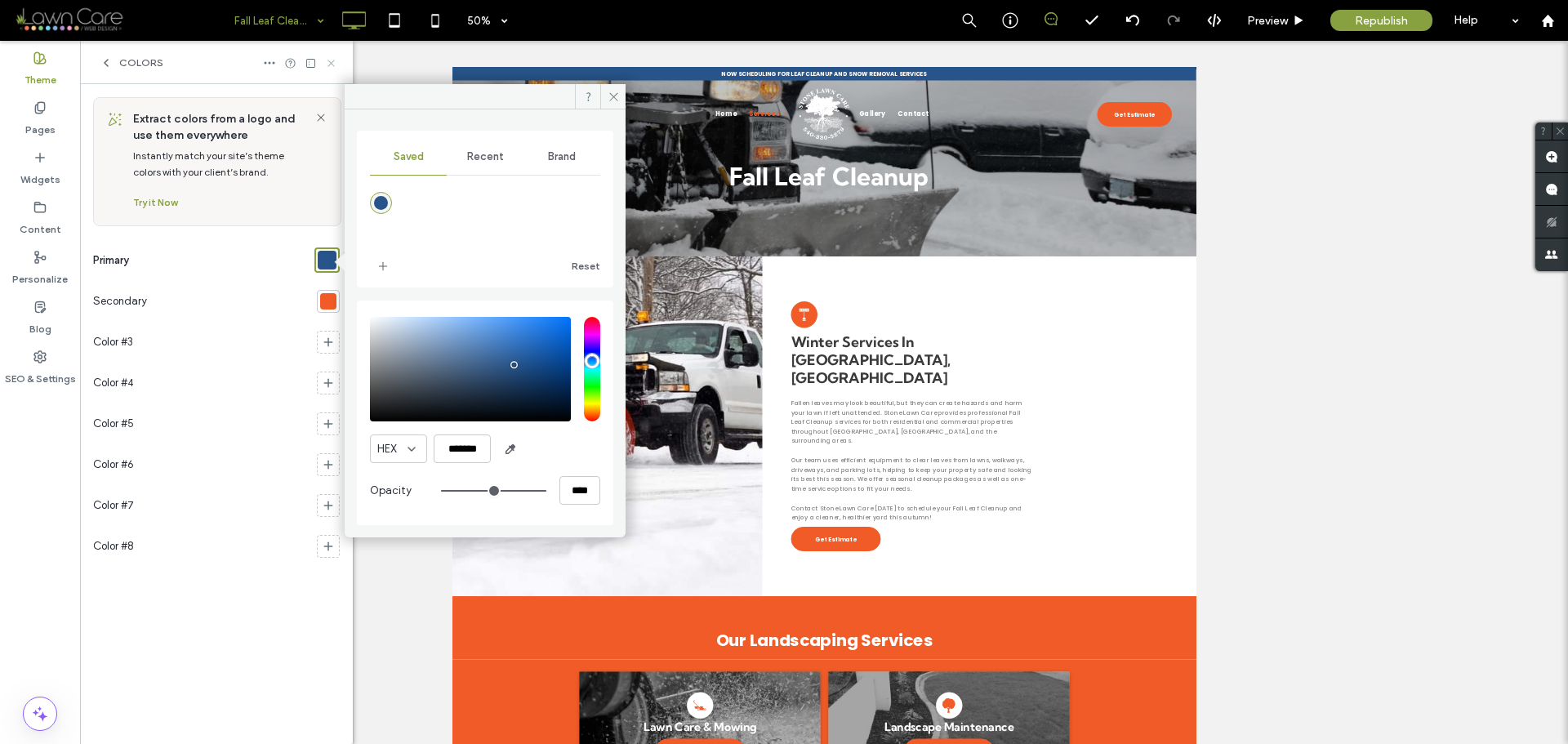
click at [327, 62] on icon at bounding box center [330, 62] width 12 height 12
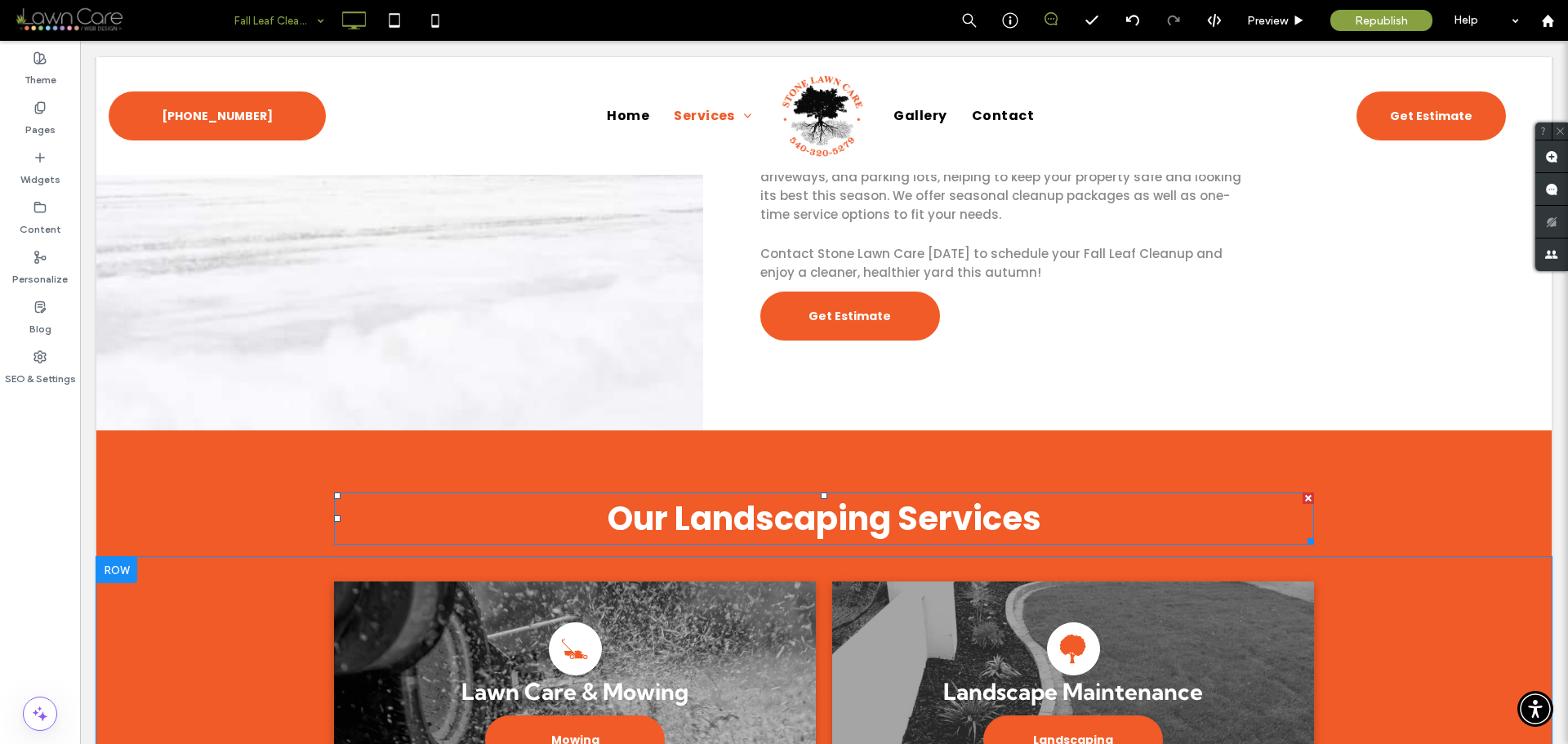
scroll to position [735, 0]
